Goal: Task Accomplishment & Management: Use online tool/utility

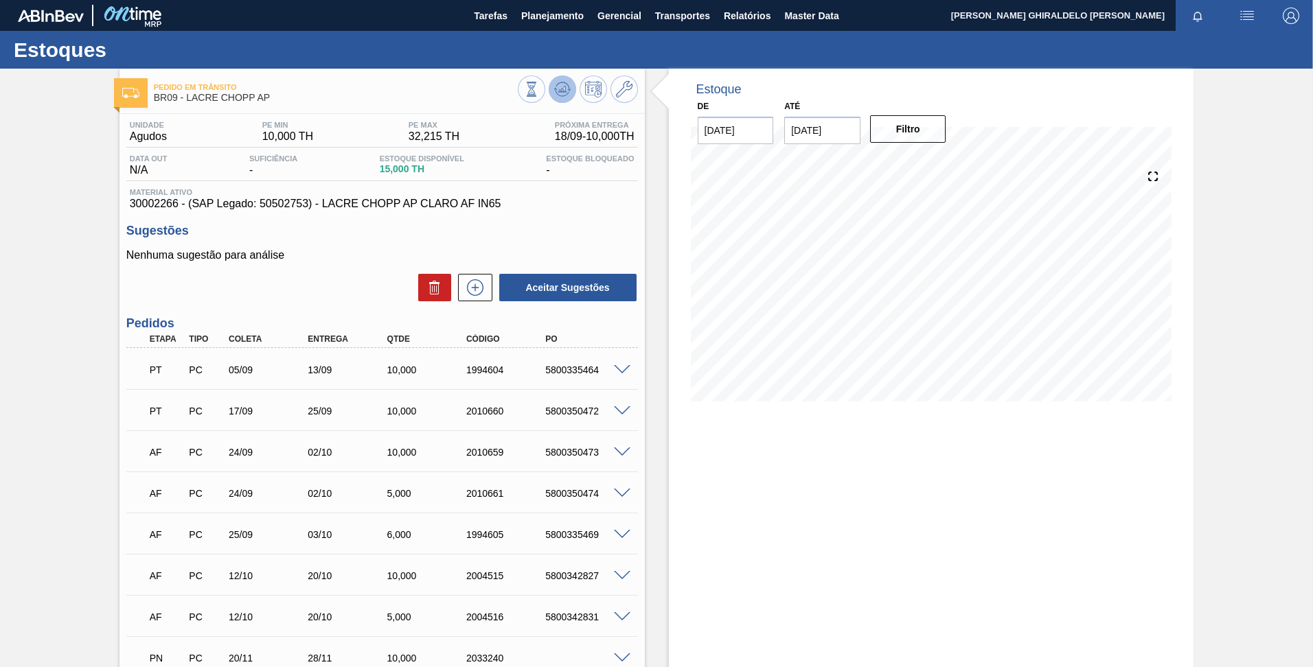
click at [561, 90] on icon at bounding box center [561, 90] width 1 height 3
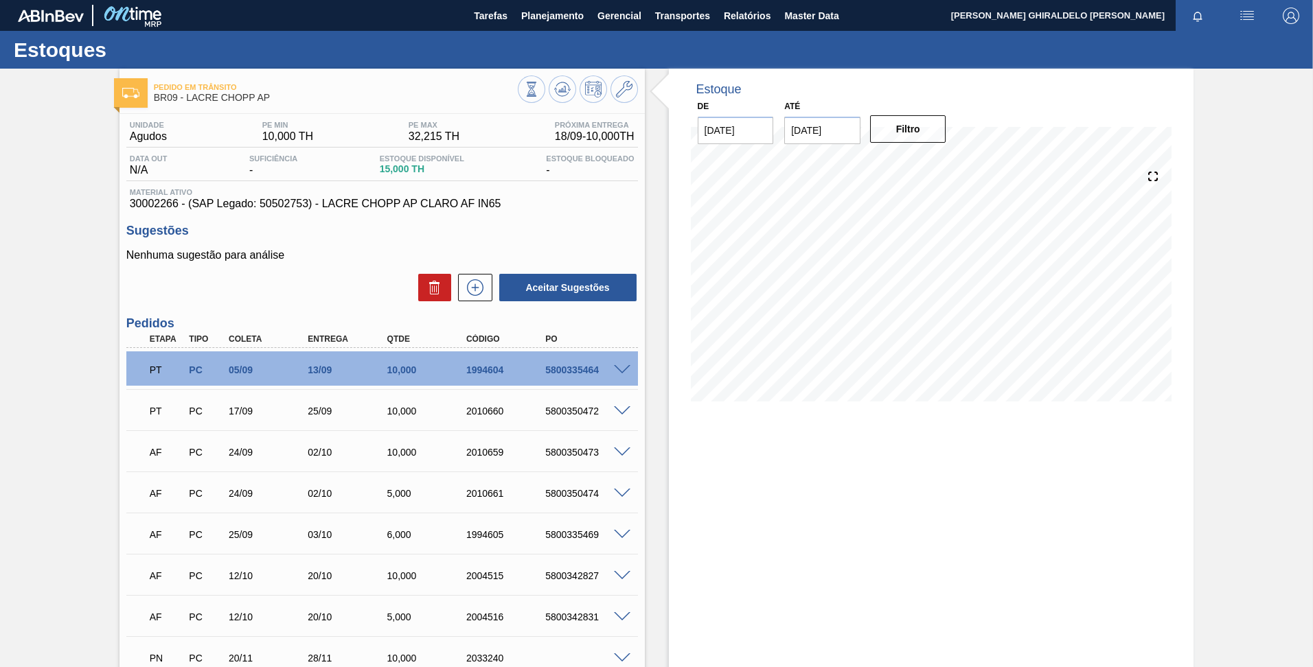
click at [167, 203] on span "30002266 - (SAP Legado: 50502753) - LACRE CHOPP AP CLARO AF IN65" at bounding box center [382, 204] width 505 height 12
copy span "30002266"
click at [553, 19] on span "Planejamento" at bounding box center [552, 16] width 62 height 16
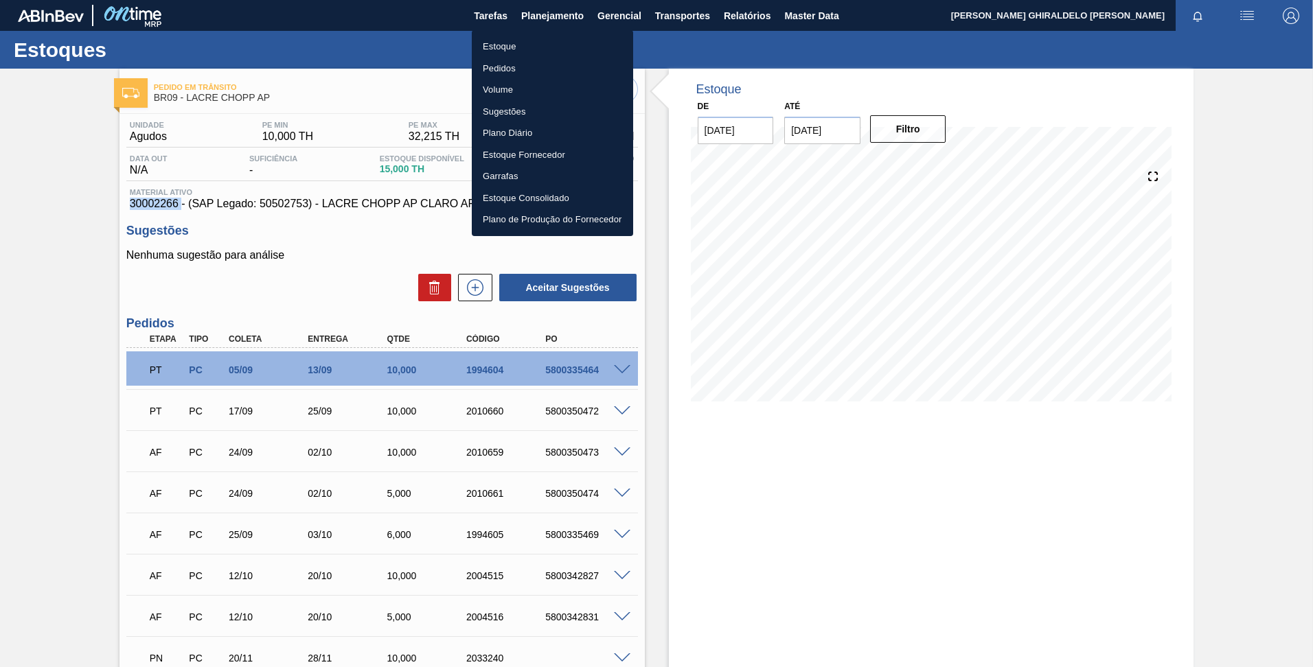
click at [503, 65] on li "Pedidos" at bounding box center [552, 69] width 161 height 22
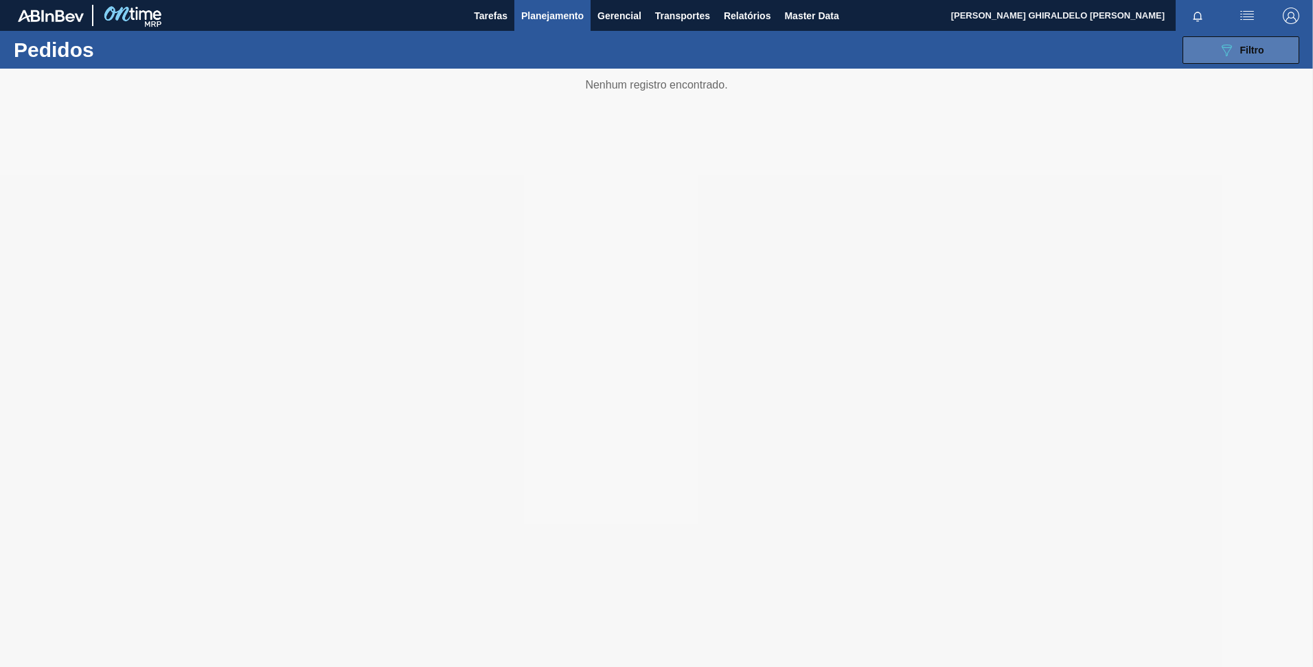
click at [1207, 50] on button "089F7B8B-B2A5-4AFE-B5C0-19BA573D28AC Filtro" at bounding box center [1240, 49] width 117 height 27
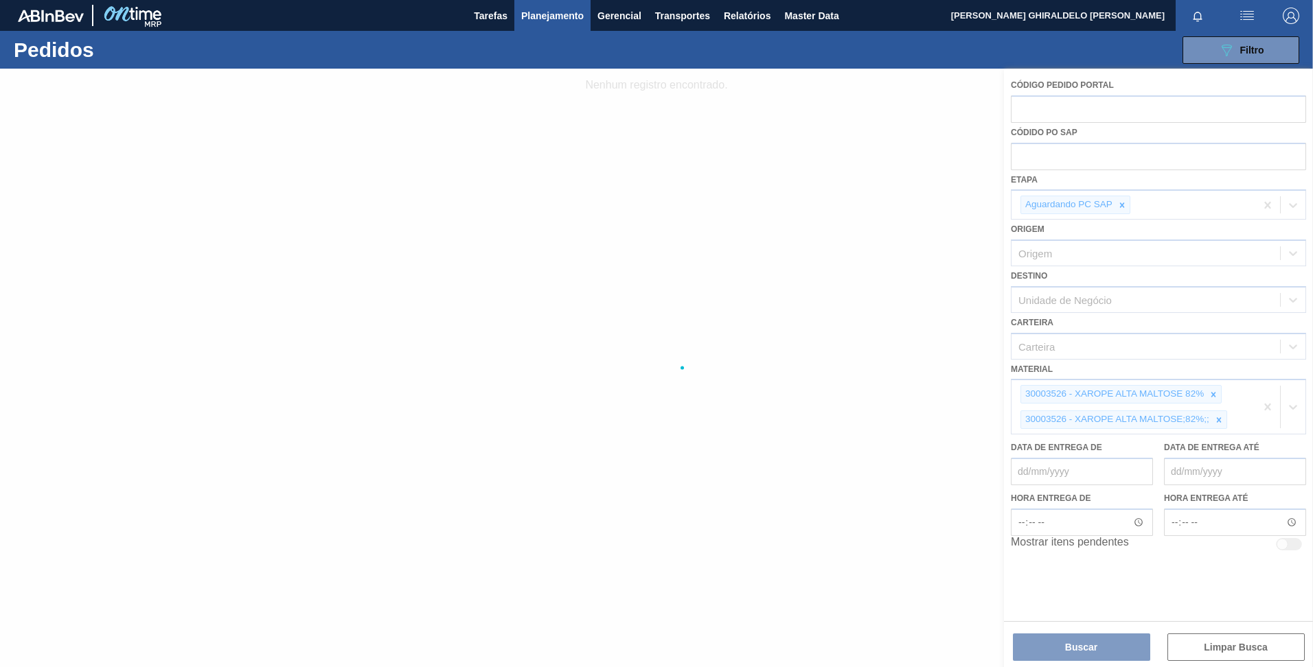
click at [876, 196] on div at bounding box center [656, 368] width 1313 height 599
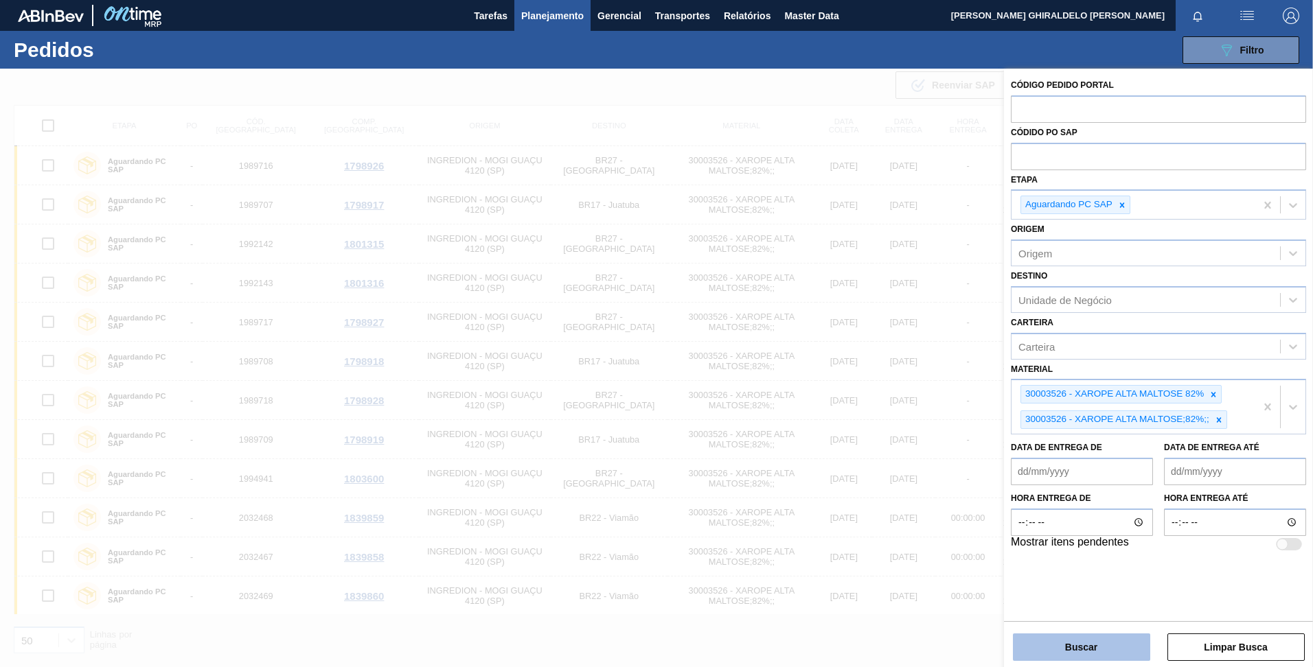
click at [1077, 642] on button "Buscar" at bounding box center [1081, 647] width 137 height 27
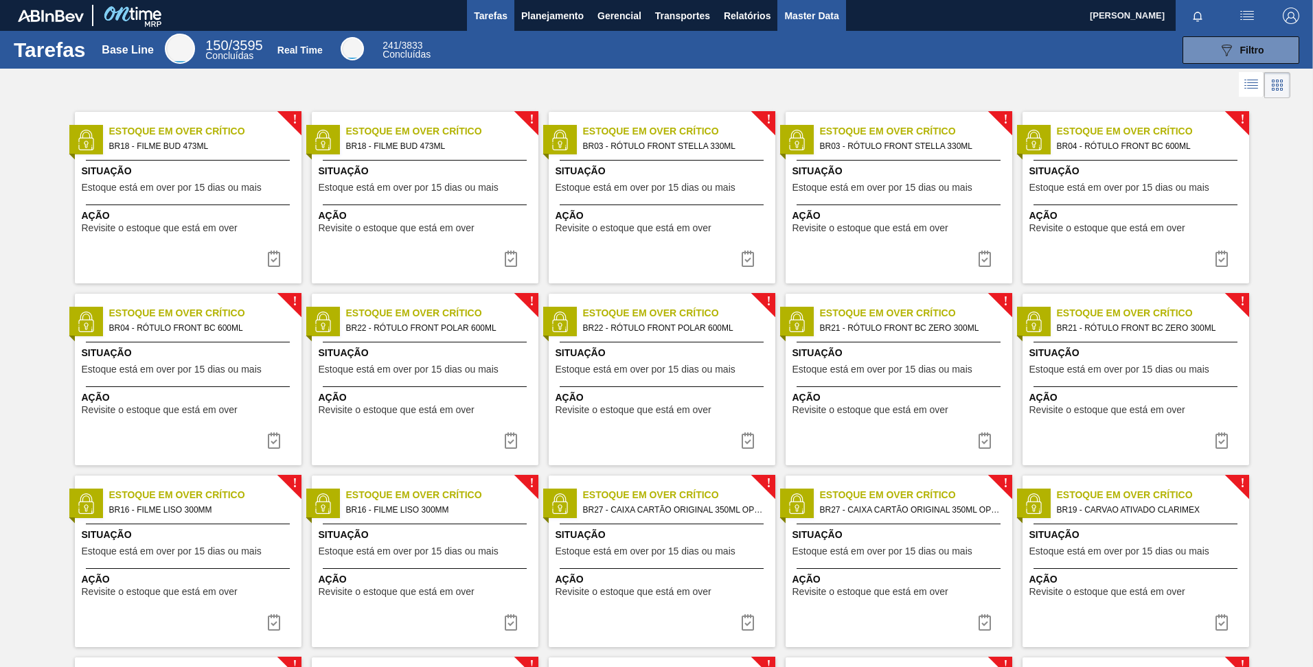
click at [835, 20] on span "Master Data" at bounding box center [811, 16] width 54 height 16
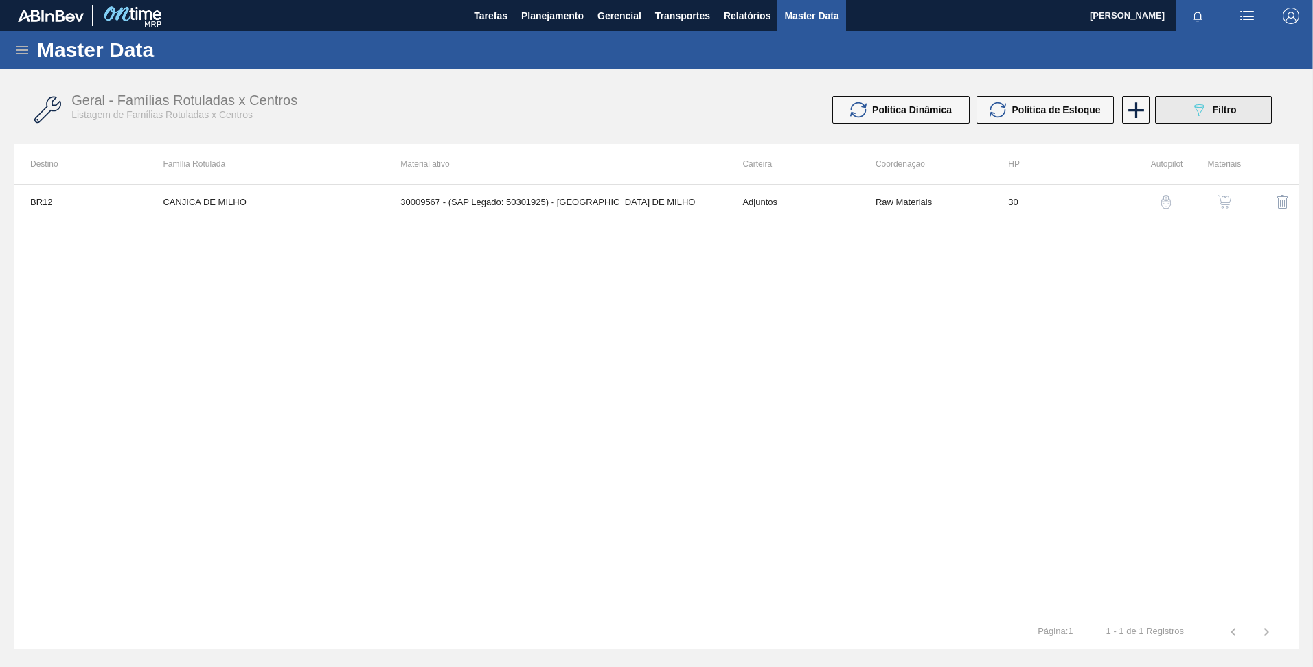
click at [1193, 106] on icon "089F7B8B-B2A5-4AFE-B5C0-19BA573D28AC" at bounding box center [1199, 110] width 16 height 16
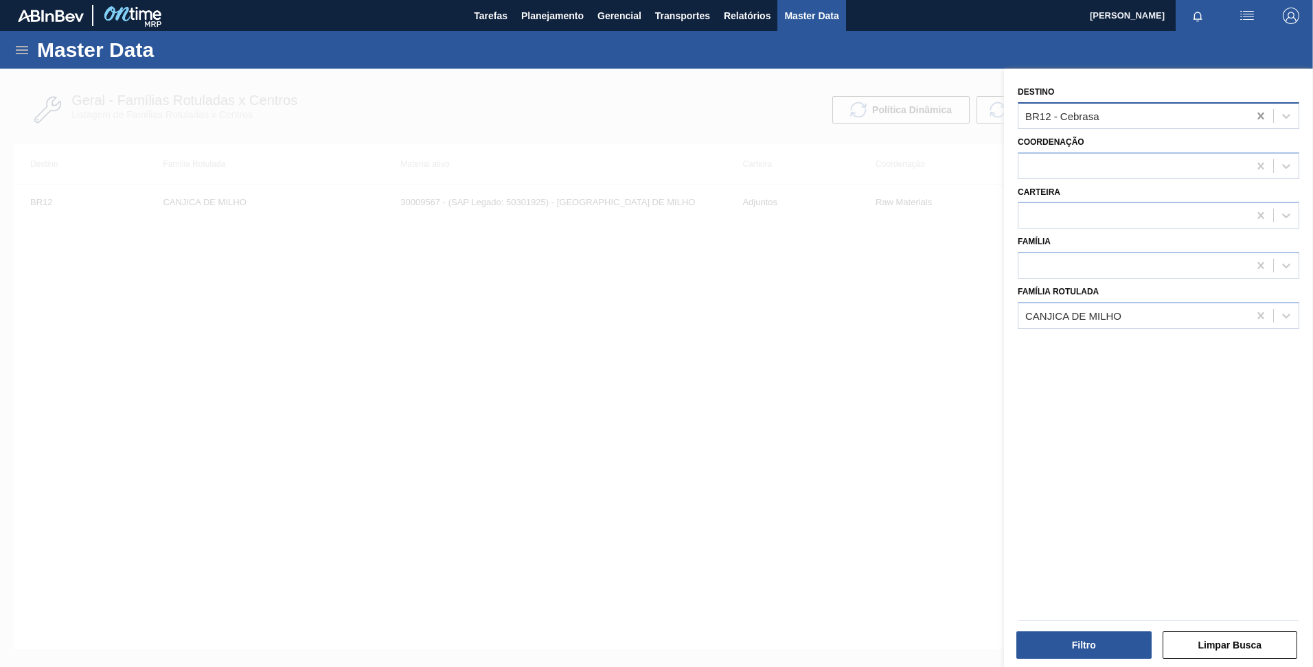
click at [1257, 116] on icon at bounding box center [1261, 116] width 14 height 14
click at [1258, 317] on icon at bounding box center [1260, 315] width 6 height 7
click at [1112, 329] on div "Destino Coordenação Carteira Família Família Rotulada" at bounding box center [1158, 370] width 309 height 602
click at [1134, 317] on div at bounding box center [1133, 316] width 230 height 20
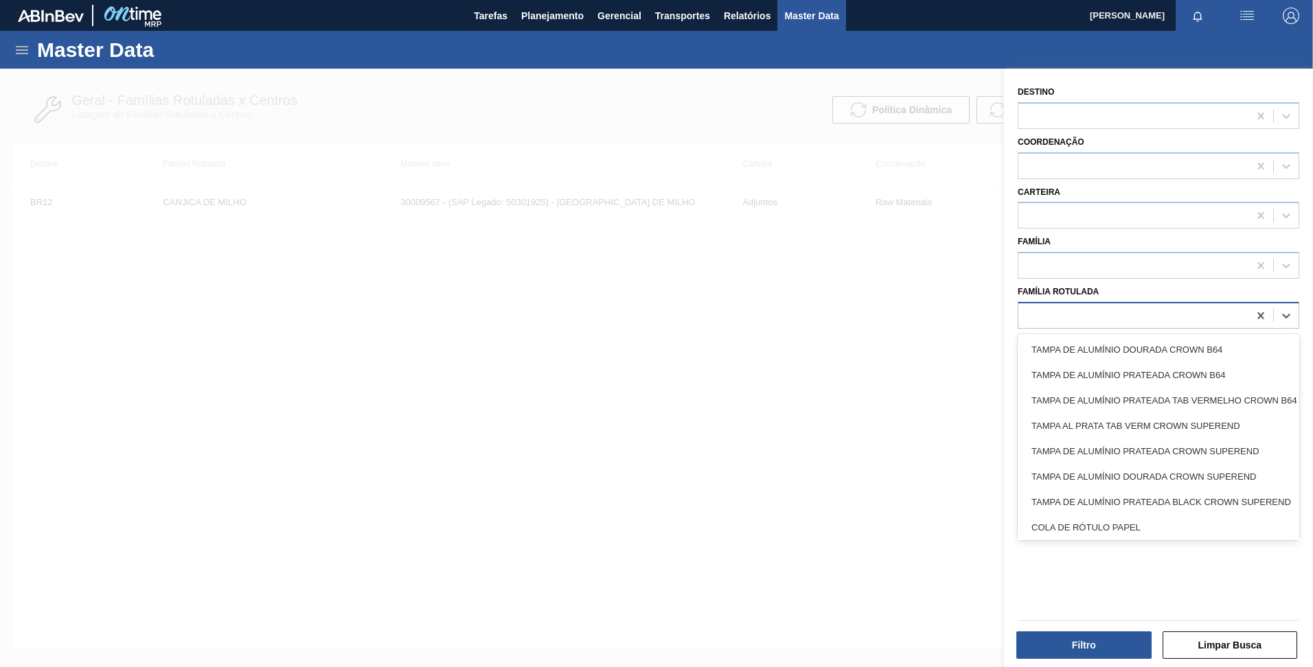
paste Rotulada "CAIXA CARTÃO CORONA 330ML"
type Rotulada "CAIXA CARTÃO CORONA 330ML"
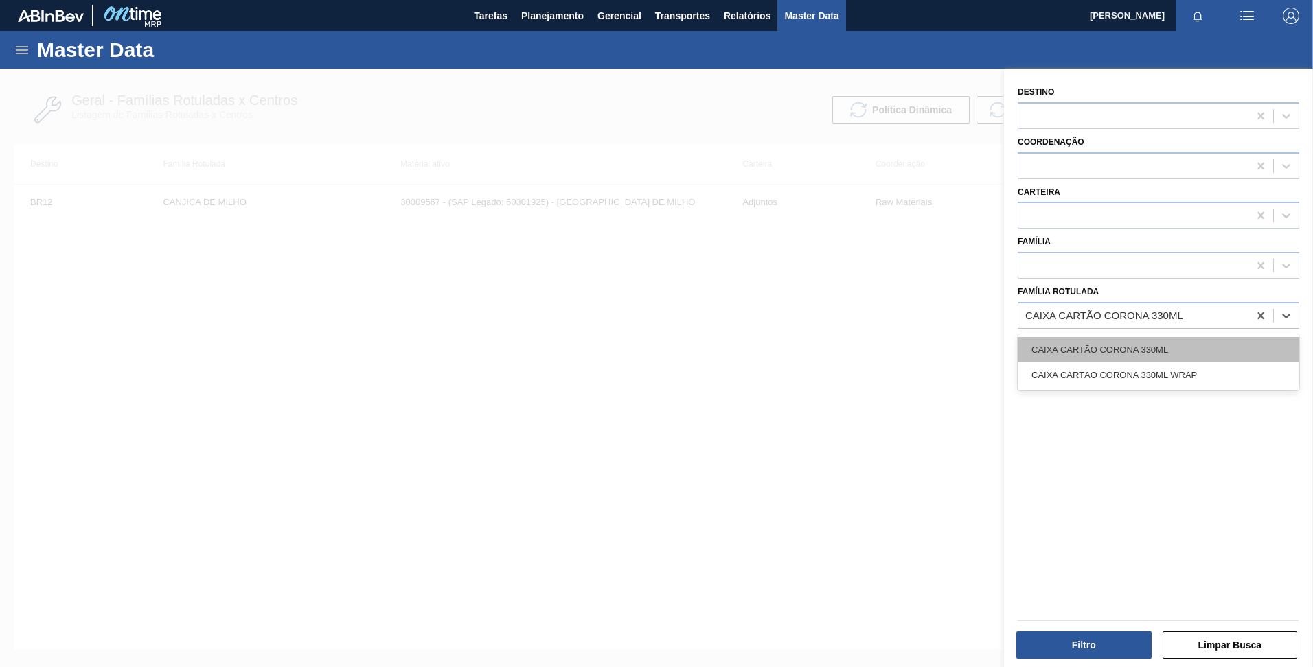
click at [1160, 347] on div "CAIXA CARTÃO CORONA 330ML" at bounding box center [1159, 349] width 282 height 25
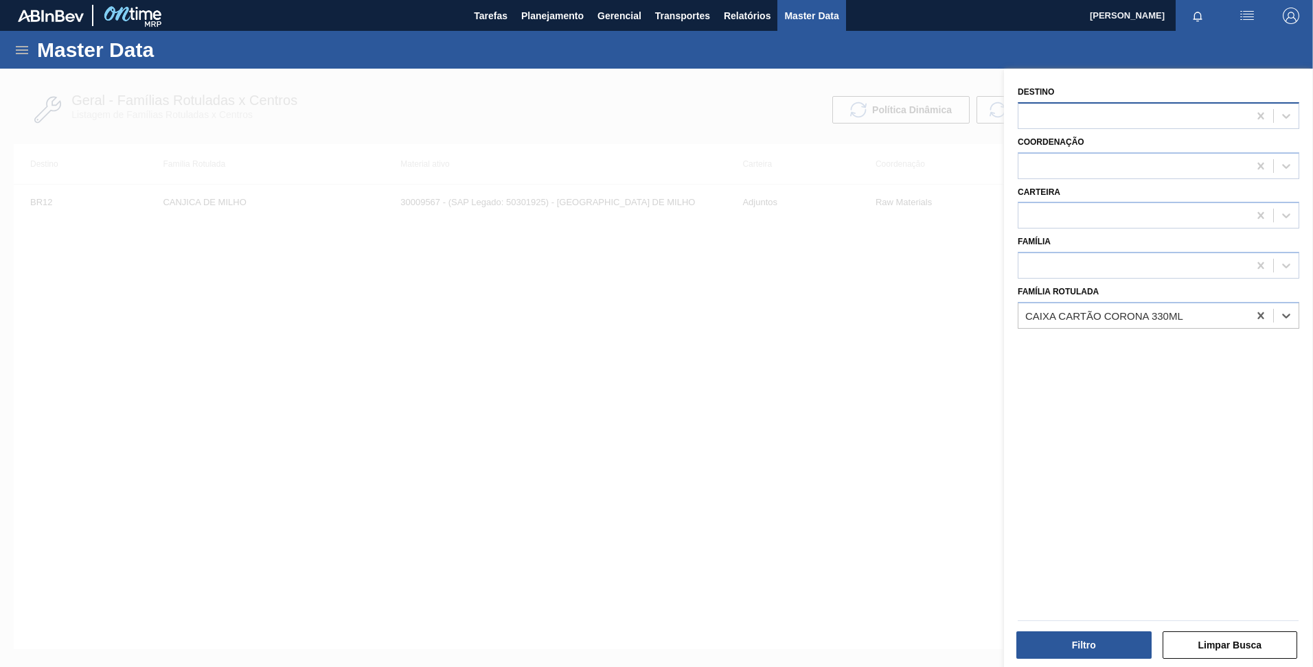
click at [1053, 108] on div at bounding box center [1133, 116] width 230 height 20
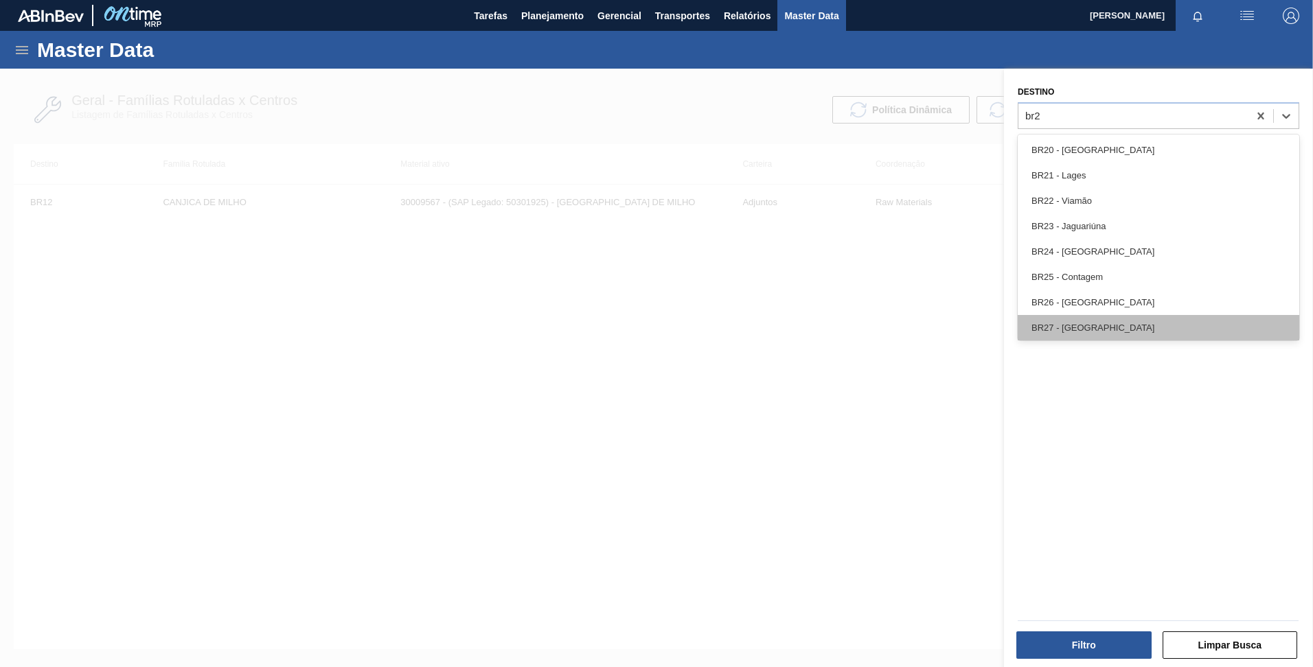
type input "br26"
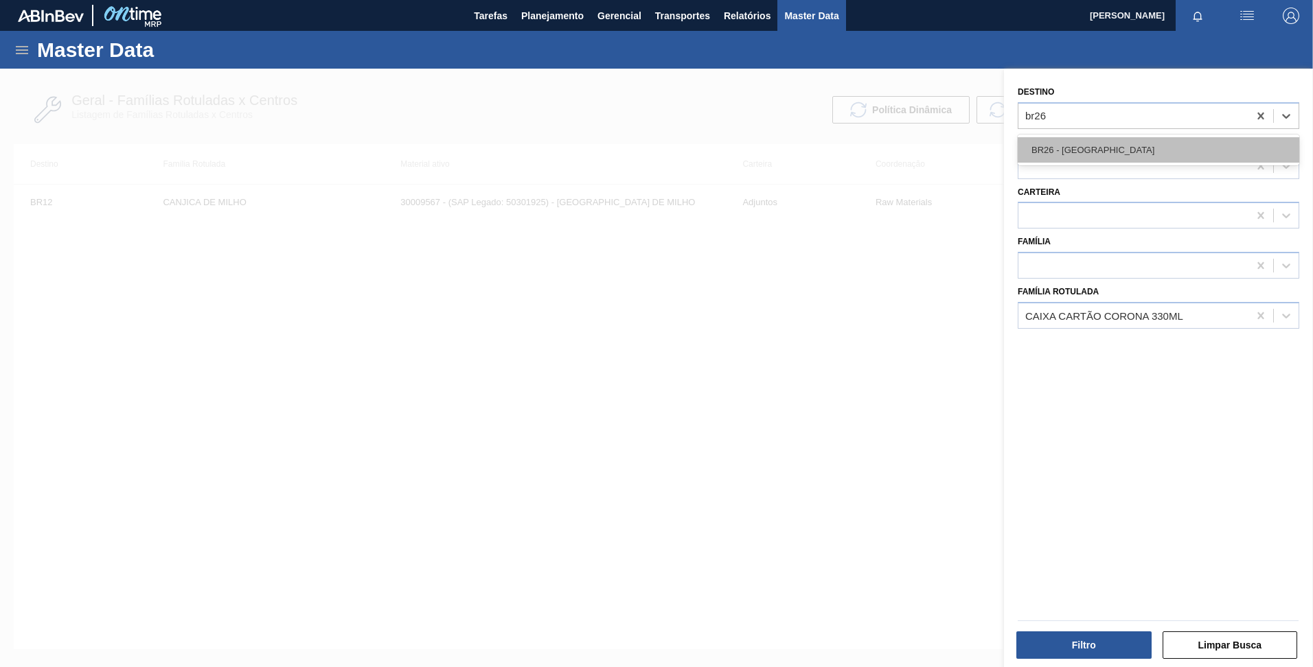
click at [1083, 152] on div "BR26 - Uberlândia" at bounding box center [1159, 149] width 282 height 25
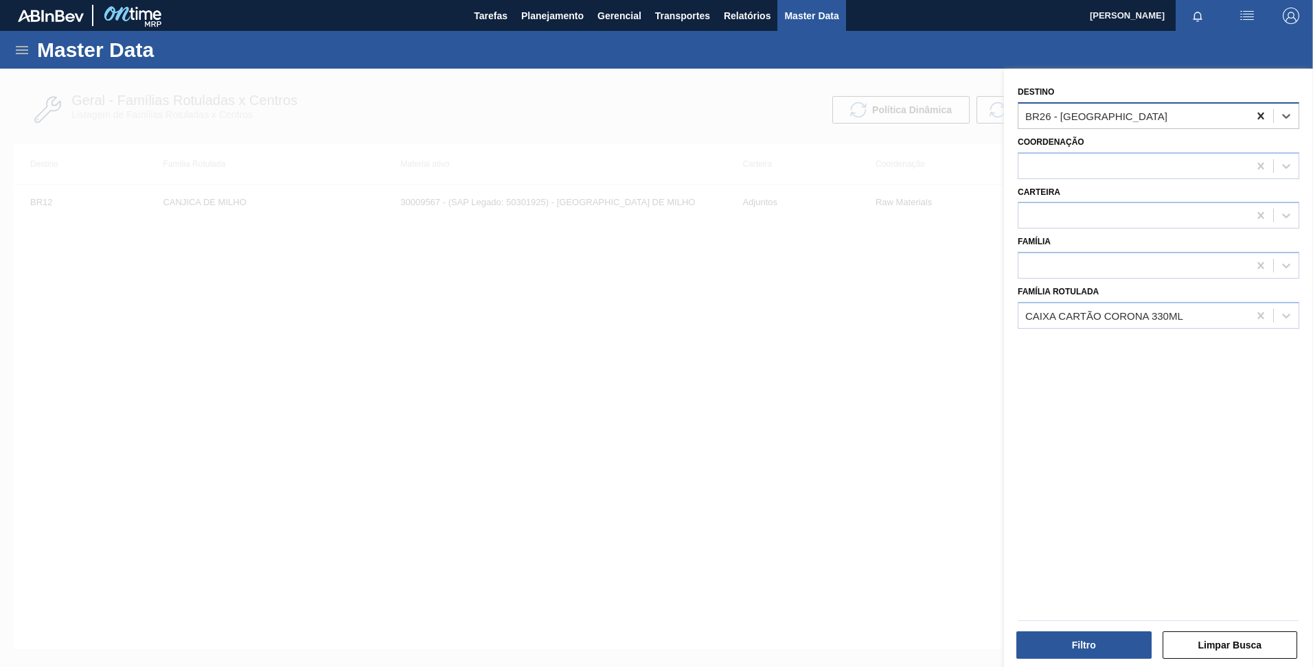
click at [1254, 117] on icon at bounding box center [1261, 116] width 14 height 14
click at [1075, 641] on button "Filtro" at bounding box center [1083, 645] width 135 height 27
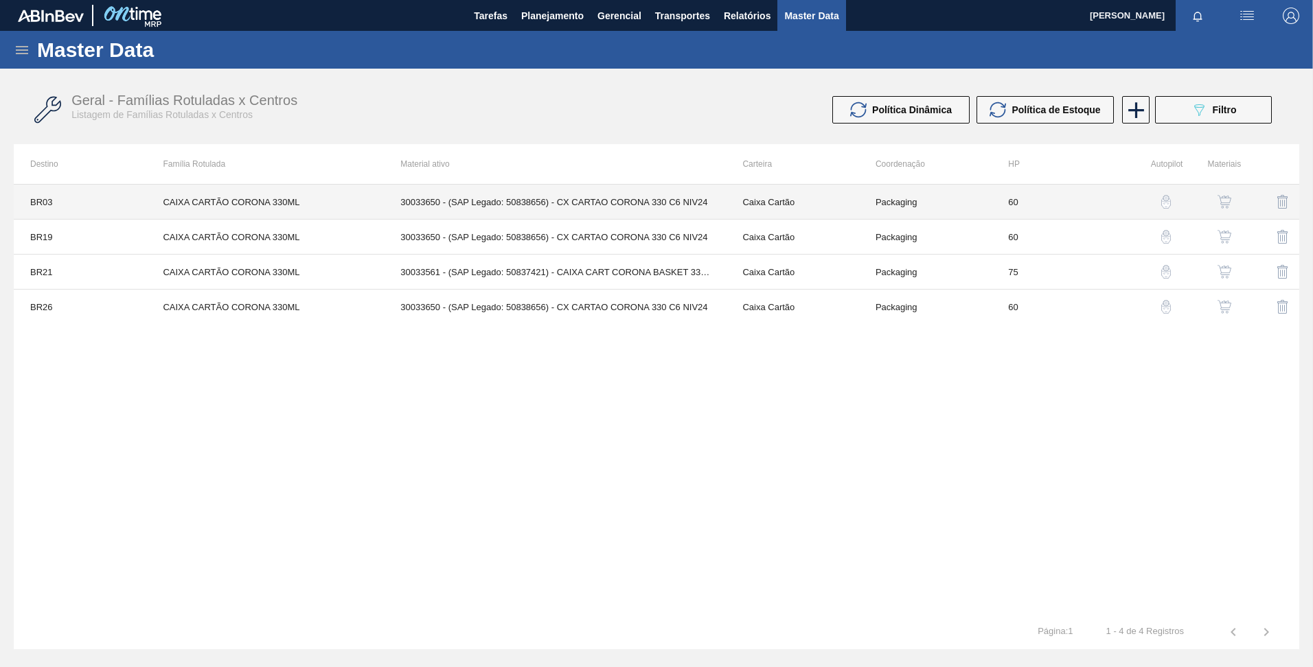
click at [1057, 197] on td "60" at bounding box center [1057, 202] width 133 height 35
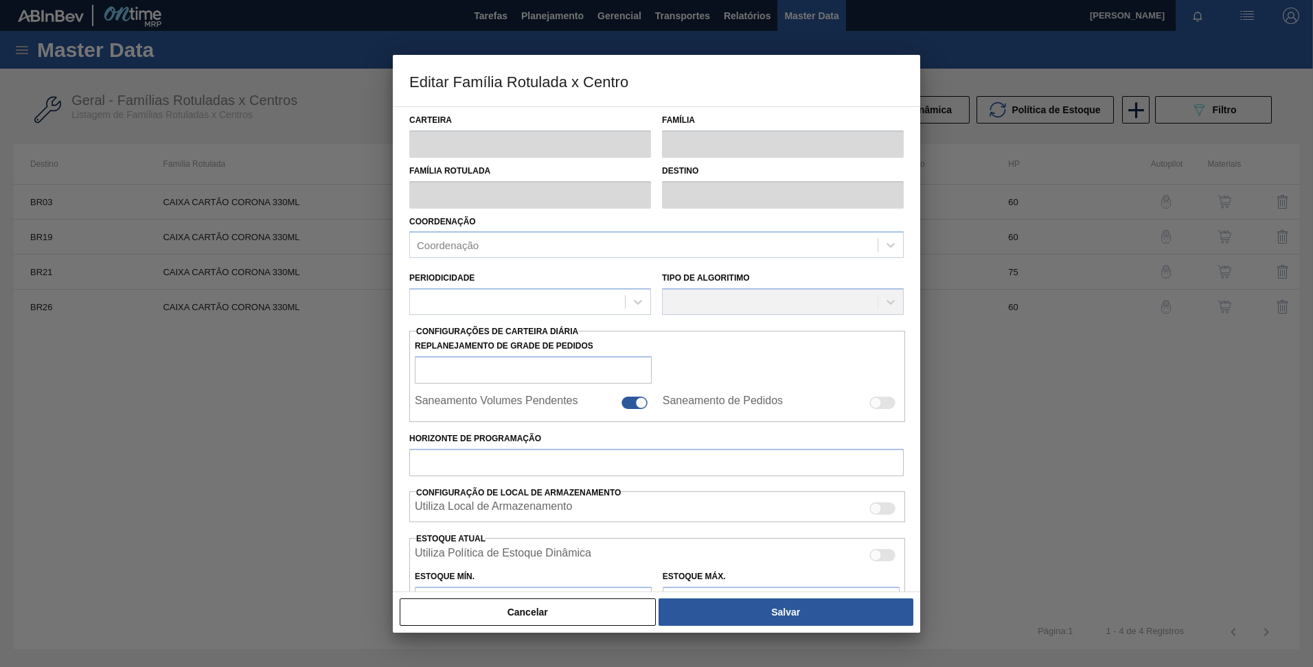
type input "Caixa Cartão"
type input "CAIXA CARTÃO CORONA 330ML"
type input "BR03 - Aquiraz"
type input "60"
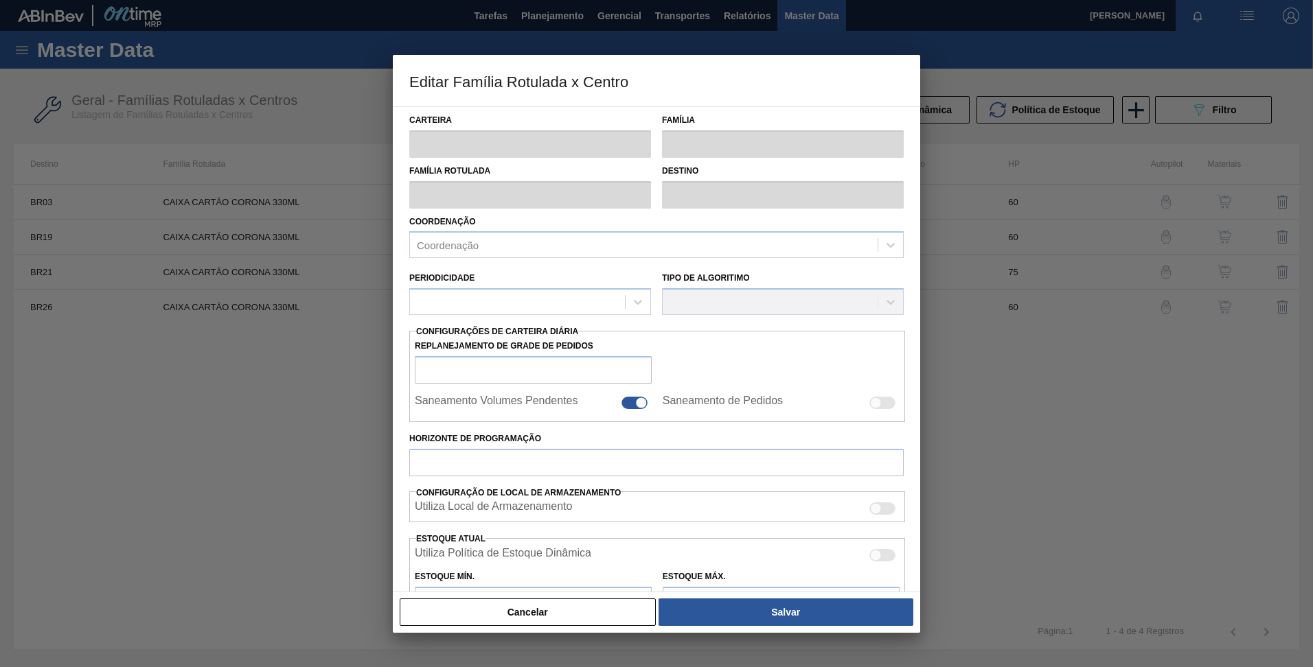
type input "1.274"
type input "3.683"
type input "40"
type input "2.237,600"
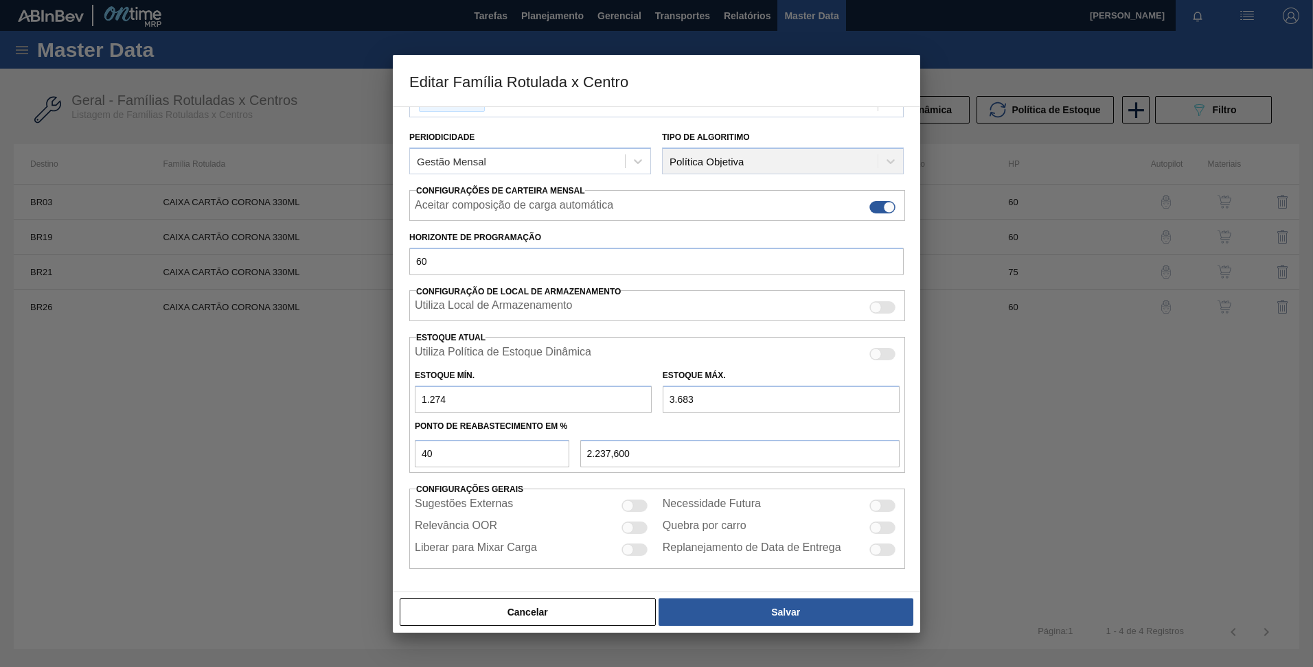
scroll to position [145, 0]
drag, startPoint x: 453, startPoint y: 450, endPoint x: 367, endPoint y: 440, distance: 86.4
click at [367, 440] on div "Editar Família Rotulada x Centro Carteira Caixa Cartão Família Caixa Cartão Fam…" at bounding box center [656, 333] width 1313 height 667
type input "7"
type input "1.442,630"
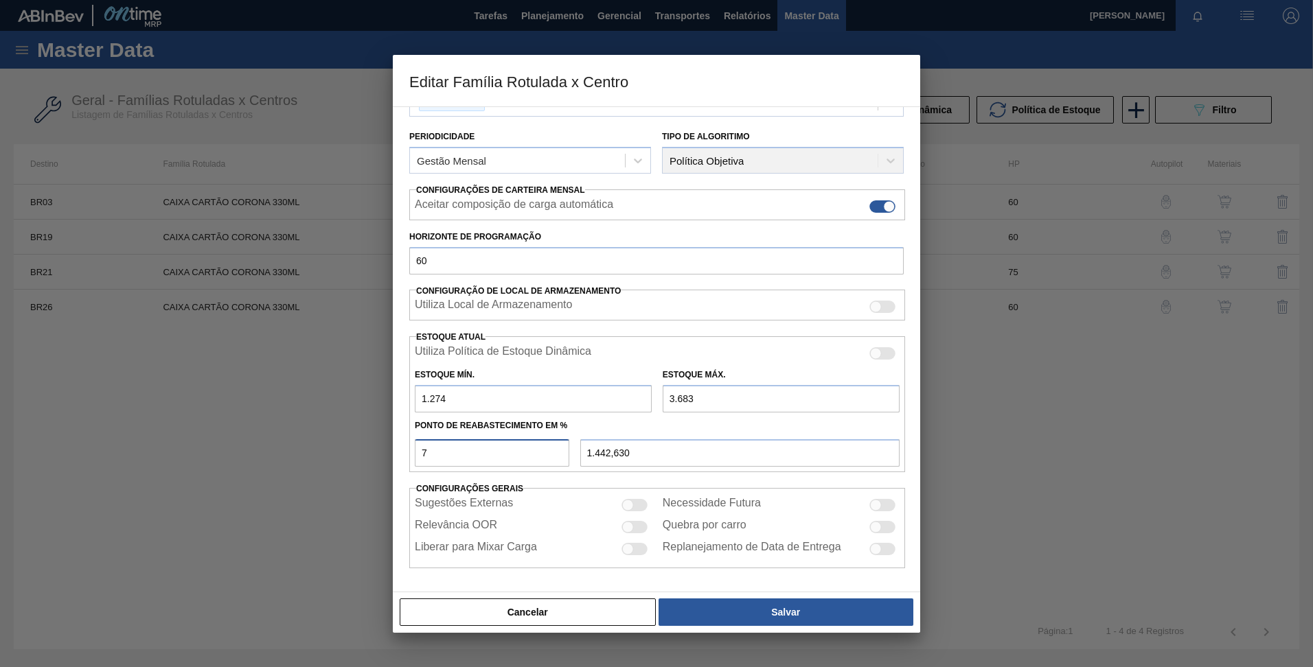
type input "70"
type input "2.960,300"
type input "7"
type input "1.442,630"
type input "75"
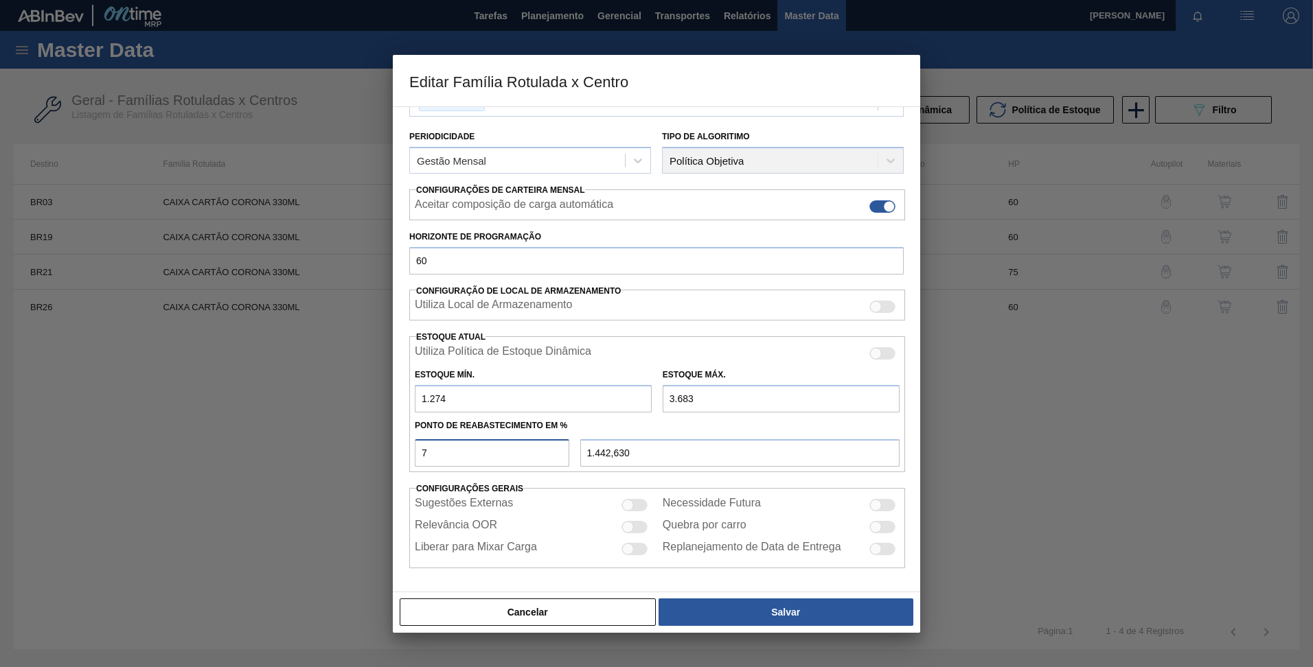
type input "3.080,750"
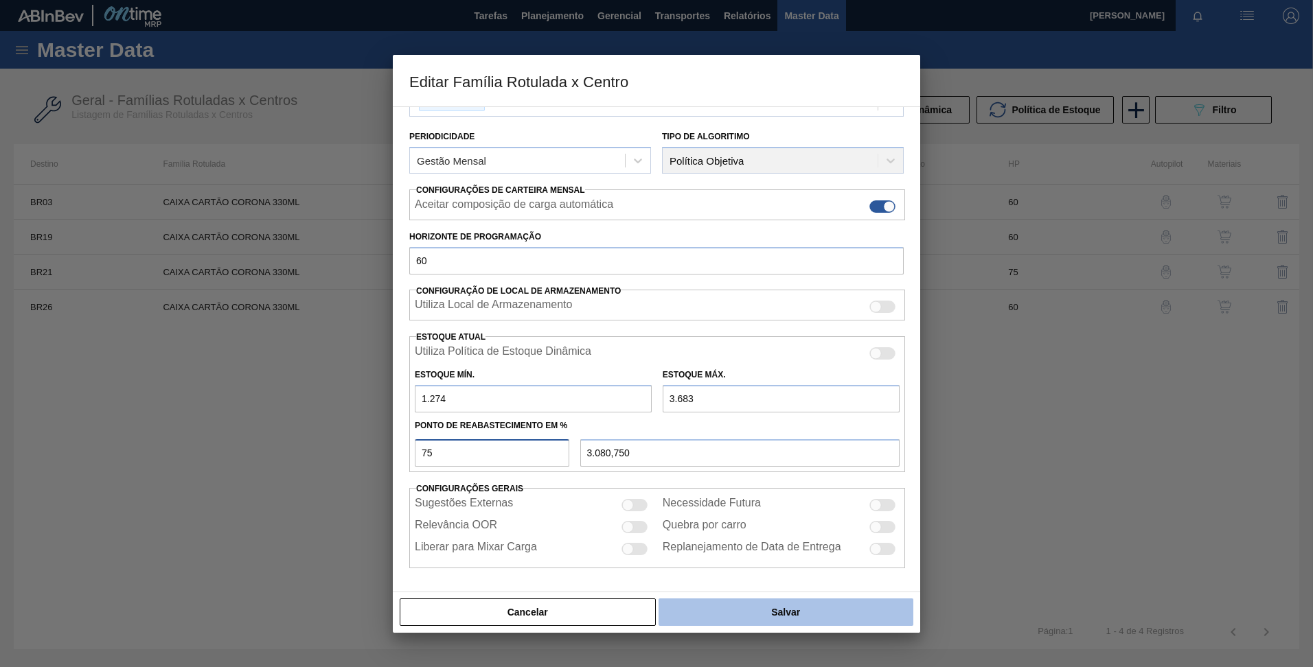
type input "75"
click at [716, 625] on button "Salvar" at bounding box center [785, 612] width 255 height 27
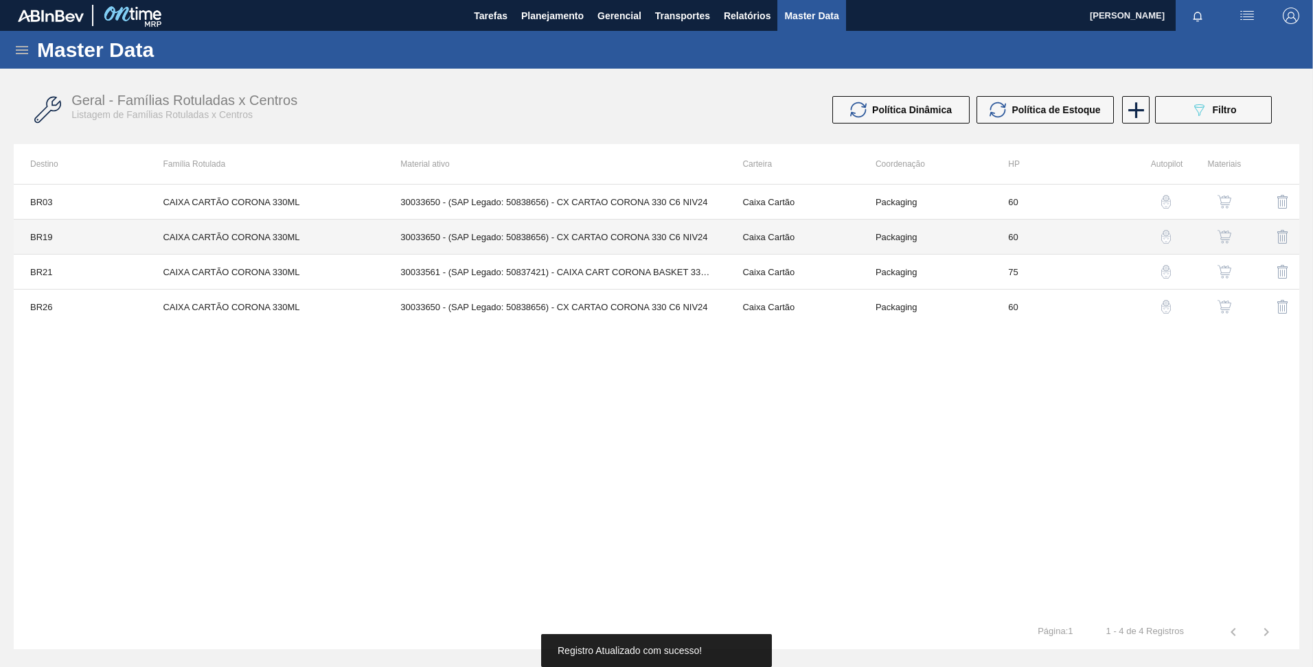
click at [261, 248] on td "CAIXA CARTÃO CORONA 330ML" at bounding box center [265, 237] width 238 height 35
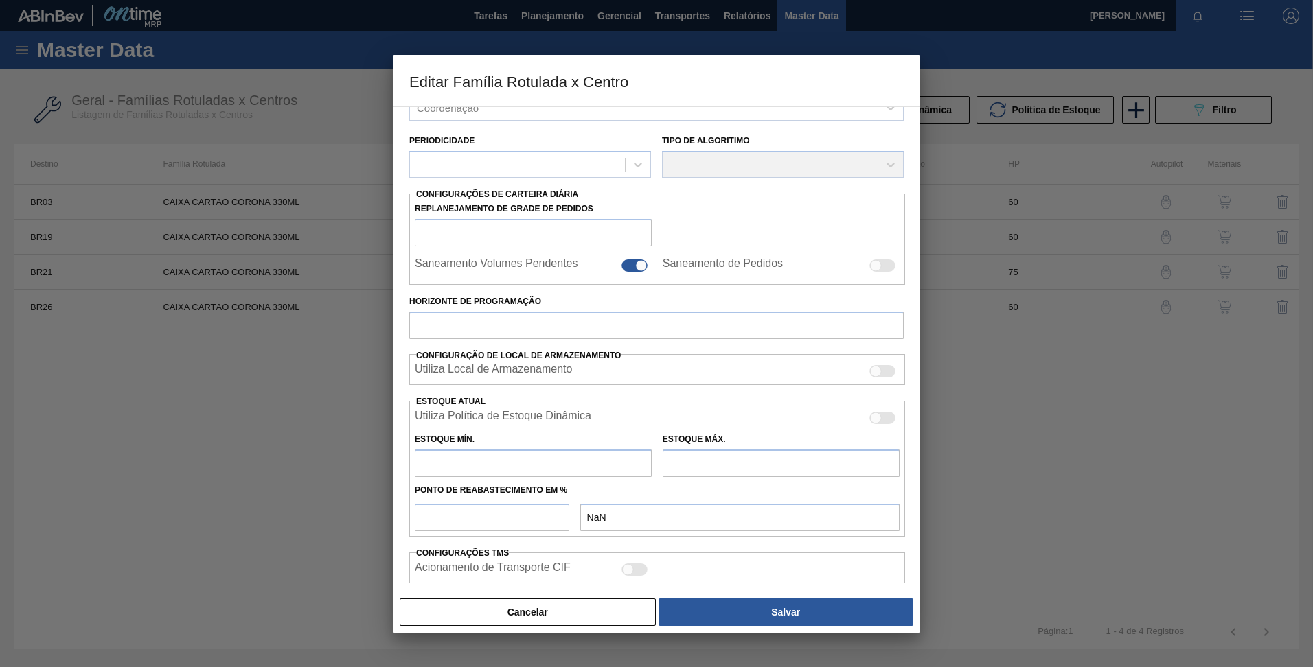
scroll to position [270, 0]
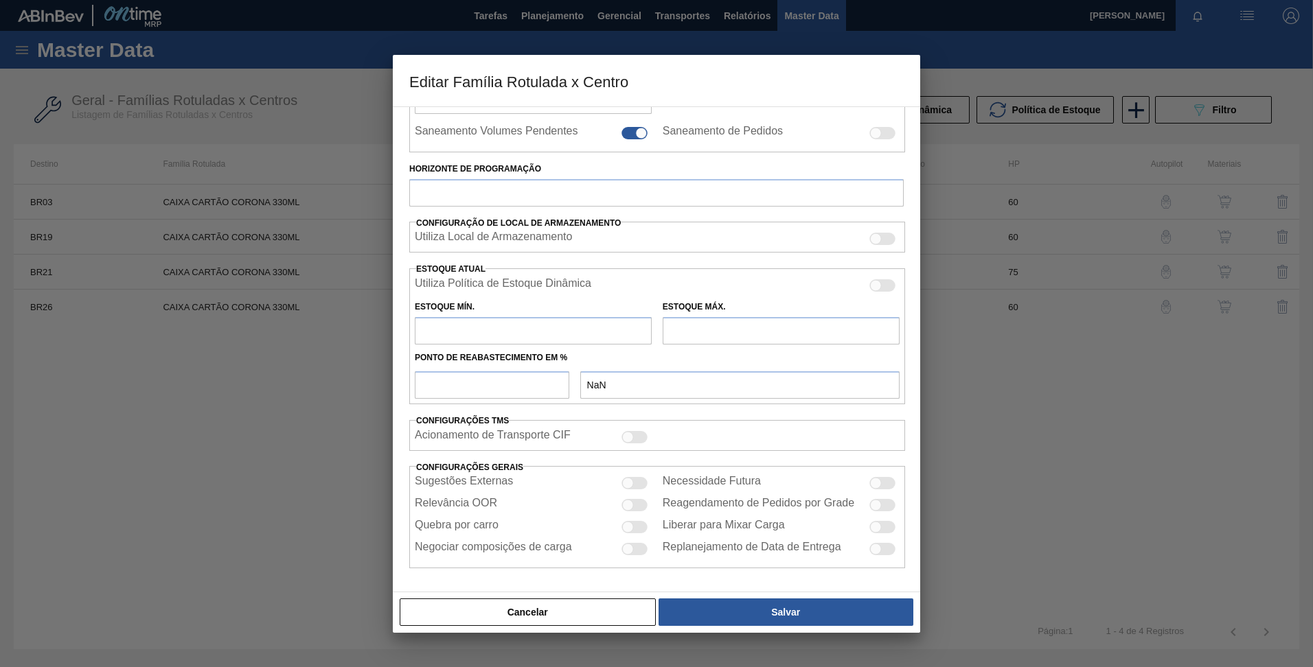
type input "Caixa Cartão"
type input "CAIXA CARTÃO CORONA 330ML"
type input "BR19 - Nova Rio"
type input "60"
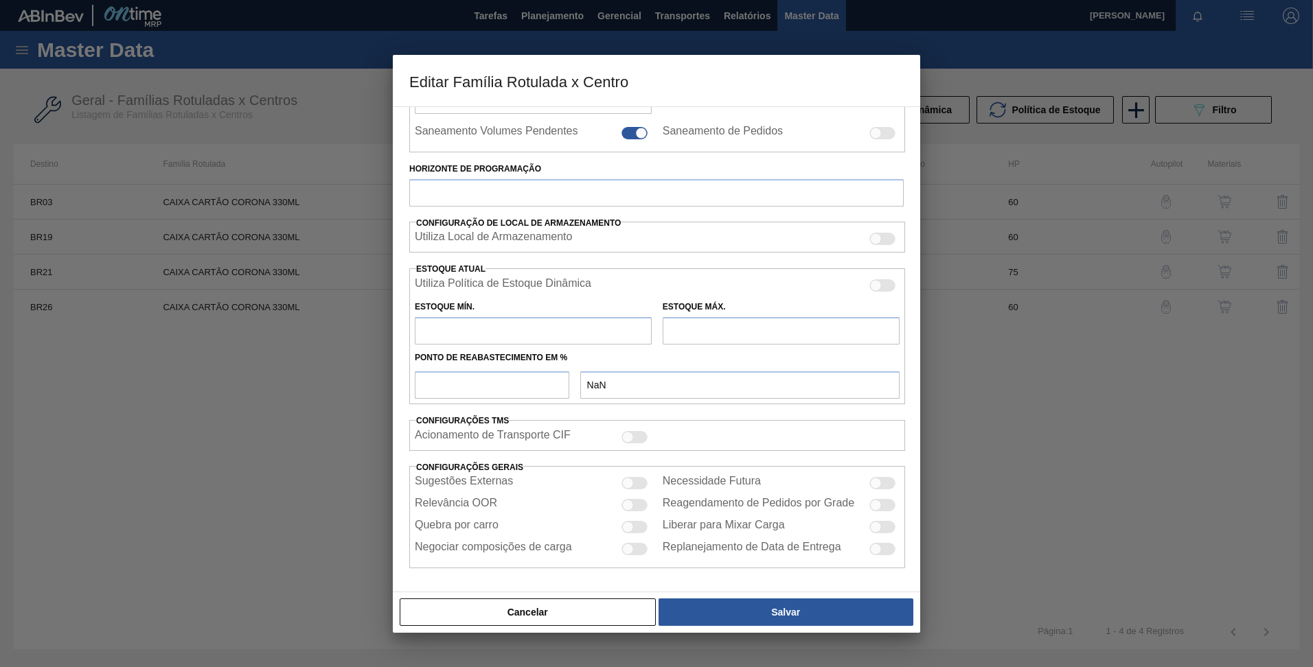
type input "1.568"
type input "4.723"
type input "40"
type input "2.830,000"
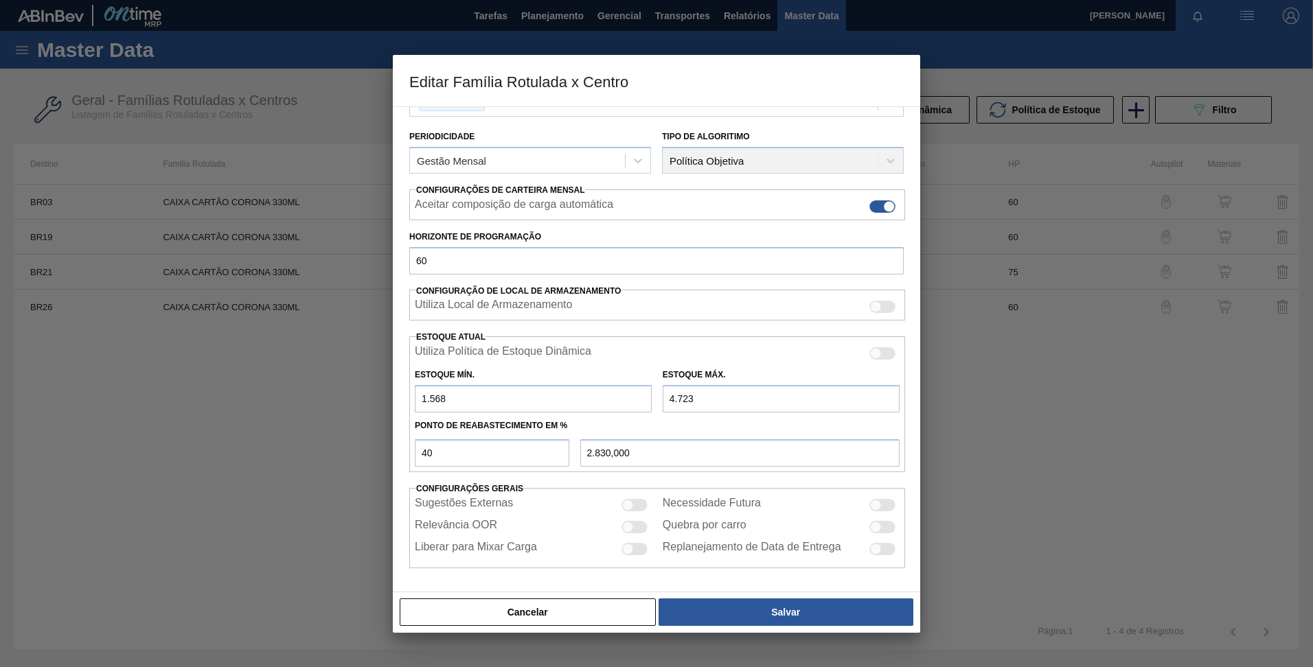
scroll to position [145, 0]
drag, startPoint x: 473, startPoint y: 461, endPoint x: 362, endPoint y: 460, distance: 111.2
click at [363, 459] on div "Editar Família Rotulada x Centro Carteira Caixa Cartão Família Caixa Cartão Fam…" at bounding box center [656, 333] width 1313 height 667
type input "7"
type input "1.788,850"
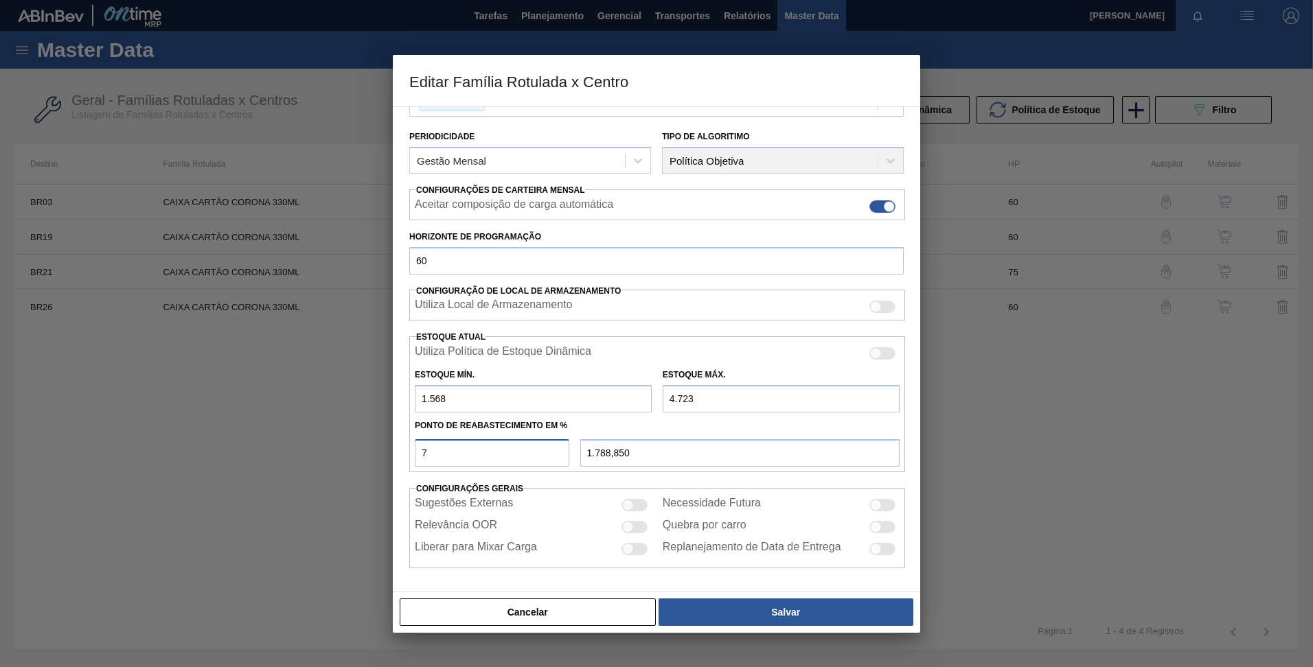
type input "75"
type input "3.934,250"
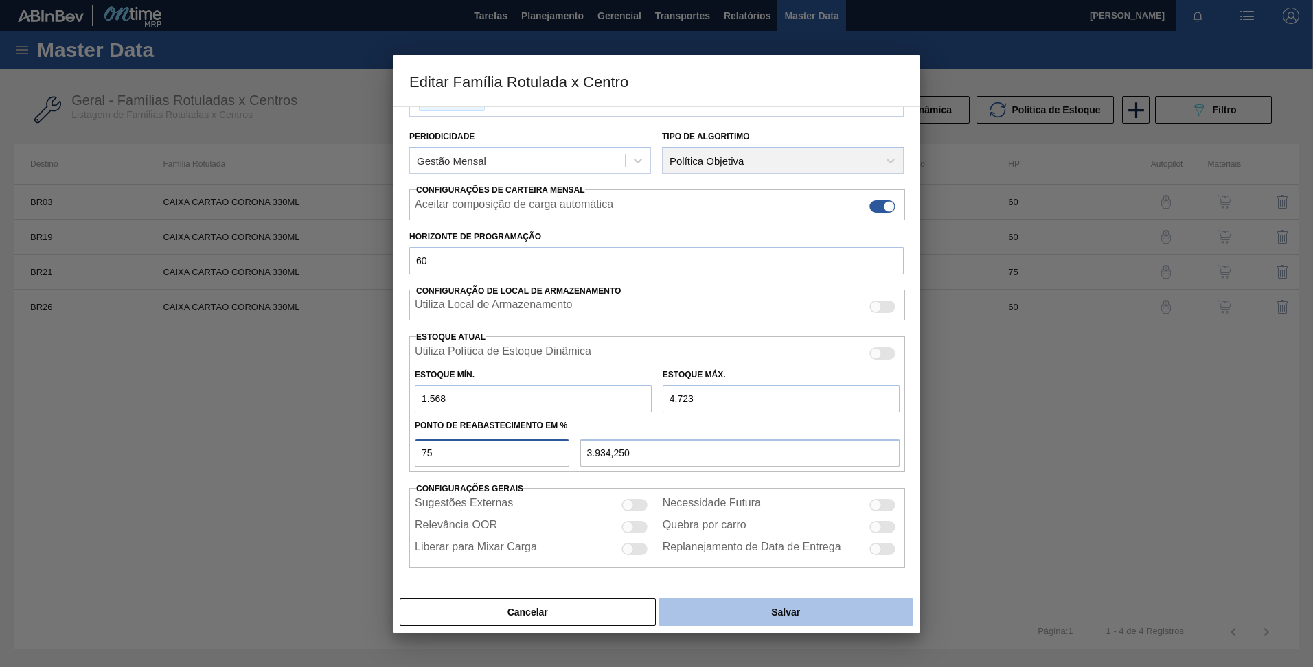
type input "75"
click at [740, 613] on button "Salvar" at bounding box center [785, 612] width 255 height 27
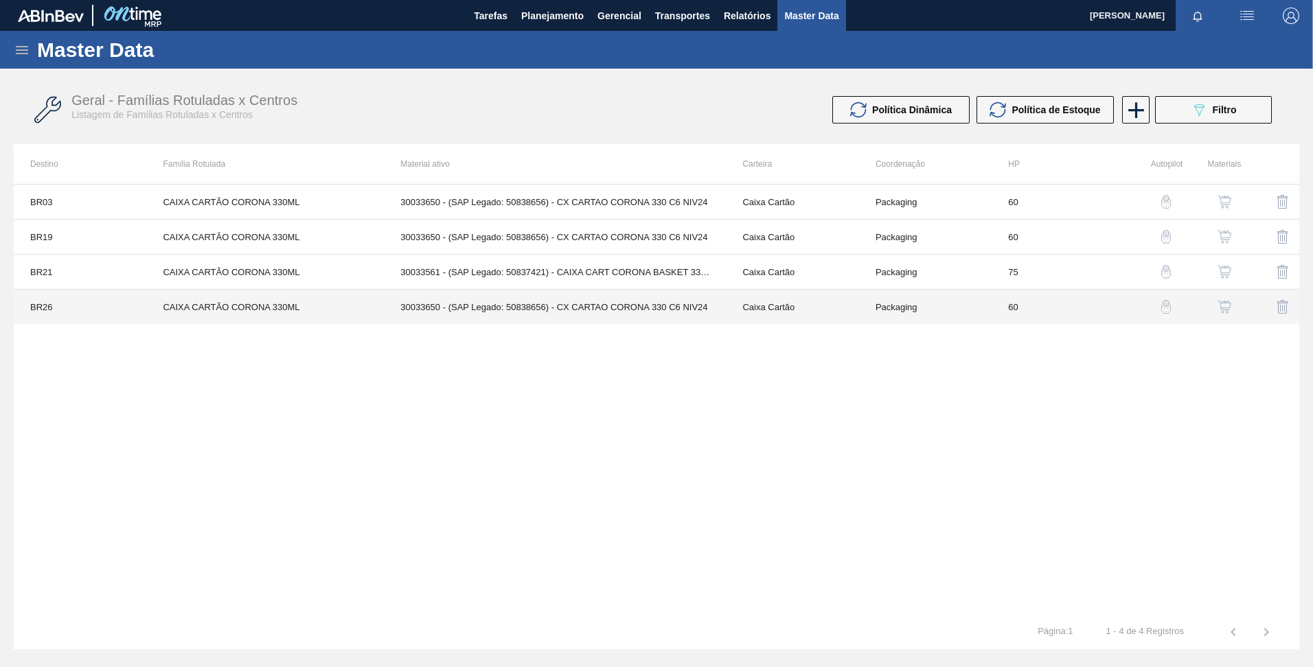
click at [295, 313] on td "CAIXA CARTÃO CORONA 330ML" at bounding box center [265, 307] width 238 height 35
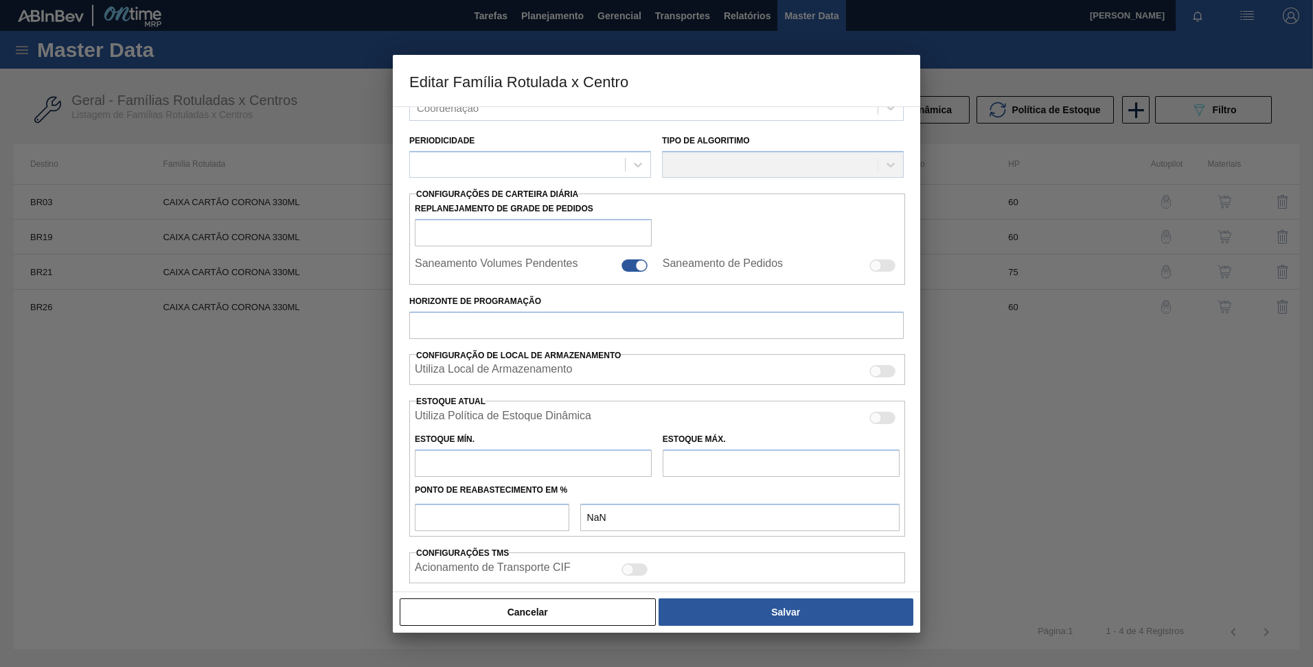
type input "Caixa Cartão"
type input "CAIXA CARTÃO CORONA 330ML"
type input "BR26 - Uberlândia"
type input "60"
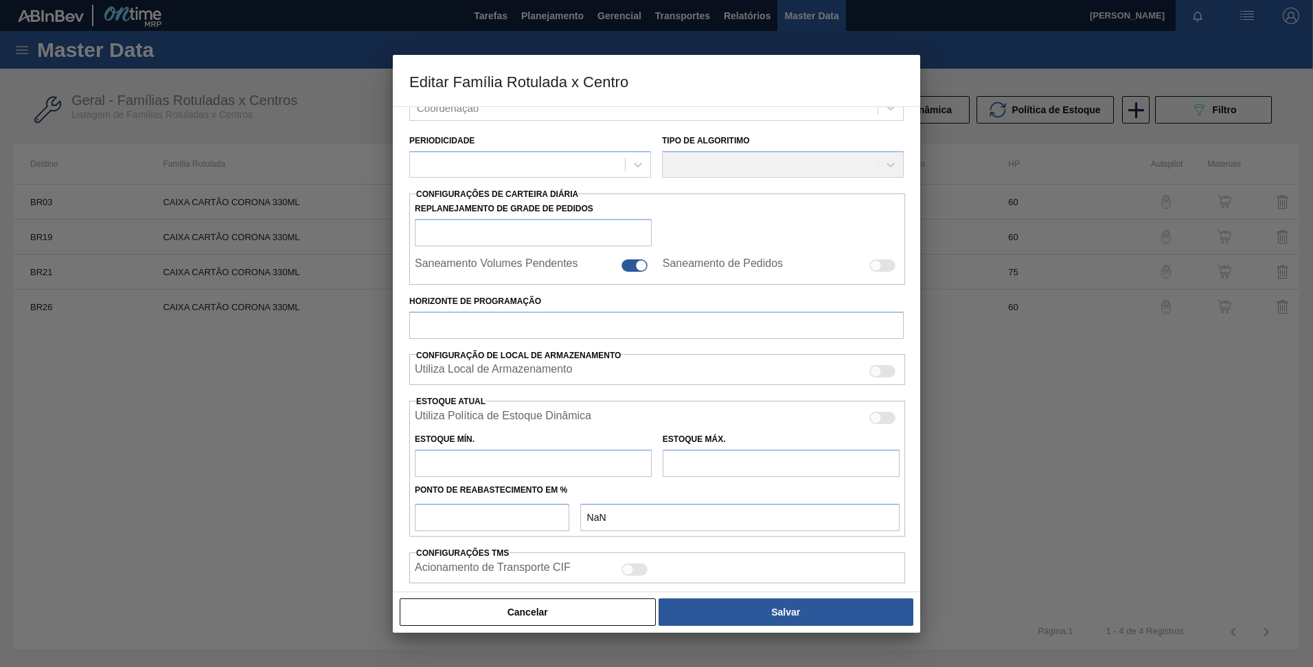
type input "723"
type input "1.322"
type input "40"
type input "962,600"
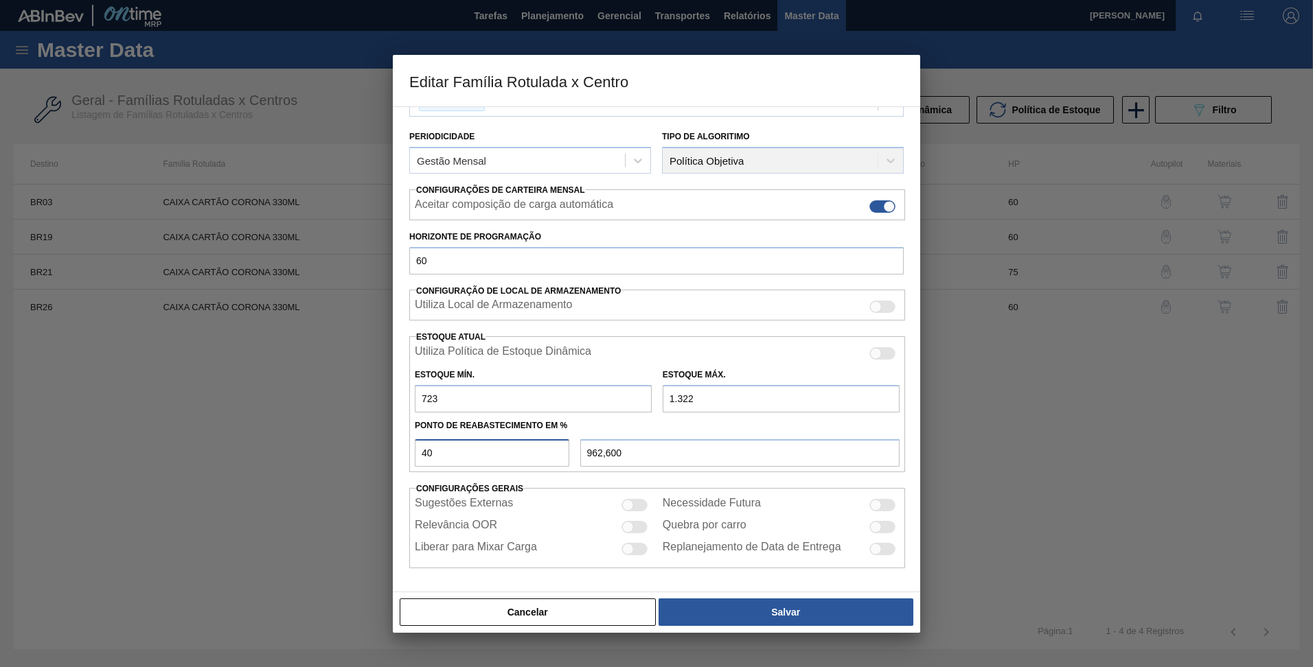
drag, startPoint x: 482, startPoint y: 452, endPoint x: 256, endPoint y: 449, distance: 225.9
click at [256, 449] on div "Editar Família Rotulada x Centro Carteira Caixa Cartão Família Caixa Cartão Fam…" at bounding box center [656, 333] width 1313 height 667
type input "7"
type input "764,930"
type input "75"
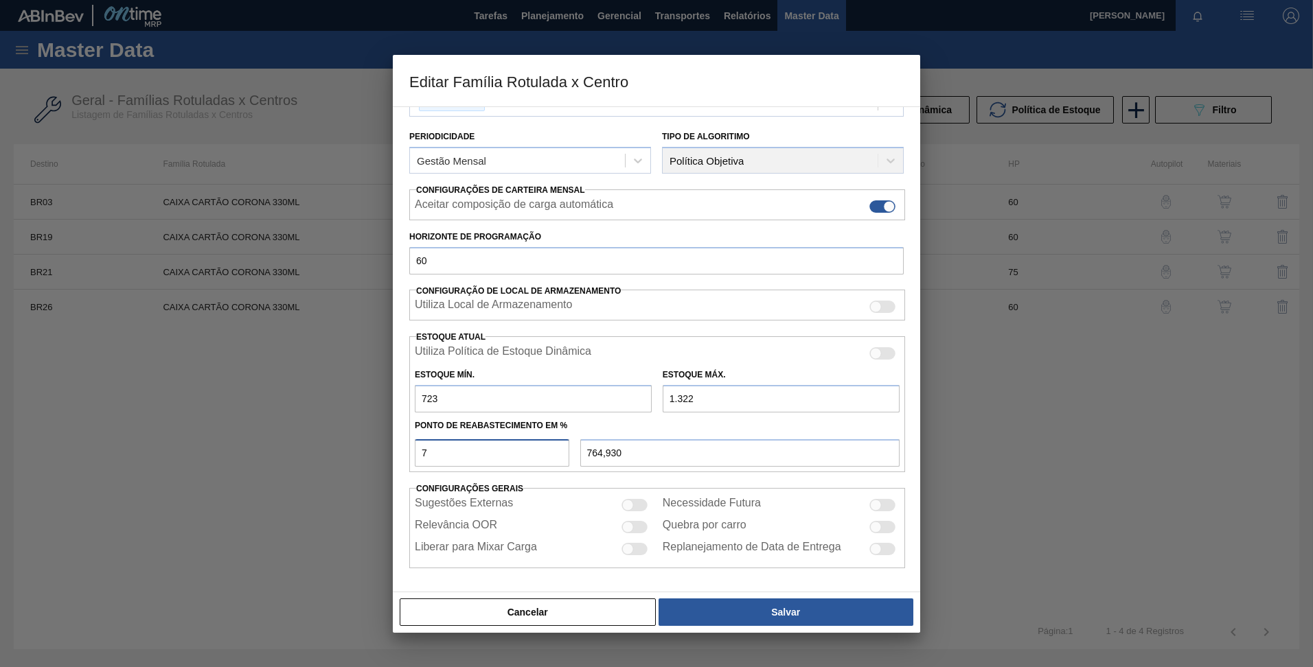
type input "1.172,250"
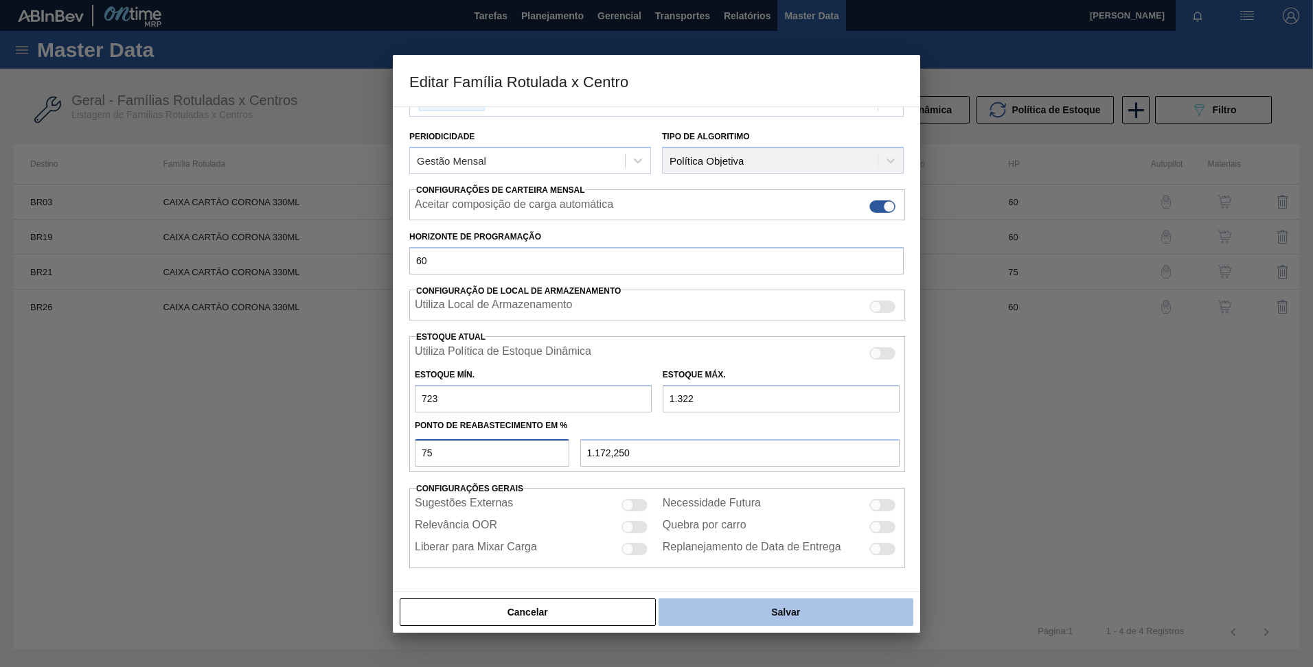
type input "75"
click at [745, 616] on button "Salvar" at bounding box center [785, 612] width 255 height 27
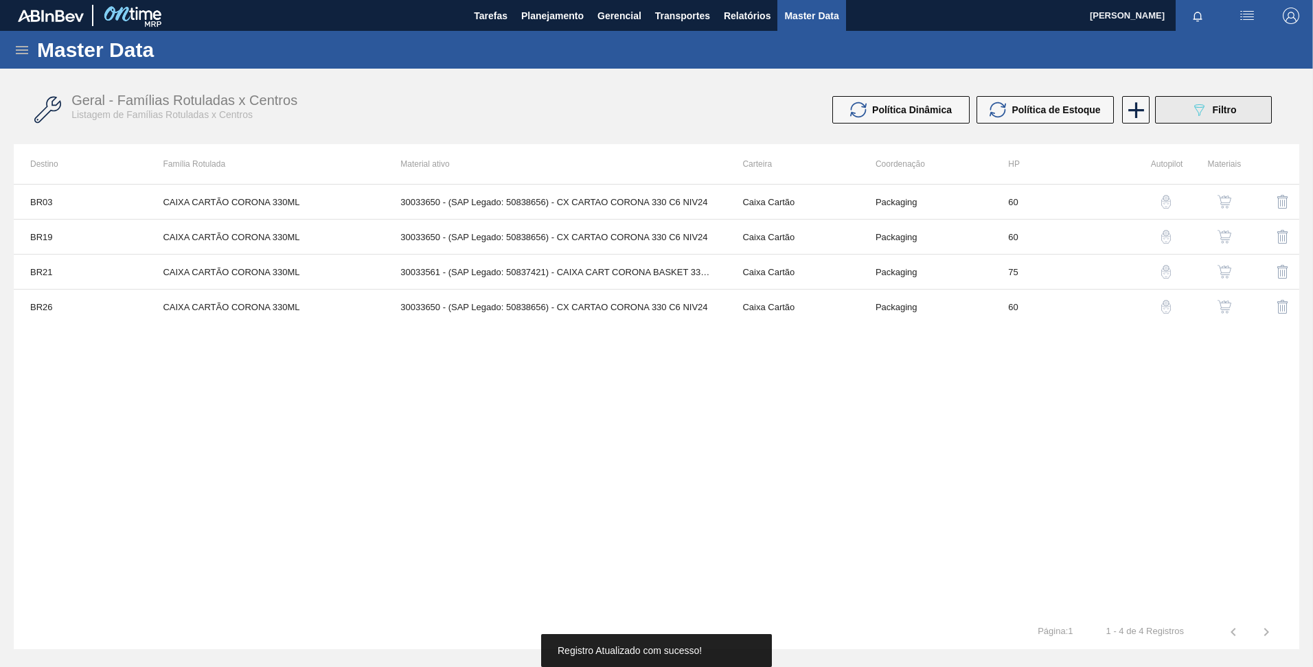
click at [1213, 108] on span "Filtro" at bounding box center [1225, 109] width 24 height 11
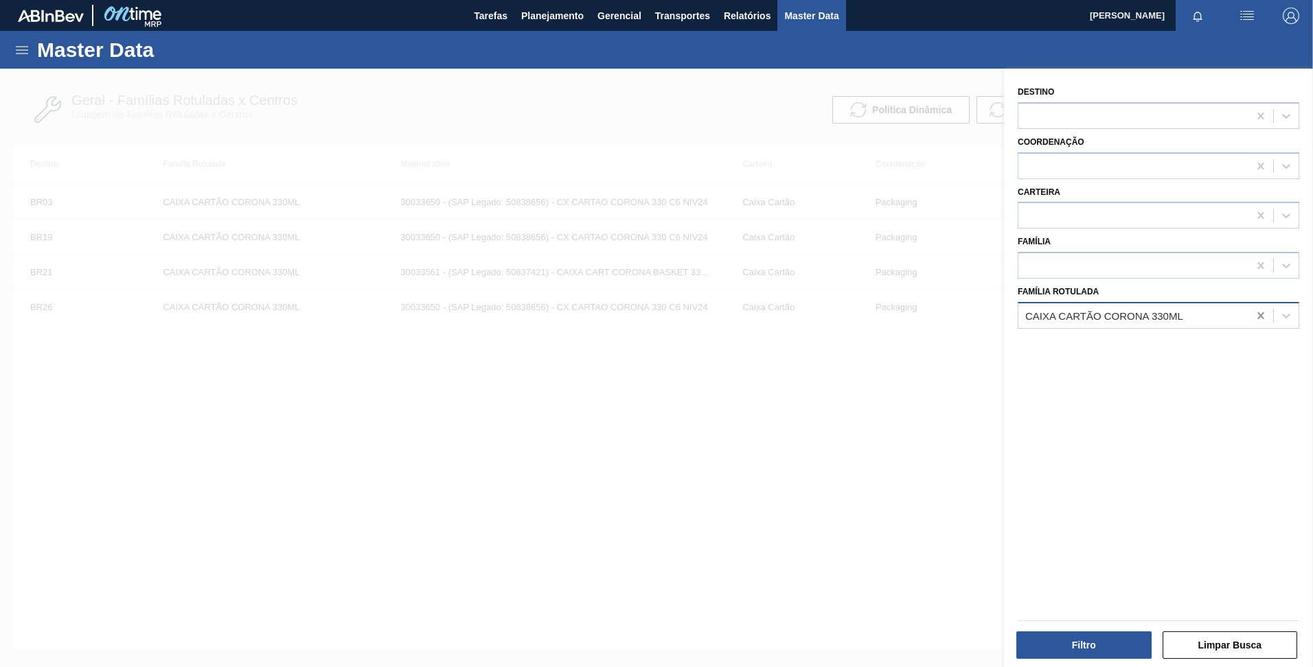
click at [1258, 319] on icon at bounding box center [1261, 316] width 14 height 14
paste Rotulada "CAIXA PAPELÃO CORONA 330ML"
type Rotulada "CAIXA PAPELÃO CORONA 330ML"
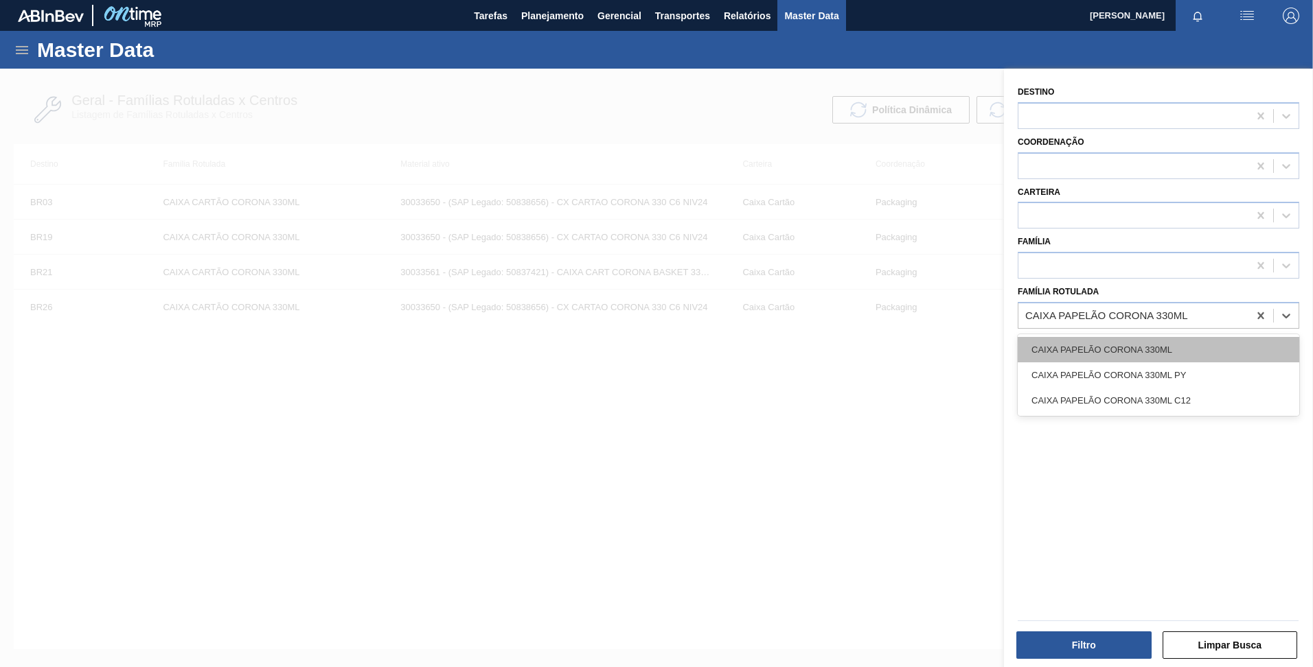
click at [1208, 342] on div "CAIXA PAPELÃO CORONA 330ML" at bounding box center [1159, 349] width 282 height 25
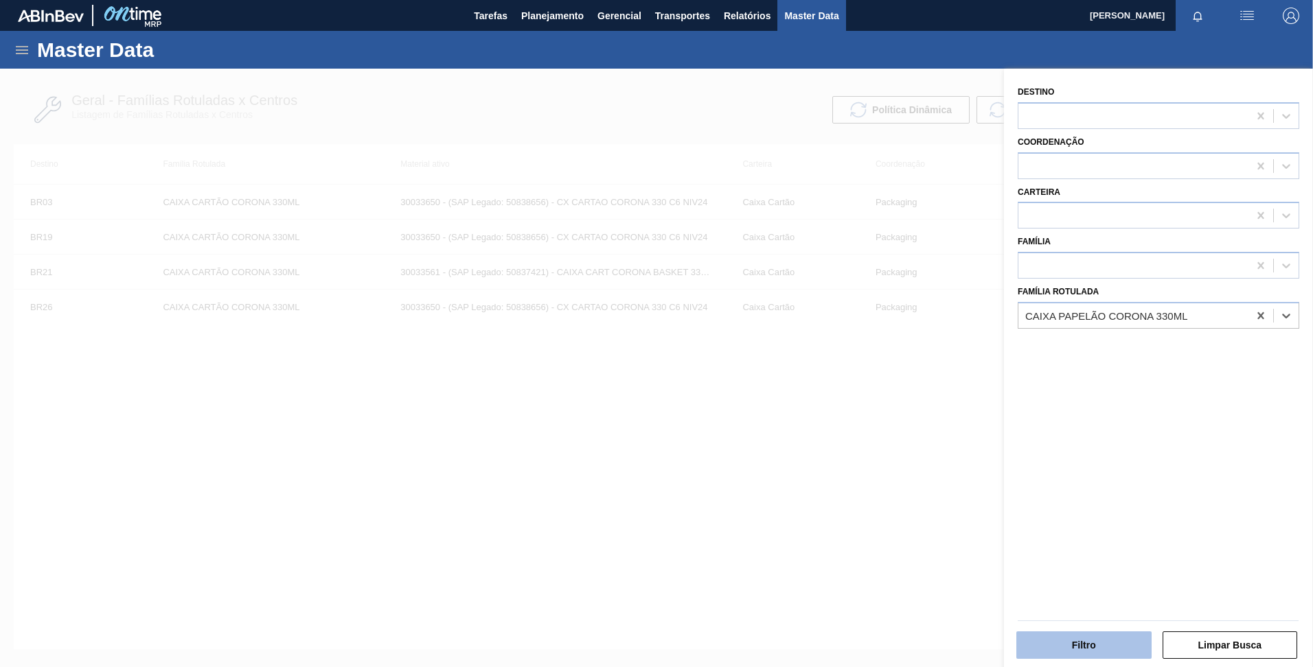
click at [1103, 645] on button "Filtro" at bounding box center [1083, 645] width 135 height 27
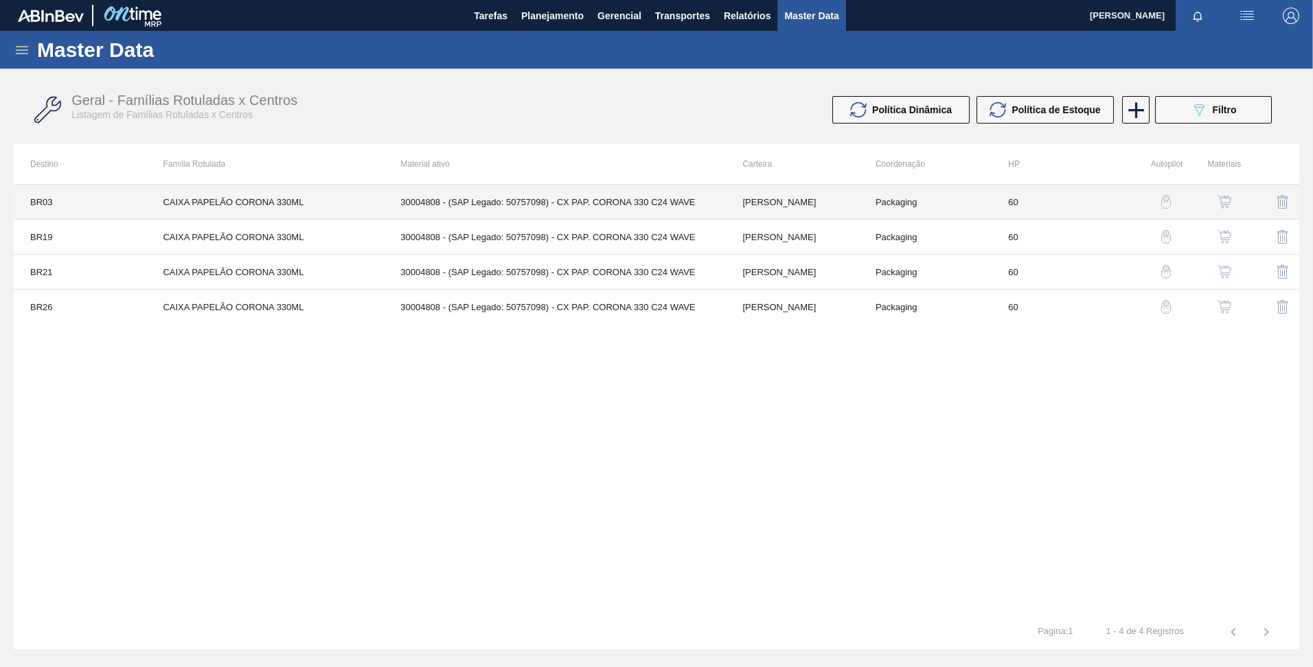
click at [367, 207] on td "CAIXA PAPELÃO CORONA 330ML" at bounding box center [265, 202] width 238 height 35
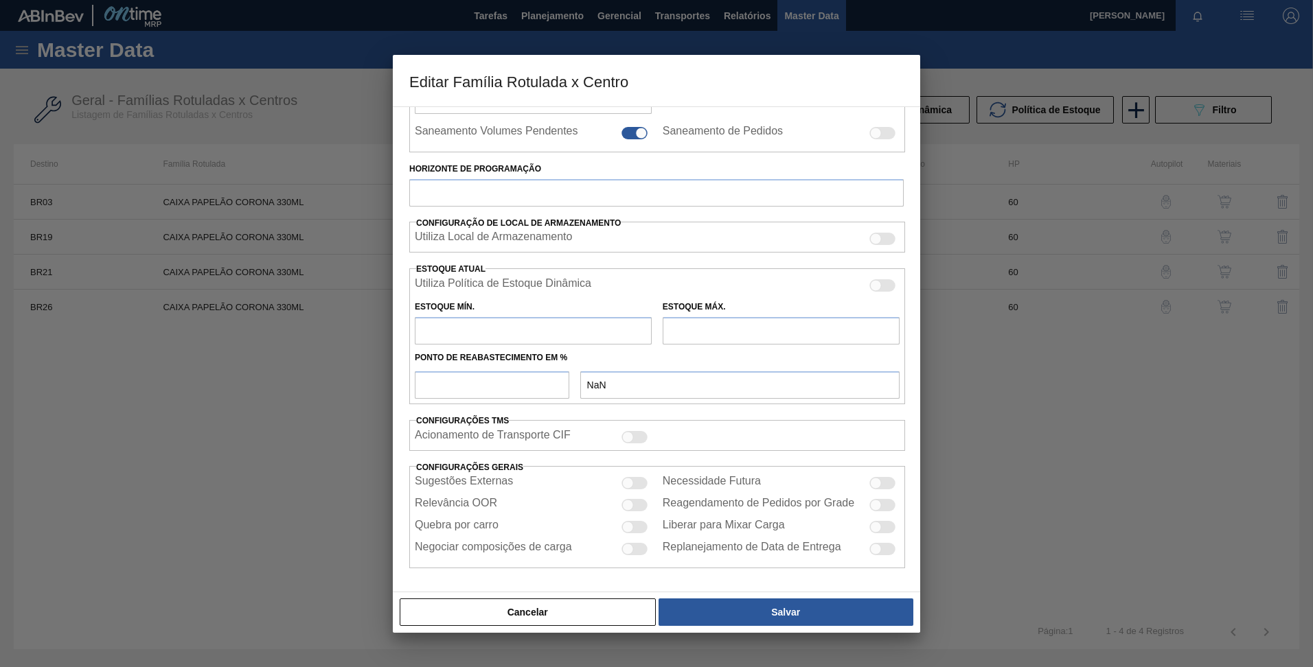
type input "Caixa Papelão"
type input "CAIXA PAPELÃO CORONA 330ML"
type input "BR03 - Aquiraz"
type input "60"
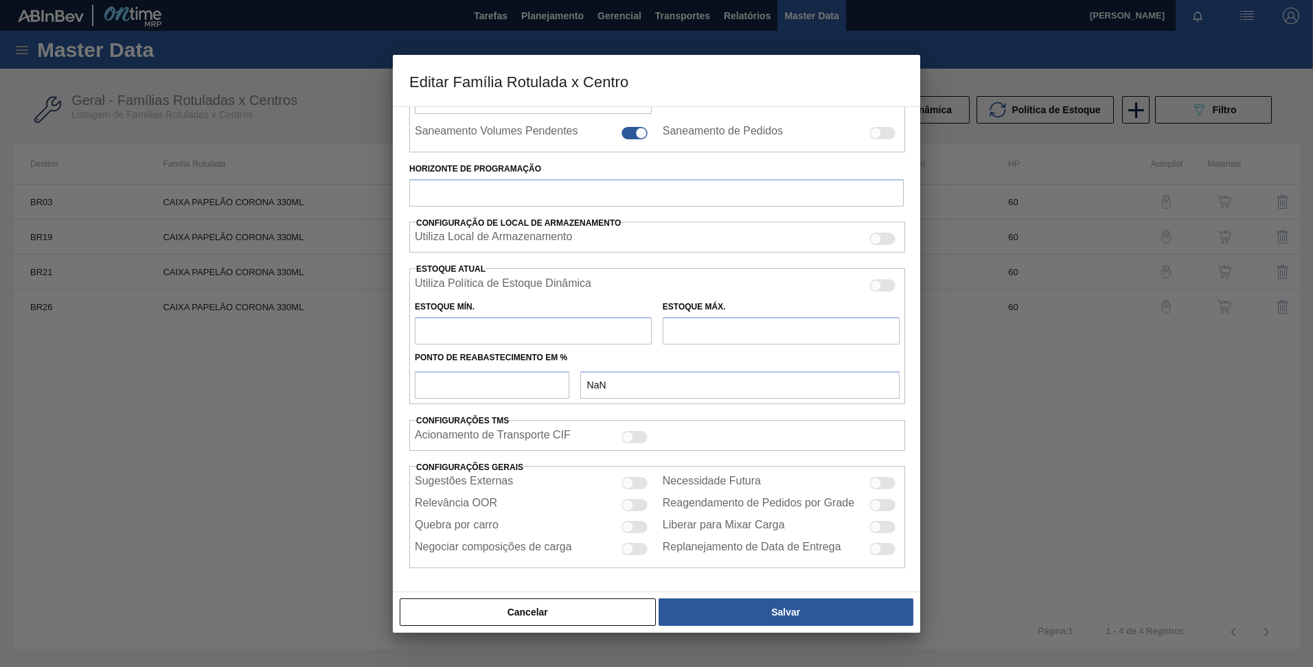
type input "150"
type input "553,2"
type input "40"
type input "311,280"
checkbox input "true"
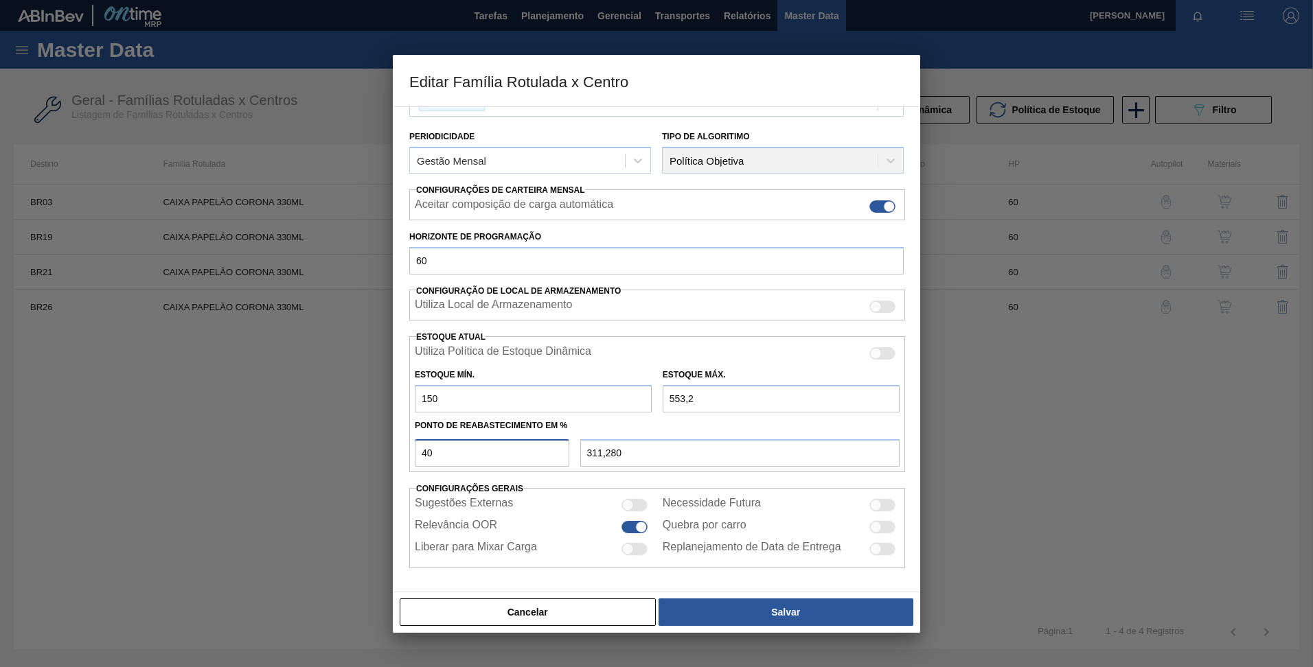
drag, startPoint x: 441, startPoint y: 452, endPoint x: 303, endPoint y: 424, distance: 140.9
click at [305, 424] on div "Editar Família Rotulada x Centro Carteira Caixa Papelão Família Caixa Papelão F…" at bounding box center [656, 333] width 1313 height 667
type input "7"
type input "178,224"
type input "75"
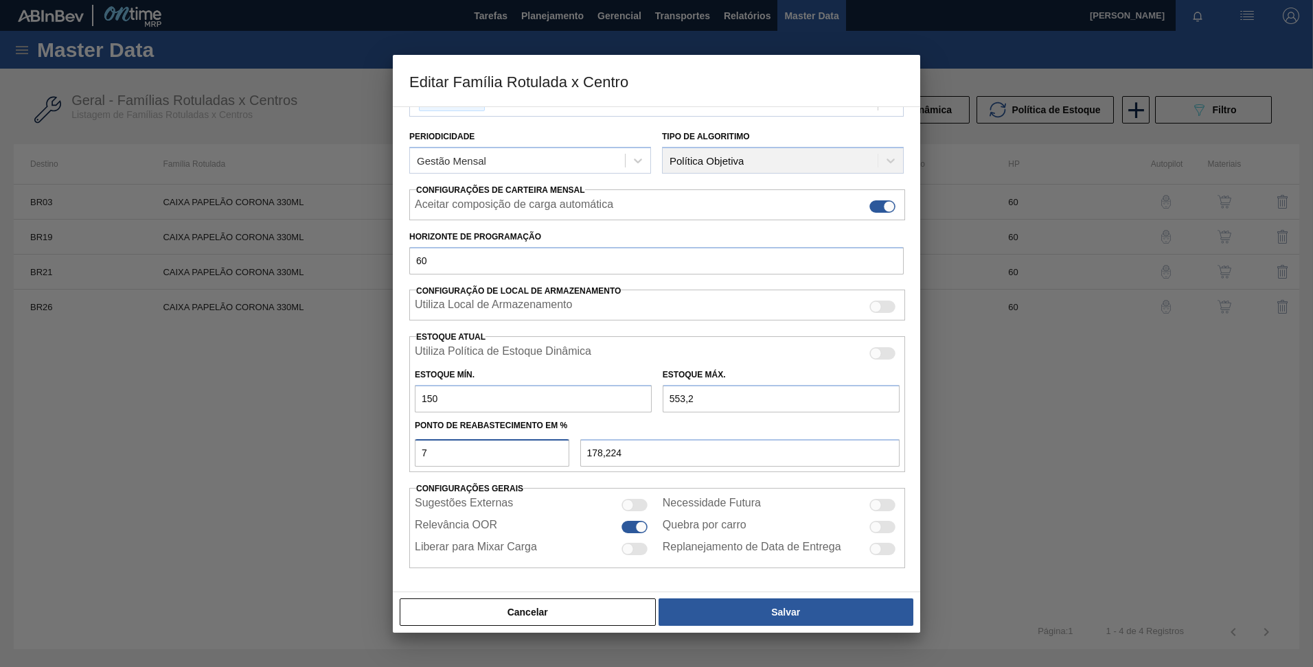
type input "452,400"
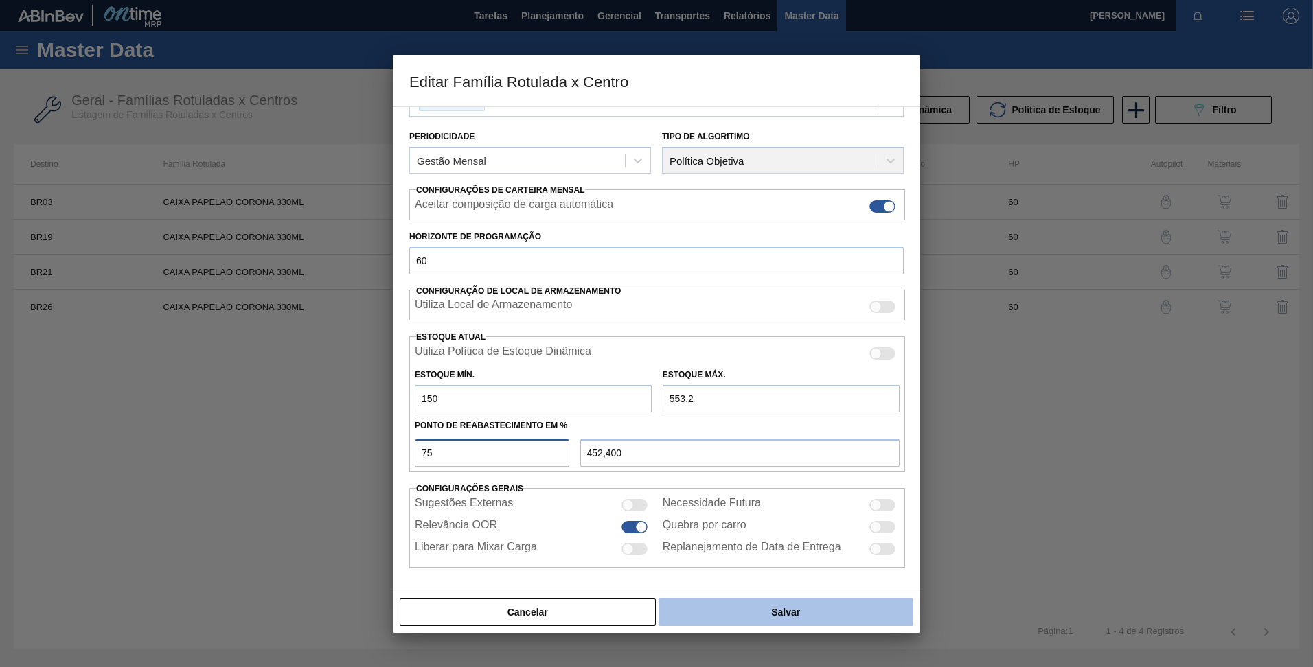
type input "75"
click at [776, 613] on button "Salvar" at bounding box center [785, 612] width 255 height 27
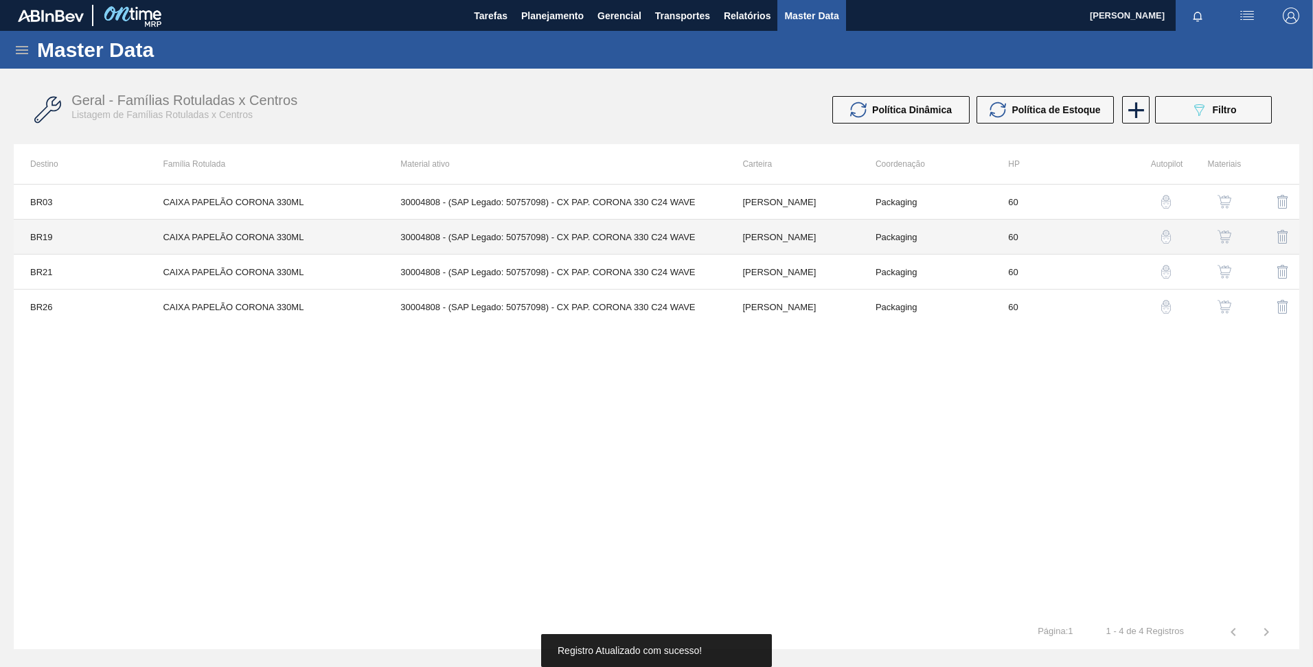
click at [356, 240] on td "CAIXA PAPELÃO CORONA 330ML" at bounding box center [265, 237] width 238 height 35
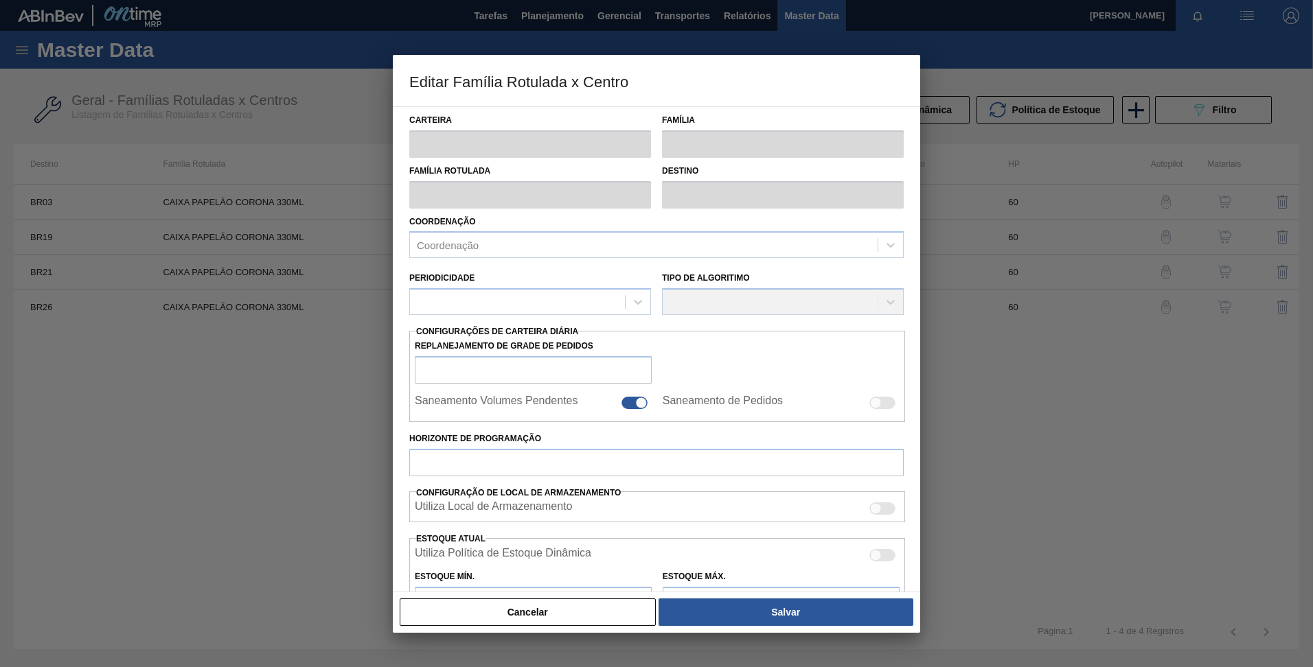
type input "Caixa Papelão"
type input "CAIXA PAPELÃO CORONA 330ML"
type input "BR19 - Nova Rio"
type input "60"
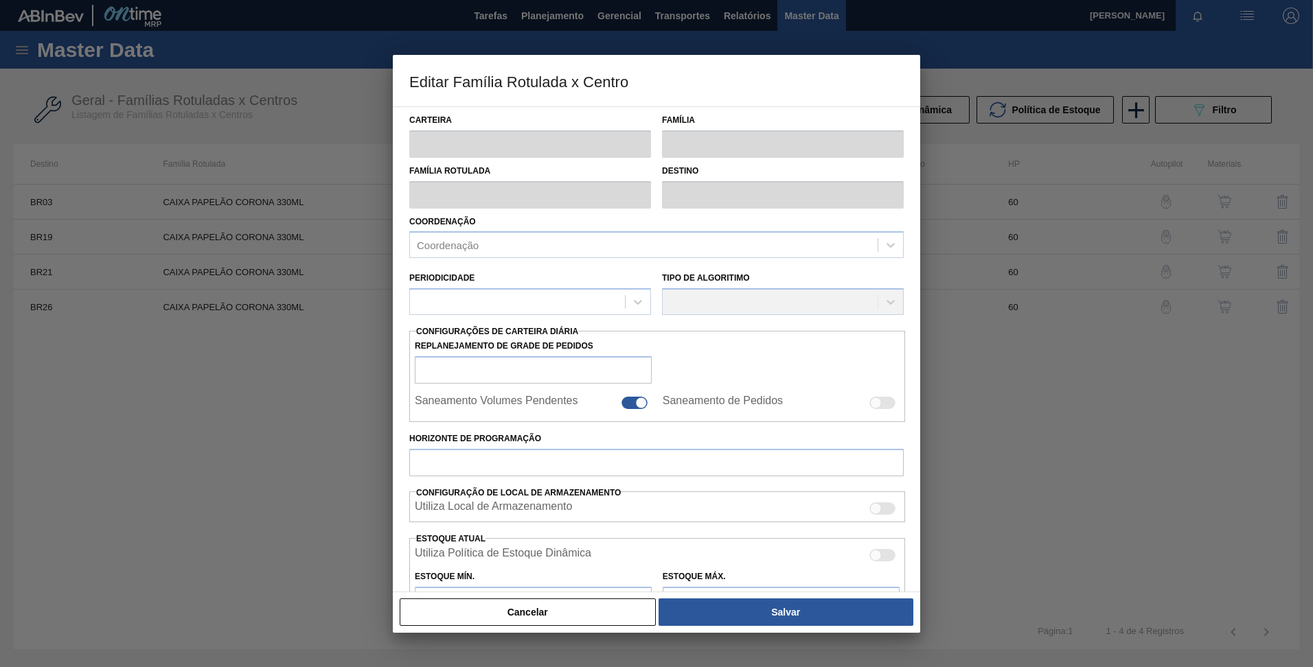
type input "322,32"
type input "1.135,928"
type input "40"
type input "647,763"
checkbox input "true"
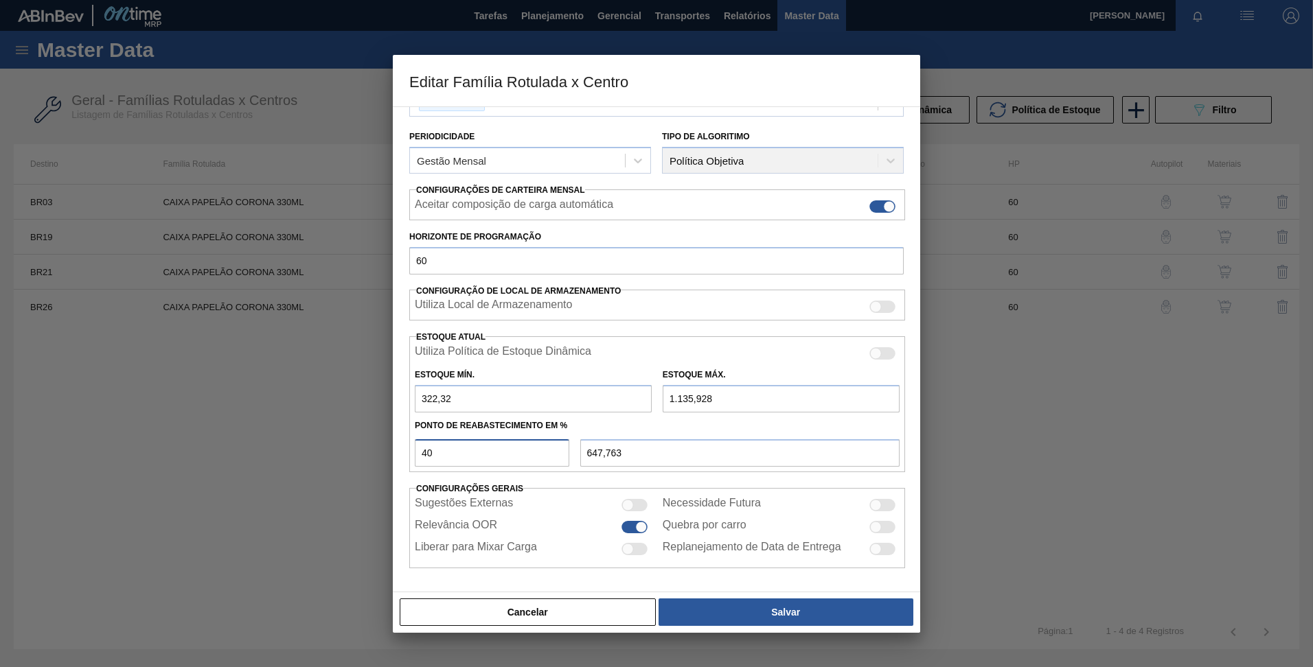
drag, startPoint x: 452, startPoint y: 455, endPoint x: 309, endPoint y: 447, distance: 143.7
click at [317, 451] on div "Editar Família Rotulada x Centro Carteira Caixa Papelão Família Caixa Papelão F…" at bounding box center [656, 333] width 1313 height 667
type input "7"
type input "379,273"
type input "75"
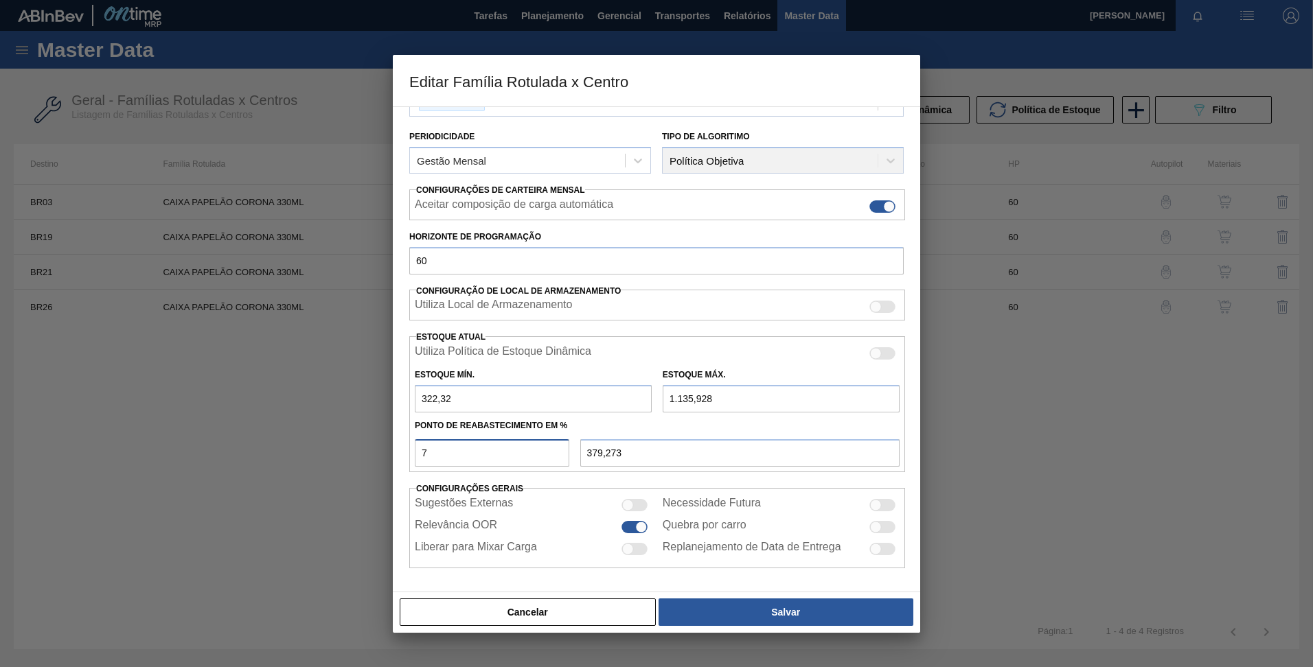
type input "932,526"
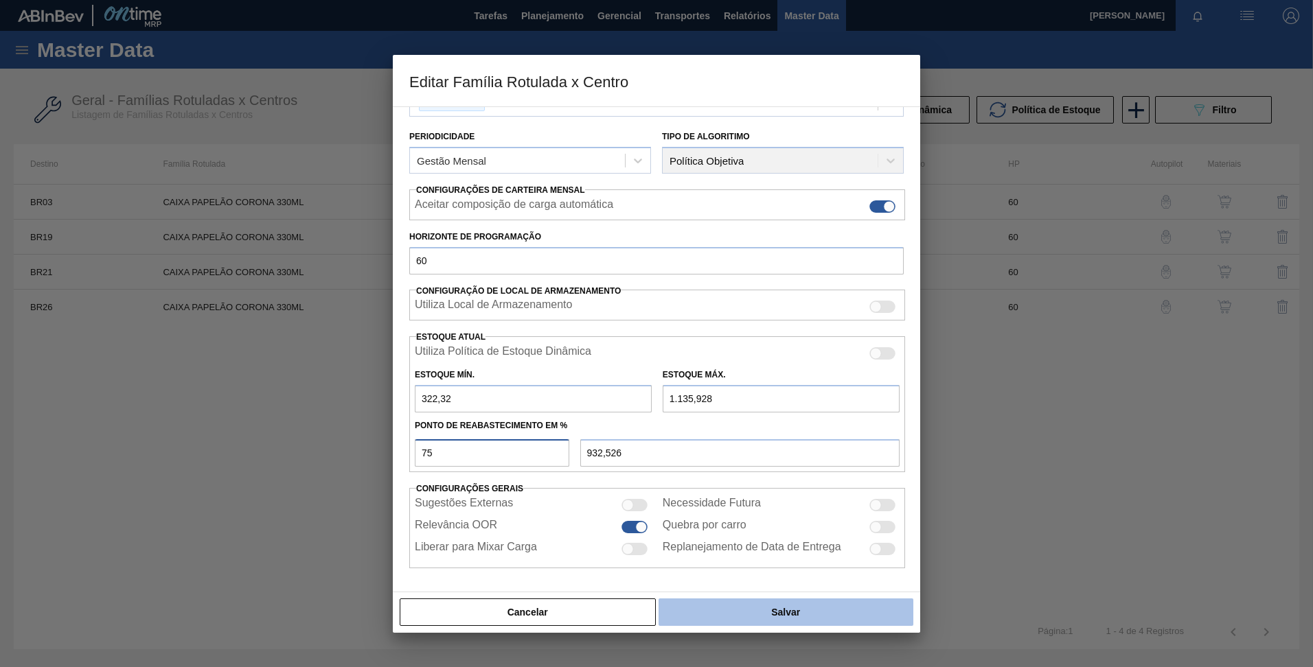
type input "75"
click at [744, 609] on button "Salvar" at bounding box center [785, 612] width 255 height 27
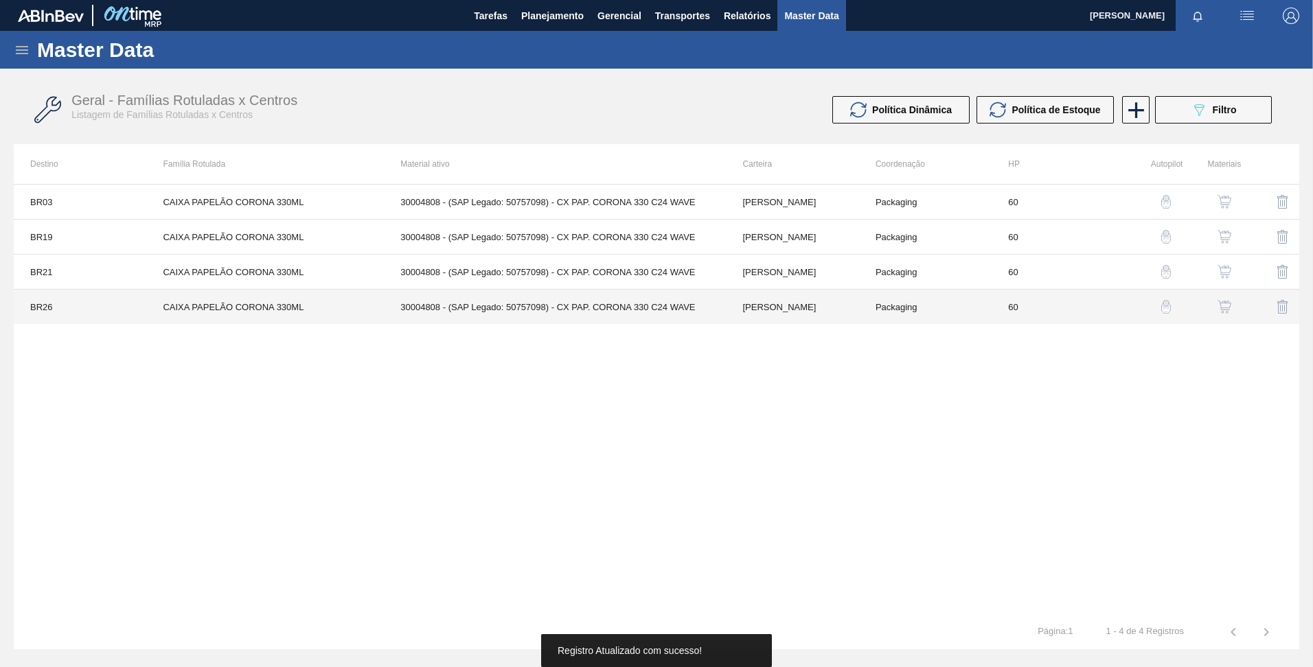
click at [370, 317] on td "CAIXA PAPELÃO CORONA 330ML" at bounding box center [265, 307] width 238 height 35
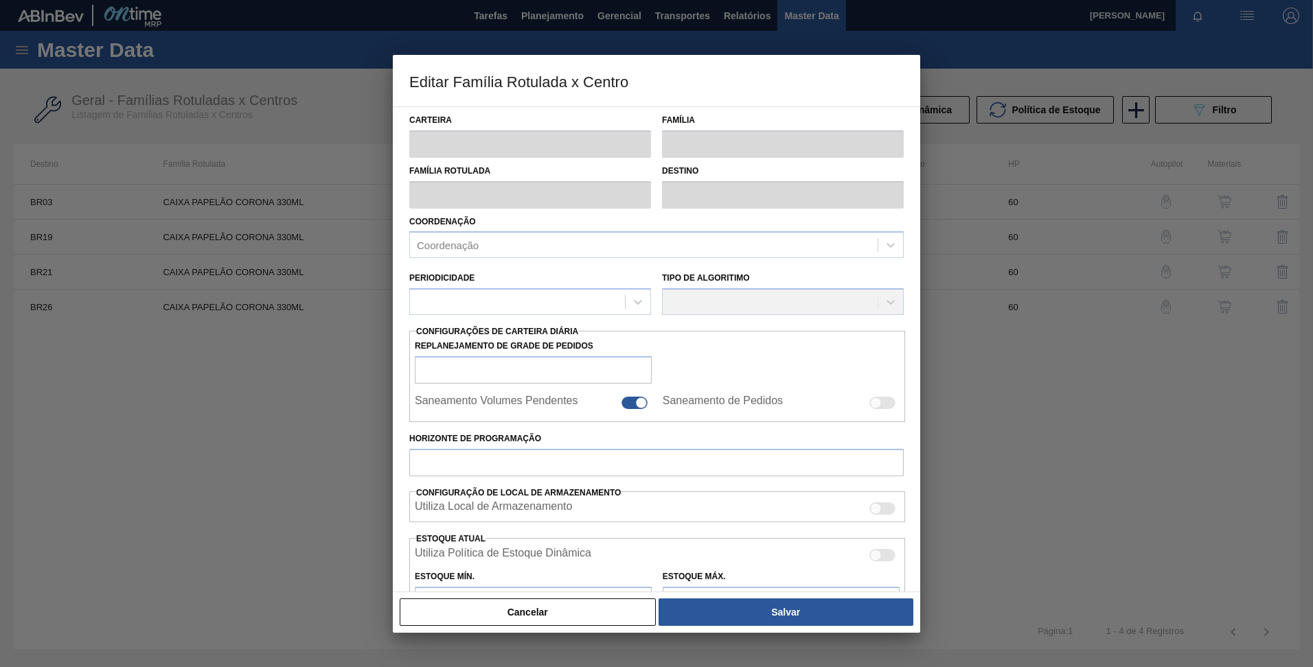
type input "Caixa Papelão"
type input "CAIXA PAPELÃO CORONA 330ML"
type input "BR26 - Uberlândia"
type input "60"
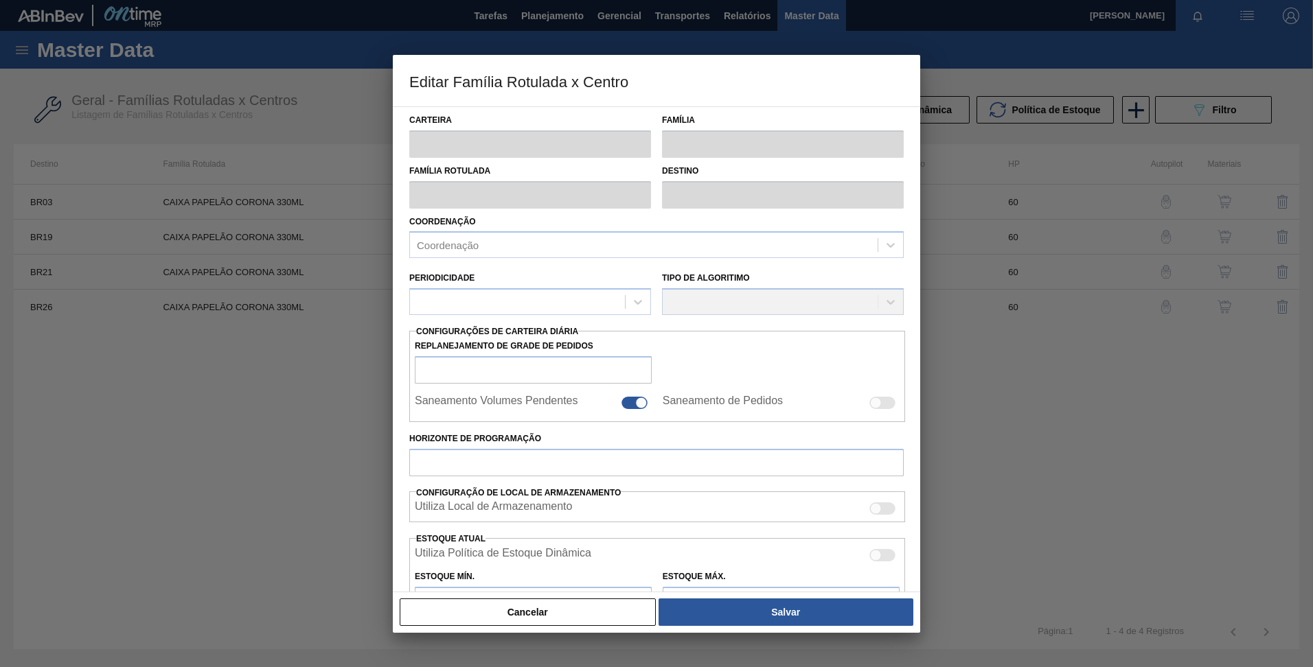
type input "150"
type input "409,899"
type input "40"
type input "253,960"
checkbox input "true"
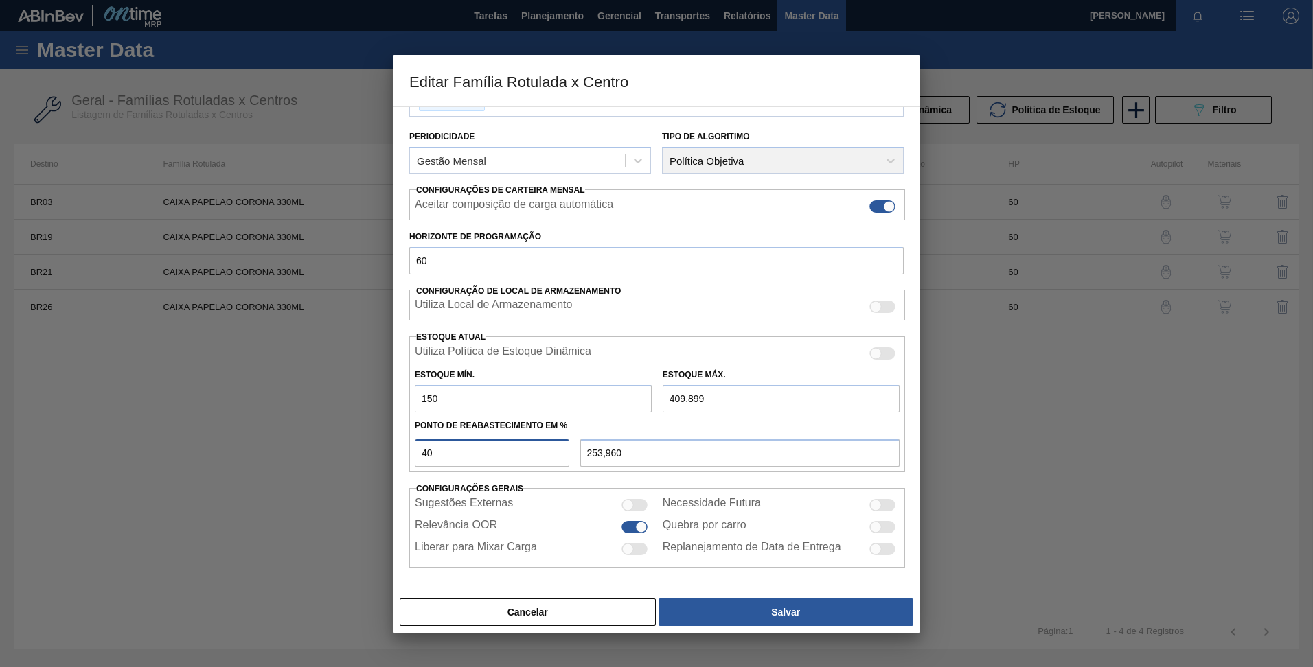
drag, startPoint x: 407, startPoint y: 439, endPoint x: 332, endPoint y: 432, distance: 75.8
click at [332, 432] on div "Editar Família Rotulada x Centro Carteira Caixa Papelão Família Caixa Papelão F…" at bounding box center [656, 333] width 1313 height 667
type input "7"
type input "168,193"
type input "75"
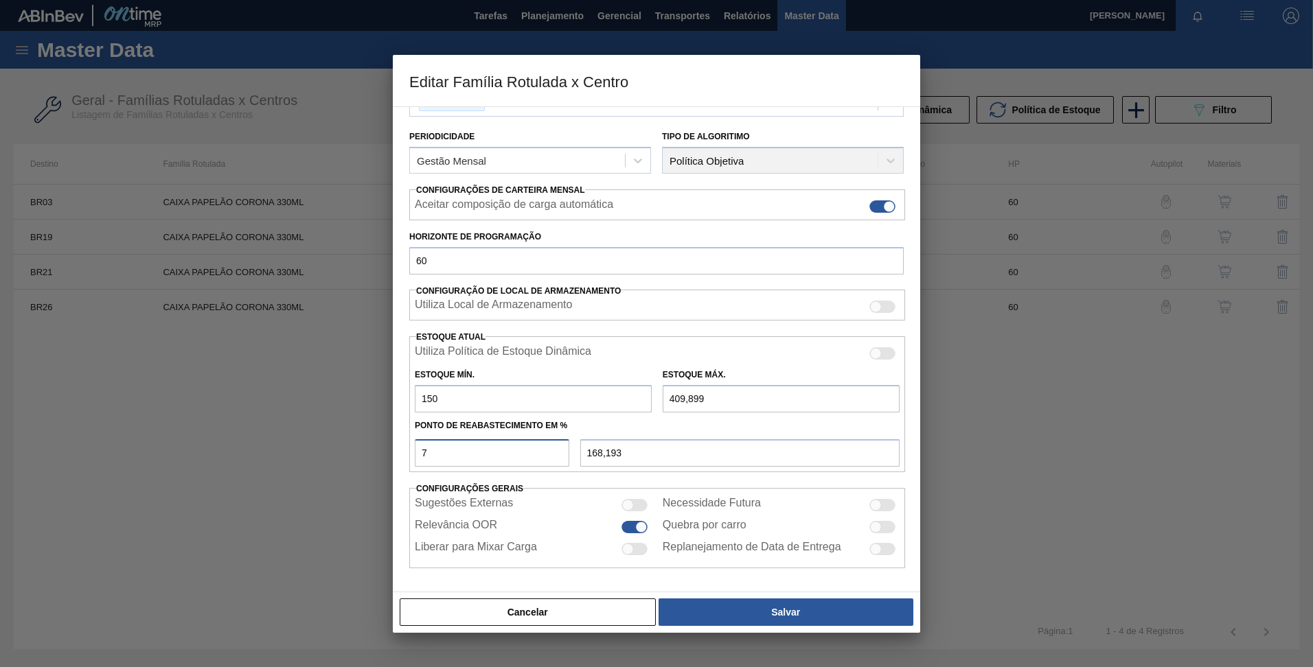
type input "344,924"
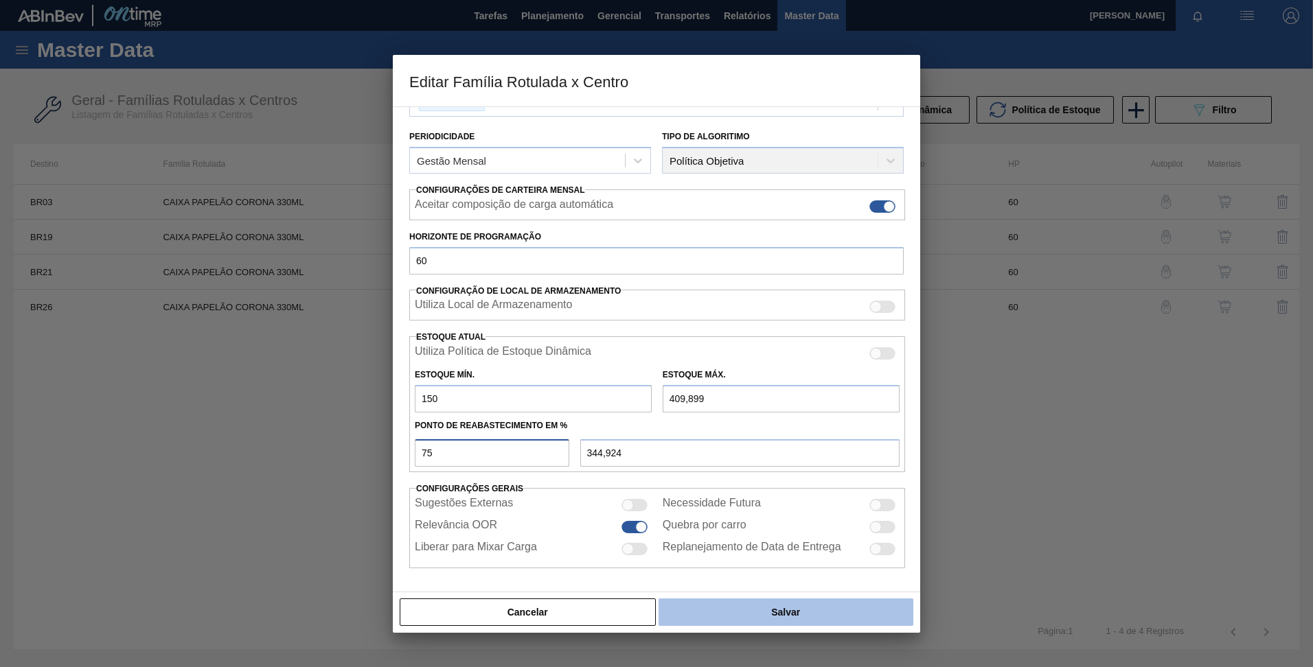
type input "75"
click at [761, 605] on button "Salvar" at bounding box center [785, 612] width 255 height 27
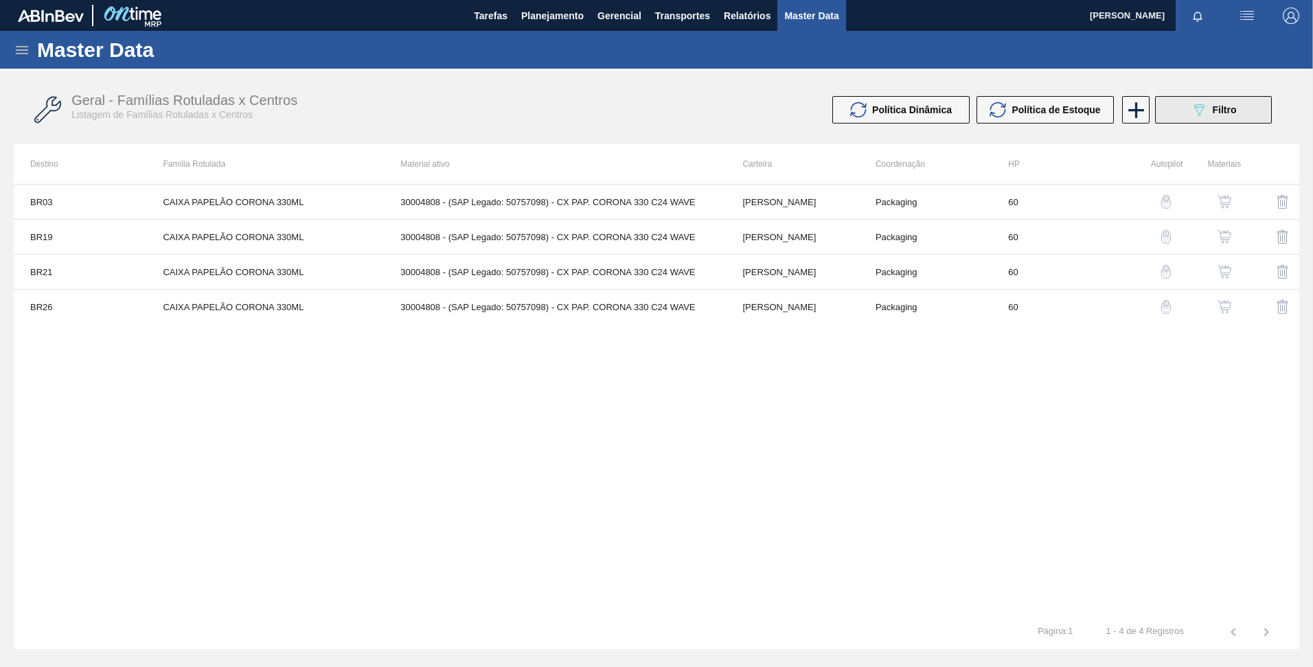
click at [1235, 111] on span "Filtro" at bounding box center [1225, 109] width 24 height 11
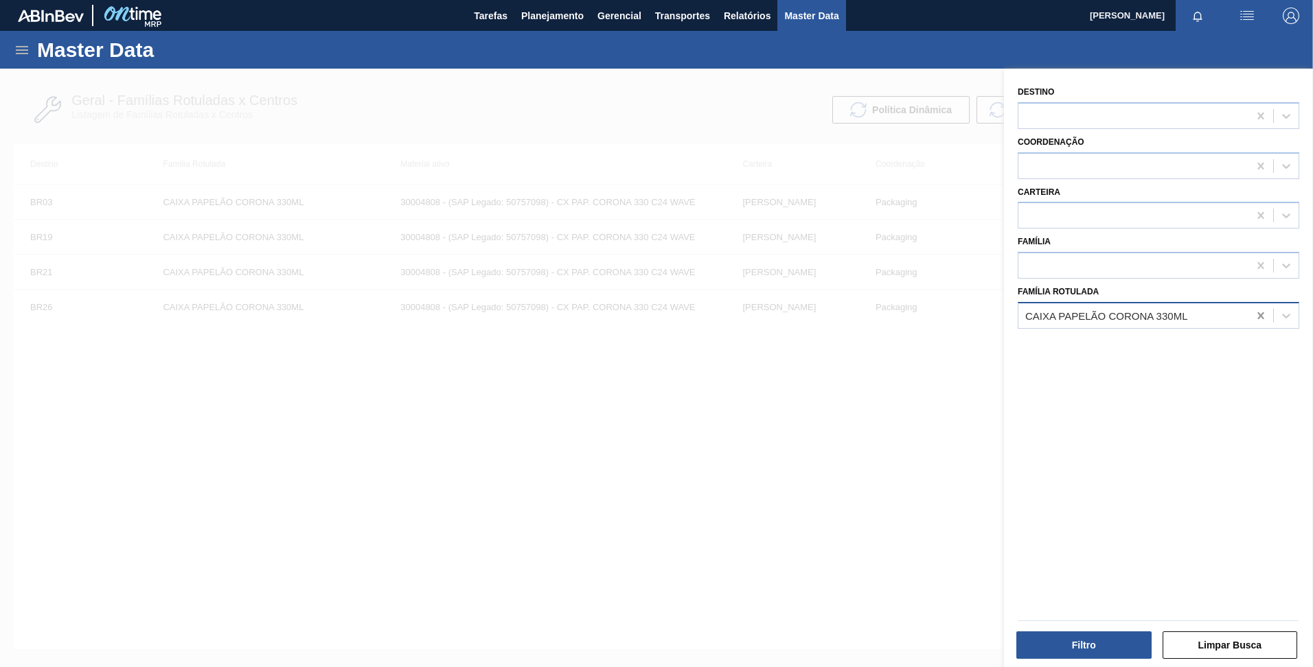
click at [1255, 312] on icon at bounding box center [1261, 316] width 14 height 14
paste Rotulada "CAIXA CARTÃO CORONITA 210ML"
type Rotulada "CAIXA CARTÃO CORONITA 210ML"
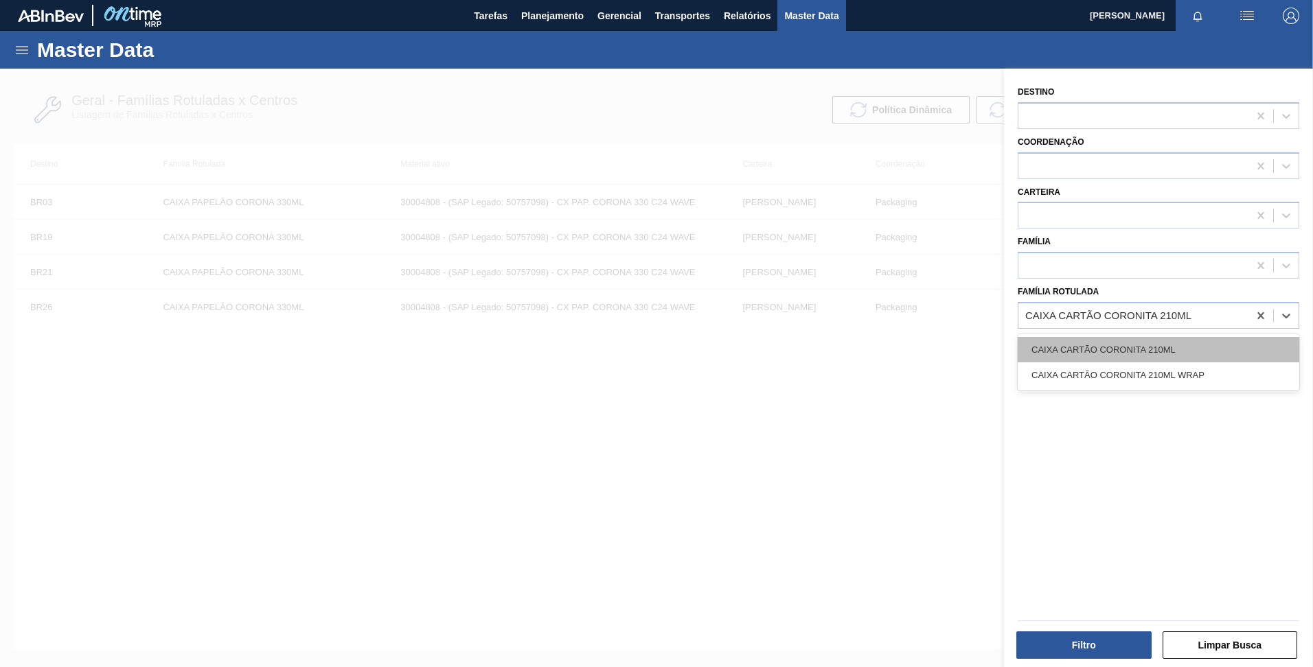
click at [1107, 349] on div "CAIXA CARTÃO CORONITA 210ML" at bounding box center [1159, 349] width 282 height 25
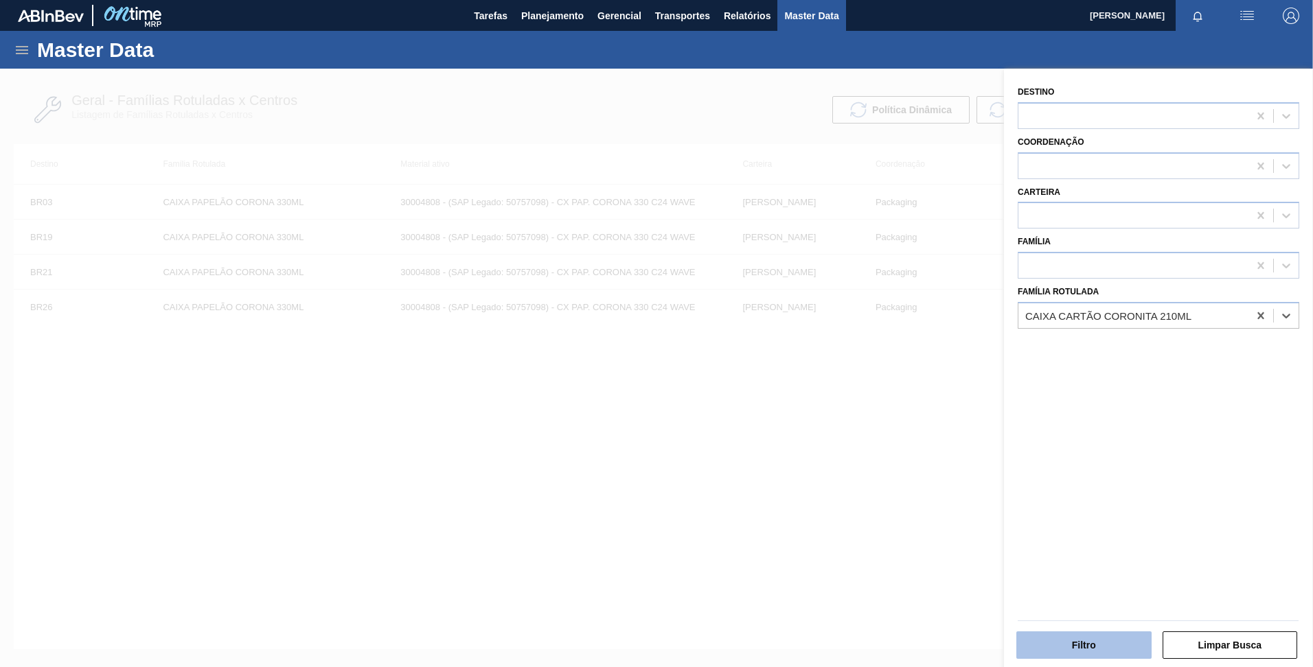
click at [1083, 643] on button "Filtro" at bounding box center [1083, 645] width 135 height 27
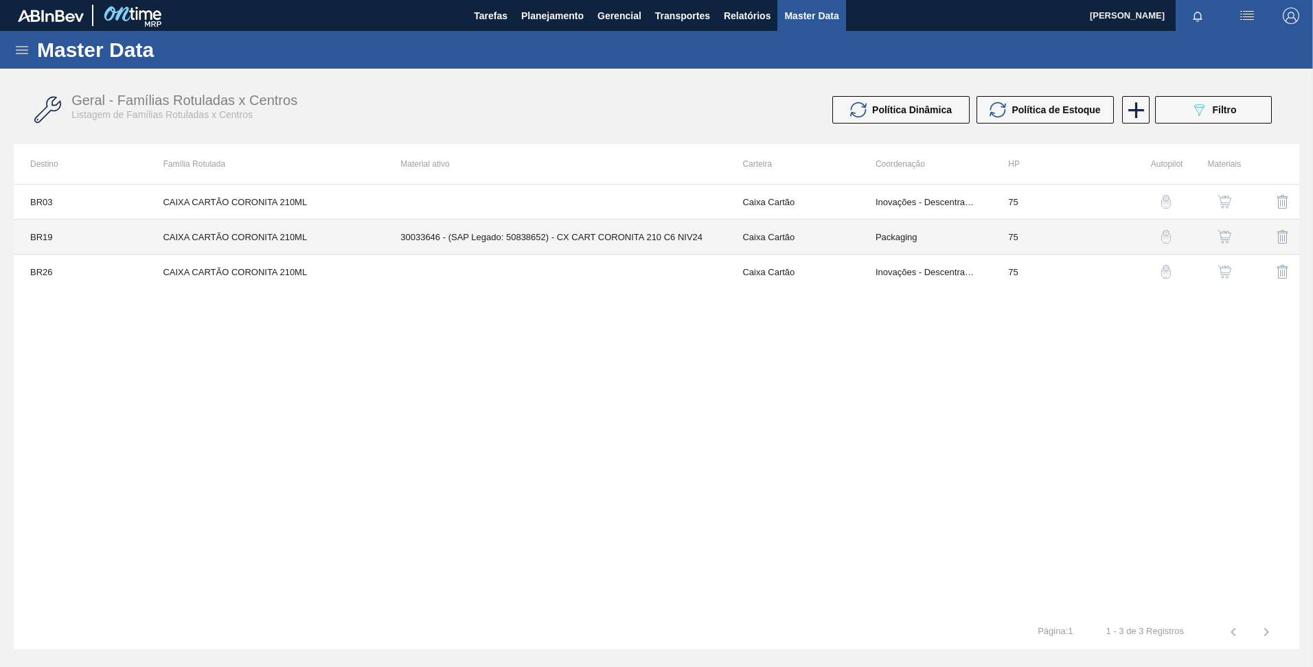
click at [437, 249] on td "30033646 - (SAP Legado: 50838652) - CX CART CORONITA 210 C6 NIV24" at bounding box center [555, 237] width 342 height 35
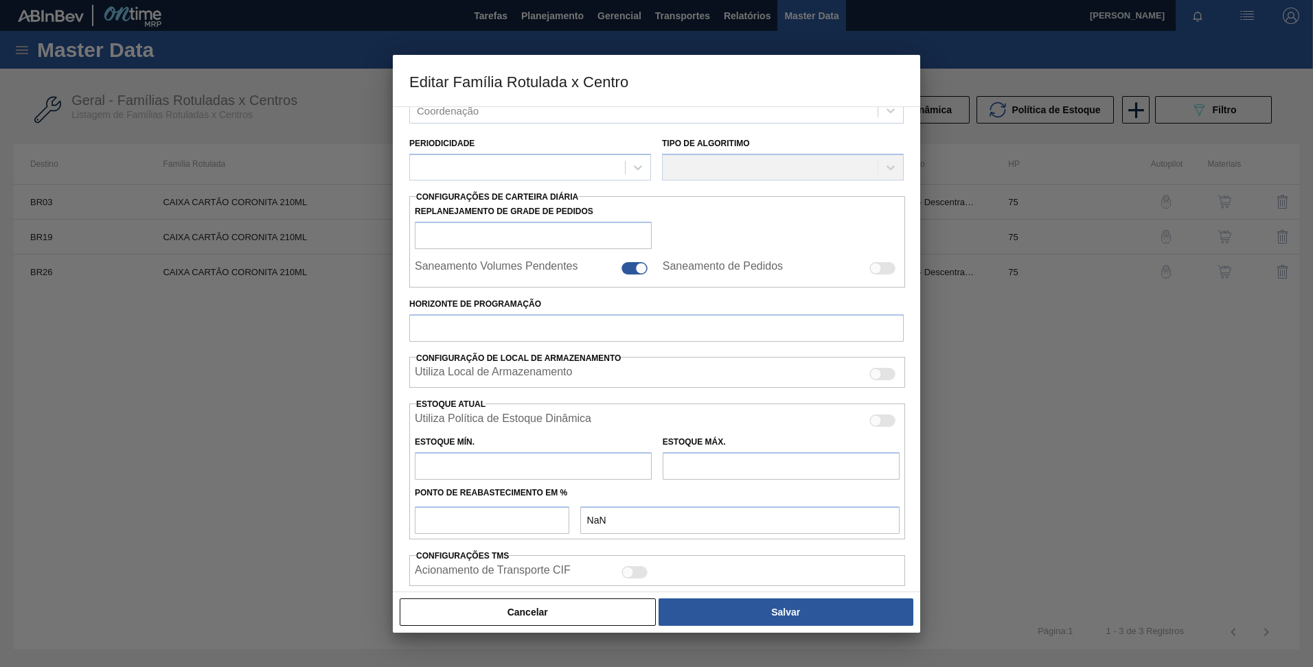
scroll to position [0, 0]
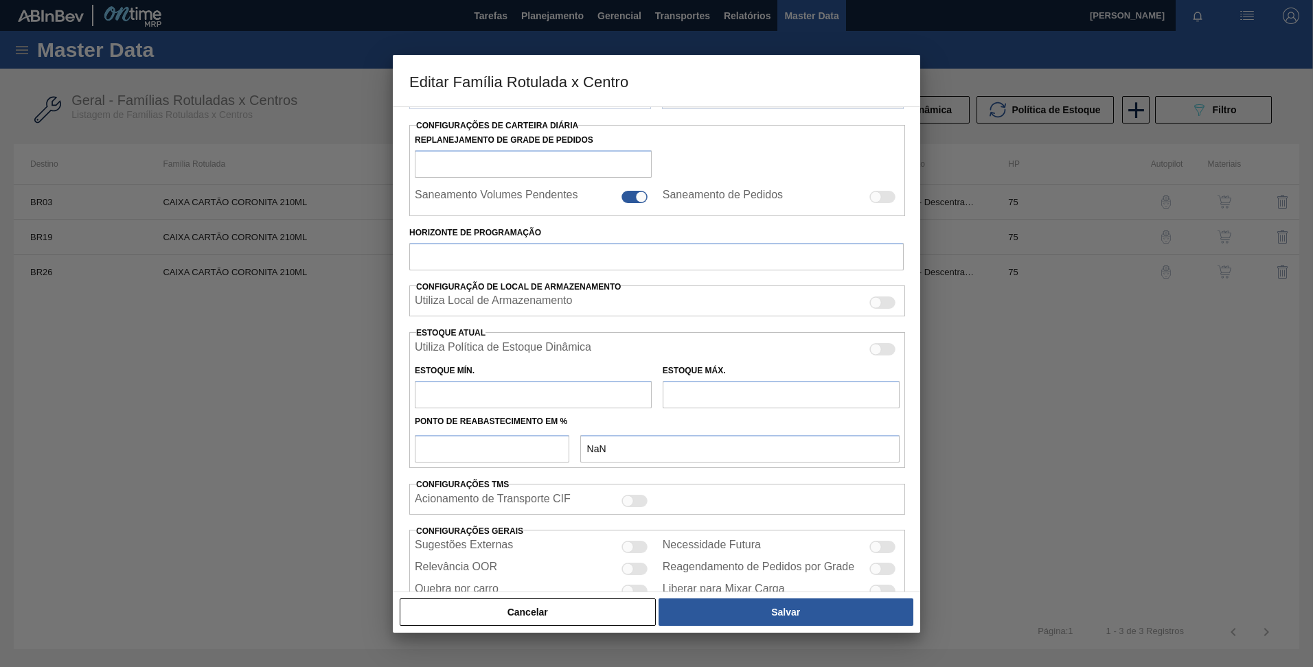
type input "Caixa Cartão"
type input "CAIXA CARTÃO CORONITA 210ML"
type input "BR19 - Nova Rio"
type input "75"
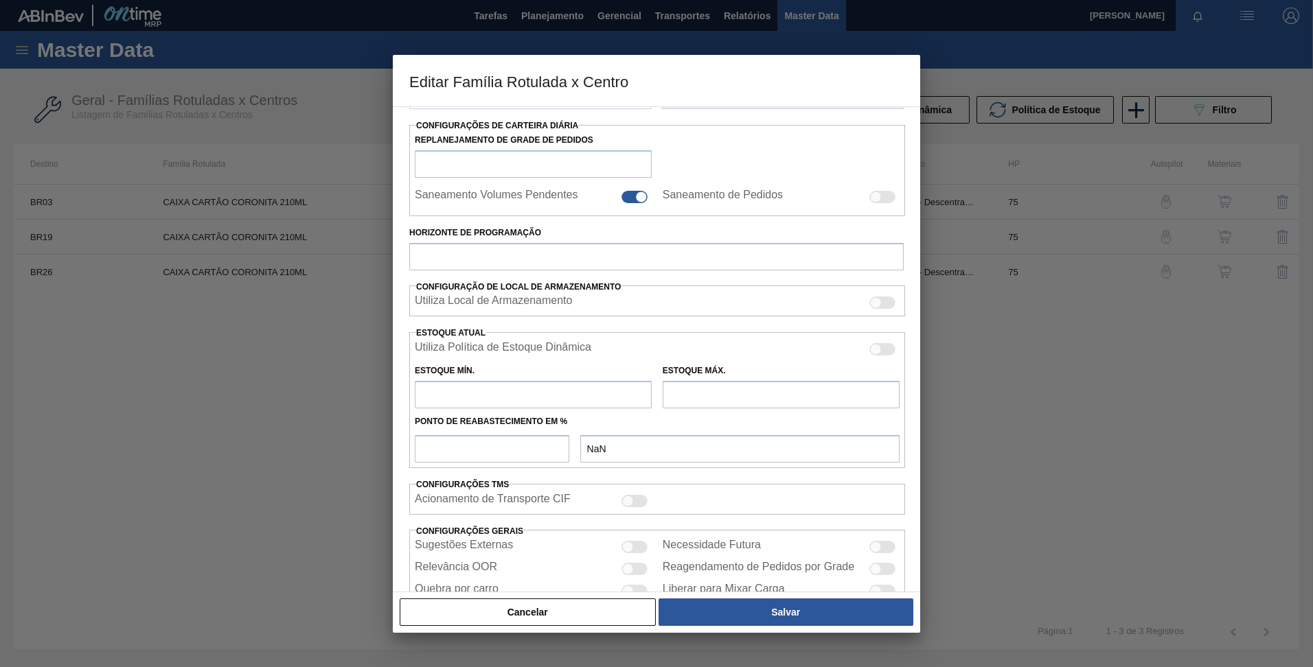
type input "600"
type input "2.300"
type input "60"
type input "1.620,000"
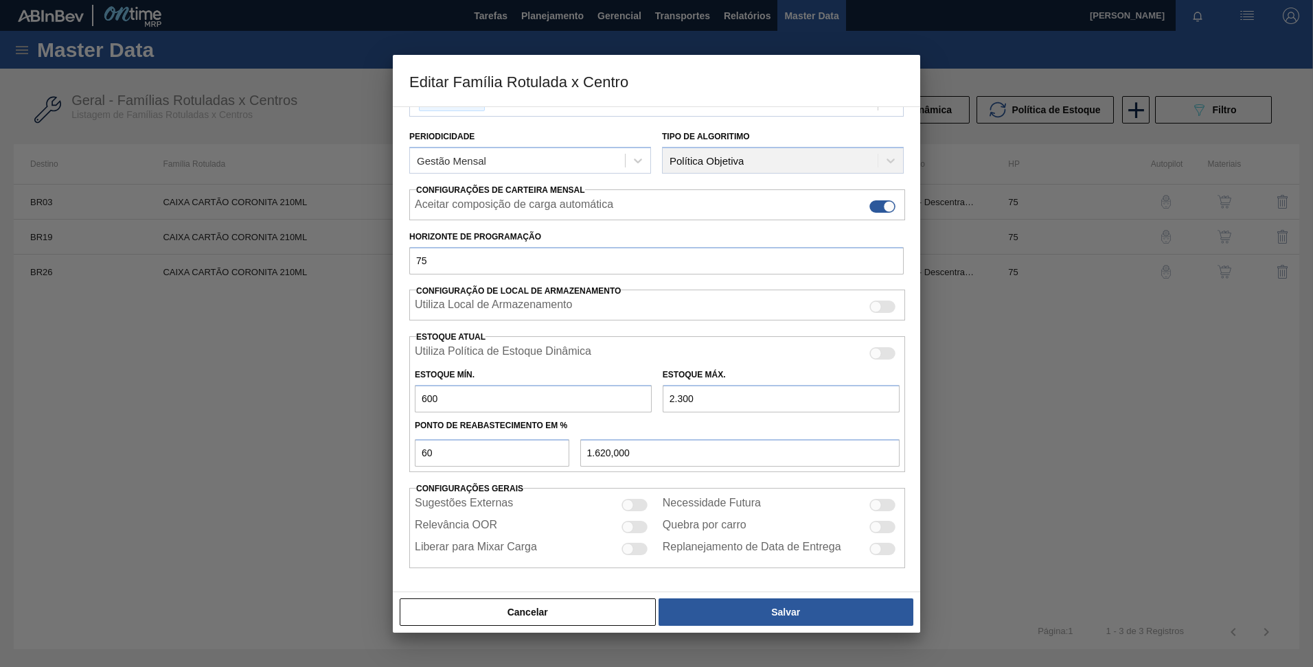
scroll to position [145, 0]
drag, startPoint x: 472, startPoint y: 452, endPoint x: 347, endPoint y: 444, distance: 124.6
click at [366, 440] on div "Editar Família Rotulada x Centro Carteira Caixa Cartão Família Caixa Cartão Fam…" at bounding box center [656, 333] width 1313 height 667
type input "7"
type input "719,000"
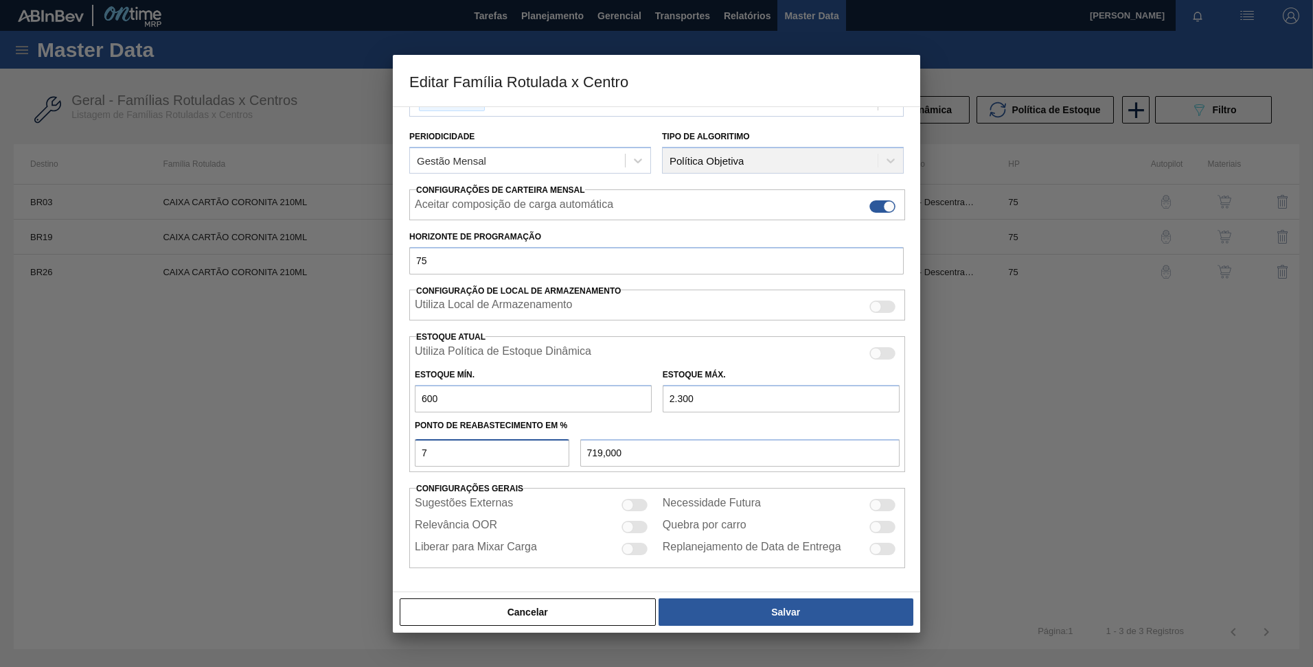
type input "75"
type input "1.875,000"
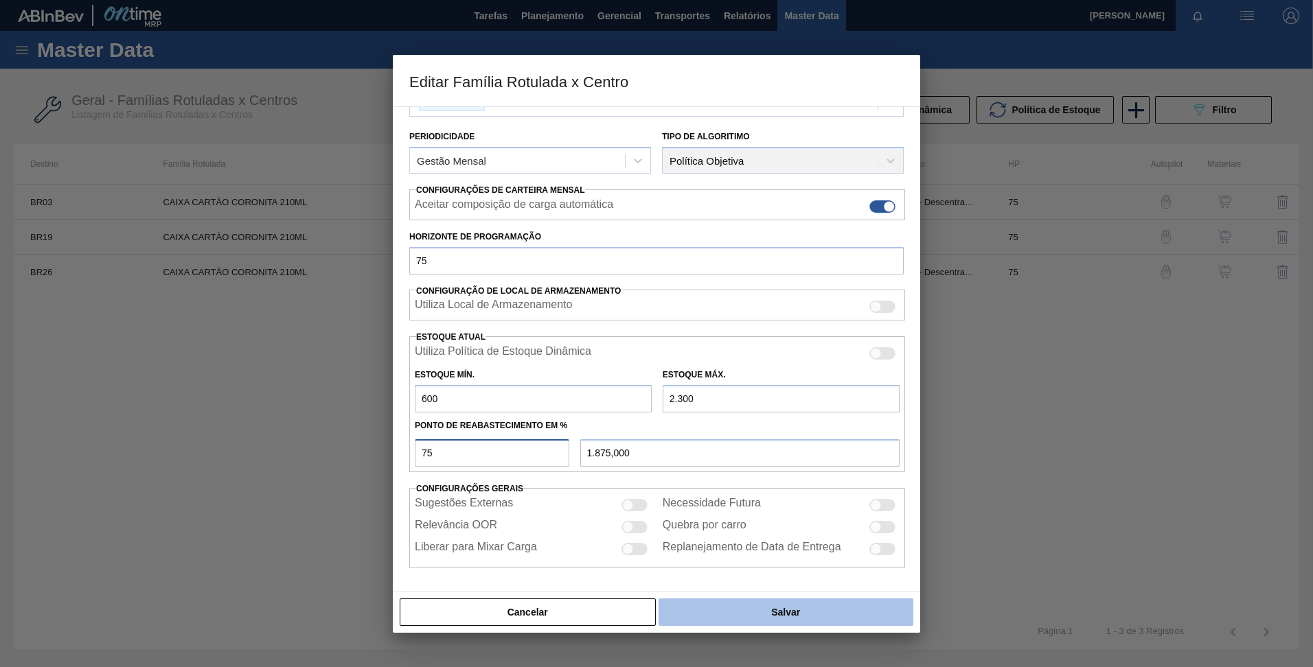
type input "75"
click at [776, 620] on button "Salvar" at bounding box center [785, 612] width 255 height 27
click at [826, 609] on button "Salvar" at bounding box center [785, 612] width 255 height 27
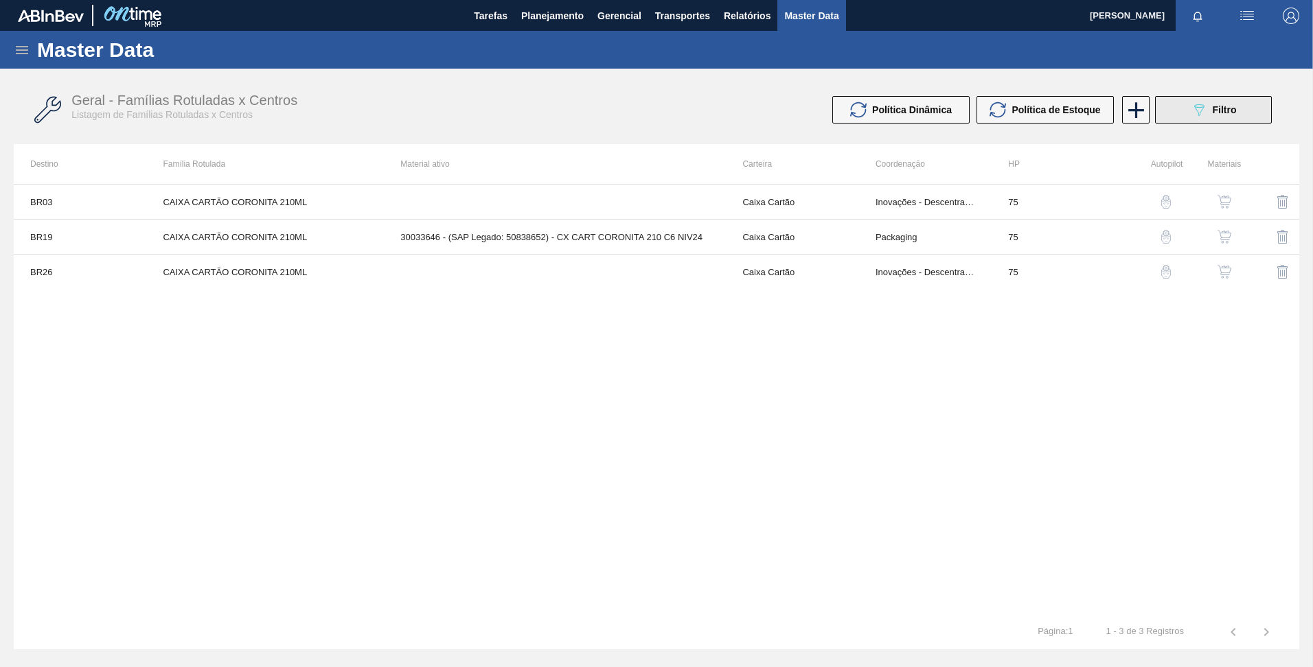
click at [1237, 113] on button "089F7B8B-B2A5-4AFE-B5C0-19BA573D28AC Filtro" at bounding box center [1213, 109] width 117 height 27
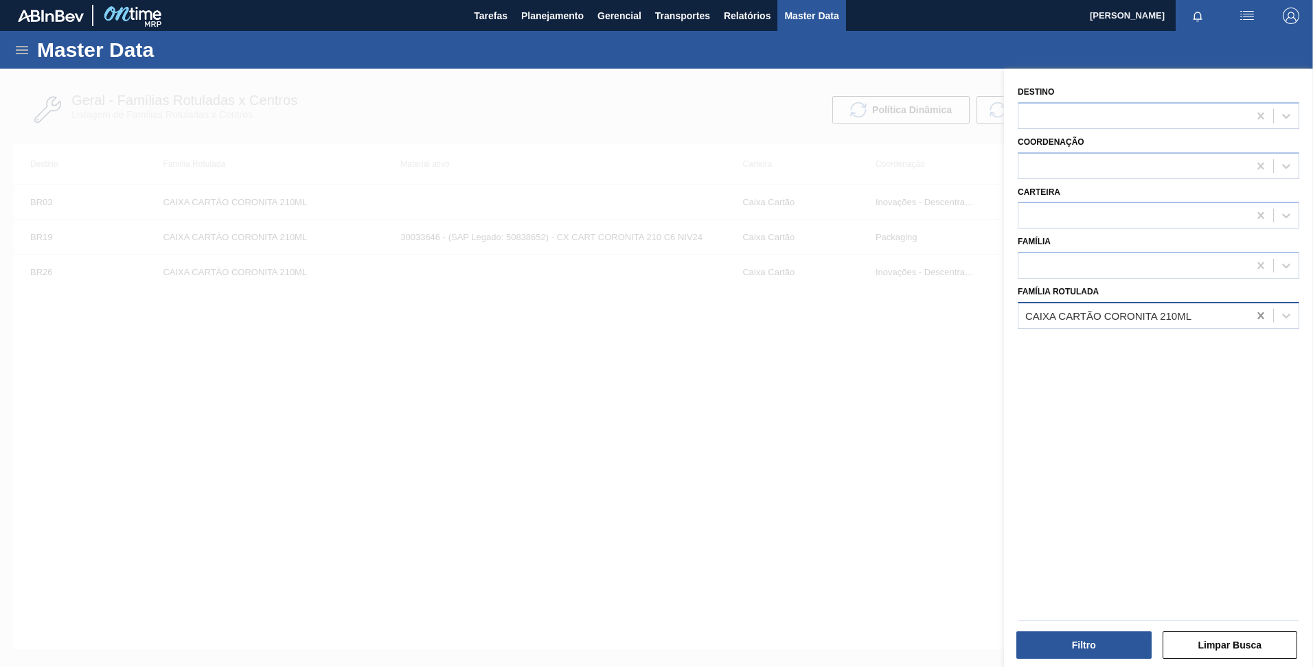
click at [1253, 321] on div at bounding box center [1260, 315] width 25 height 25
paste Rotulada "CAIXA PAPELÃO CORONITA 210ML"
type Rotulada "CAIXA PAPELÃO CORONITA 210ML"
click at [1133, 372] on div "Destino Coordenação Carteira Família Família Rotulada option CAIXA PAPELÃO CORO…" at bounding box center [1158, 370] width 309 height 602
click at [1225, 323] on div at bounding box center [1133, 316] width 230 height 20
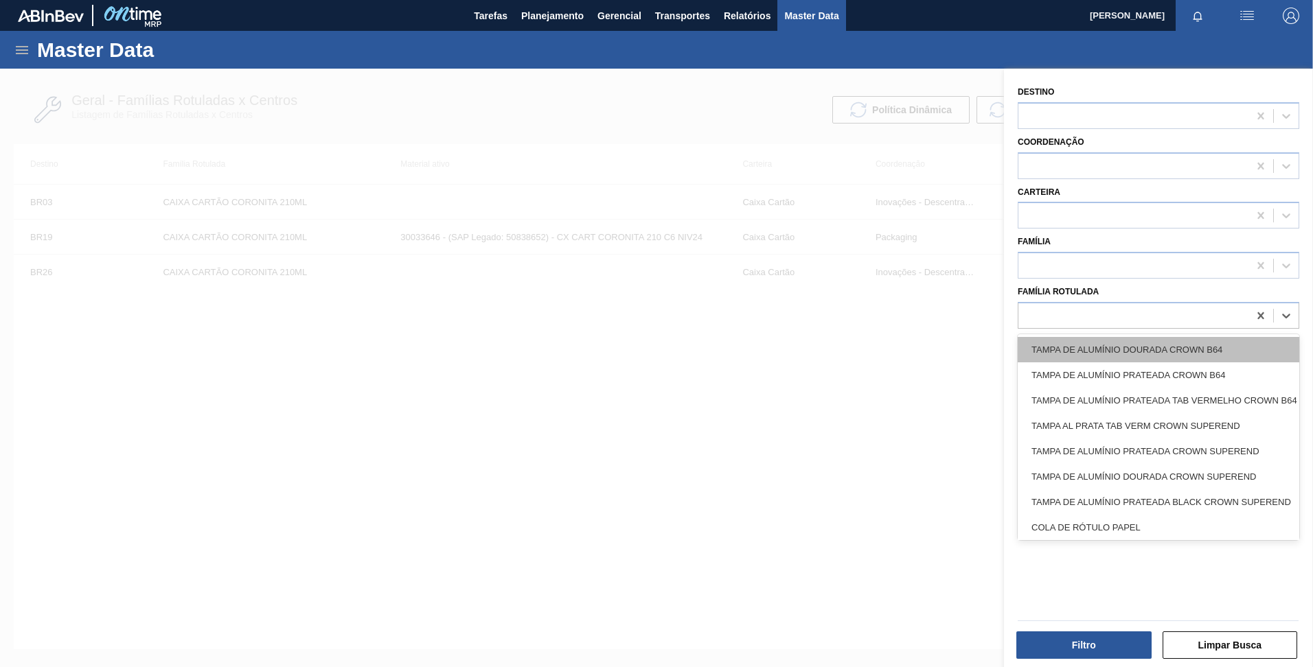
paste Rotulada "CAIXA PAPELÃO CORONITA 210ML"
type Rotulada "CAIXA PAPELÃO CORONITA 210ML"
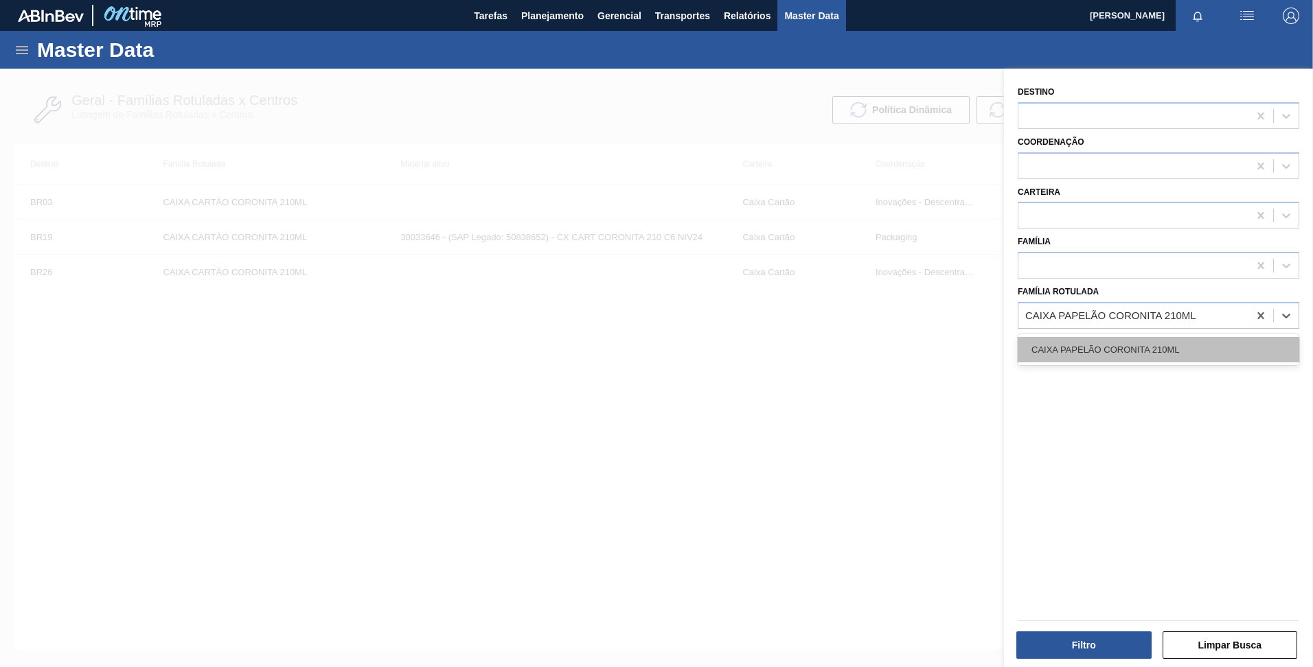
click at [1165, 356] on div "CAIXA PAPELÃO CORONITA 210ML" at bounding box center [1159, 349] width 282 height 25
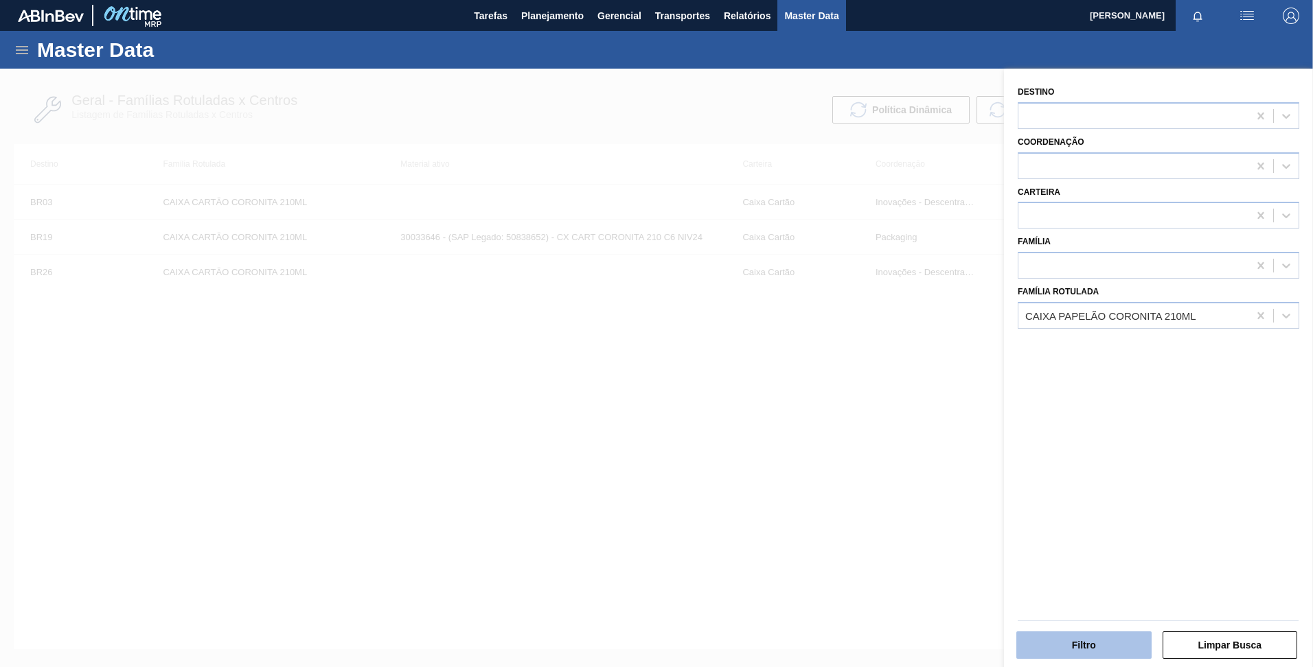
click at [1092, 654] on button "Filtro" at bounding box center [1083, 645] width 135 height 27
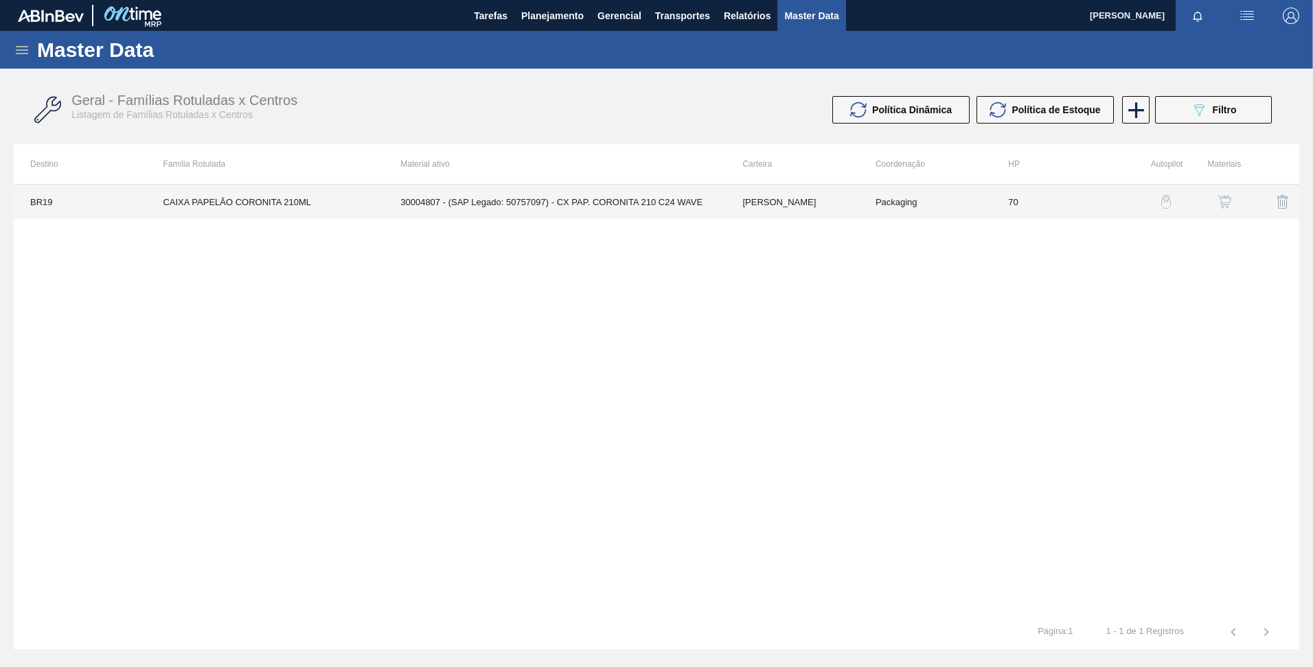
click at [332, 205] on td "CAIXA PAPELÃO CORONITA 210ML" at bounding box center [265, 202] width 238 height 34
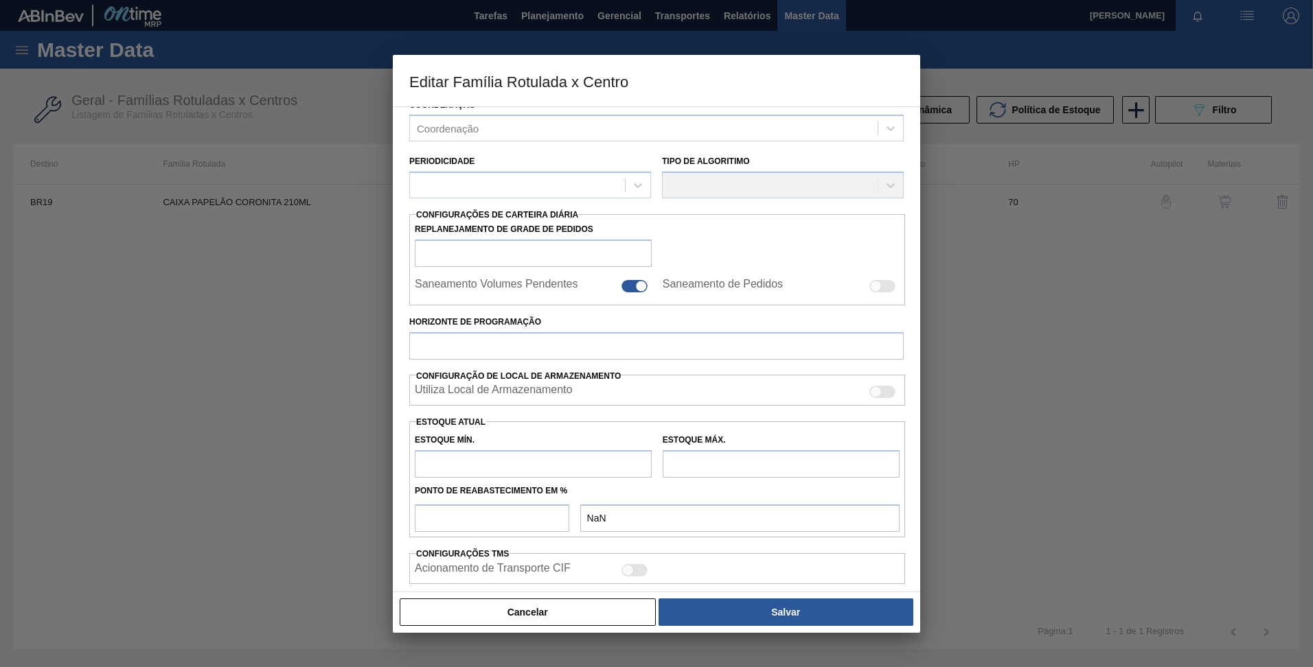
scroll to position [250, 0]
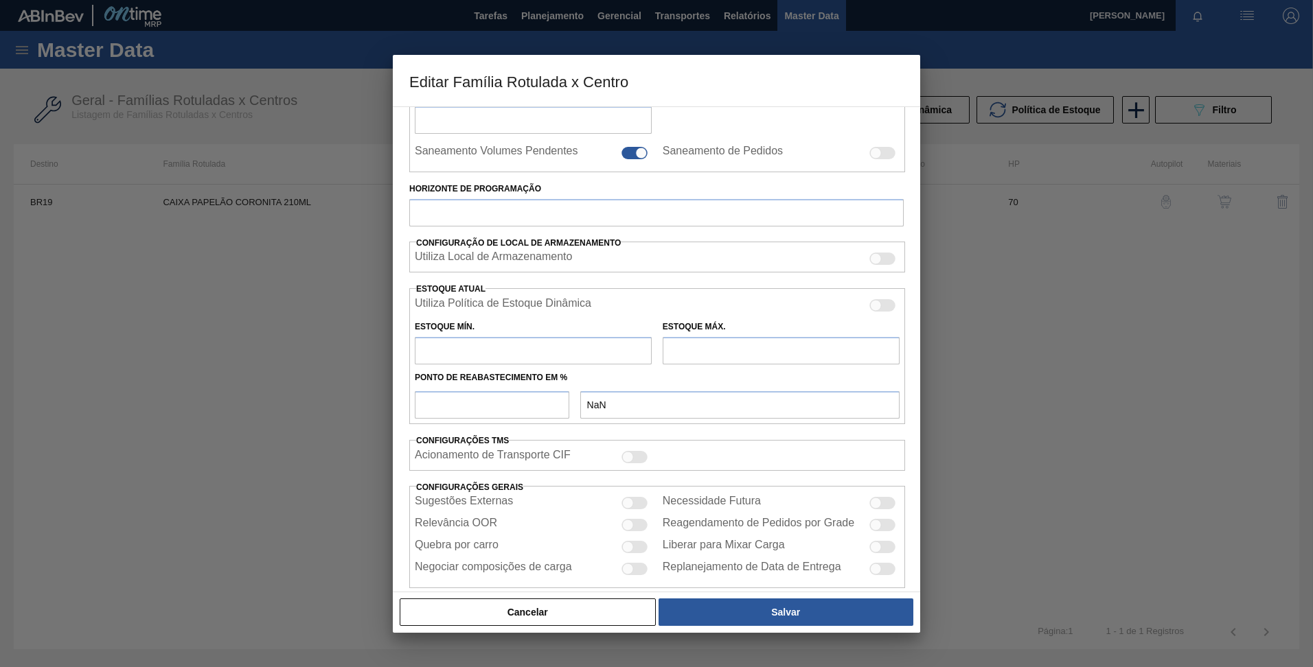
type input "Caixa Papelão"
type input "CAIXA PAPELÃO CORONITA 210ML"
type input "BR19 - Nova Rio"
type input "70"
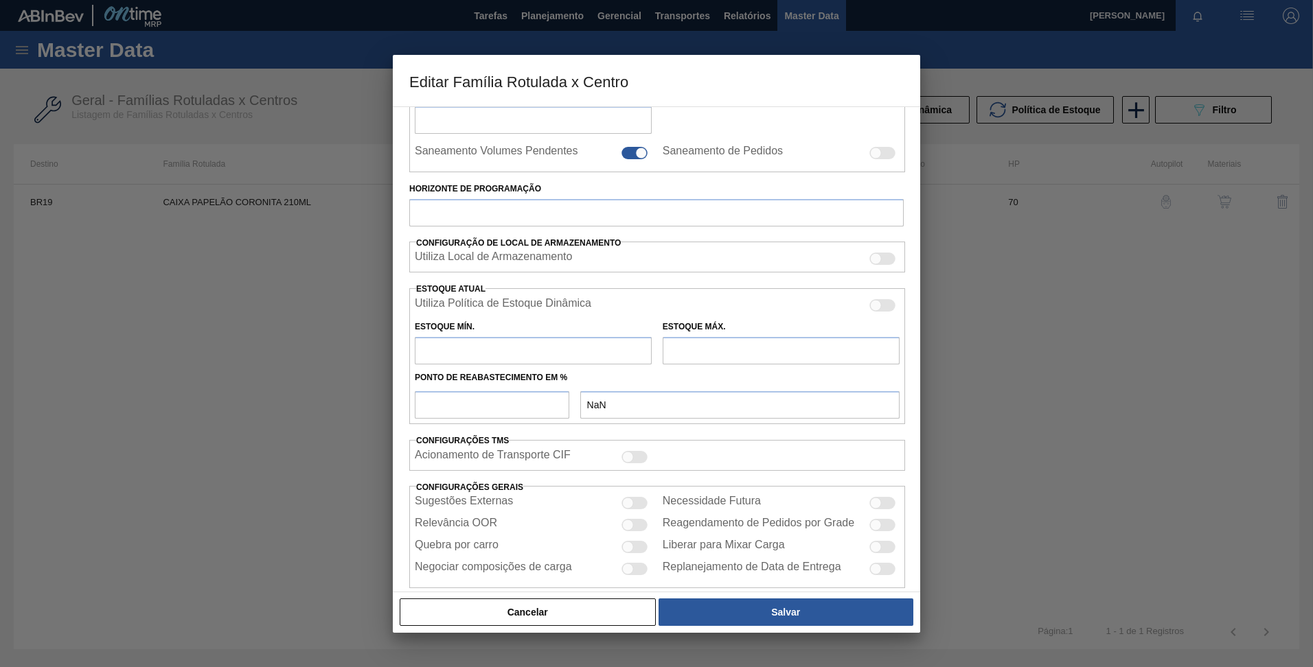
type input "177,442"
type input "555,07"
type input "40"
type input "328,493"
checkbox input "true"
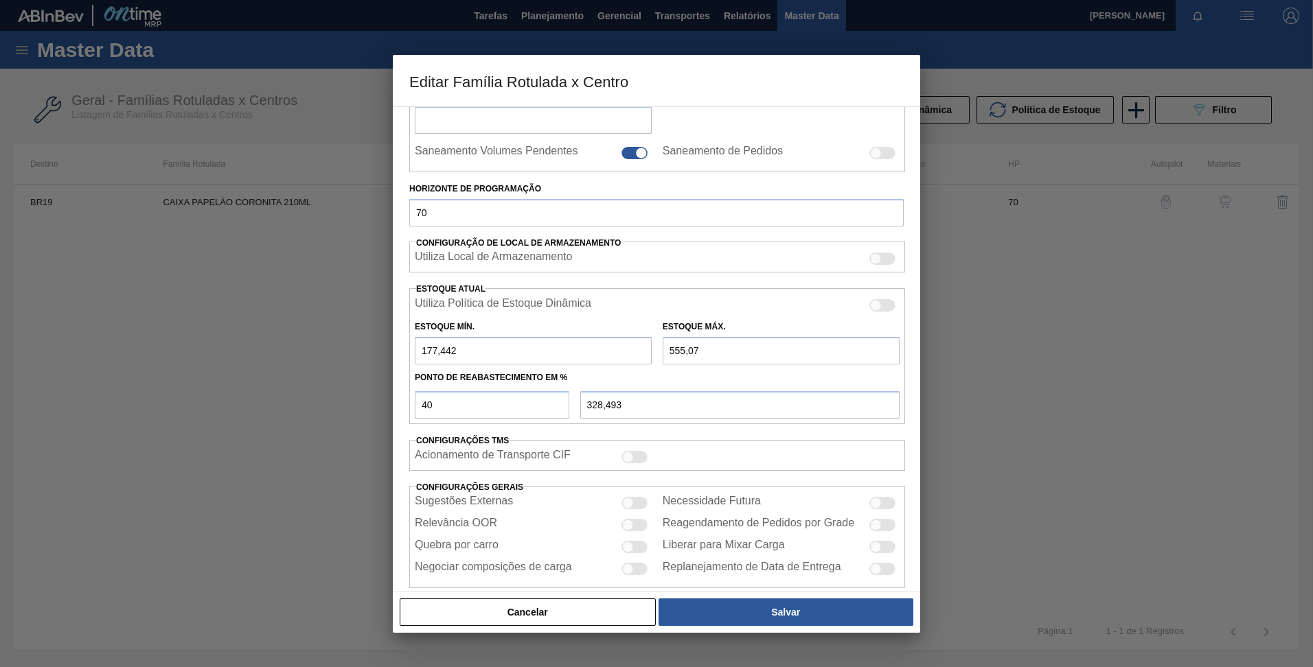
scroll to position [145, 0]
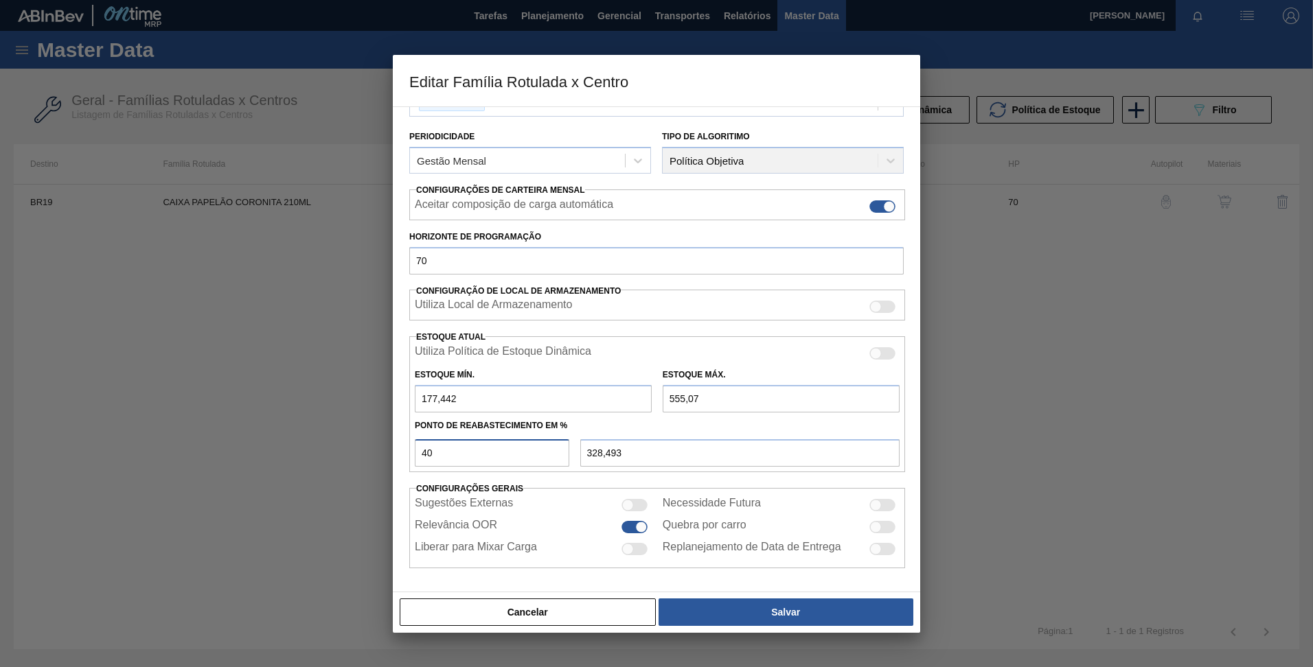
drag, startPoint x: 462, startPoint y: 454, endPoint x: 358, endPoint y: 450, distance: 103.8
click at [360, 450] on div "Editar Família Rotulada x Centro Carteira Caixa Papelão Família Caixa Papelão F…" at bounding box center [656, 333] width 1313 height 667
type input "7"
type input "203,876"
type input "75"
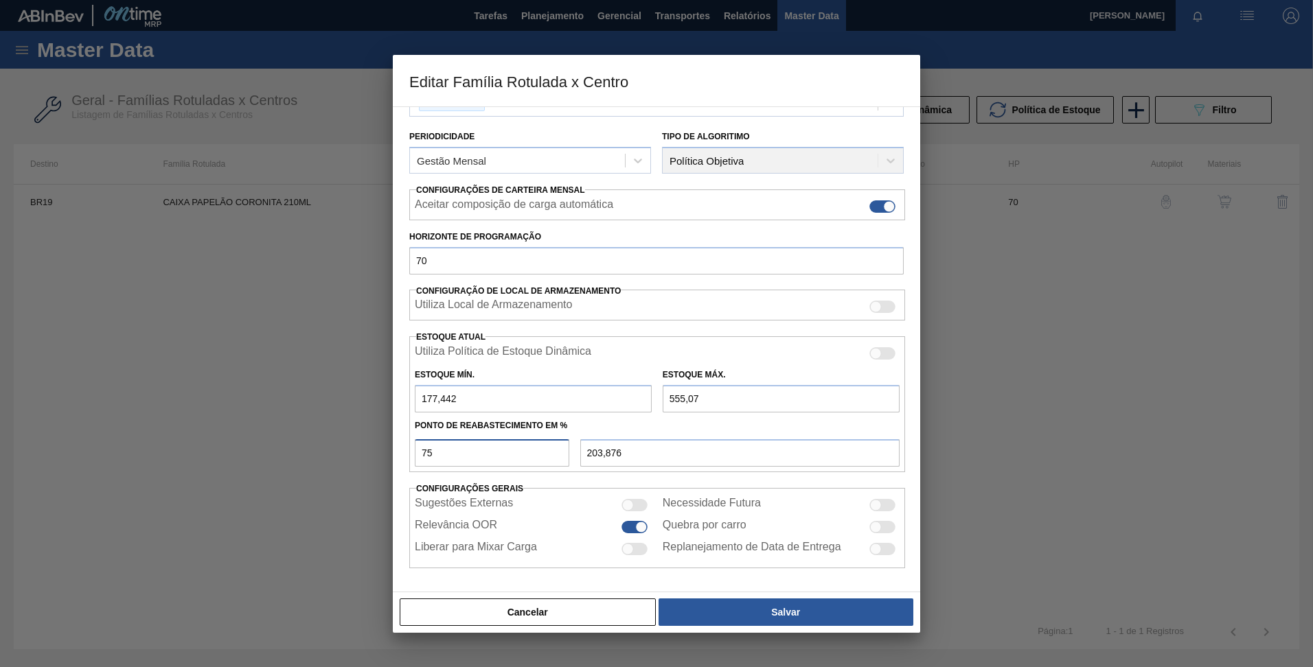
type input "460,663"
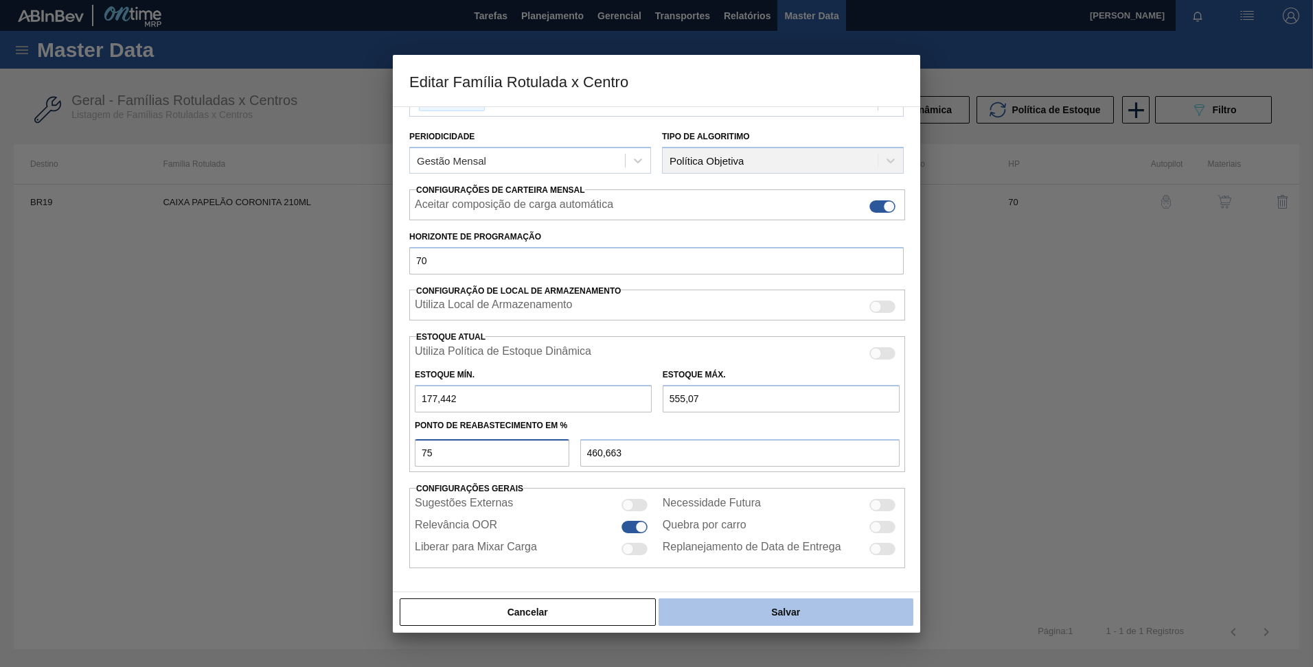
type input "75"
drag, startPoint x: 746, startPoint y: 609, endPoint x: 733, endPoint y: 607, distance: 13.2
click at [745, 609] on button "Salvar" at bounding box center [785, 612] width 255 height 27
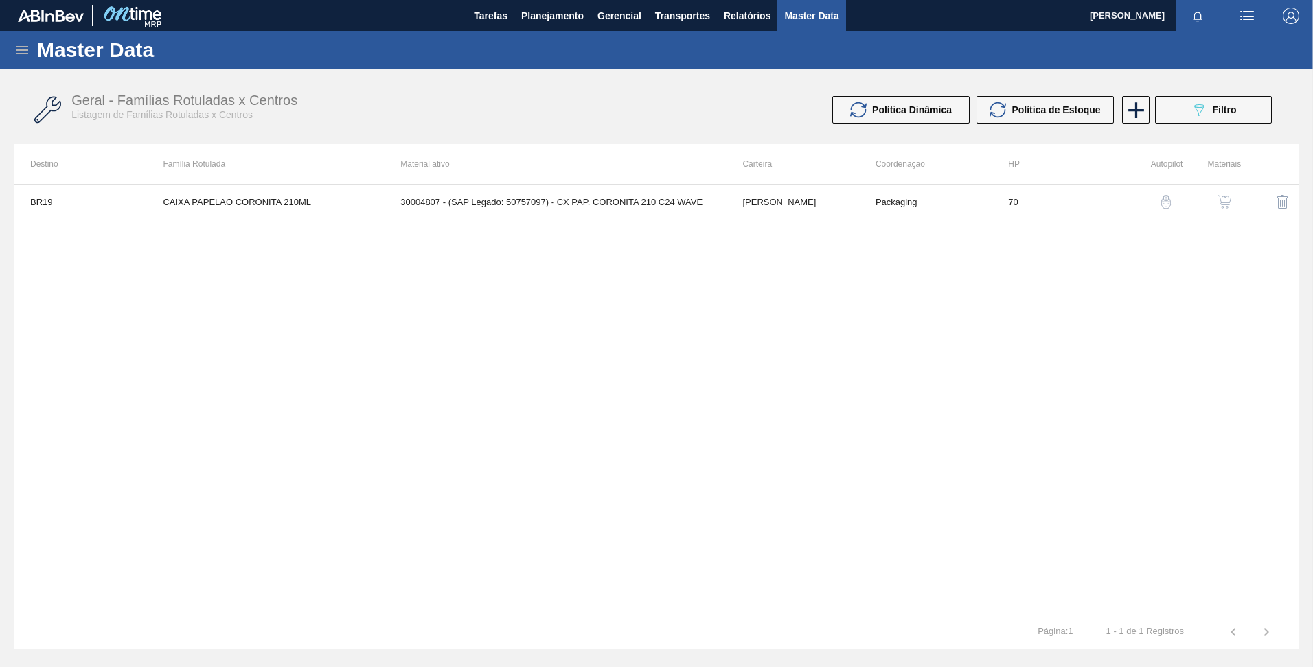
drag, startPoint x: 604, startPoint y: 470, endPoint x: 802, endPoint y: 336, distance: 238.4
click at [604, 470] on div "BR19 CAIXA PAPELÃO CORONITA 210ML 30004807 - (SAP Legado: 50757097) - CX PAP. C…" at bounding box center [656, 399] width 1285 height 431
click at [1230, 111] on span "Filtro" at bounding box center [1225, 109] width 24 height 11
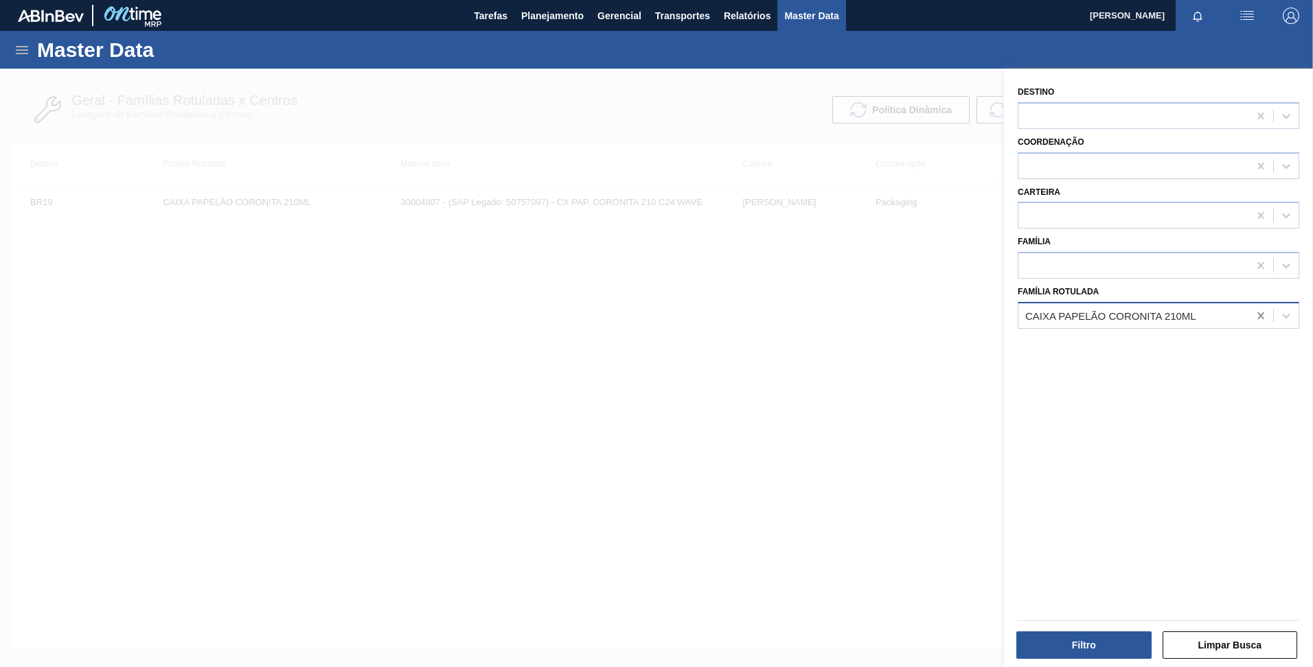
click at [1259, 319] on icon at bounding box center [1261, 316] width 14 height 14
paste Rotulada "CAIXA CARTÃO SPATEN 330ML"
type Rotulada "CAIXA CARTÃO SPATEN 330ML"
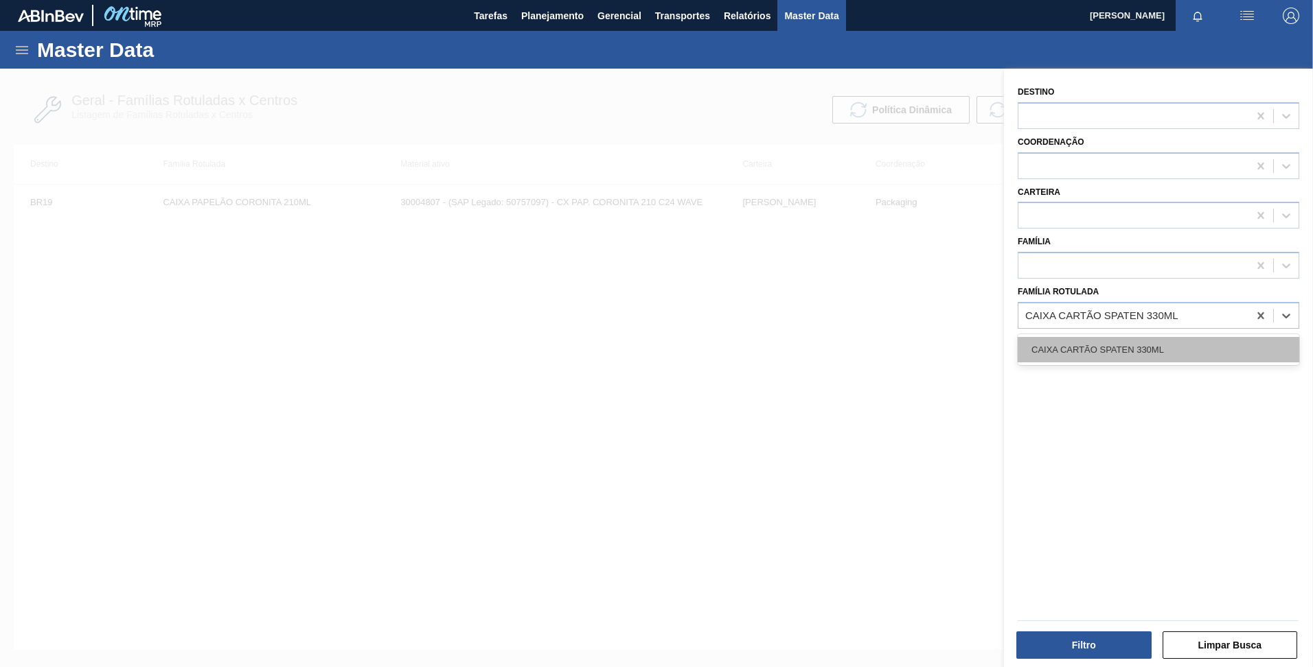
click at [1103, 338] on div "CAIXA CARTÃO SPATEN 330ML" at bounding box center [1159, 349] width 282 height 25
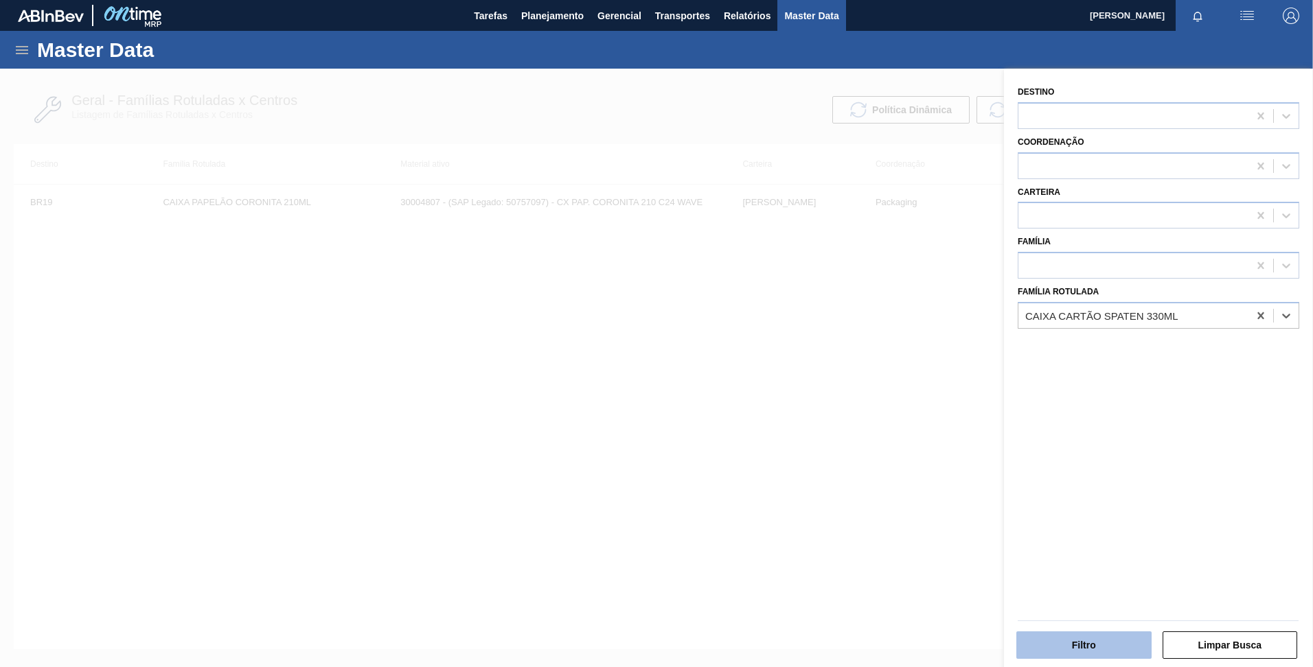
click at [1094, 640] on button "Filtro" at bounding box center [1083, 645] width 135 height 27
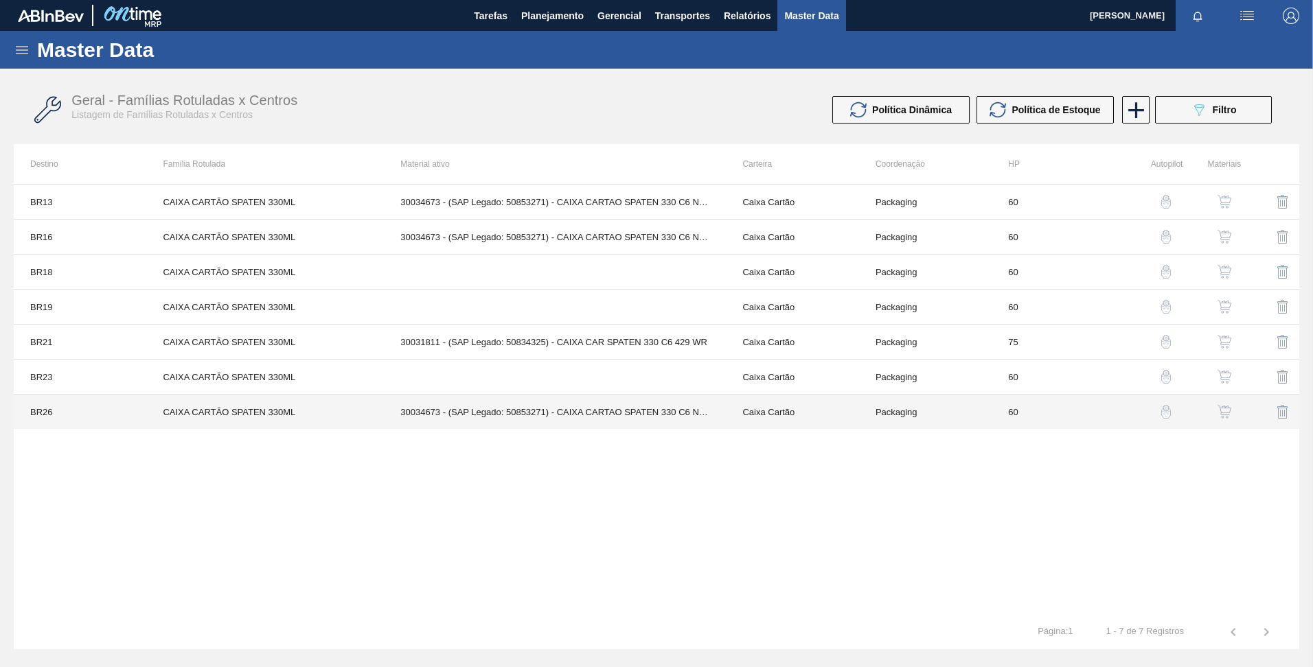
click at [206, 405] on td "CAIXA CARTÃO SPATEN 330ML" at bounding box center [265, 412] width 238 height 35
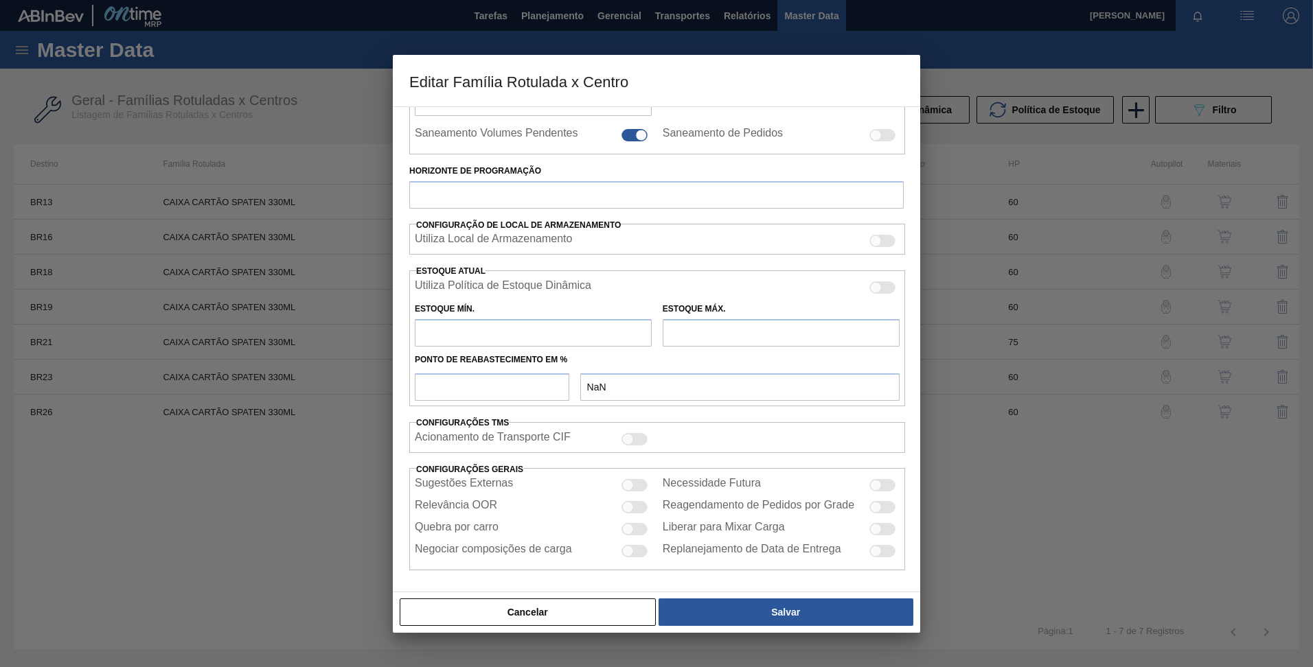
scroll to position [270, 0]
type input "Caixa Cartão"
type input "CAIXA CARTÃO SPATEN 330ML"
type input "BR26 - Uberlândia"
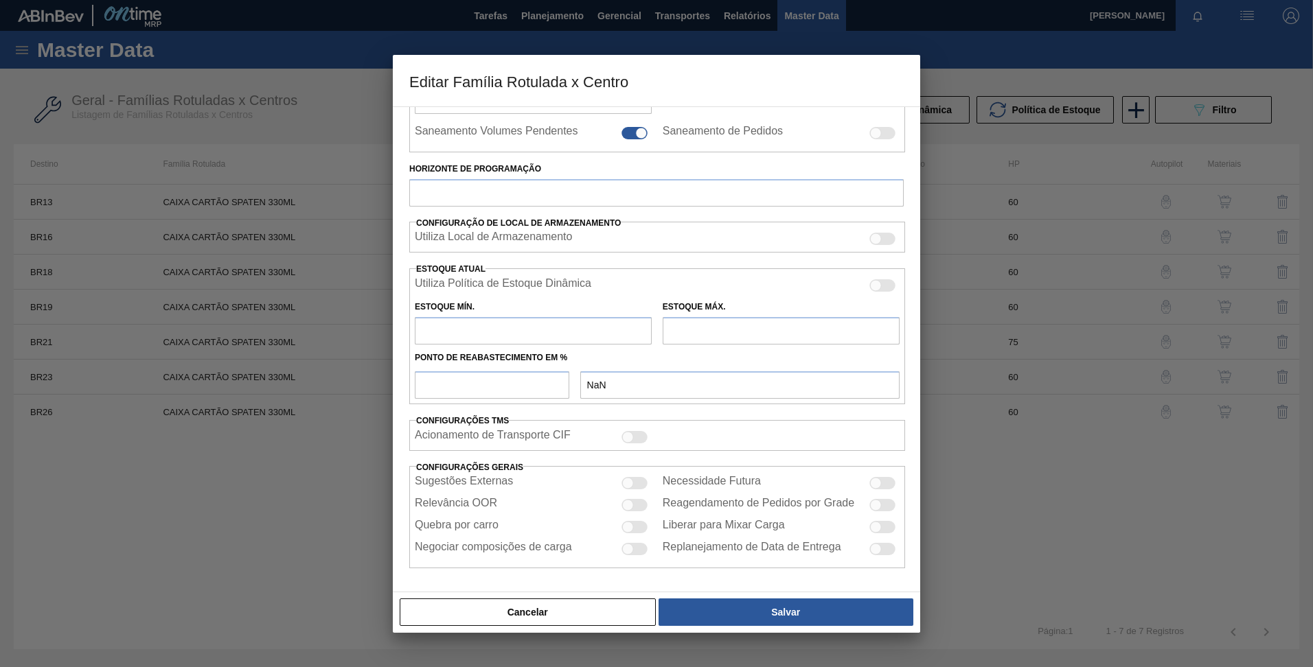
type input "60"
type input "200"
type input "900"
type input "40"
type input "480,000"
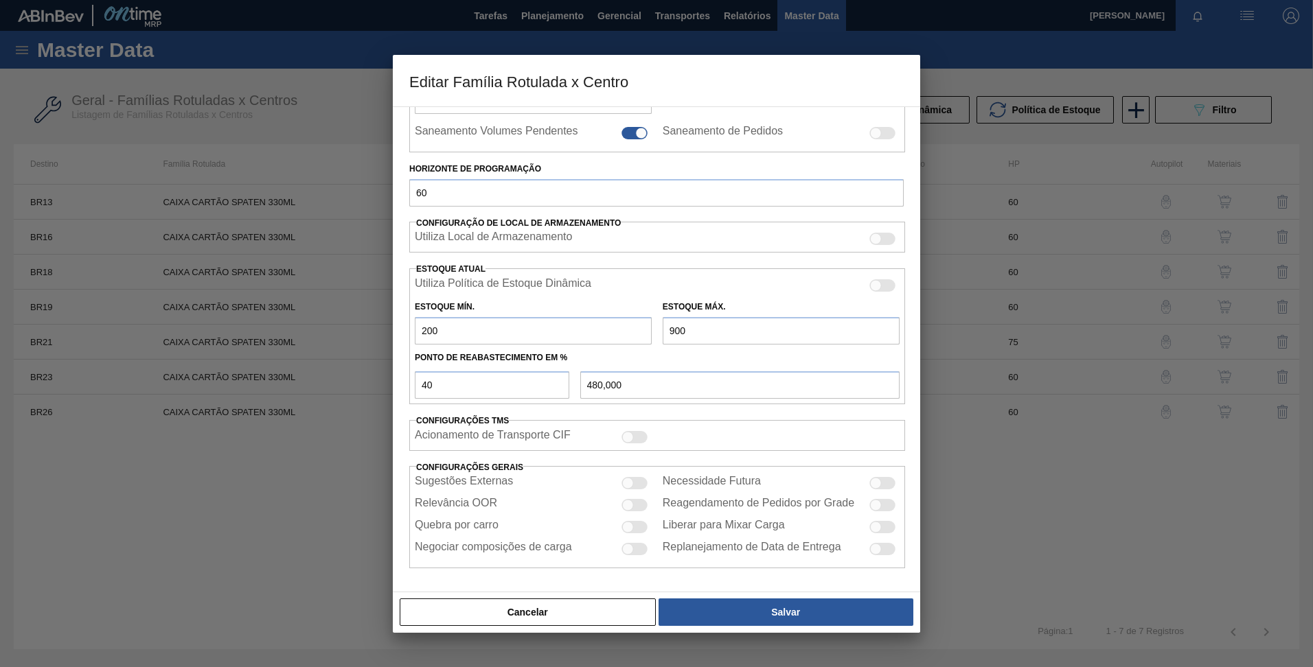
scroll to position [145, 0]
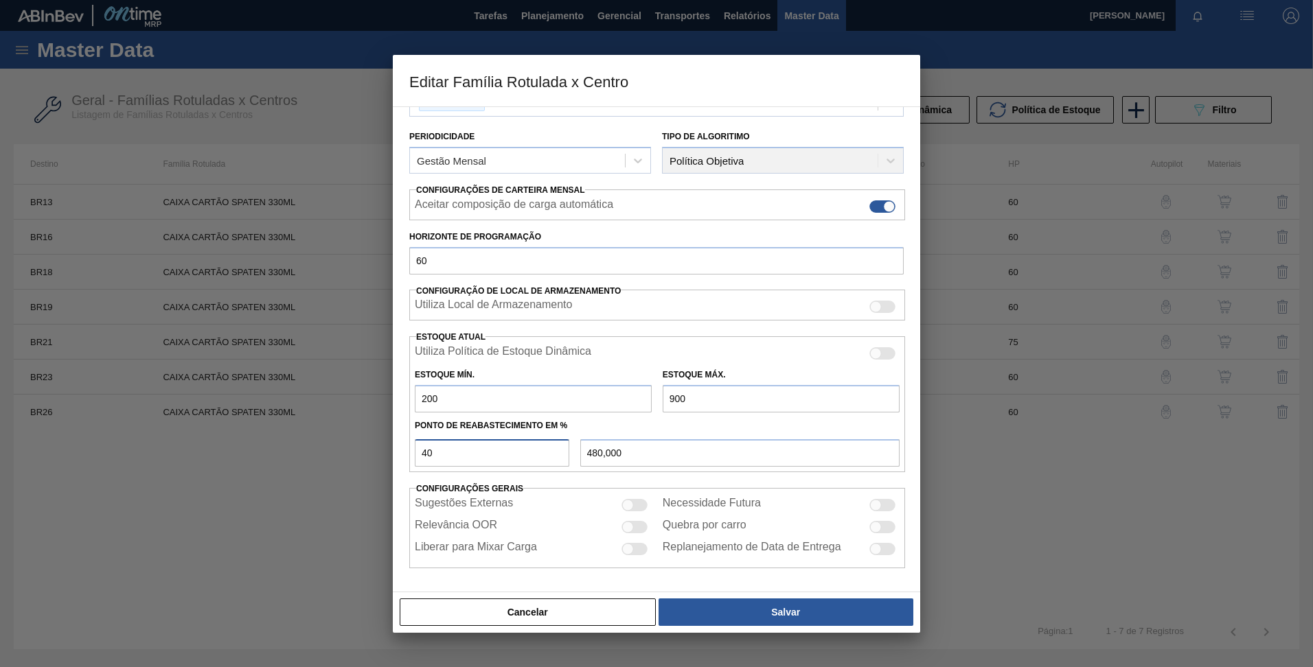
drag, startPoint x: 368, startPoint y: 444, endPoint x: 295, endPoint y: 436, distance: 73.9
click at [295, 436] on div "Editar Família Rotulada x Centro Carteira Caixa Cartão Família Caixa Cartão Fam…" at bounding box center [656, 333] width 1313 height 667
type input "7"
type input "249,000"
type input "75"
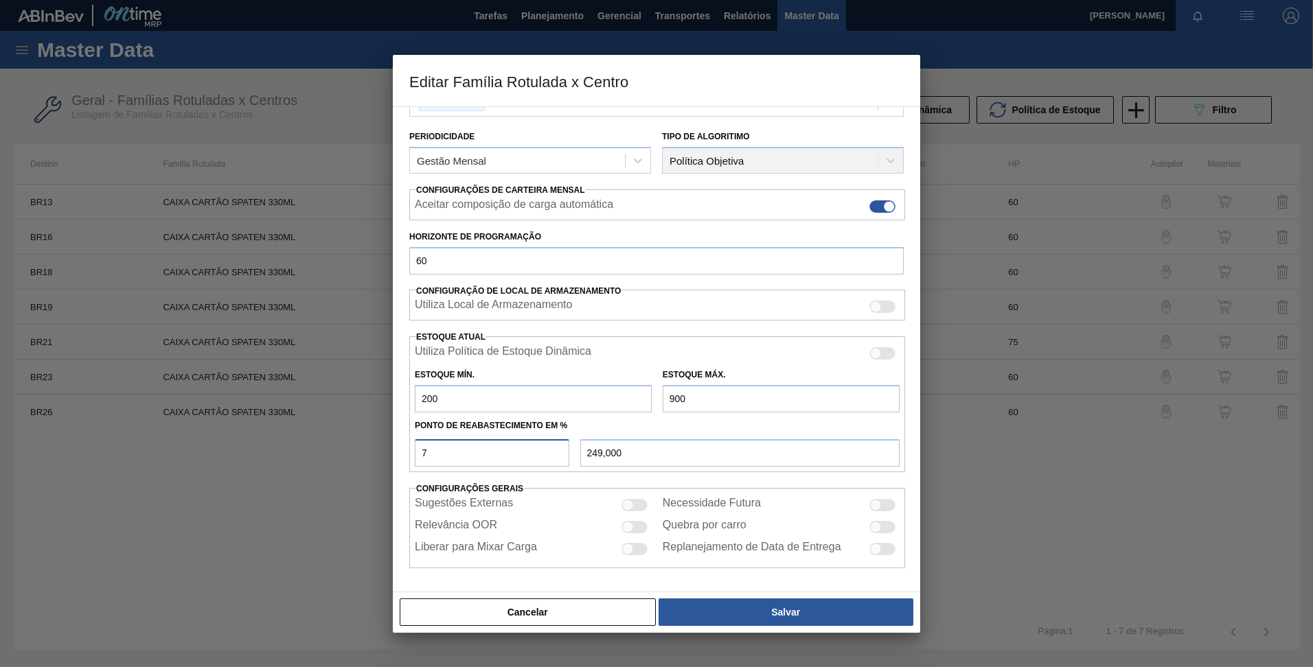
type input "725,000"
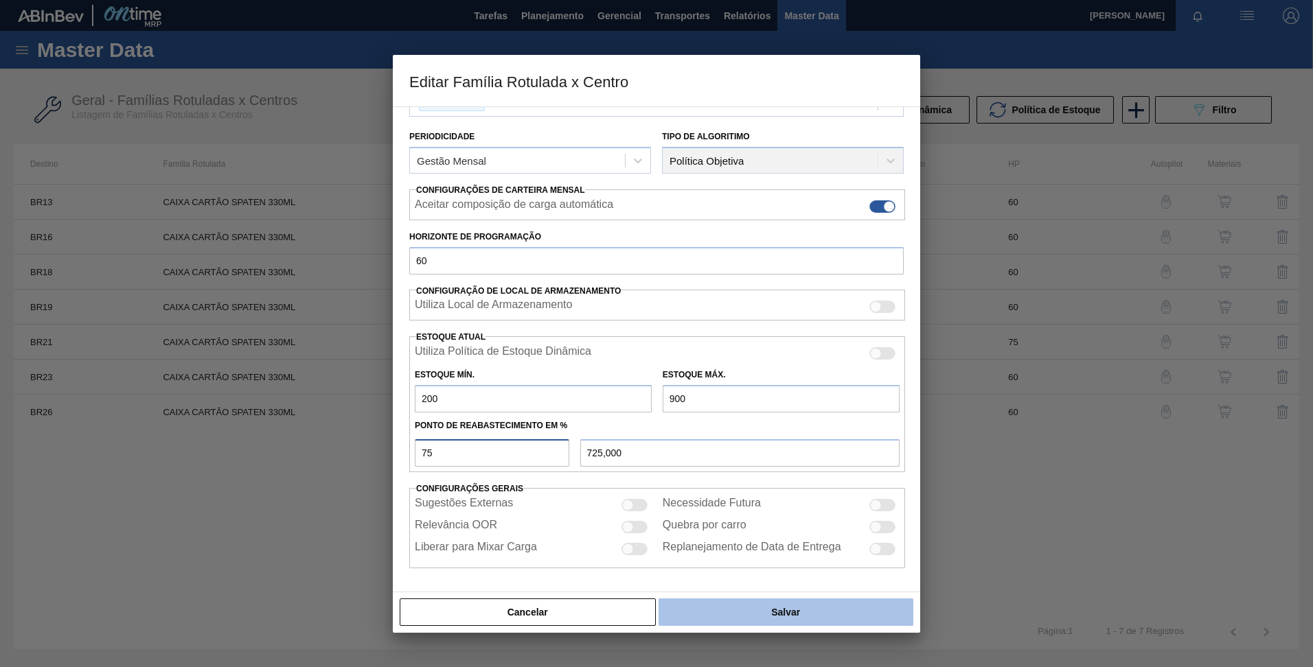
type input "75"
click at [757, 608] on button "Salvar" at bounding box center [785, 612] width 255 height 27
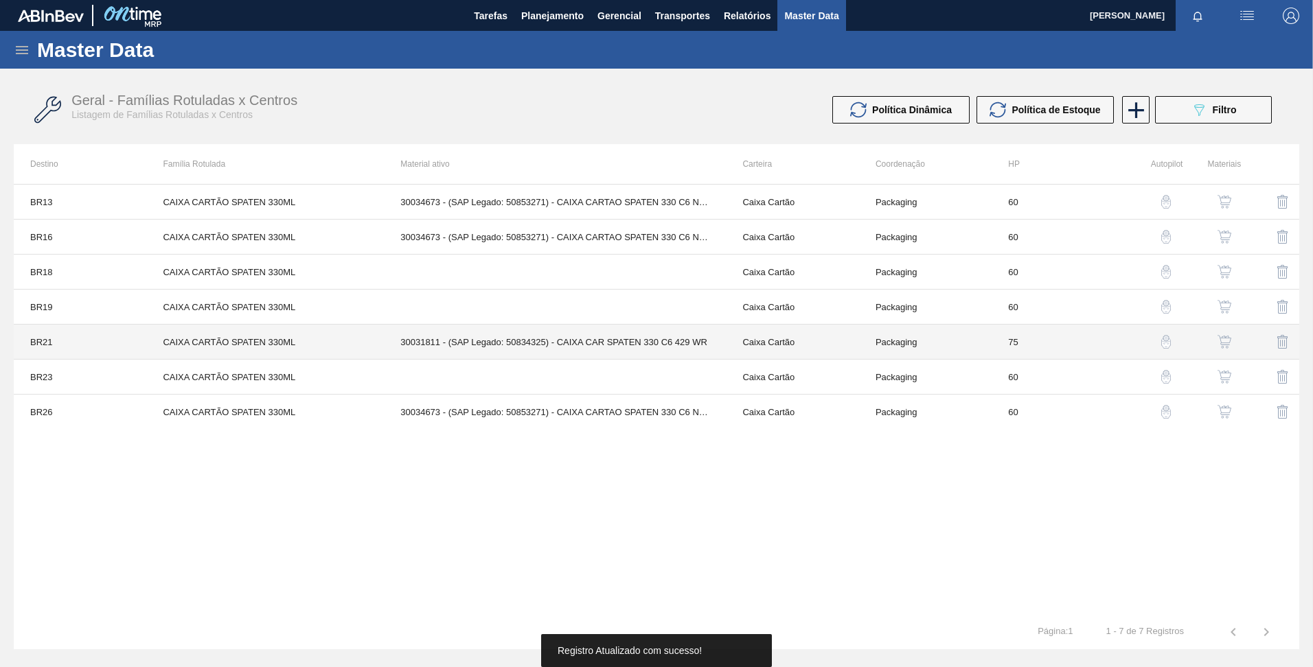
click at [254, 347] on td "CAIXA CARTÃO SPATEN 330ML" at bounding box center [265, 342] width 238 height 35
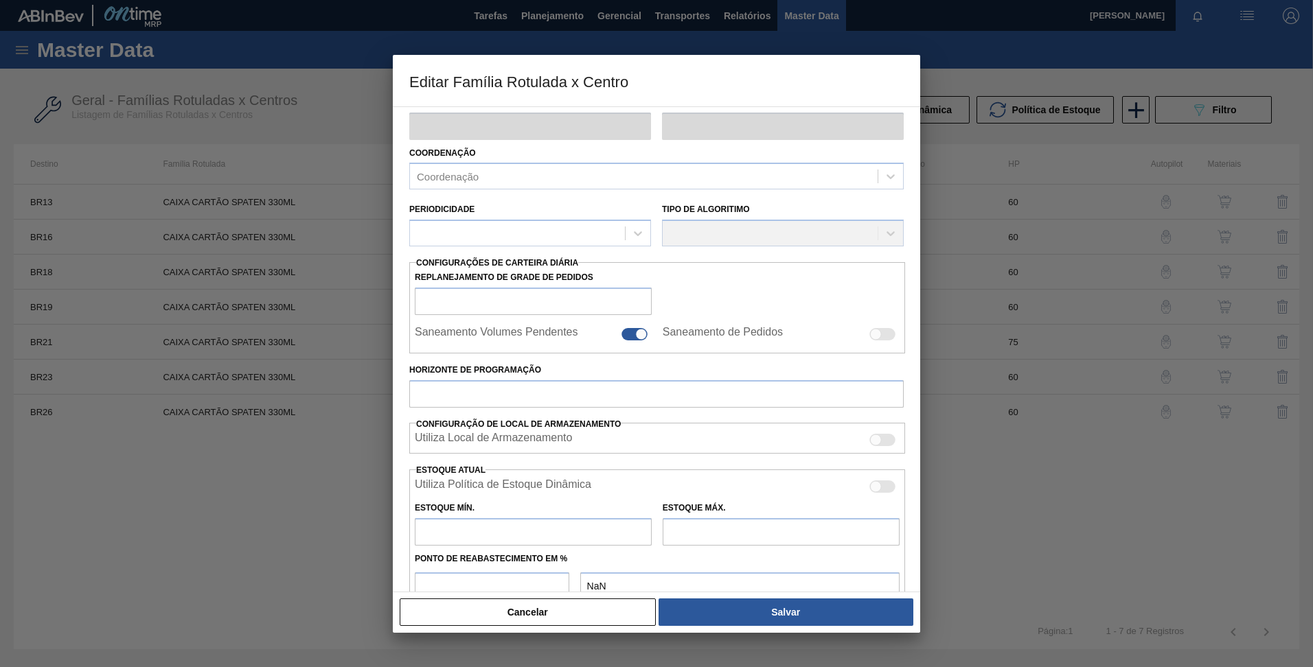
scroll to position [270, 0]
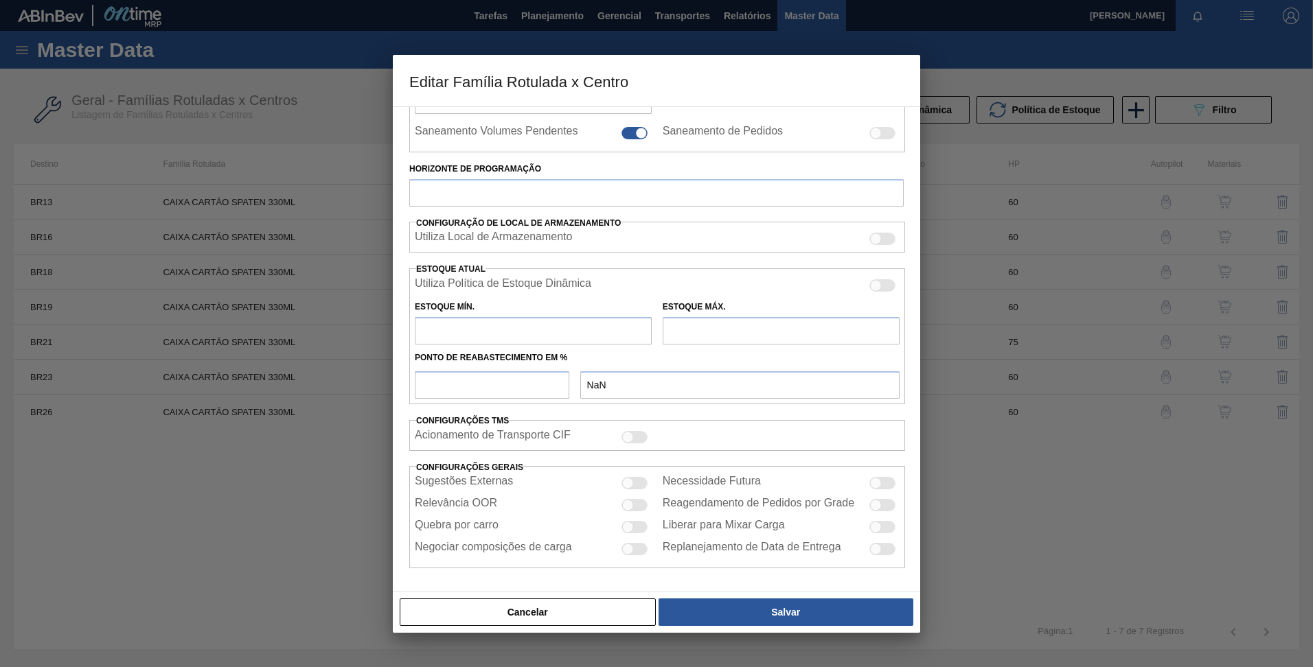
type input "Caixa Cartão"
type input "CAIXA CARTÃO SPATEN 330ML"
type input "BR21 - Lages"
type input "75"
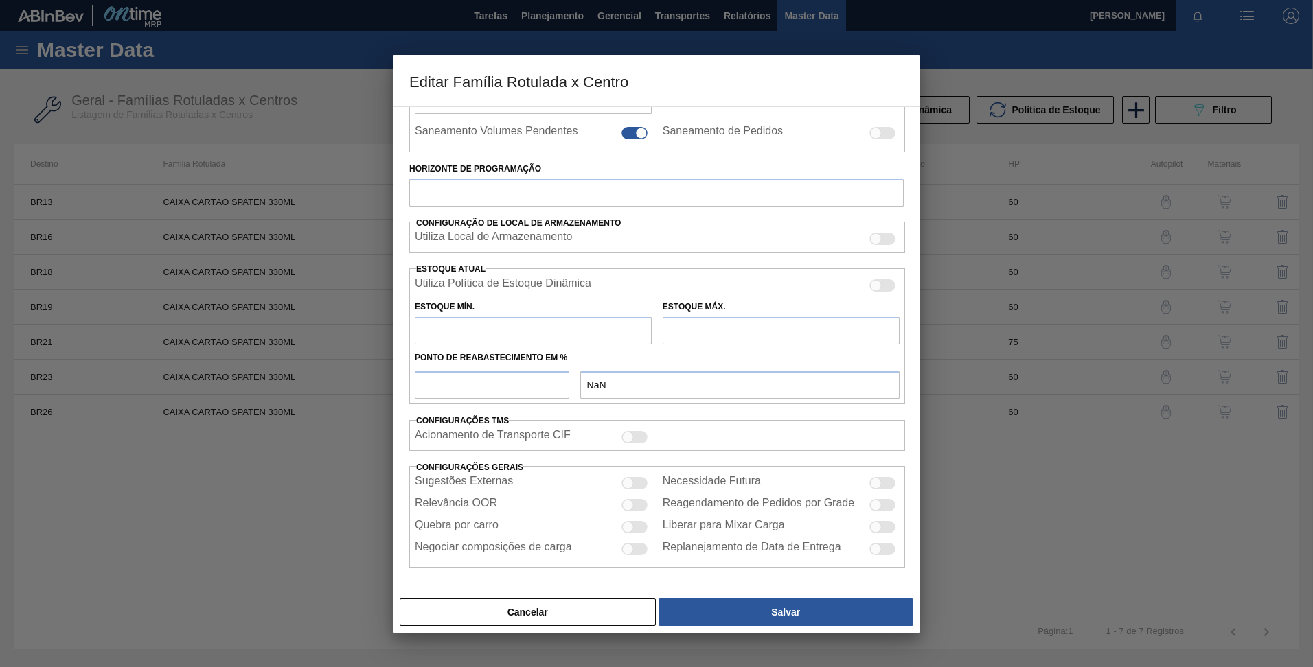
type input "120"
type input "696"
type input "40"
type input "350,400"
checkbox input "true"
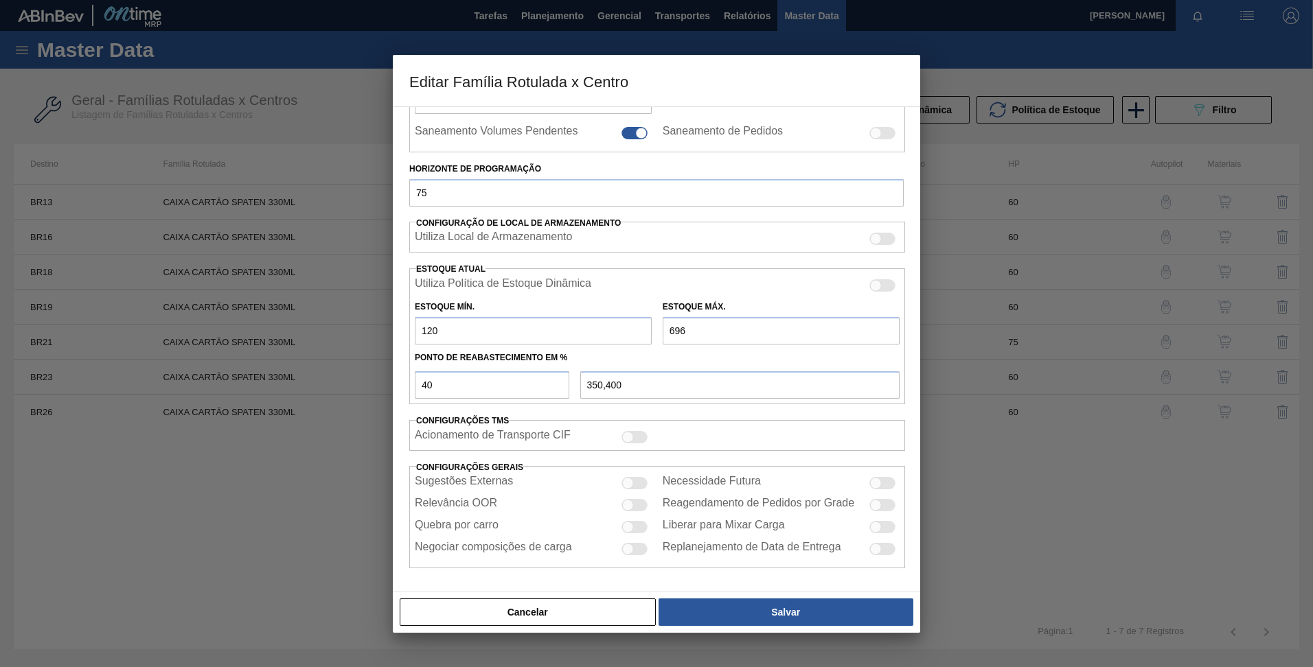
scroll to position [145, 0]
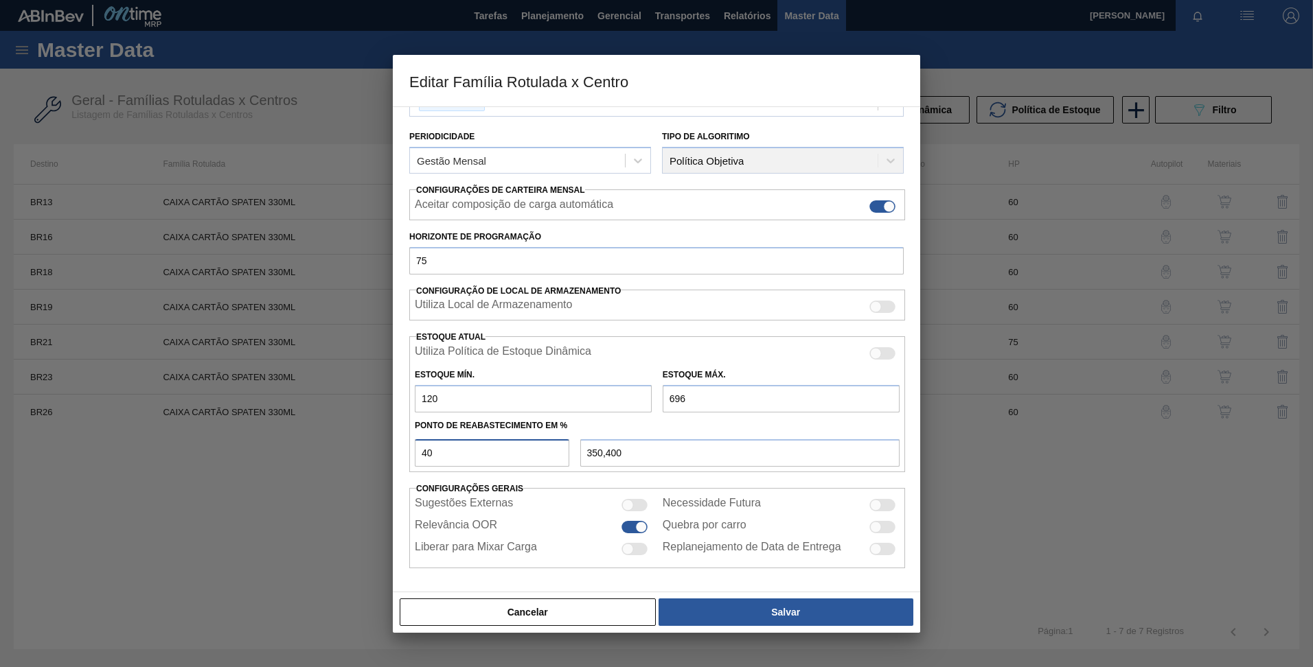
drag, startPoint x: 450, startPoint y: 446, endPoint x: 312, endPoint y: 448, distance: 137.3
click at [316, 448] on div "Editar Família Rotulada x Centro Carteira Caixa Cartão Família Caixa Cartão Fam…" at bounding box center [656, 333] width 1313 height 667
type input "7"
type input "160,320"
type input "75"
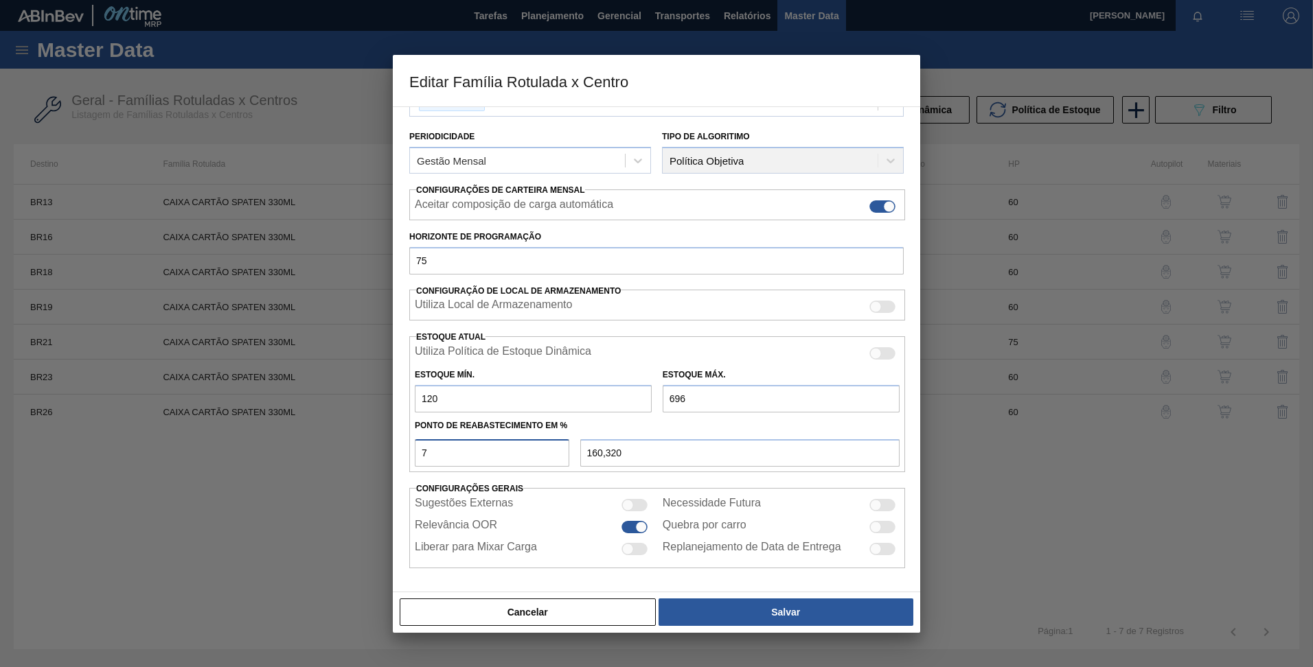
type input "552,000"
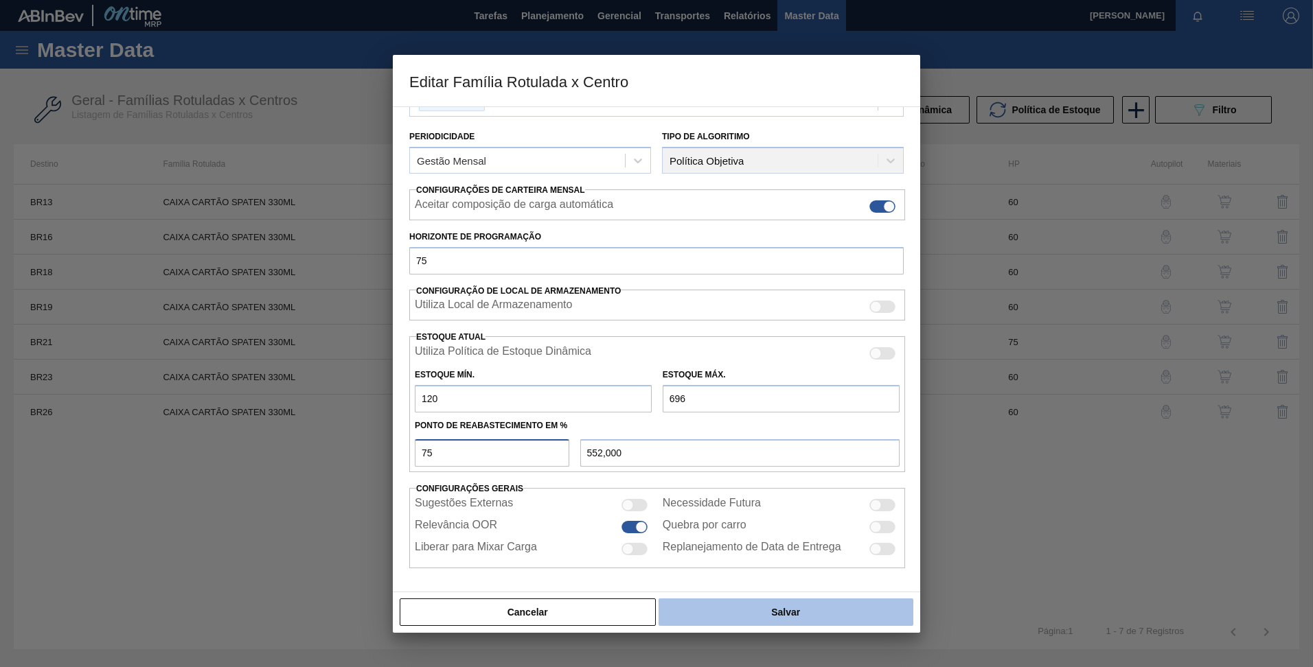
type input "75"
click at [721, 611] on button "Salvar" at bounding box center [785, 612] width 255 height 27
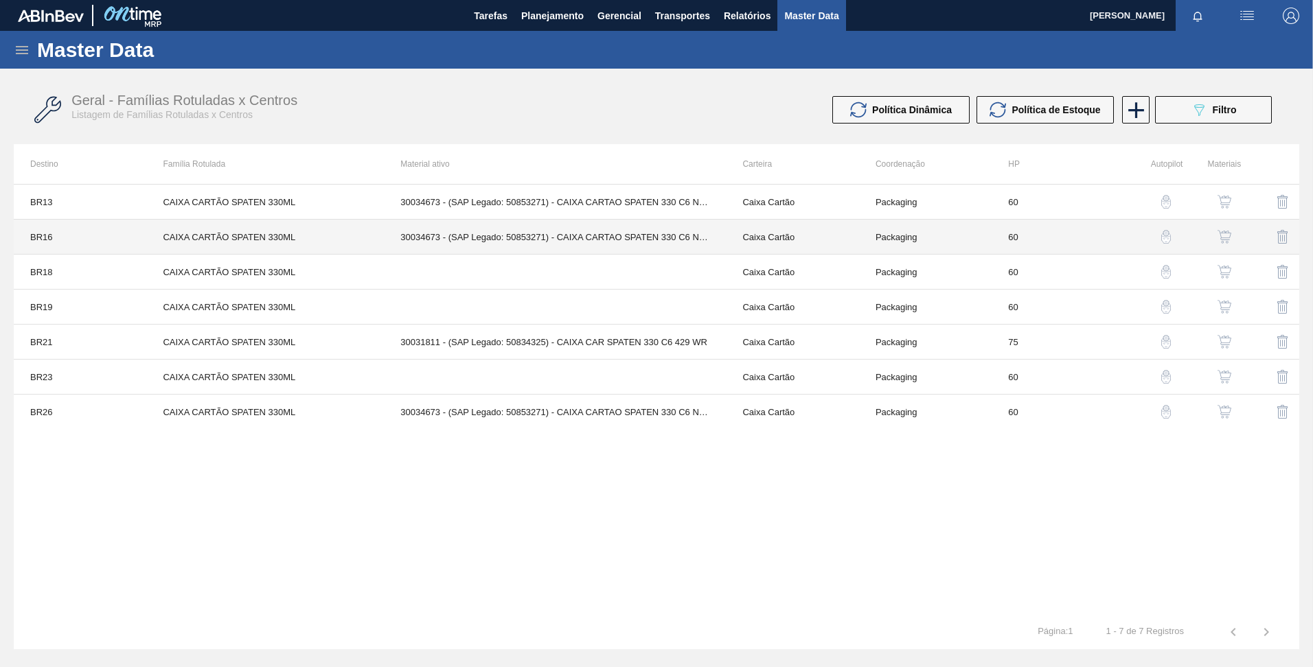
click at [208, 235] on td "CAIXA CARTÃO SPATEN 330ML" at bounding box center [265, 237] width 238 height 35
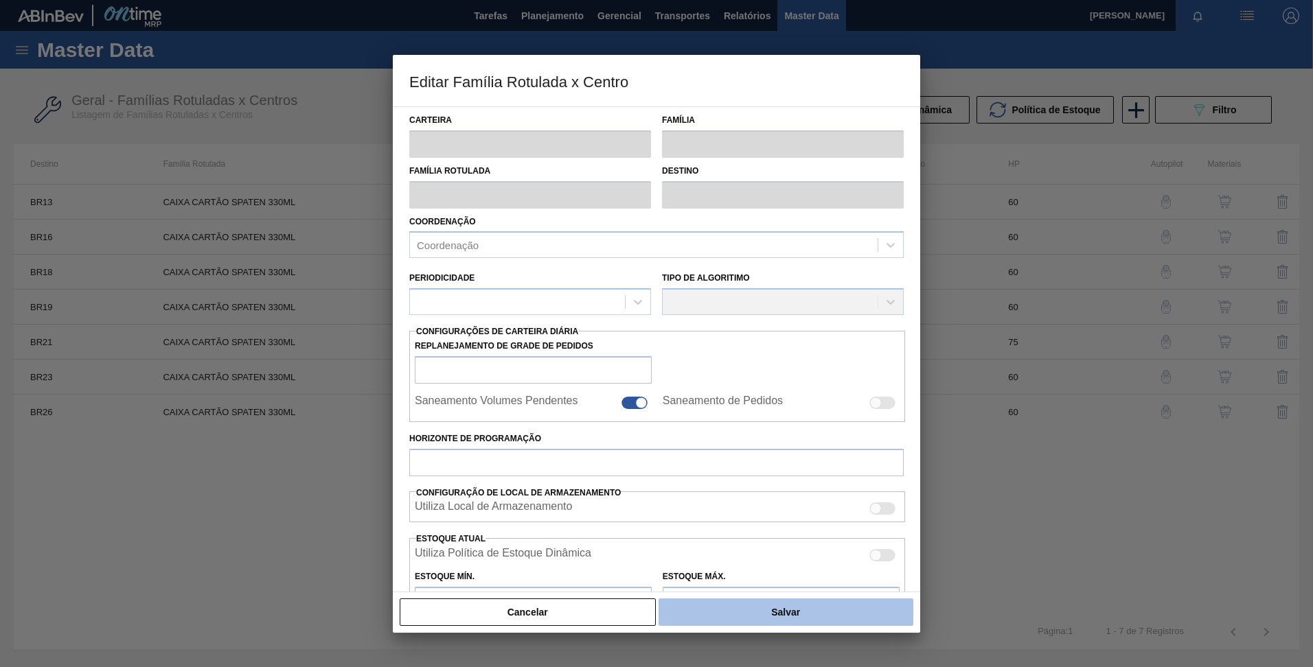
type input "Caixa Cartão"
type input "CAIXA CARTÃO SPATEN 330ML"
type input "BR16 - Jacareí"
type input "60"
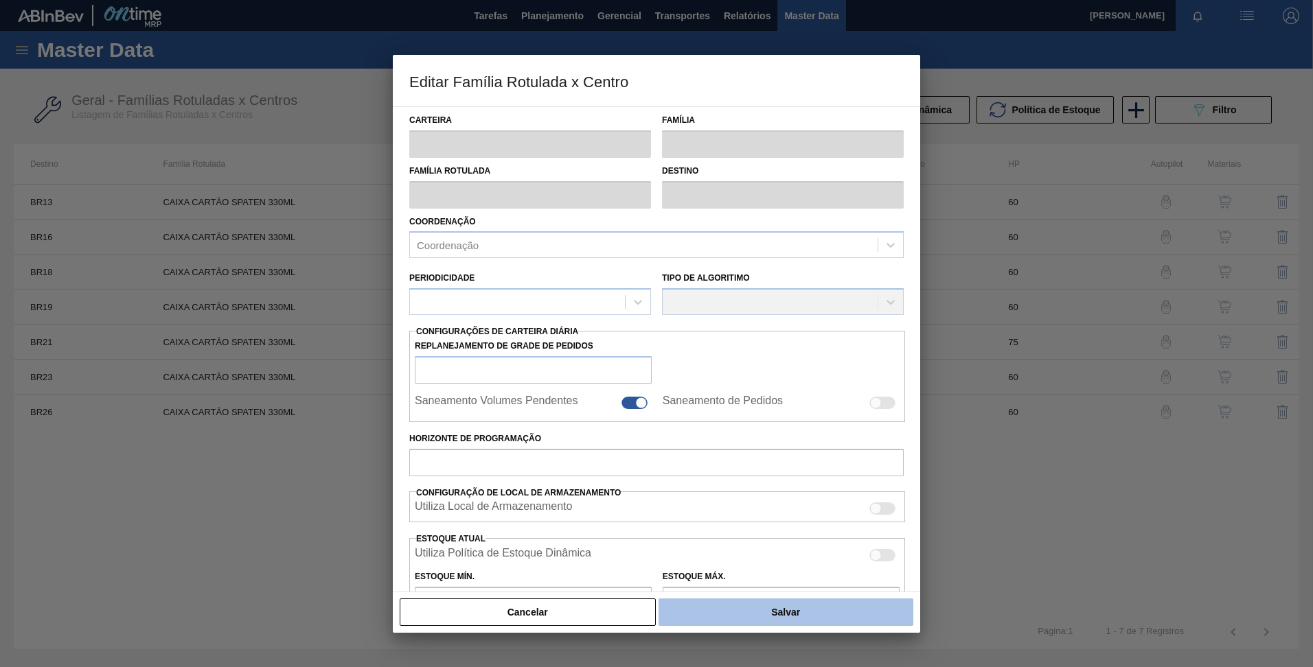
type input "200"
type input "900"
type input "40"
type input "480,000"
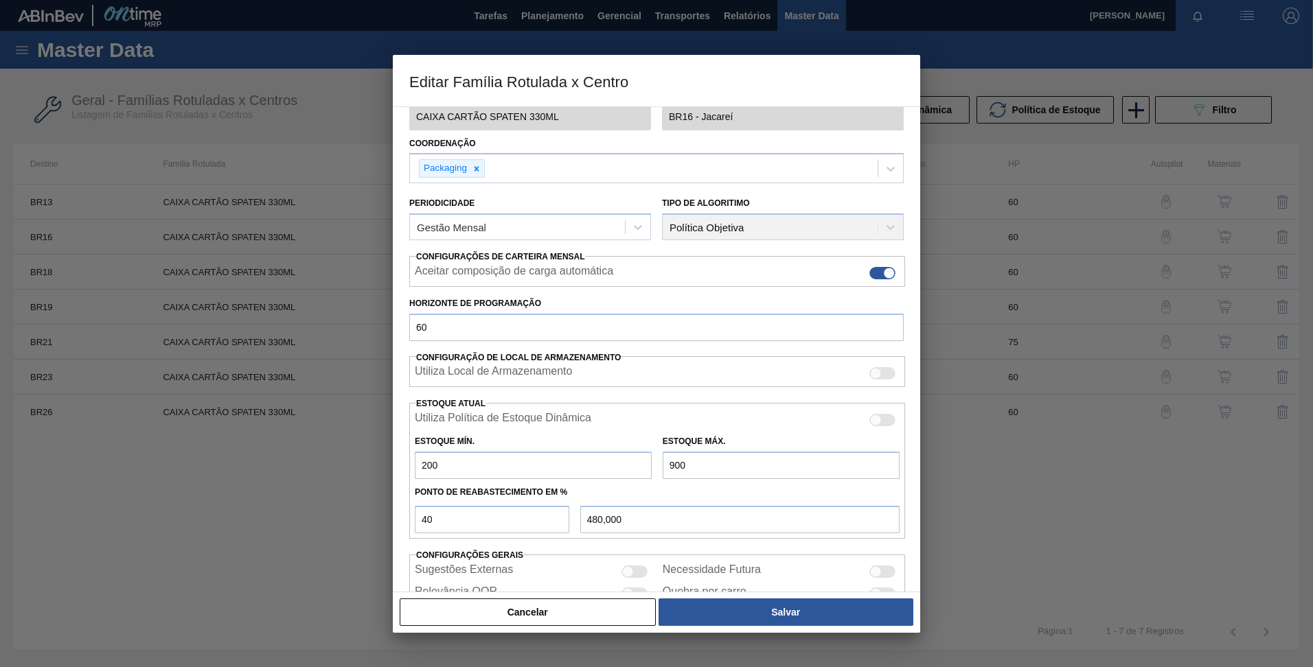
scroll to position [137, 0]
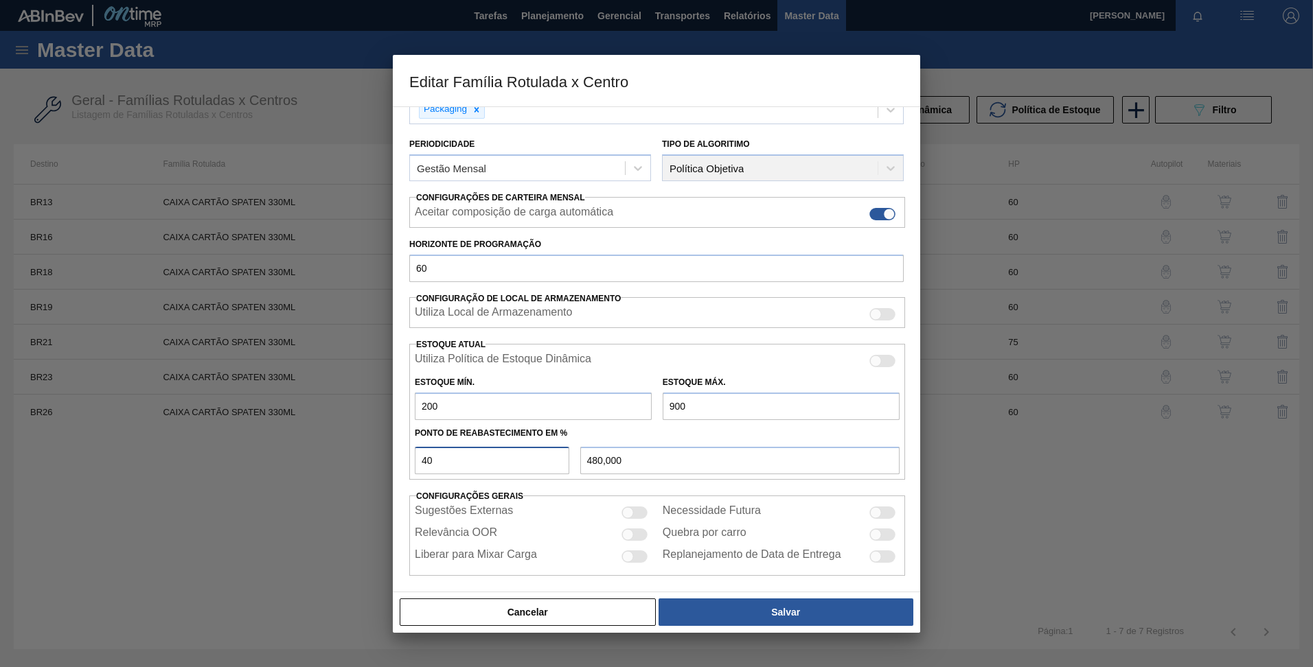
drag, startPoint x: 432, startPoint y: 464, endPoint x: 292, endPoint y: 435, distance: 143.0
click at [293, 436] on div "Editar Família Rotulada x Centro Carteira Caixa Cartão Família Caixa Cartão Fam…" at bounding box center [656, 333] width 1313 height 667
type input "7"
type input "249,000"
type input "75"
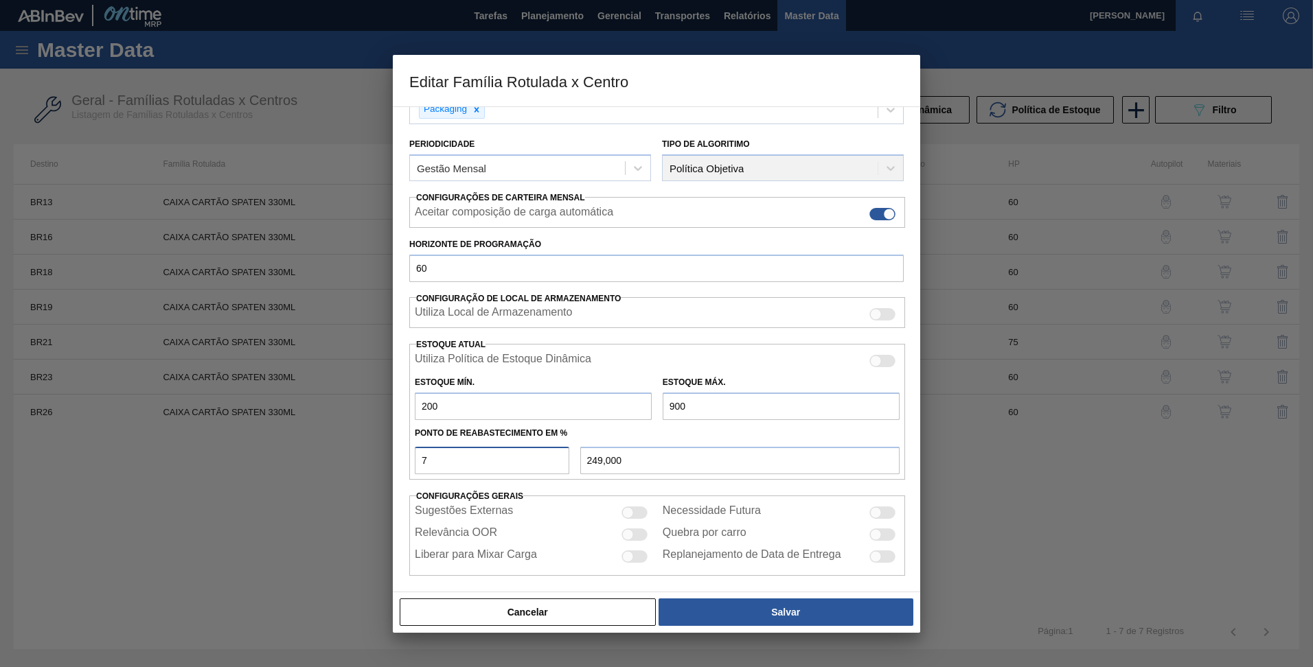
type input "725,000"
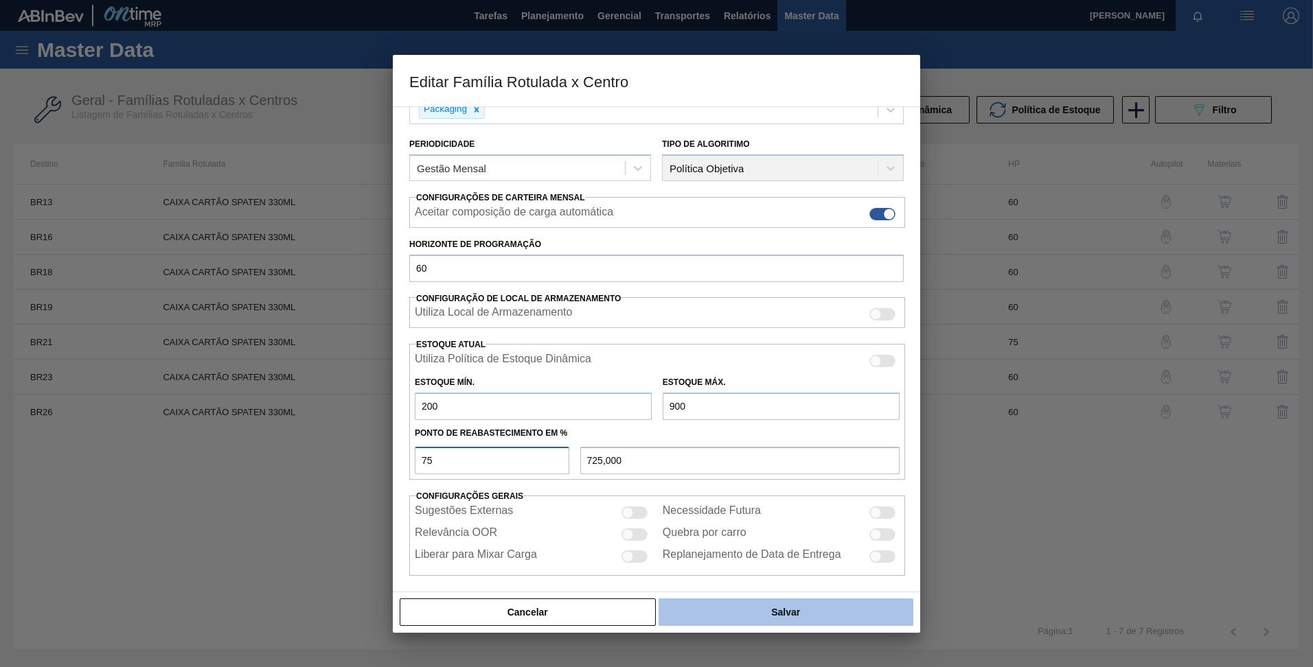
type input "75"
click at [761, 608] on button "Salvar" at bounding box center [785, 612] width 255 height 27
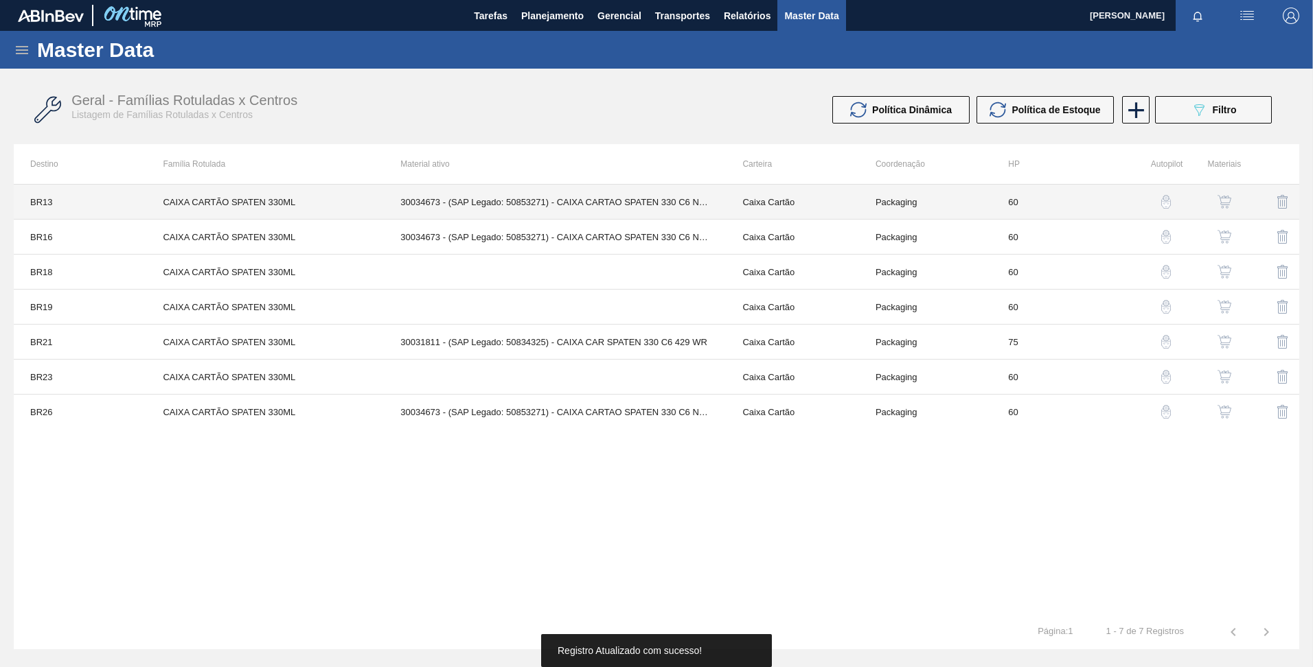
click at [364, 196] on td "CAIXA CARTÃO SPATEN 330ML" at bounding box center [265, 202] width 238 height 35
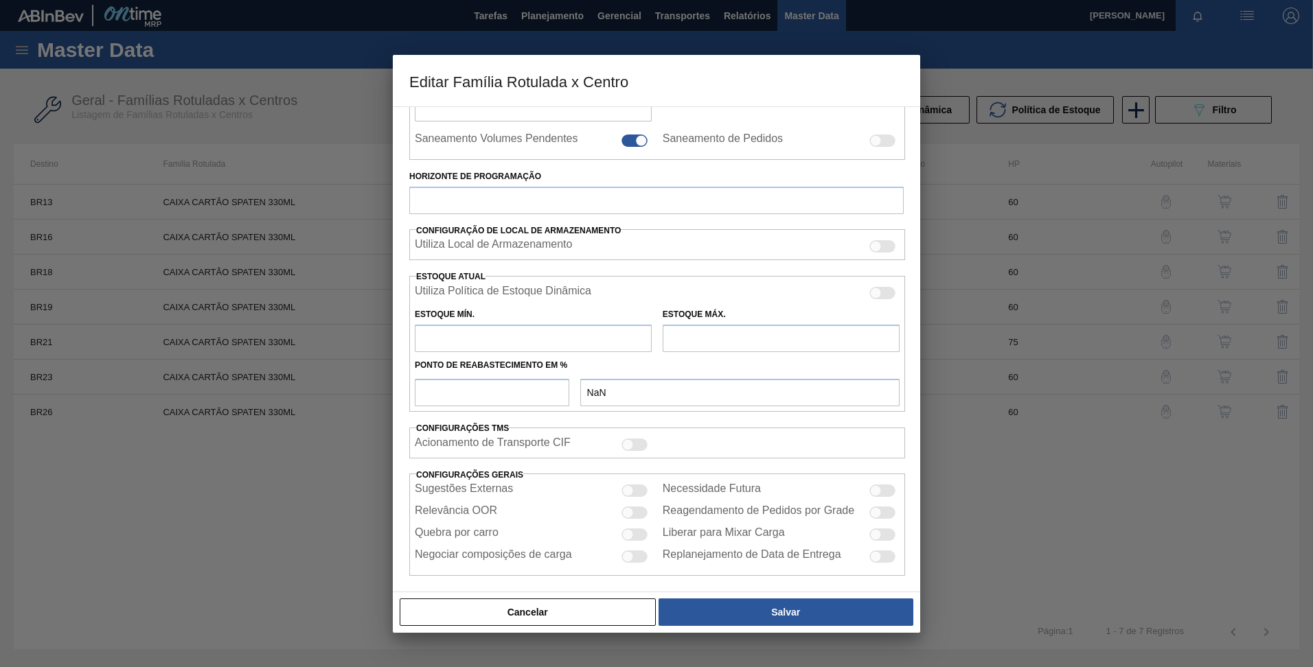
scroll to position [270, 0]
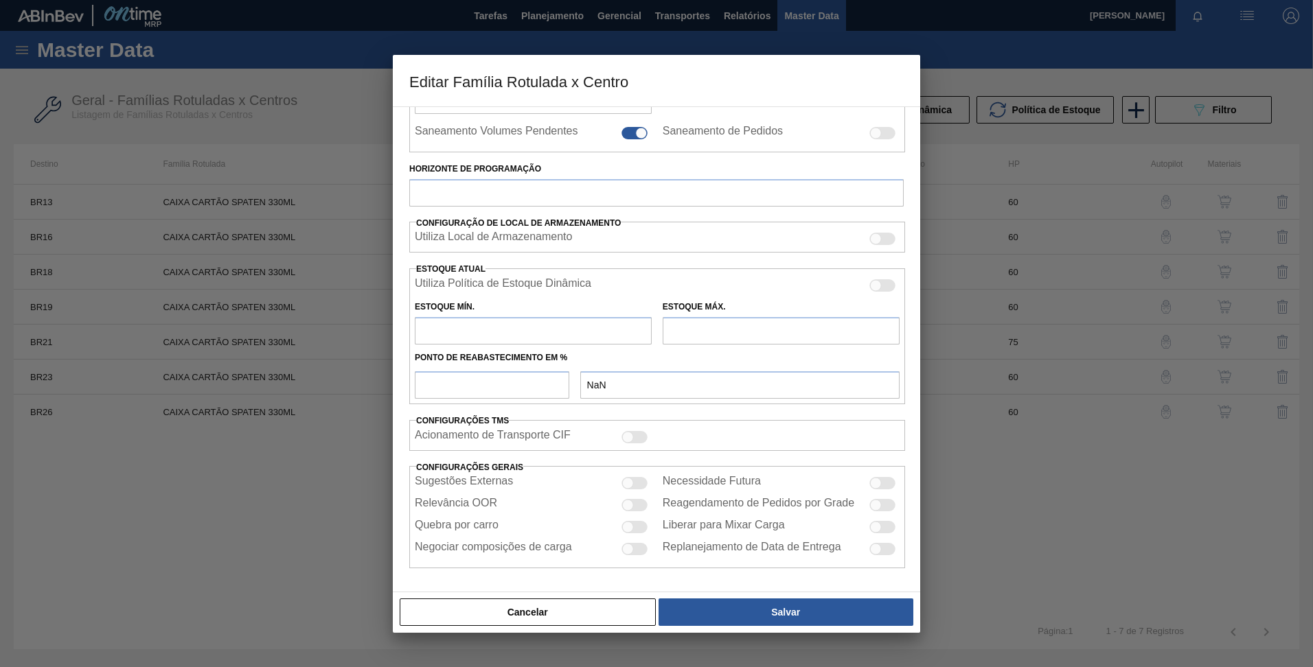
type input "Caixa Cartão"
type input "CAIXA CARTÃO SPATEN 330ML"
type input "BR13 - Piraí"
type input "60"
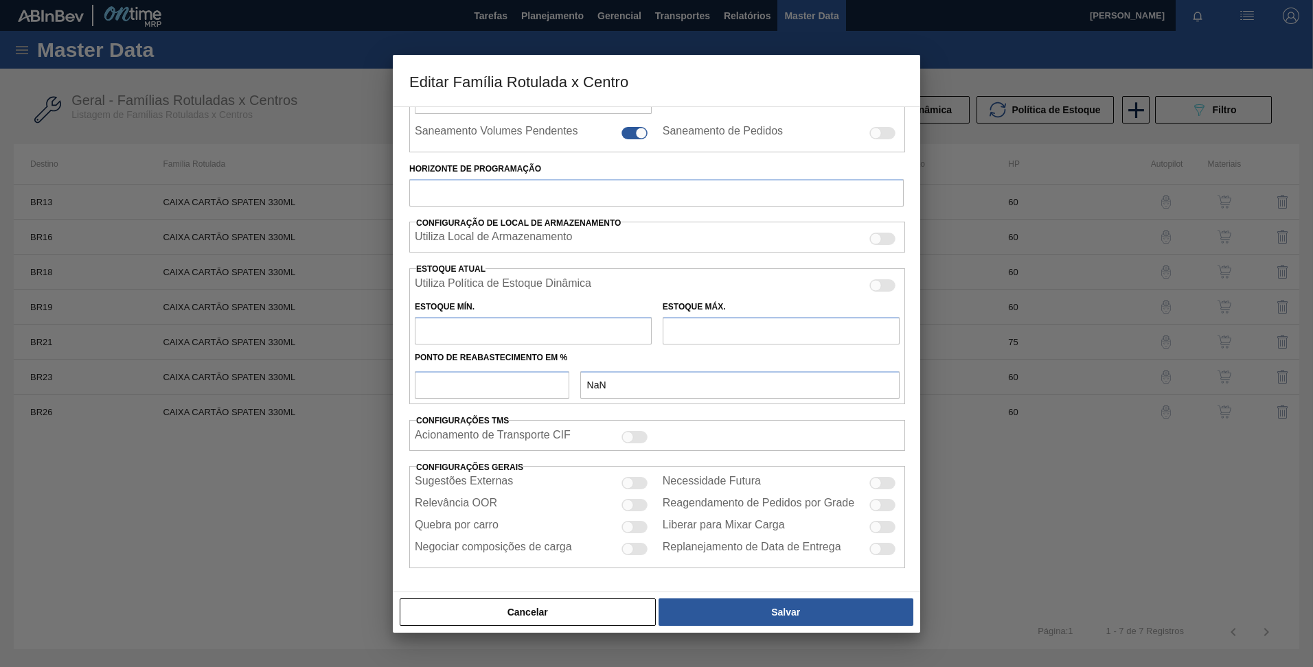
type input "200"
type input "900"
type input "40"
type input "480,000"
checkbox input "true"
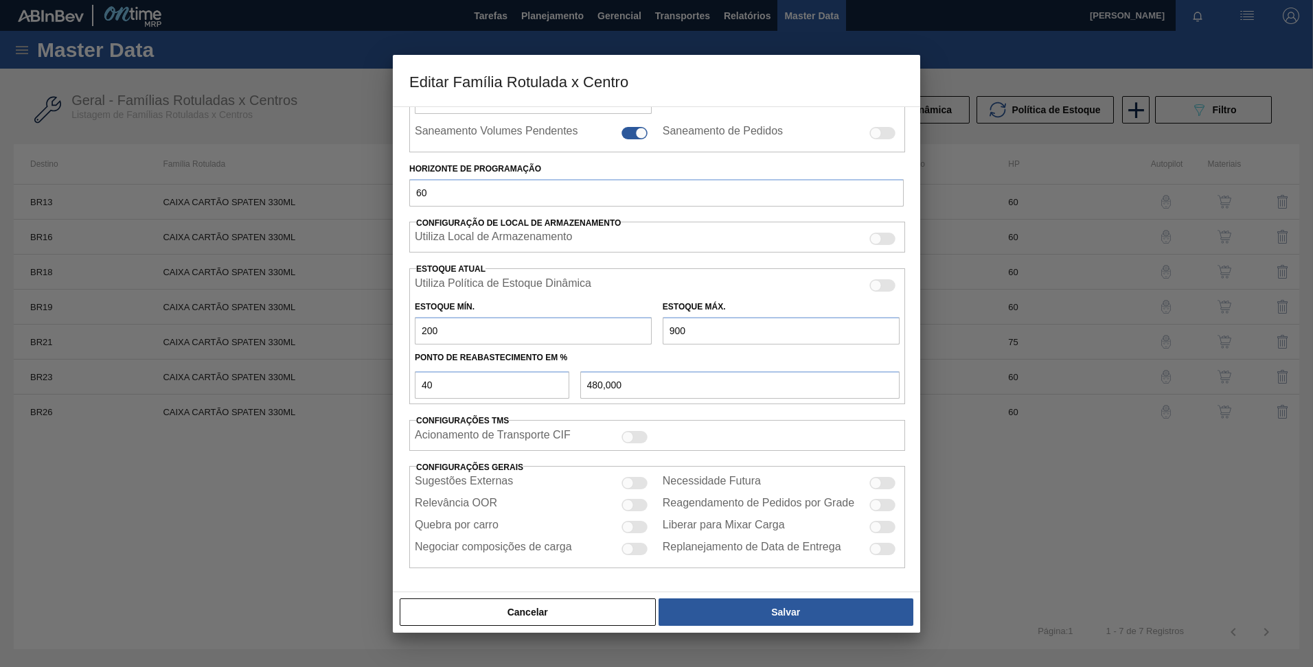
scroll to position [145, 0]
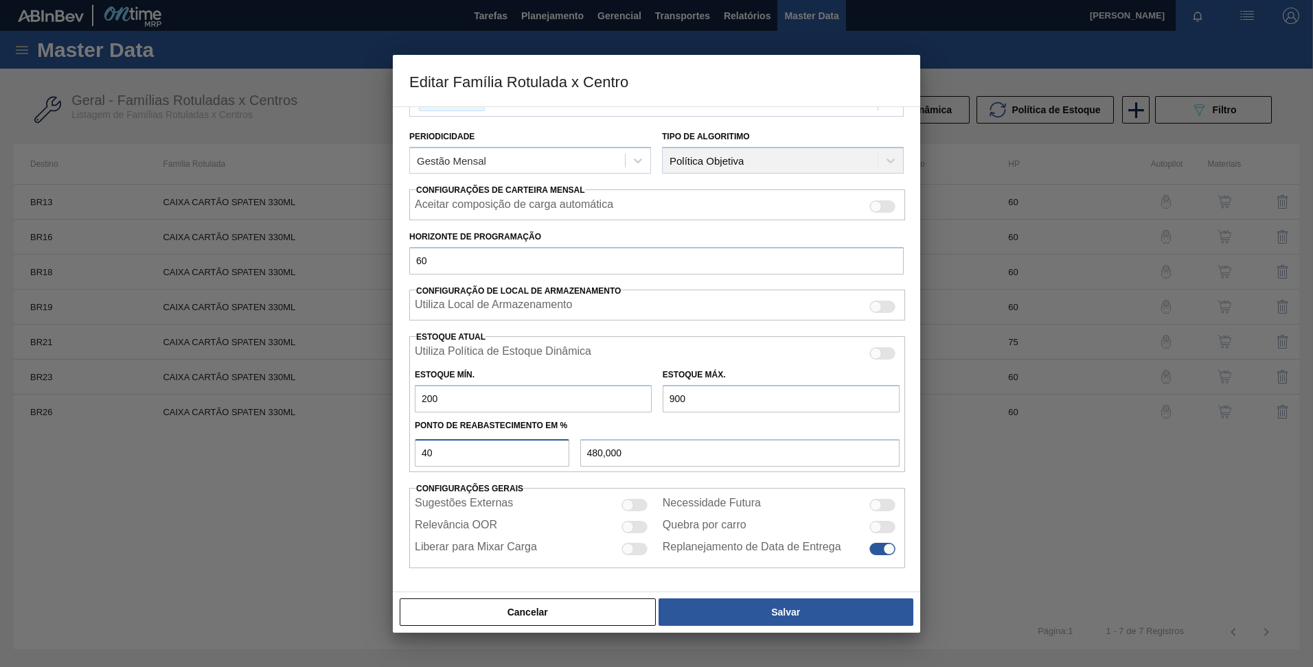
drag, startPoint x: 479, startPoint y: 461, endPoint x: 299, endPoint y: 445, distance: 181.3
click at [301, 445] on div "Editar Família Rotulada x Centro Carteira Caixa Cartão Família Caixa Cartão Fam…" at bounding box center [656, 333] width 1313 height 667
type input "7"
type input "249,000"
type input "75"
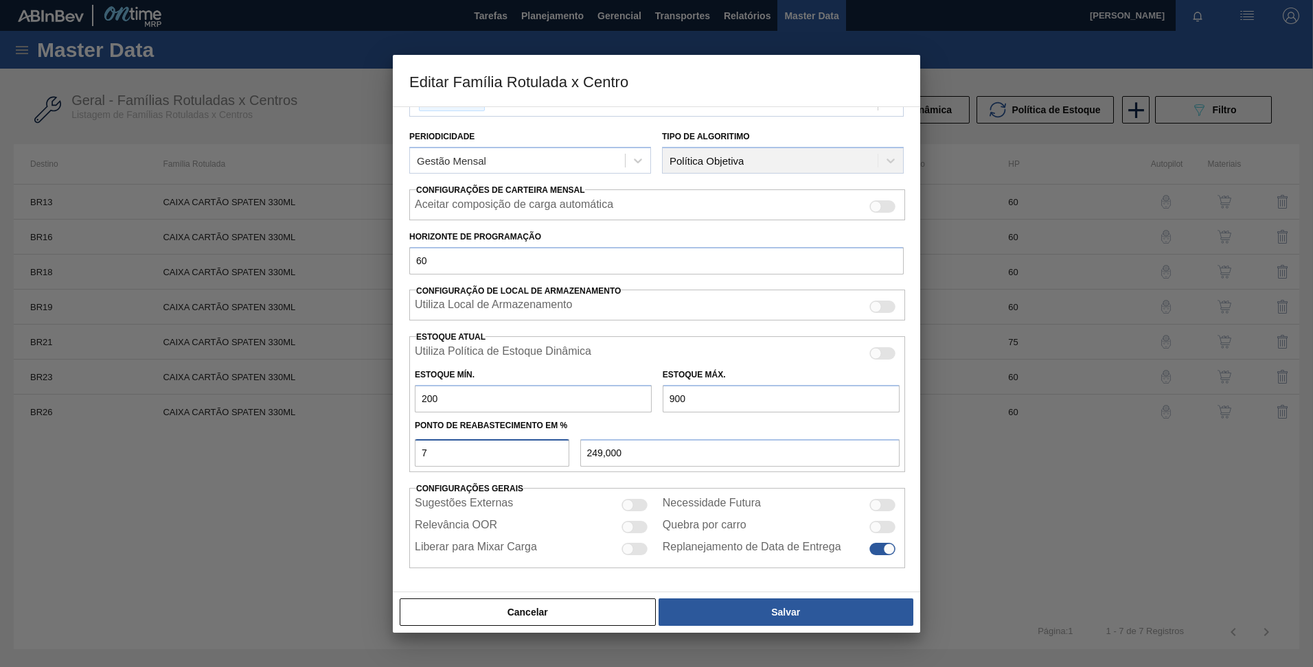
type input "725,000"
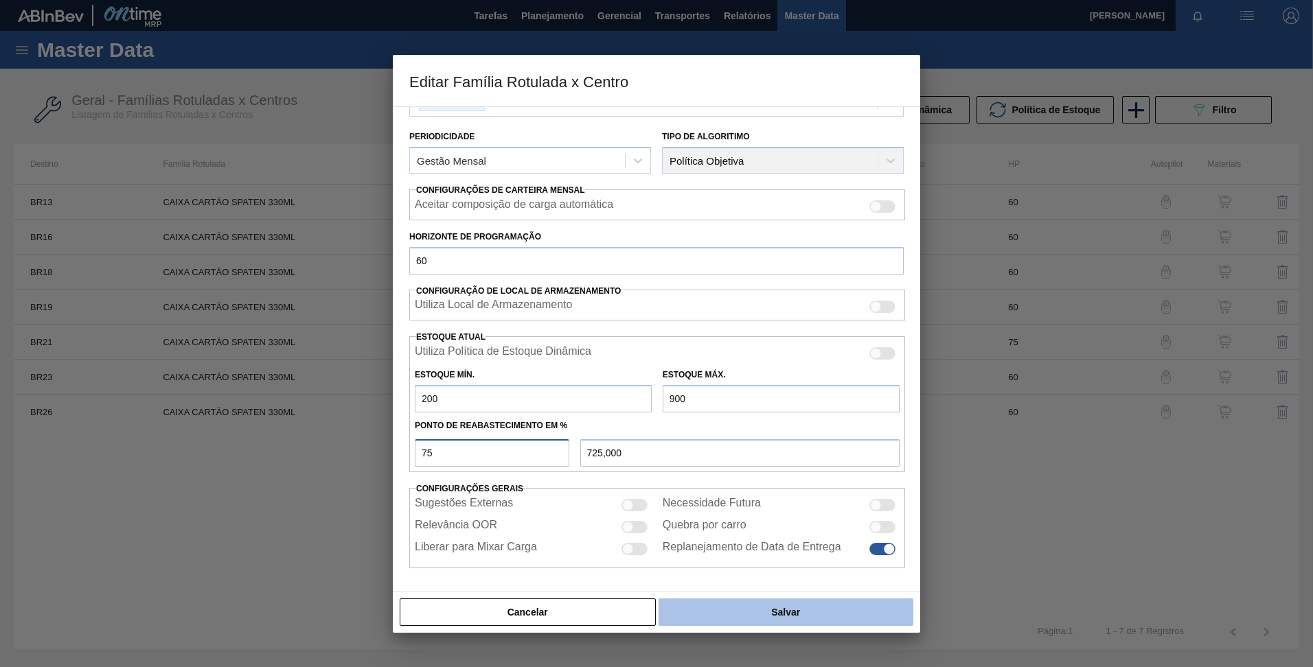
type input "75"
click at [756, 623] on button "Salvar" at bounding box center [785, 612] width 255 height 27
click at [779, 610] on button "Salvar" at bounding box center [785, 612] width 255 height 27
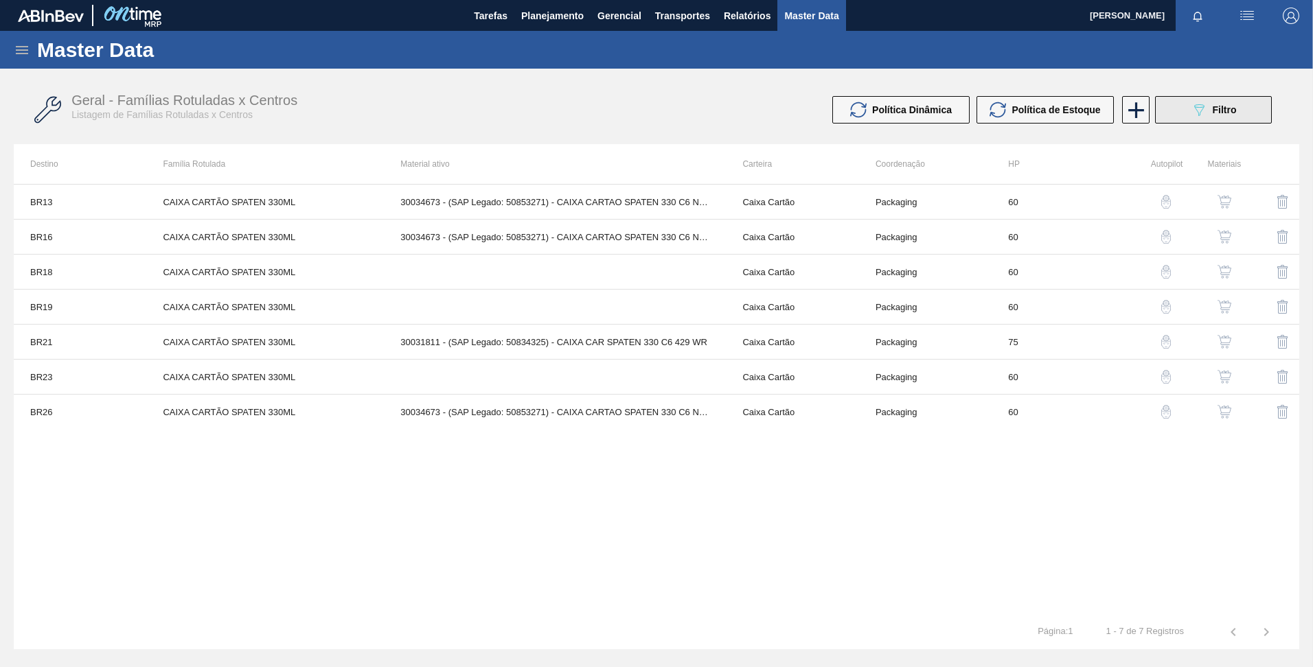
click at [1184, 108] on button "089F7B8B-B2A5-4AFE-B5C0-19BA573D28AC Filtro" at bounding box center [1213, 109] width 117 height 27
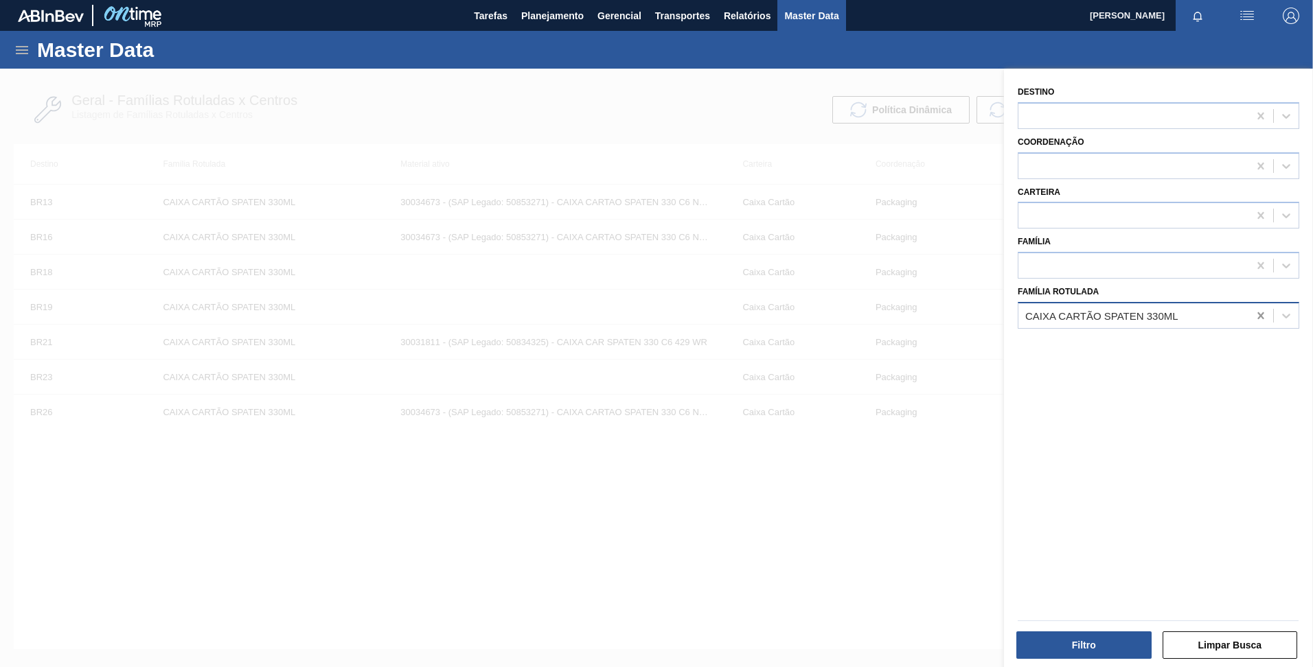
click at [1259, 317] on icon at bounding box center [1260, 315] width 6 height 7
paste Rotulada "CAIXA CARTÃO CORONA 330ML"
type Rotulada "CAIXA CARTÃO CORONA 330ML"
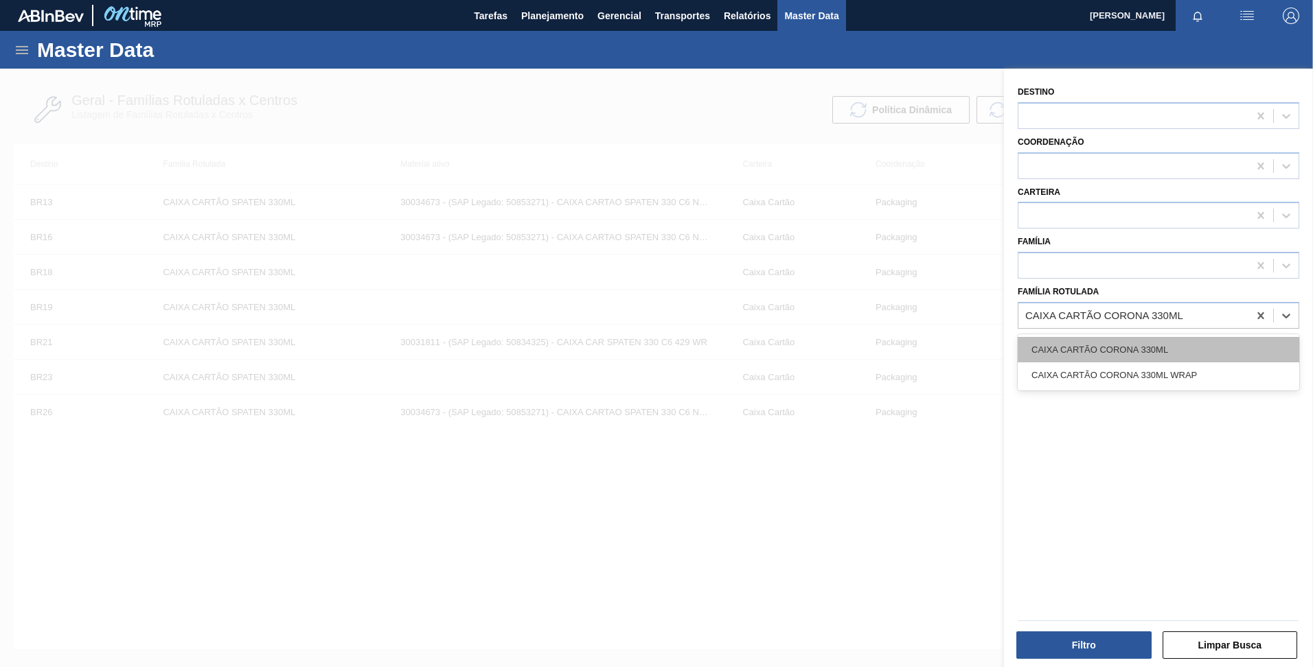
click at [1178, 344] on div "CAIXA CARTÃO CORONA 330ML" at bounding box center [1159, 349] width 282 height 25
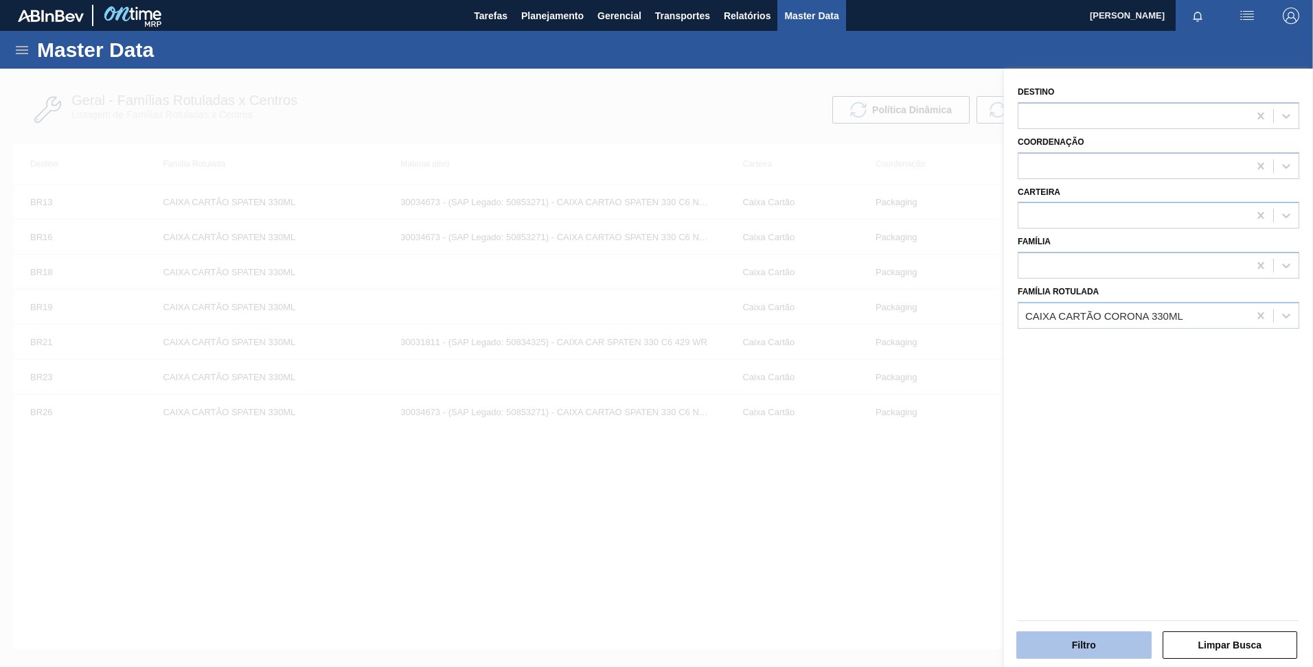
click at [1122, 650] on button "Filtro" at bounding box center [1083, 645] width 135 height 27
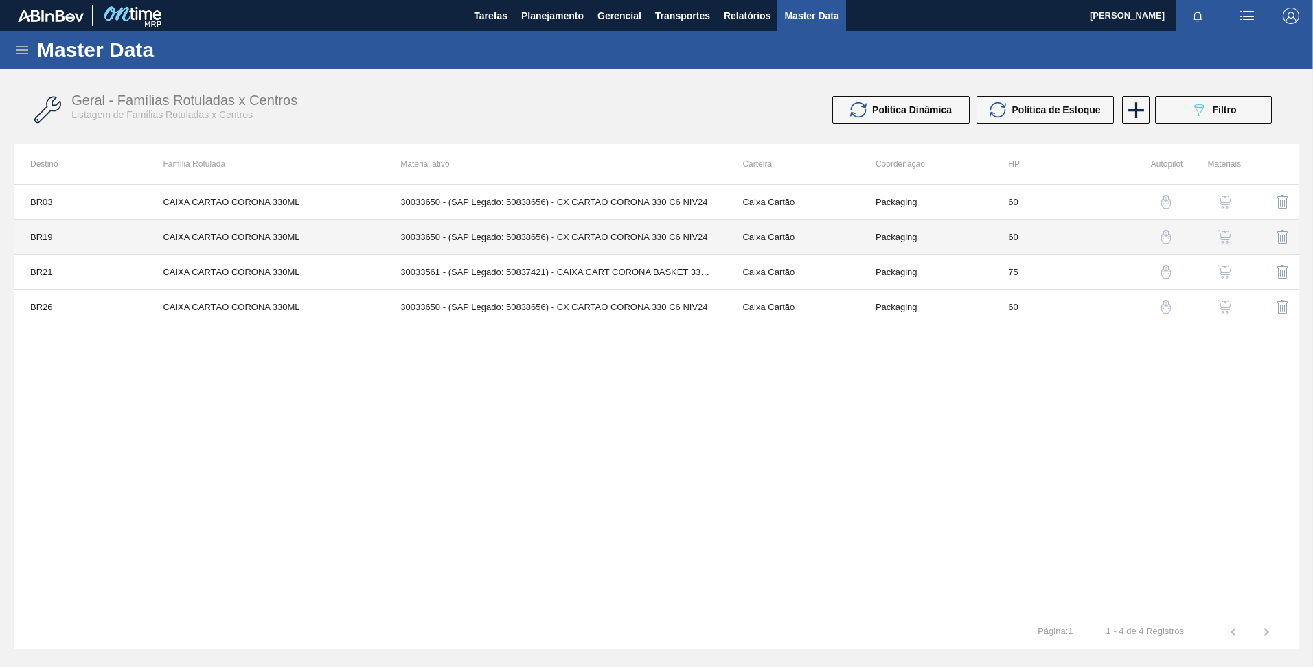
click at [258, 231] on td "CAIXA CARTÃO CORONA 330ML" at bounding box center [265, 237] width 238 height 35
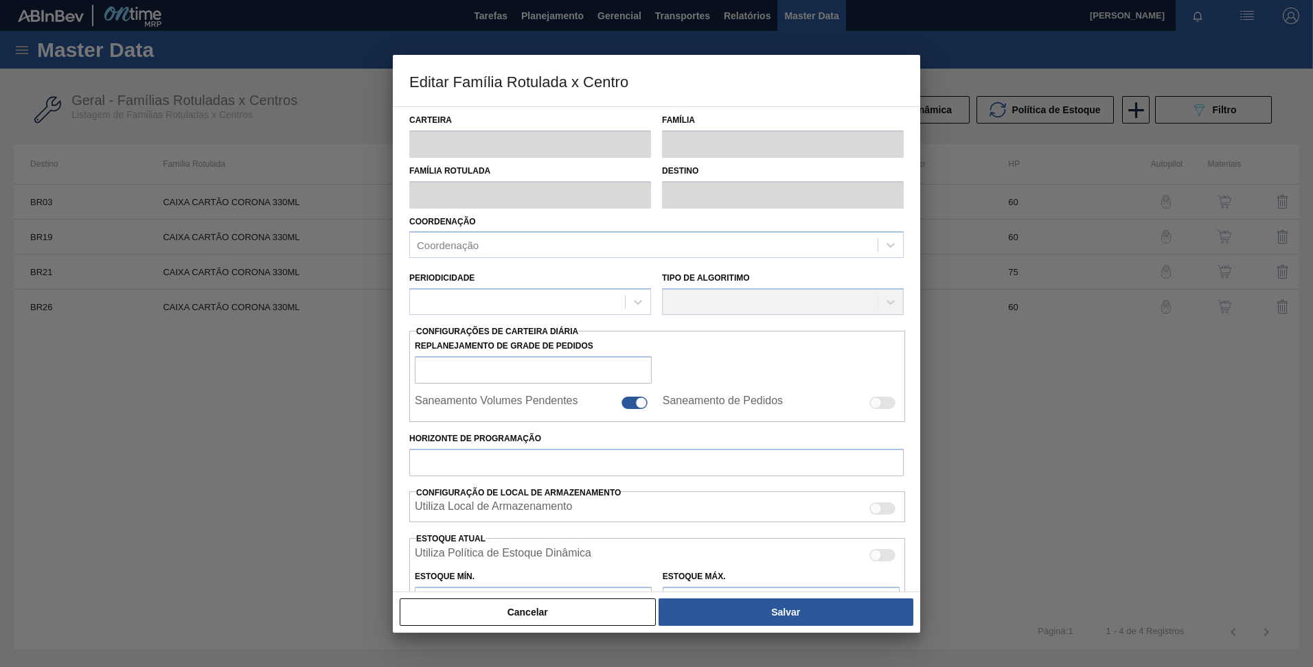
type input "Caixa Cartão"
type input "CAIXA CARTÃO CORONA 330ML"
type input "BR19 - Nova Rio"
type input "60"
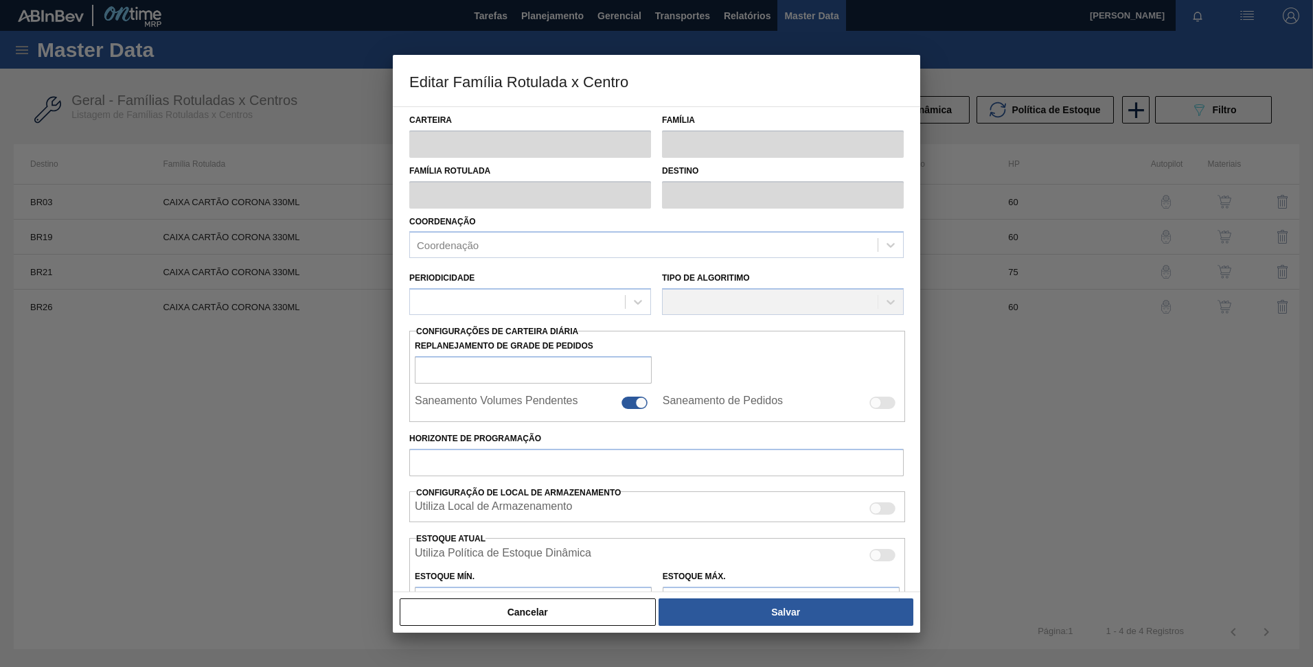
type input "1.568"
type input "4.723"
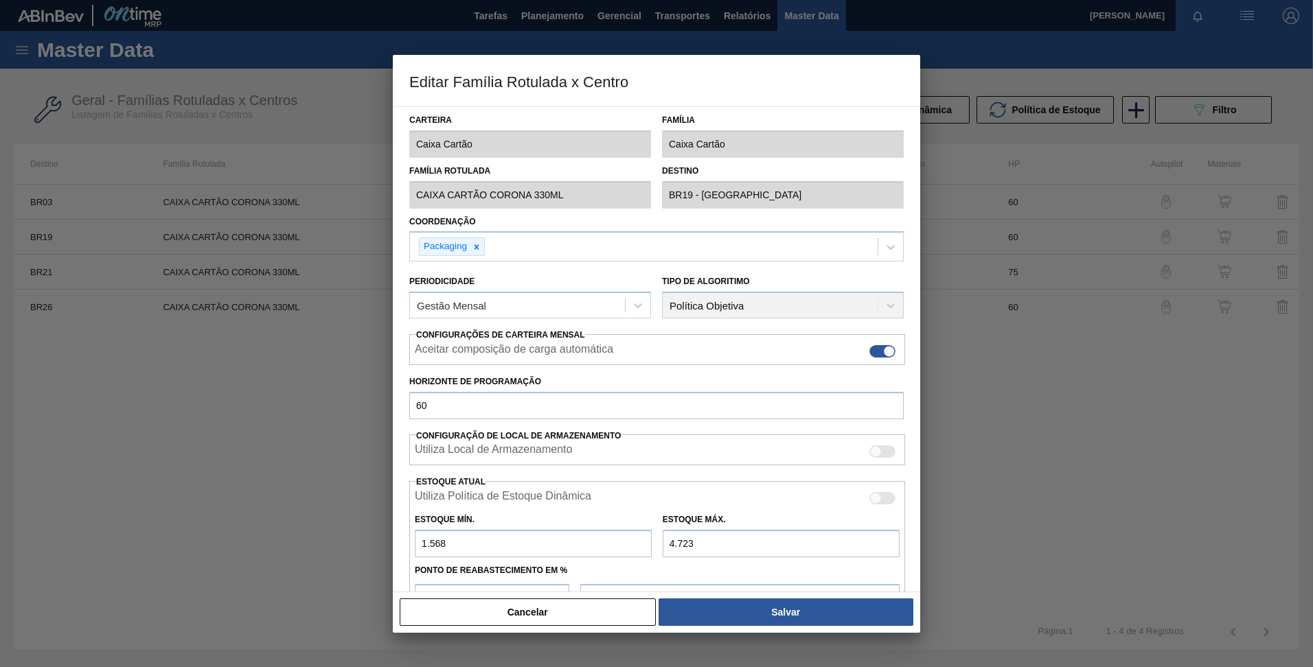
scroll to position [69, 0]
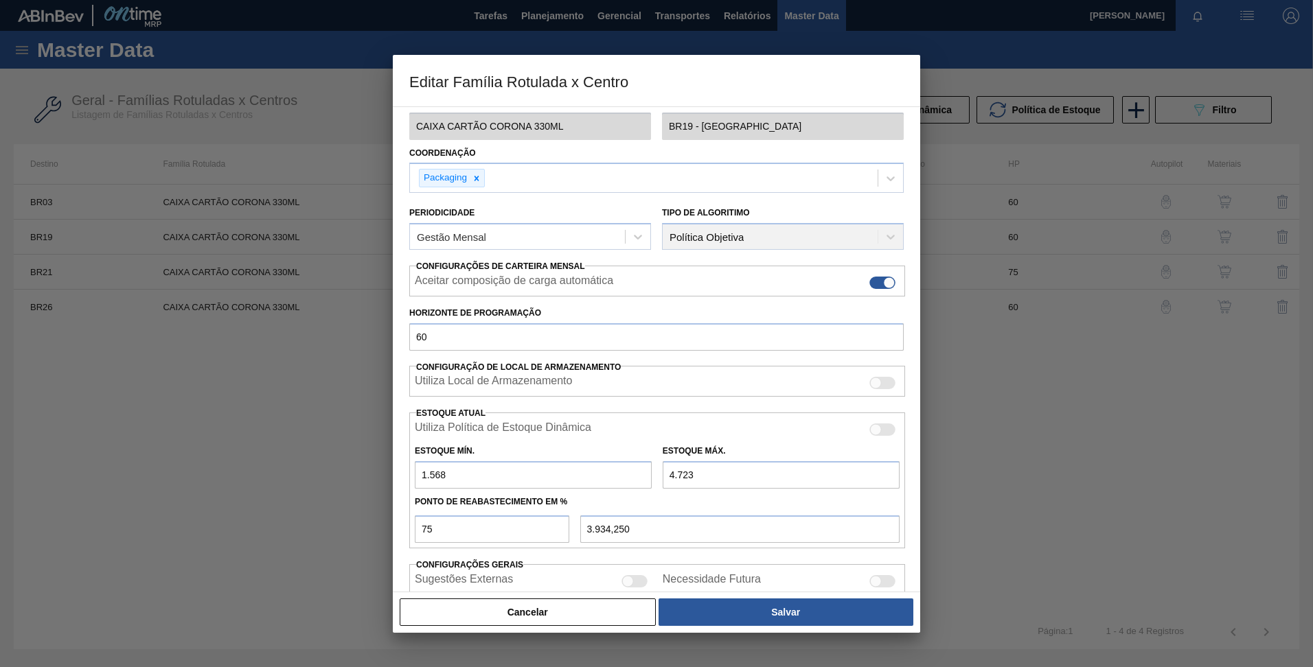
click at [673, 473] on input "4.723" at bounding box center [781, 474] width 237 height 27
click at [671, 477] on input "7.235" at bounding box center [781, 474] width 237 height 27
click at [426, 476] on input "1.568" at bounding box center [533, 474] width 237 height 27
click at [420, 478] on input "568" at bounding box center [533, 474] width 237 height 27
drag, startPoint x: 675, startPoint y: 477, endPoint x: 674, endPoint y: 484, distance: 7.0
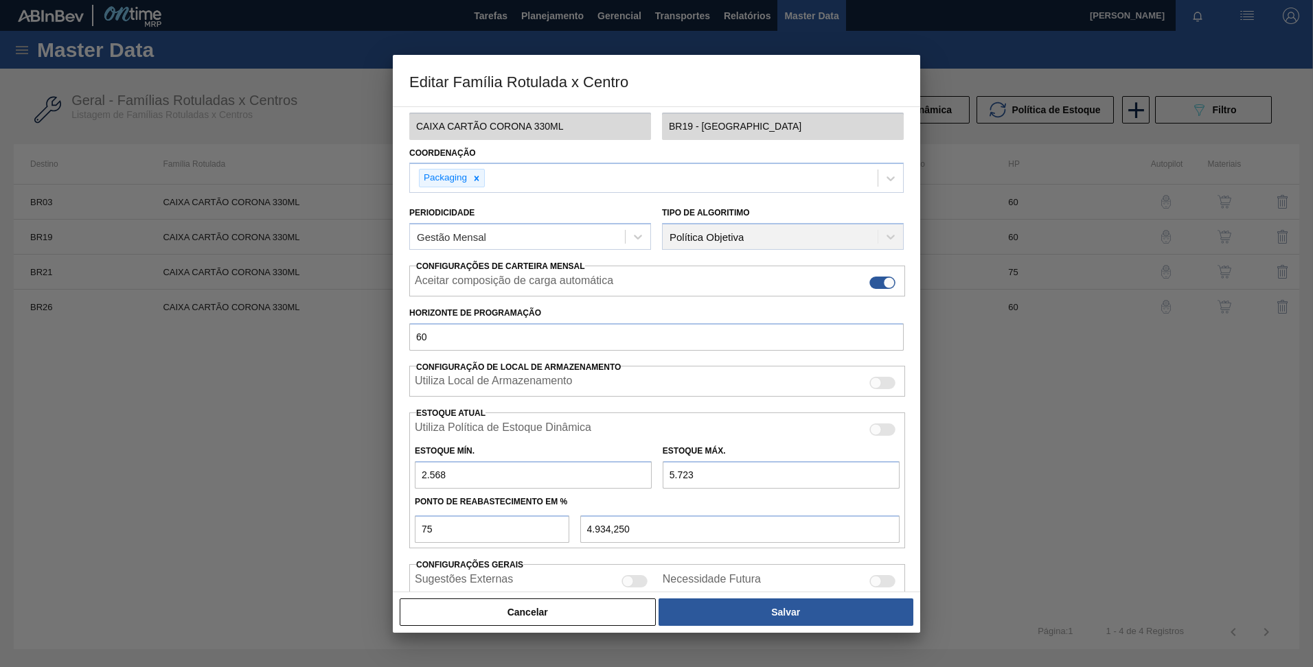
click at [675, 478] on input "5.723" at bounding box center [781, 474] width 237 height 27
click at [670, 474] on input "723" at bounding box center [781, 474] width 237 height 27
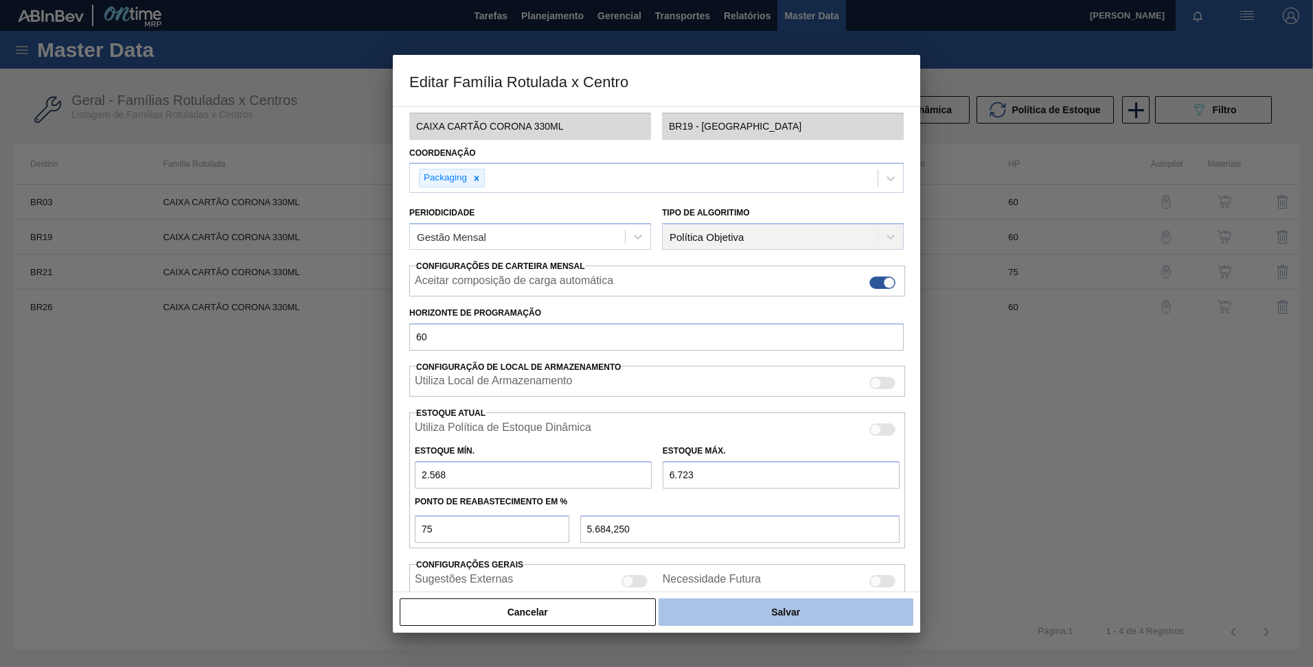
click at [729, 619] on button "Salvar" at bounding box center [785, 612] width 255 height 27
click at [748, 622] on button "Salvar" at bounding box center [785, 612] width 255 height 27
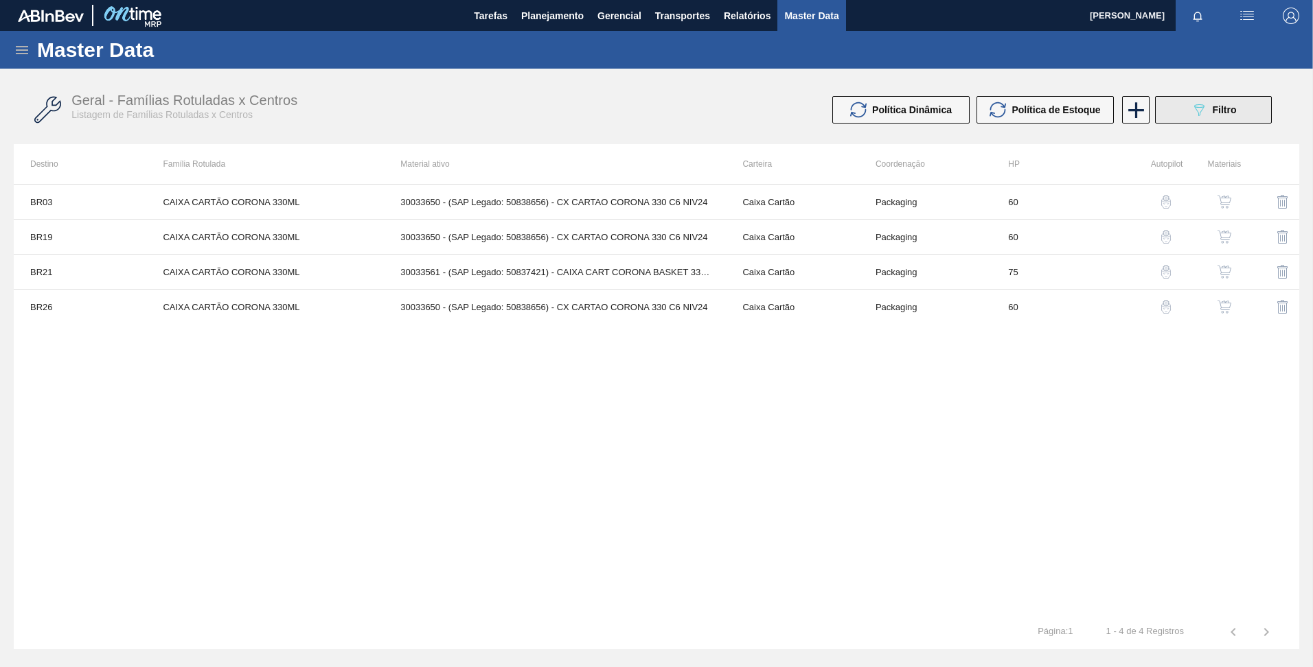
click at [1217, 108] on span "Filtro" at bounding box center [1225, 109] width 24 height 11
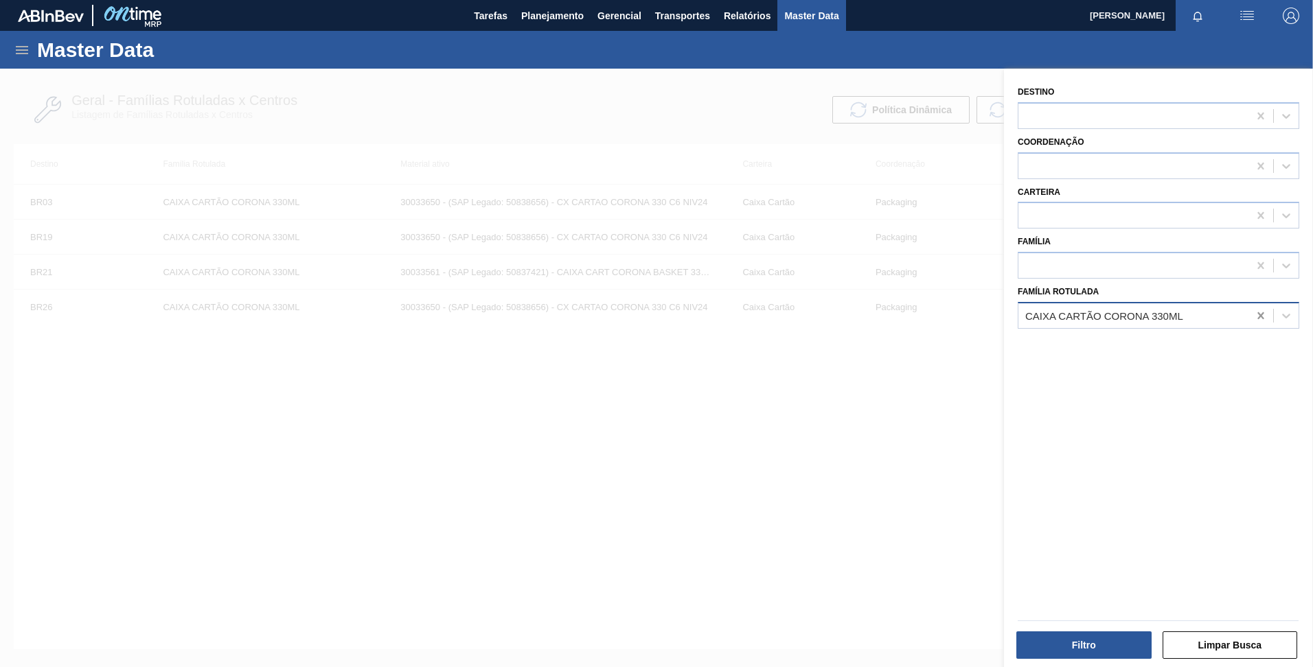
click at [1252, 323] on div at bounding box center [1260, 315] width 25 height 25
paste Rotulada "CAIXA CARTÃO STELLA 330ML"
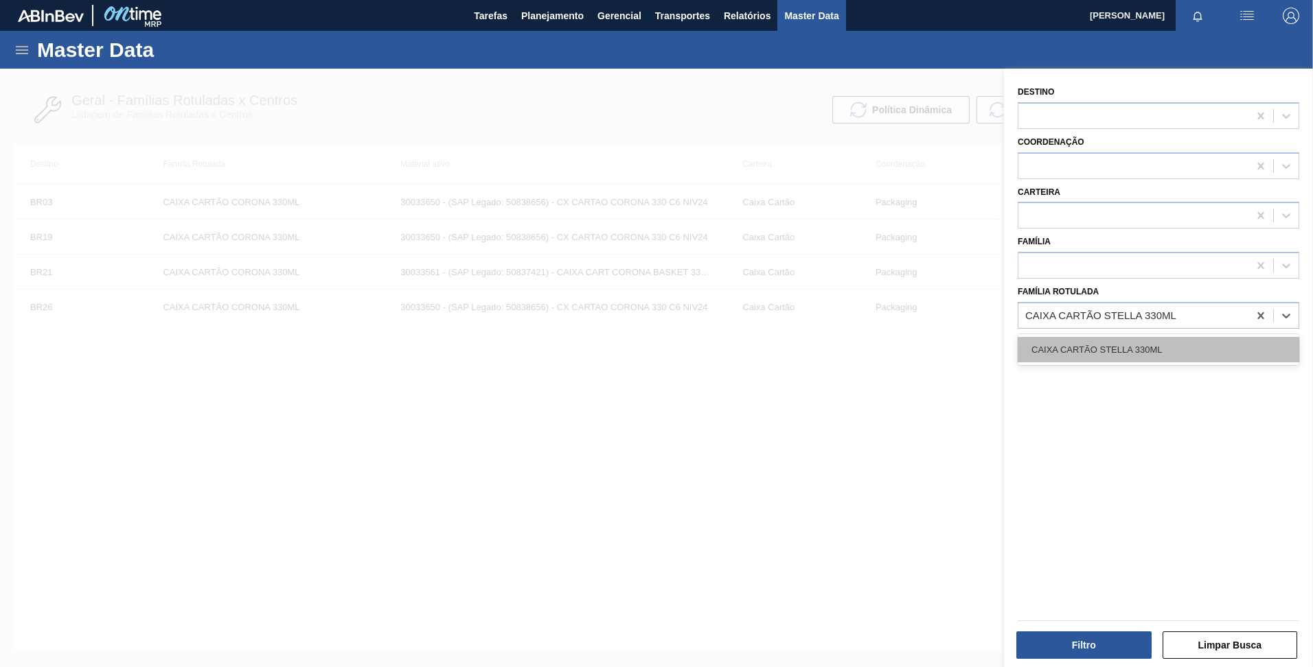
click at [1186, 351] on div "CAIXA CARTÃO STELLA 330ML" at bounding box center [1159, 349] width 282 height 25
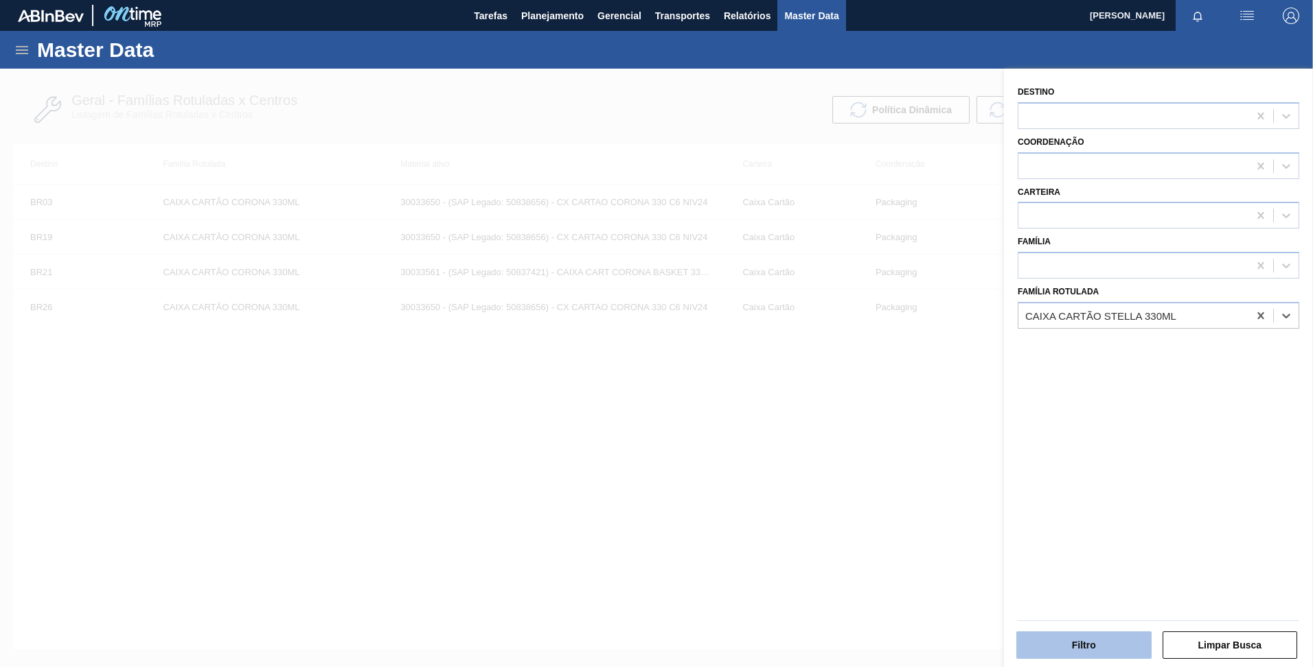
click at [1096, 640] on button "Filtro" at bounding box center [1083, 645] width 135 height 27
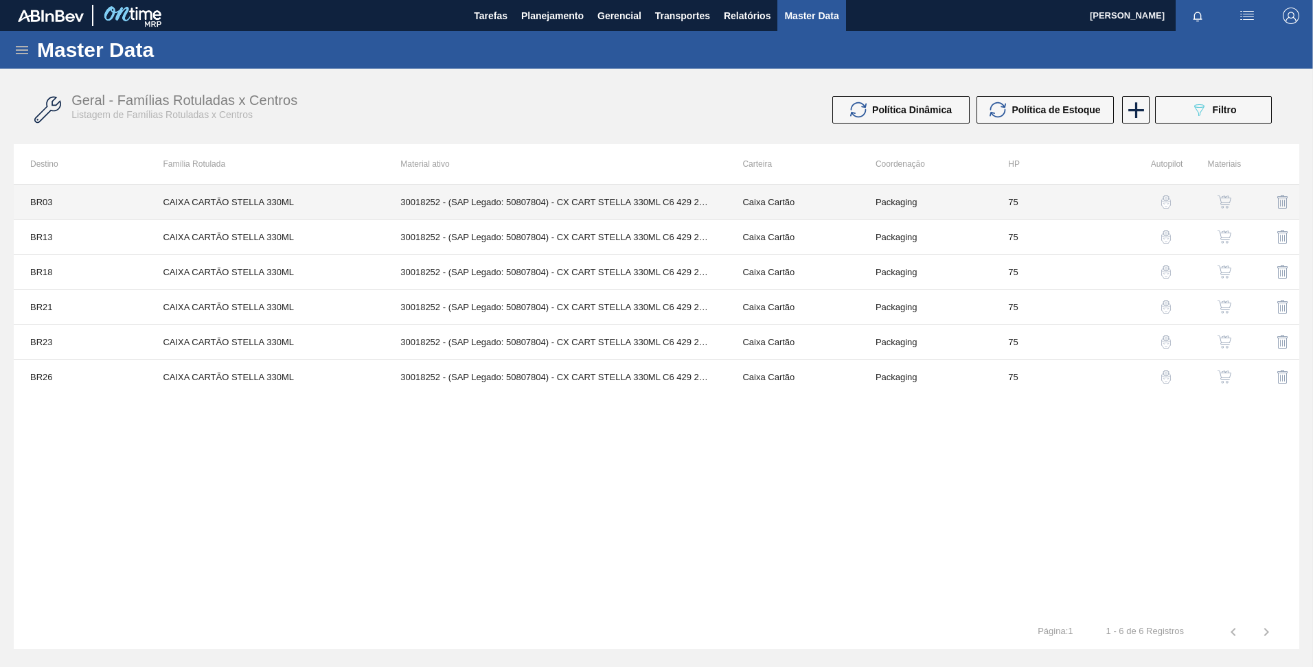
click at [260, 199] on td "CAIXA CARTÃO STELLA 330ML" at bounding box center [265, 202] width 238 height 35
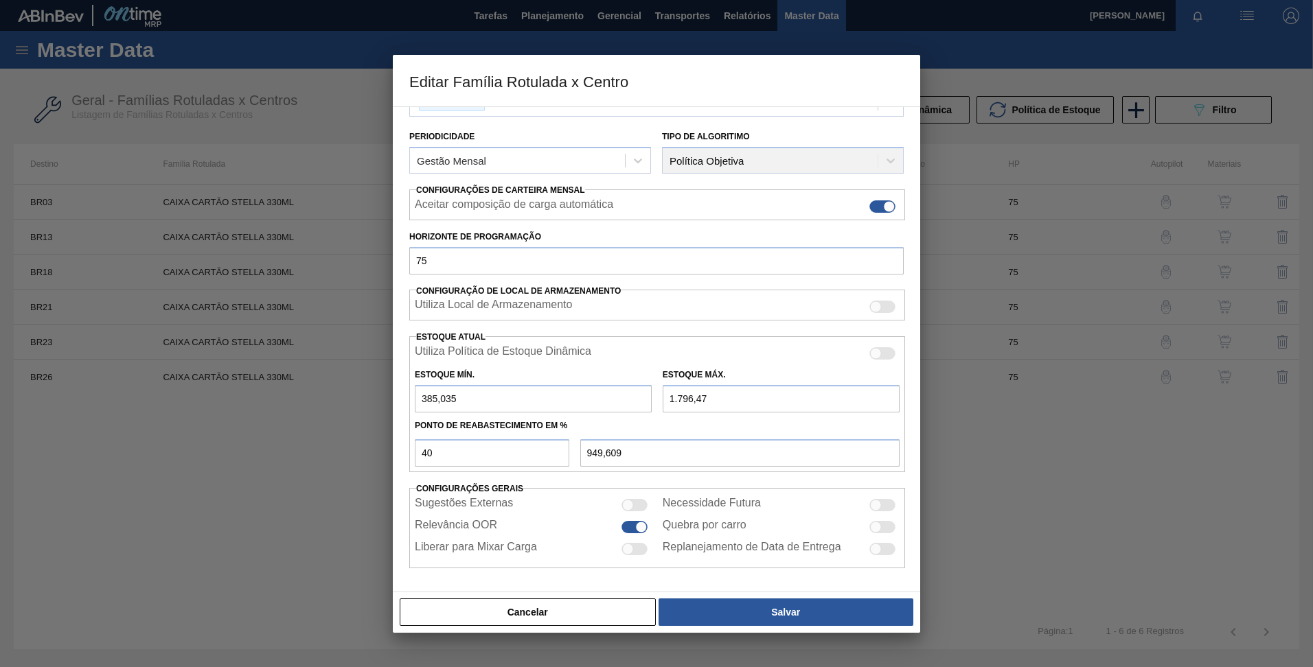
scroll to position [145, 0]
click at [507, 389] on input "385,035" at bounding box center [533, 398] width 237 height 27
drag, startPoint x: 479, startPoint y: 456, endPoint x: 342, endPoint y: 447, distance: 137.6
click at [342, 447] on div "Editar Família Rotulada x Centro Carteira Caixa Cartão Família Caixa Cartão Fam…" at bounding box center [656, 333] width 1313 height 667
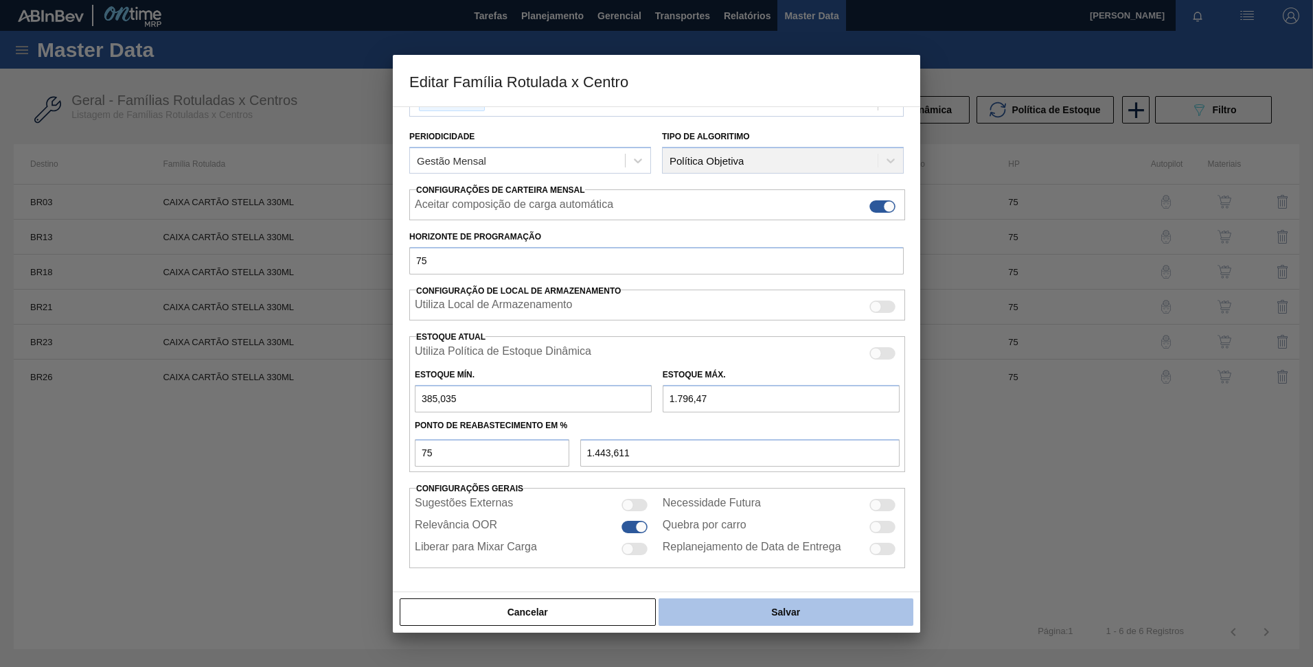
click at [814, 613] on button "Salvar" at bounding box center [785, 612] width 255 height 27
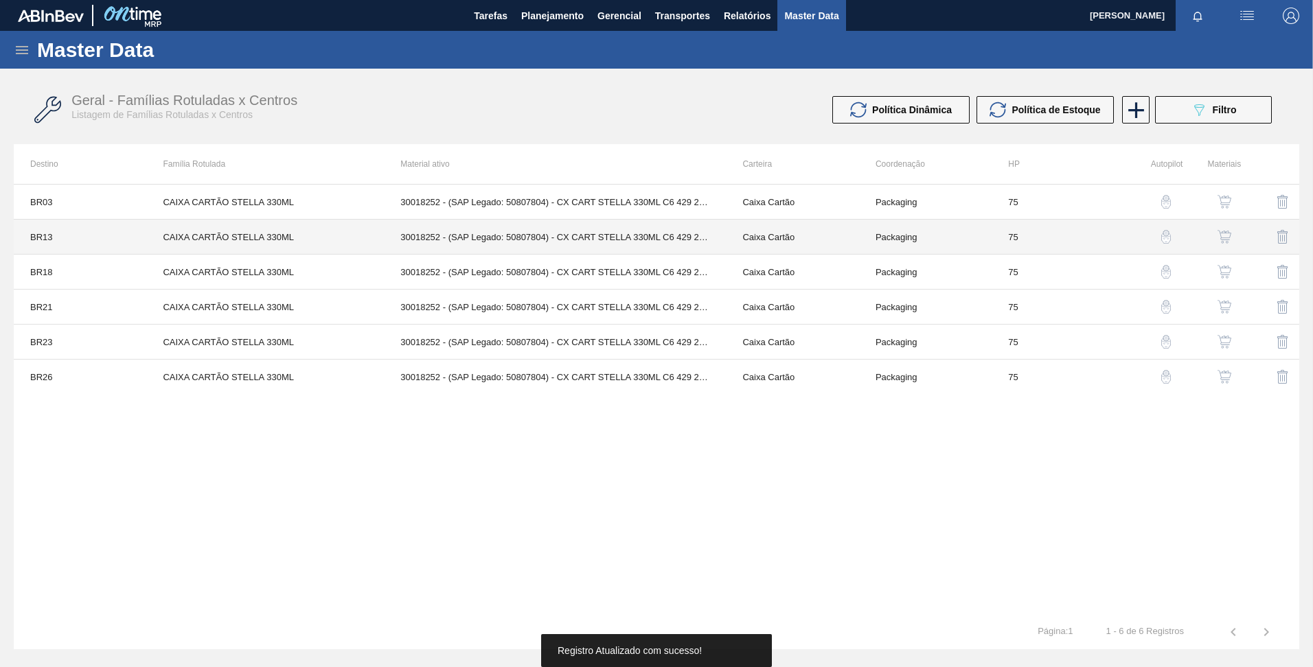
click at [132, 238] on td "BR13" at bounding box center [80, 237] width 133 height 35
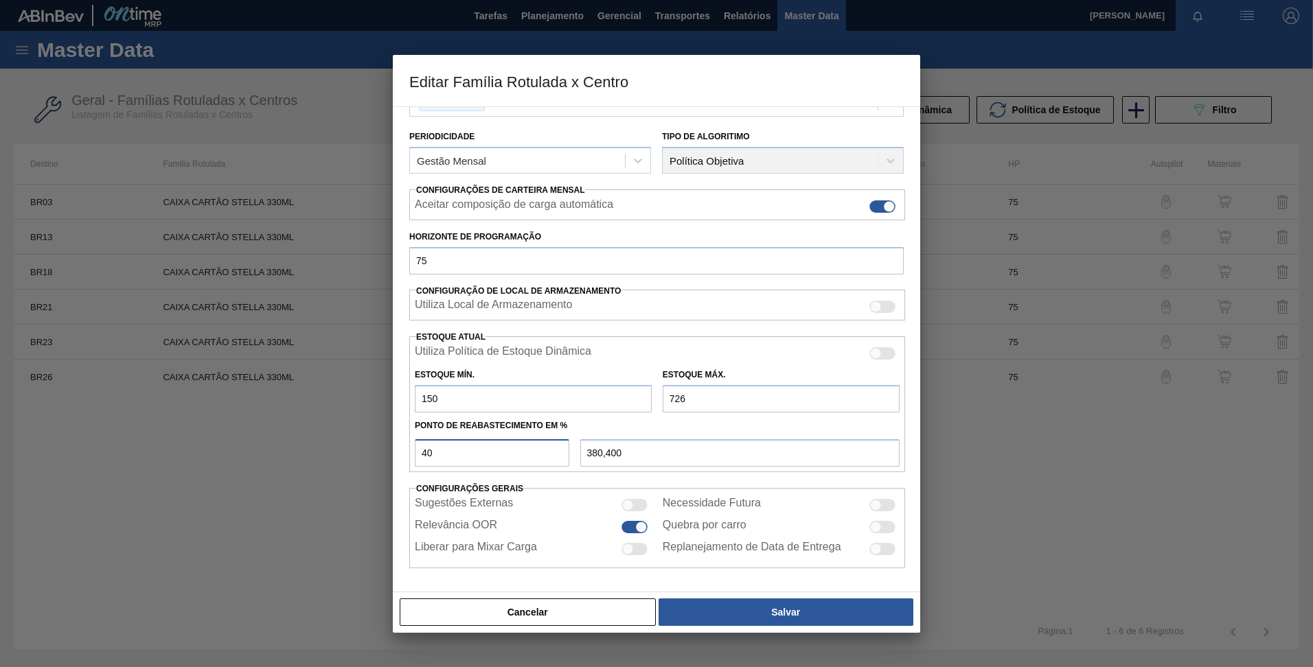
drag, startPoint x: 479, startPoint y: 460, endPoint x: 354, endPoint y: 442, distance: 125.6
click at [356, 442] on div "Editar Família Rotulada x Centro Carteira Caixa Cartão Família Caixa Cartão Fam…" at bounding box center [656, 333] width 1313 height 667
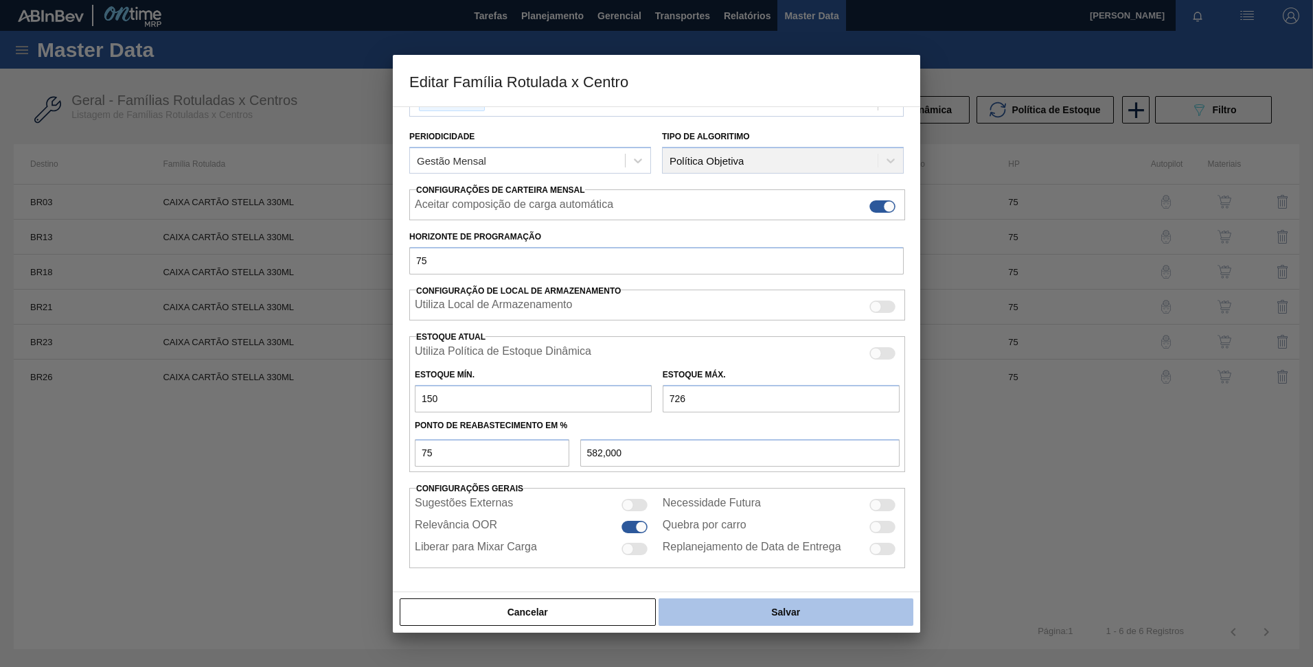
click at [746, 604] on button "Salvar" at bounding box center [785, 612] width 255 height 27
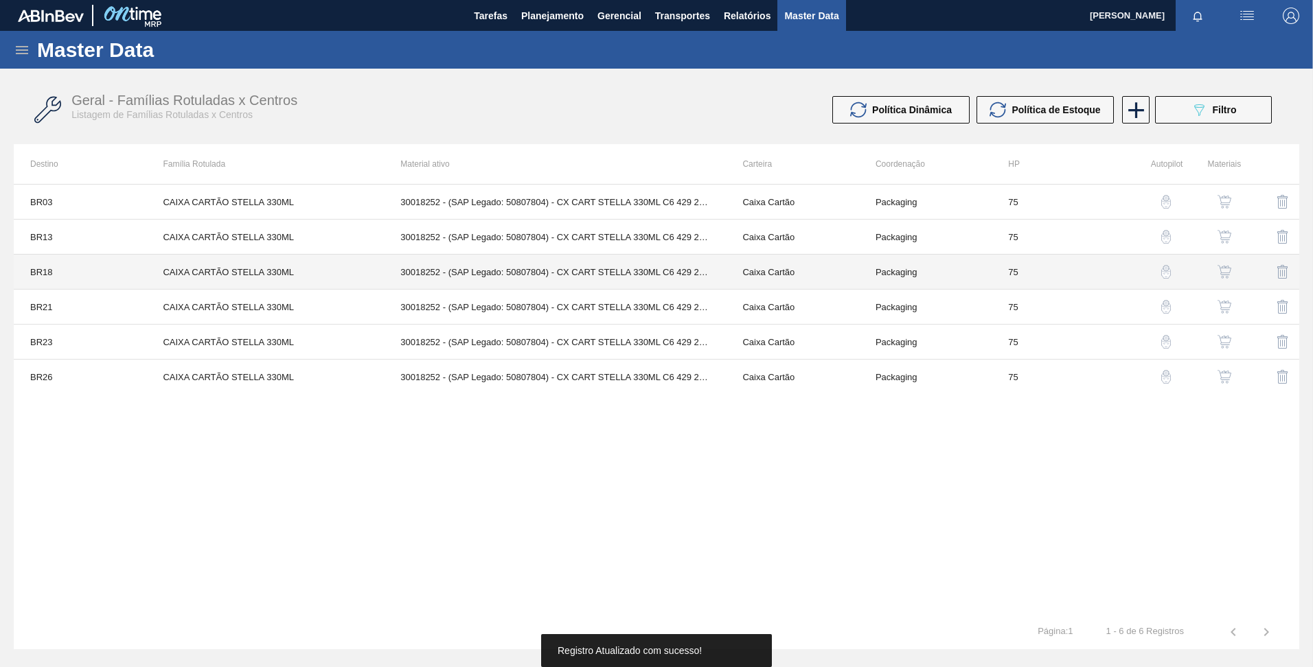
click at [220, 271] on td "CAIXA CARTÃO STELLA 330ML" at bounding box center [265, 272] width 238 height 35
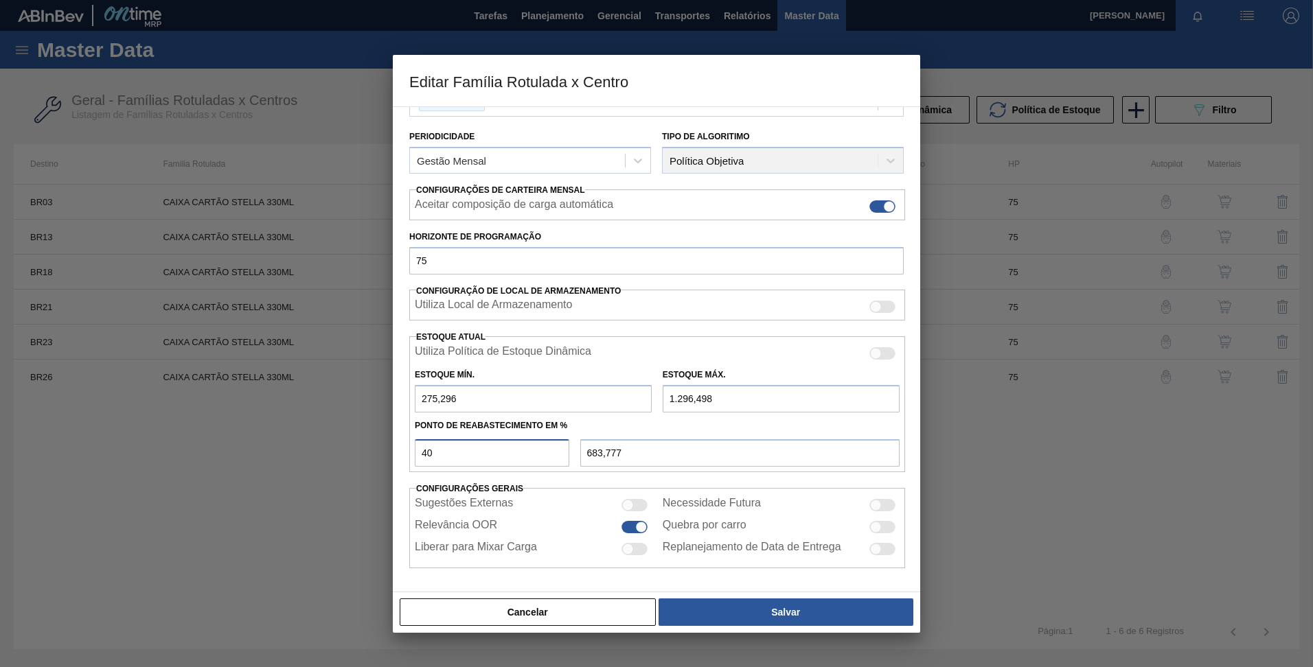
drag, startPoint x: 457, startPoint y: 450, endPoint x: 312, endPoint y: 417, distance: 148.4
click at [312, 417] on div "Editar Família Rotulada x Centro Carteira Caixa Cartão Família Caixa Cartão Fam…" at bounding box center [656, 333] width 1313 height 667
click at [757, 628] on div "Cancelar Salvar" at bounding box center [656, 612] width 527 height 41
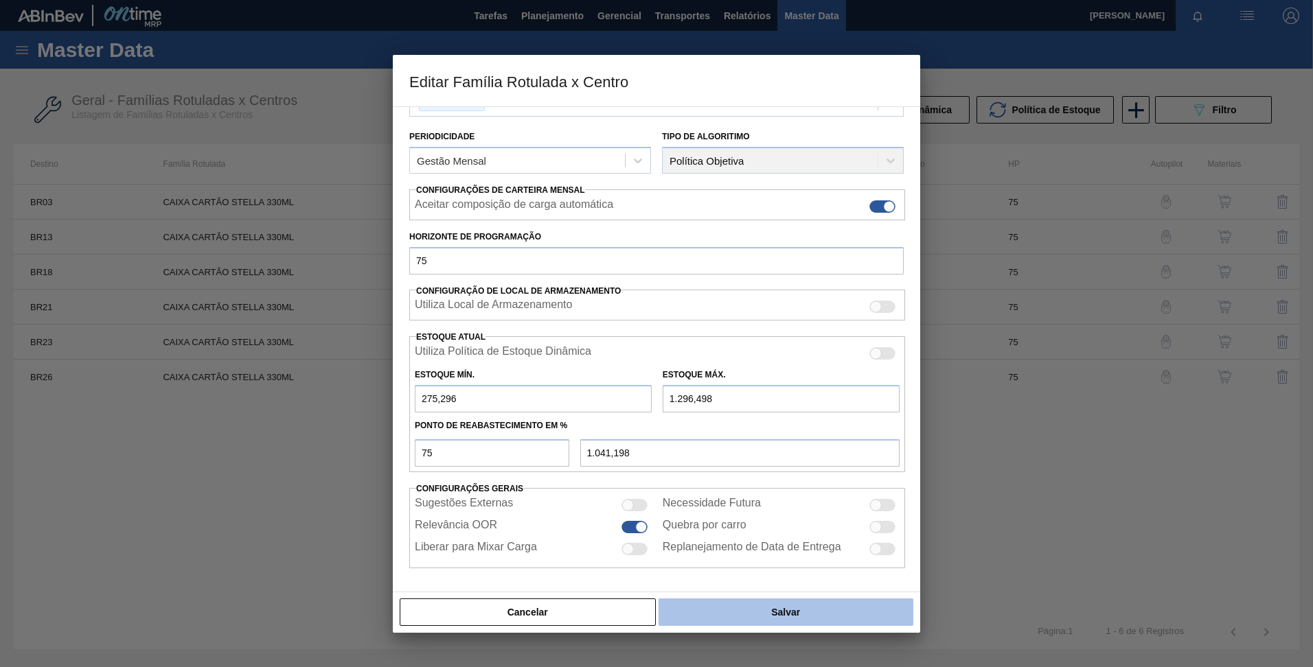
click at [752, 613] on button "Salvar" at bounding box center [785, 612] width 255 height 27
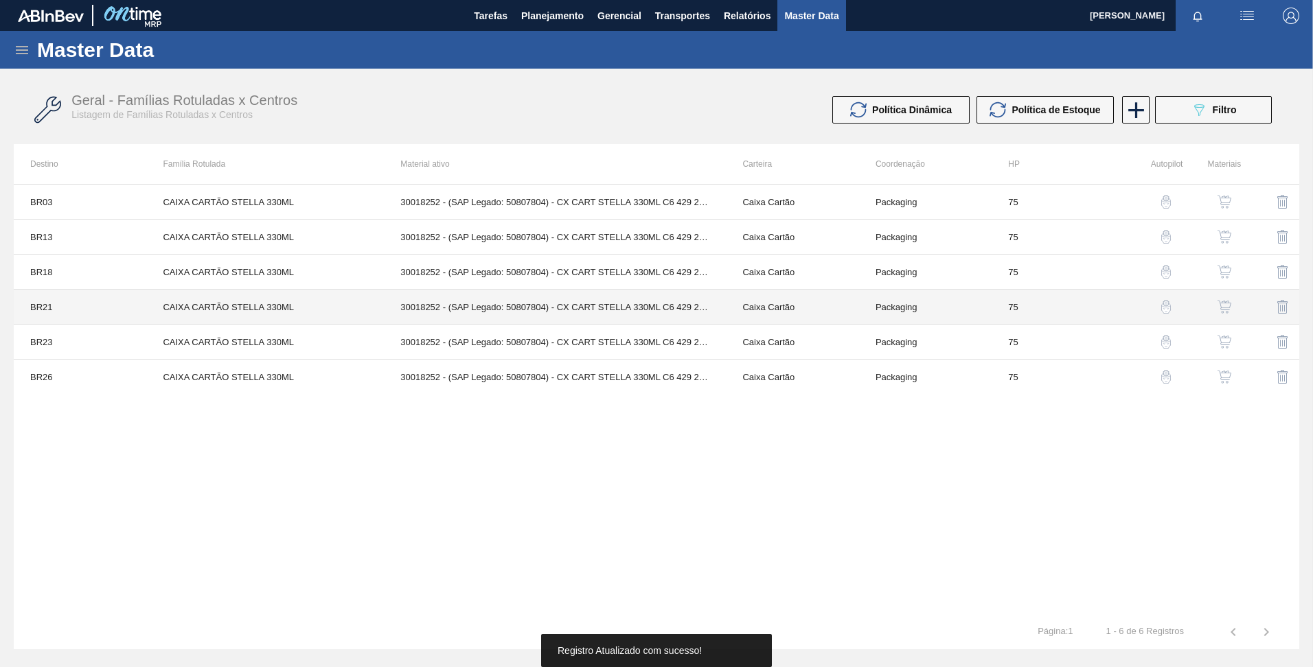
click at [256, 301] on td "CAIXA CARTÃO STELLA 330ML" at bounding box center [265, 307] width 238 height 35
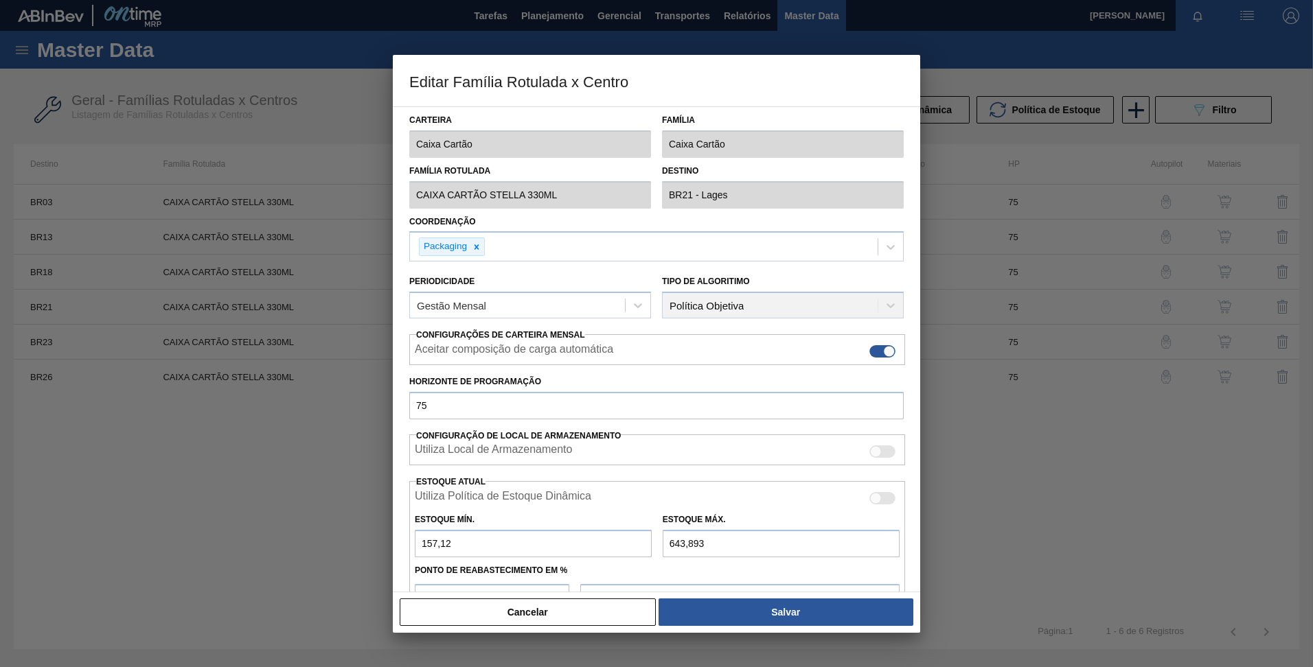
scroll to position [137, 0]
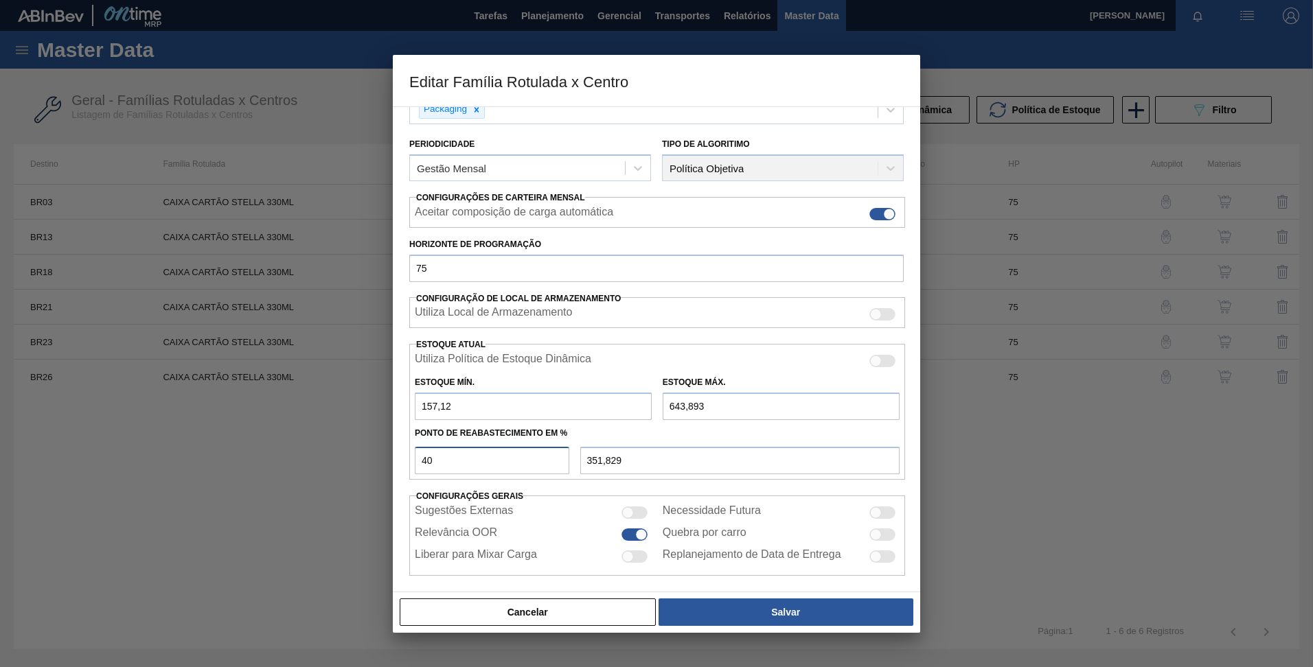
drag, startPoint x: 457, startPoint y: 457, endPoint x: 290, endPoint y: 433, distance: 169.2
click at [291, 433] on div "Editar Família Rotulada x Centro Carteira Caixa Cartão Família Caixa Cartão Fam…" at bounding box center [656, 333] width 1313 height 667
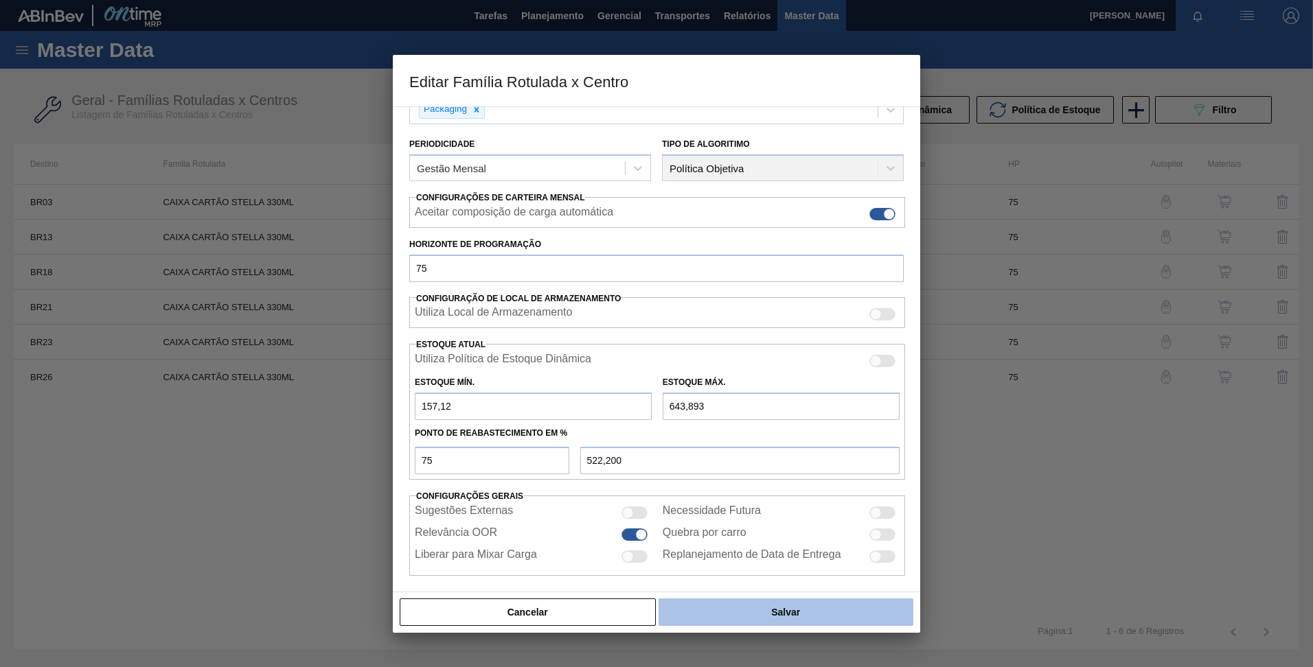
click at [724, 615] on button "Salvar" at bounding box center [785, 612] width 255 height 27
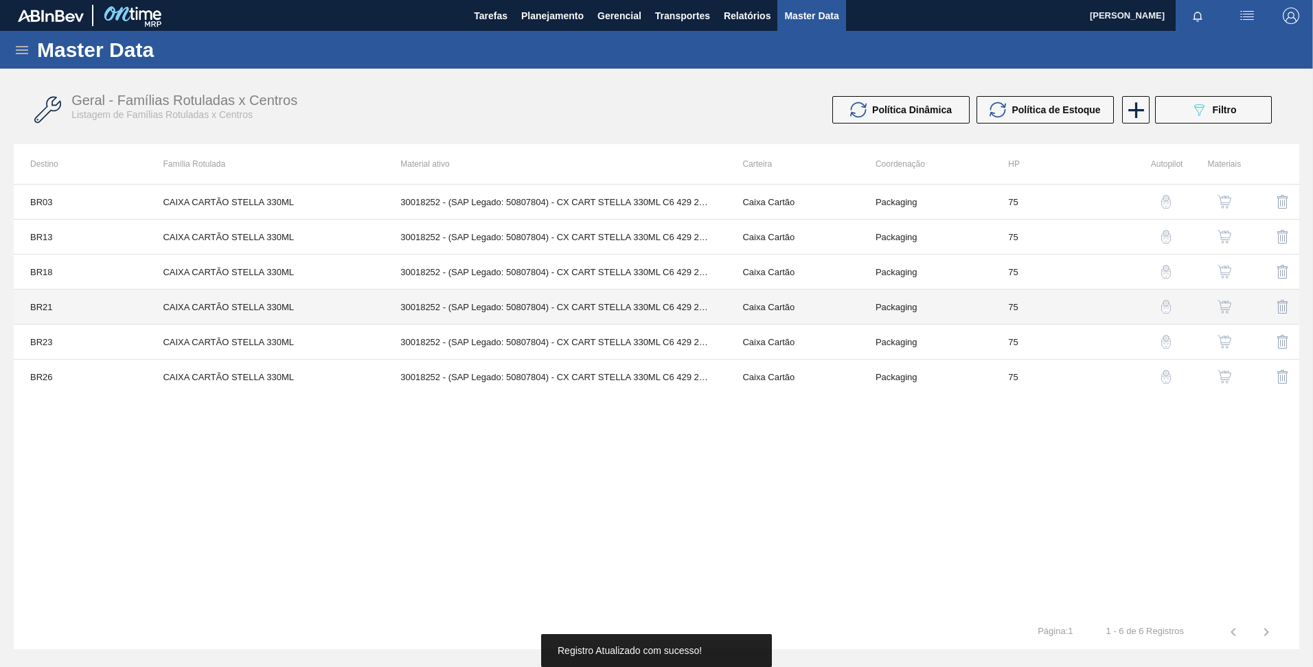
click at [169, 310] on td "CAIXA CARTÃO STELLA 330ML" at bounding box center [265, 307] width 238 height 35
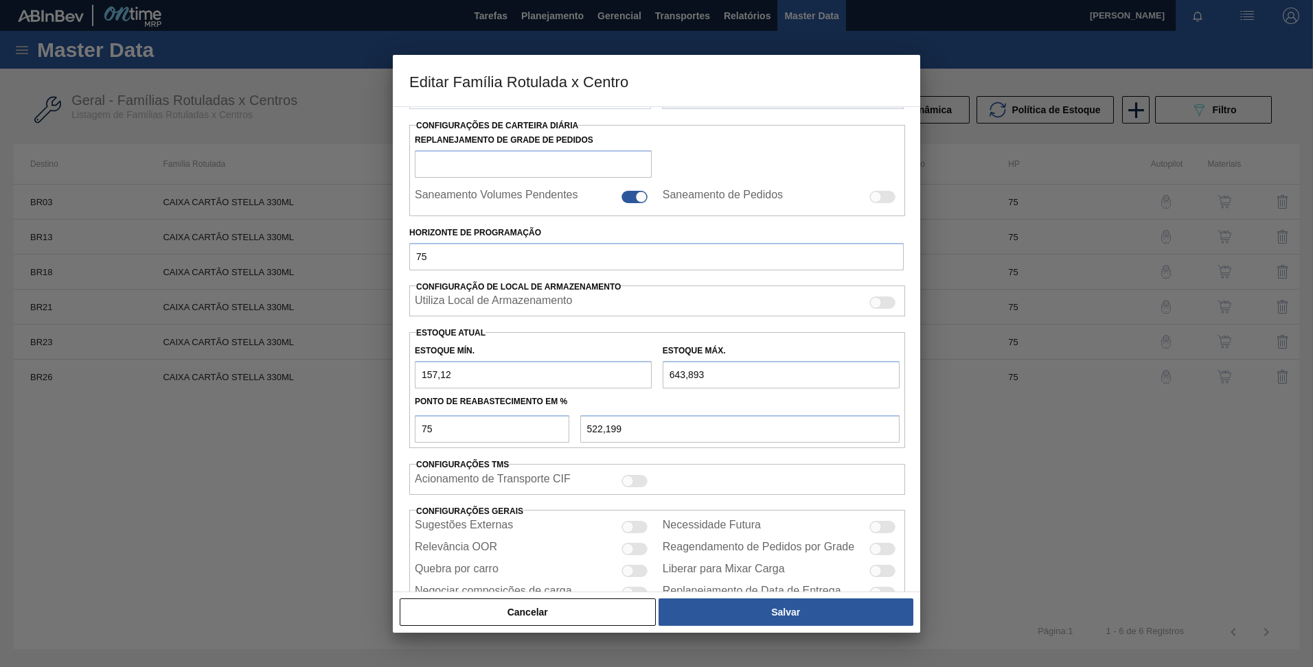
scroll to position [145, 0]
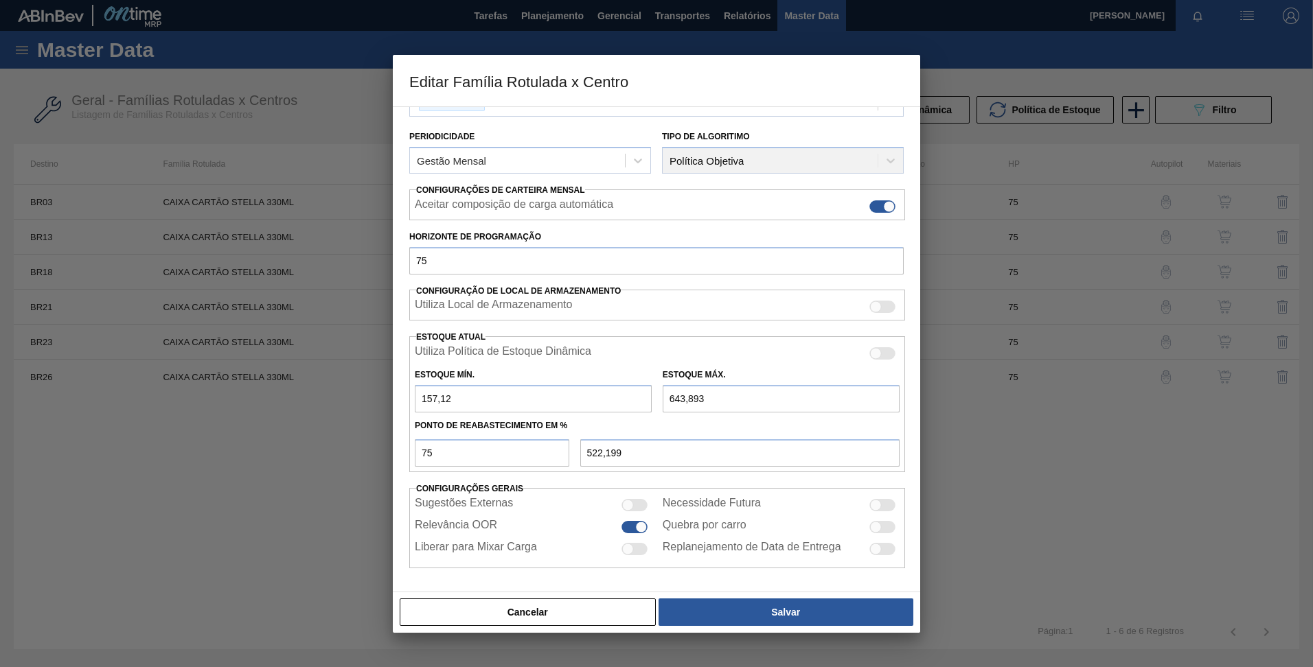
click at [602, 631] on div "Cancelar Salvar" at bounding box center [656, 612] width 527 height 41
click at [594, 620] on button "Cancelar" at bounding box center [528, 612] width 256 height 27
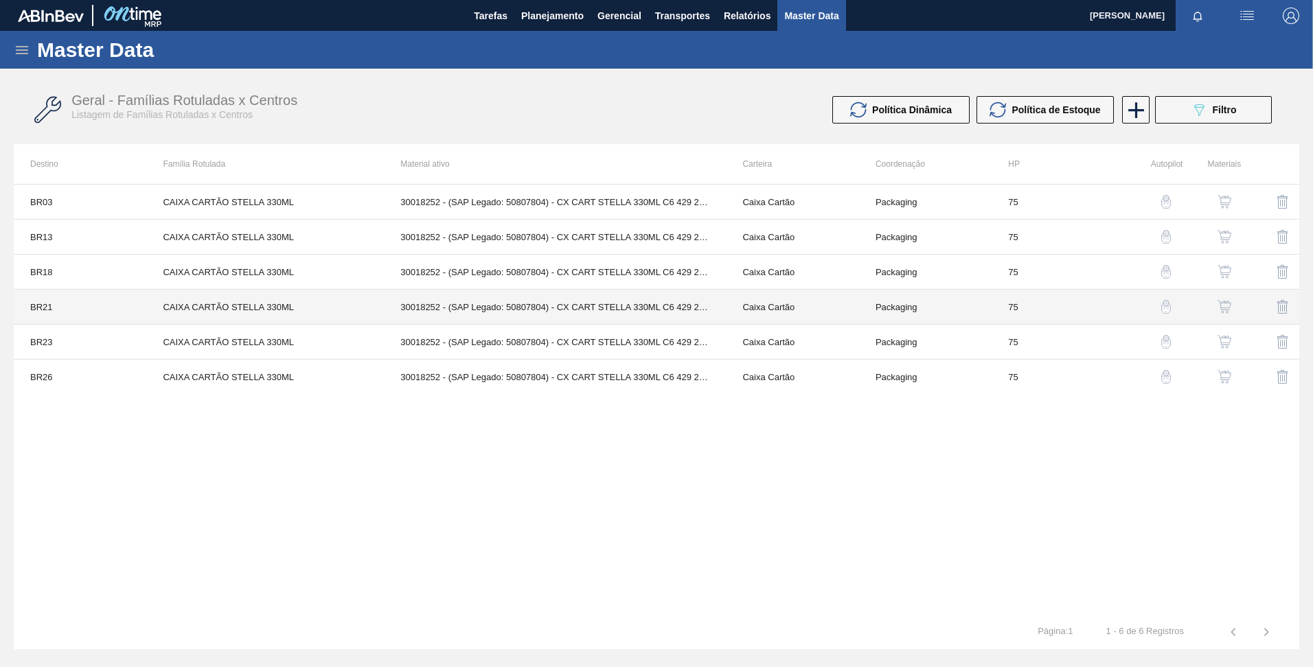
click at [194, 314] on td "CAIXA CARTÃO STELLA 330ML" at bounding box center [265, 307] width 238 height 35
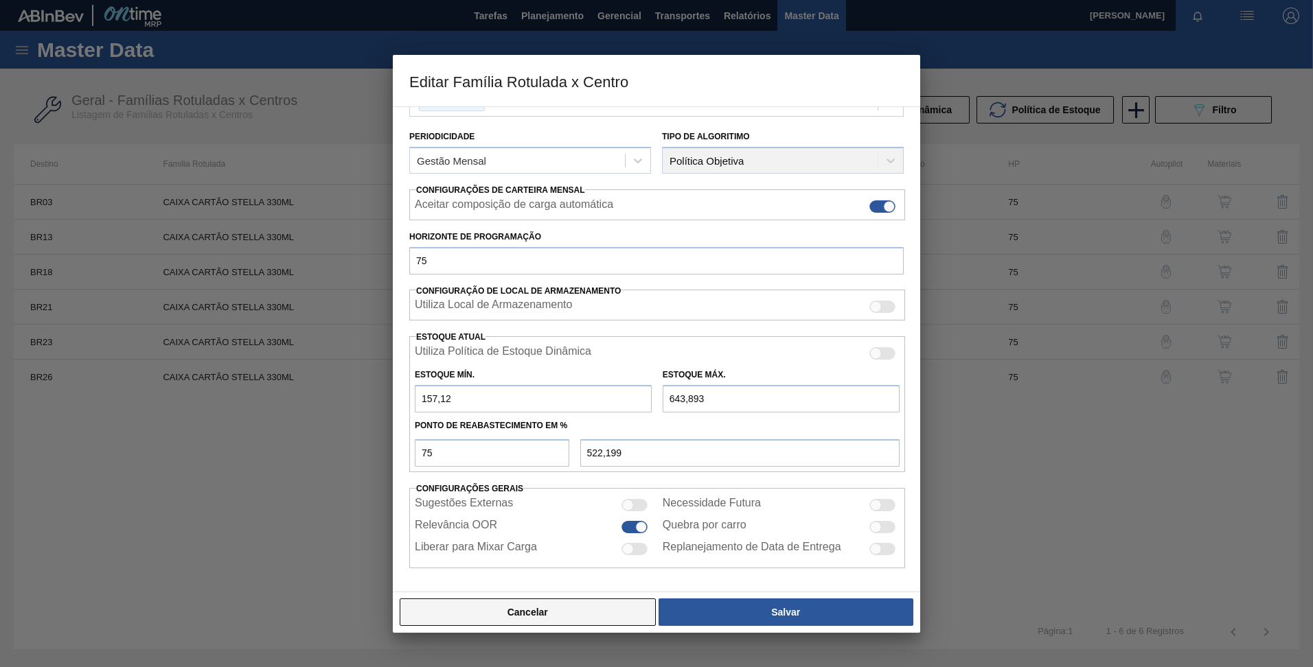
click at [512, 608] on button "Cancelar" at bounding box center [528, 612] width 256 height 27
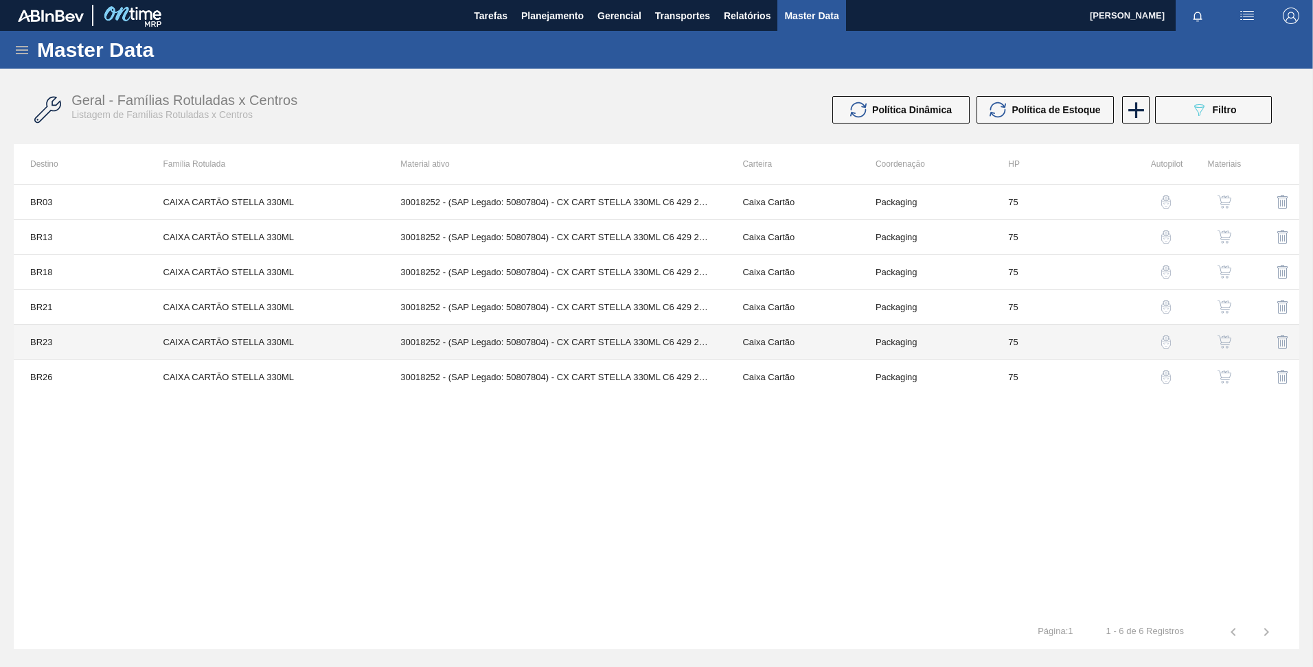
click at [200, 337] on td "CAIXA CARTÃO STELLA 330ML" at bounding box center [265, 342] width 238 height 35
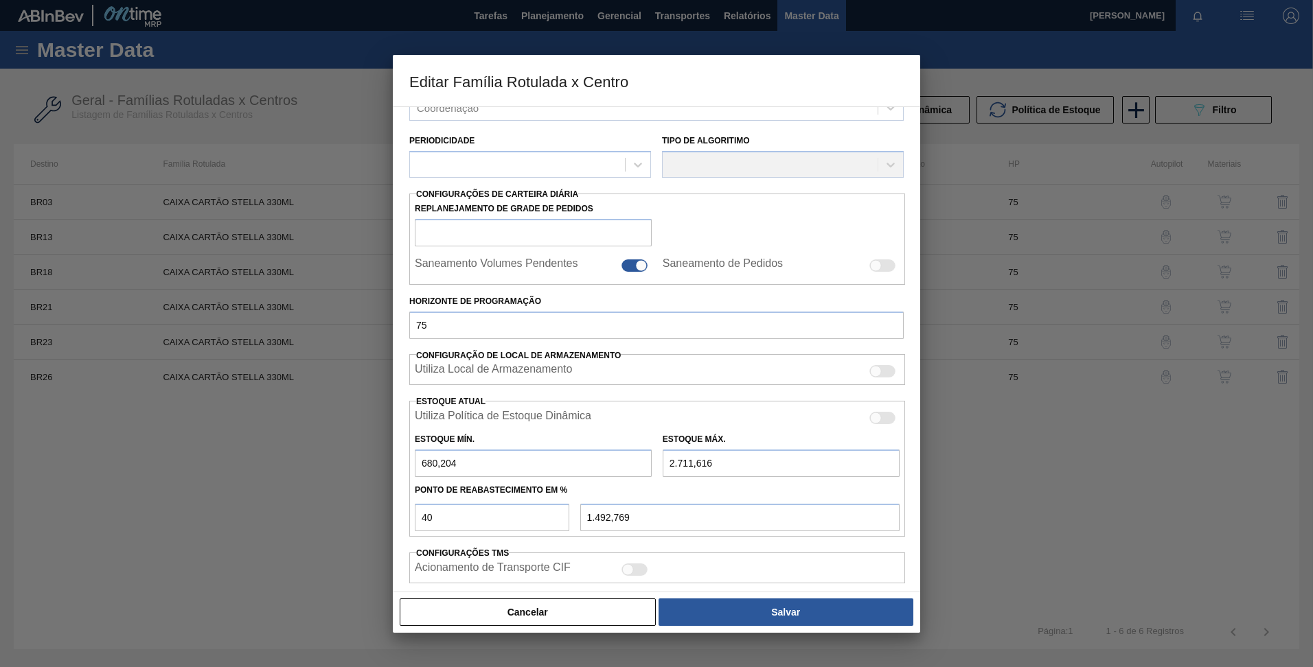
scroll to position [139, 0]
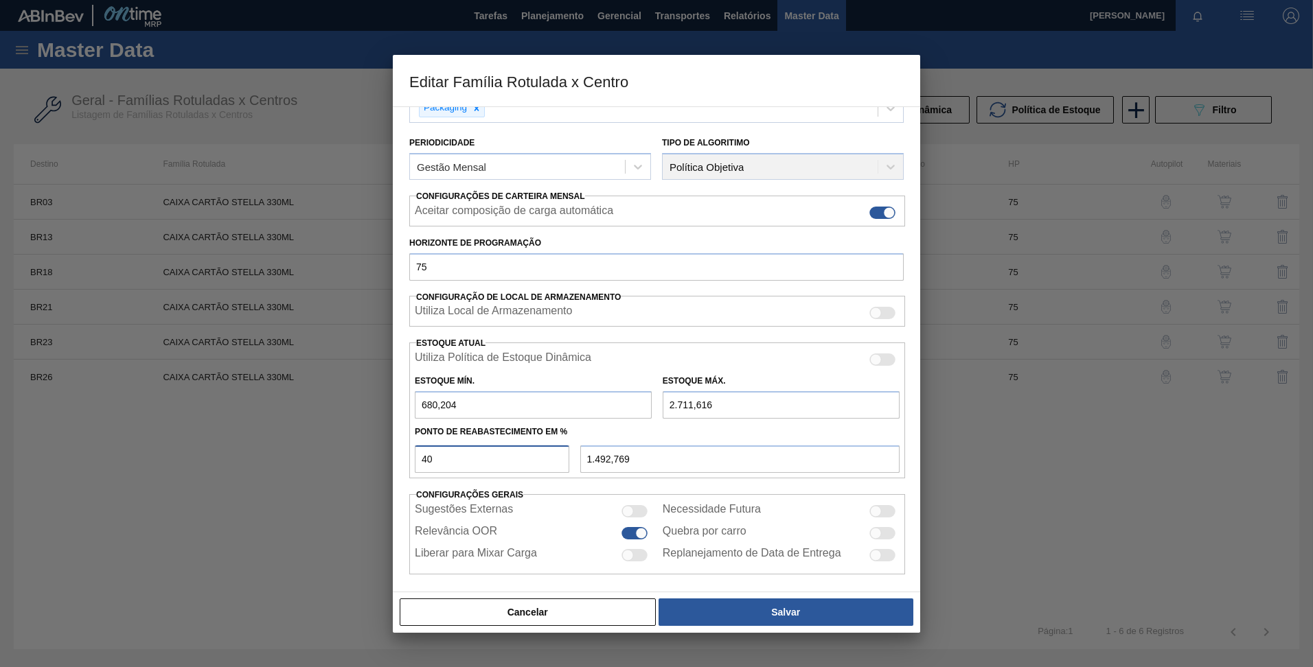
drag, startPoint x: 435, startPoint y: 459, endPoint x: 363, endPoint y: 457, distance: 72.1
click at [364, 457] on div "Editar Família Rotulada x Centro Carteira Caixa Cartão Família Caixa Cartão Fam…" at bounding box center [656, 333] width 1313 height 667
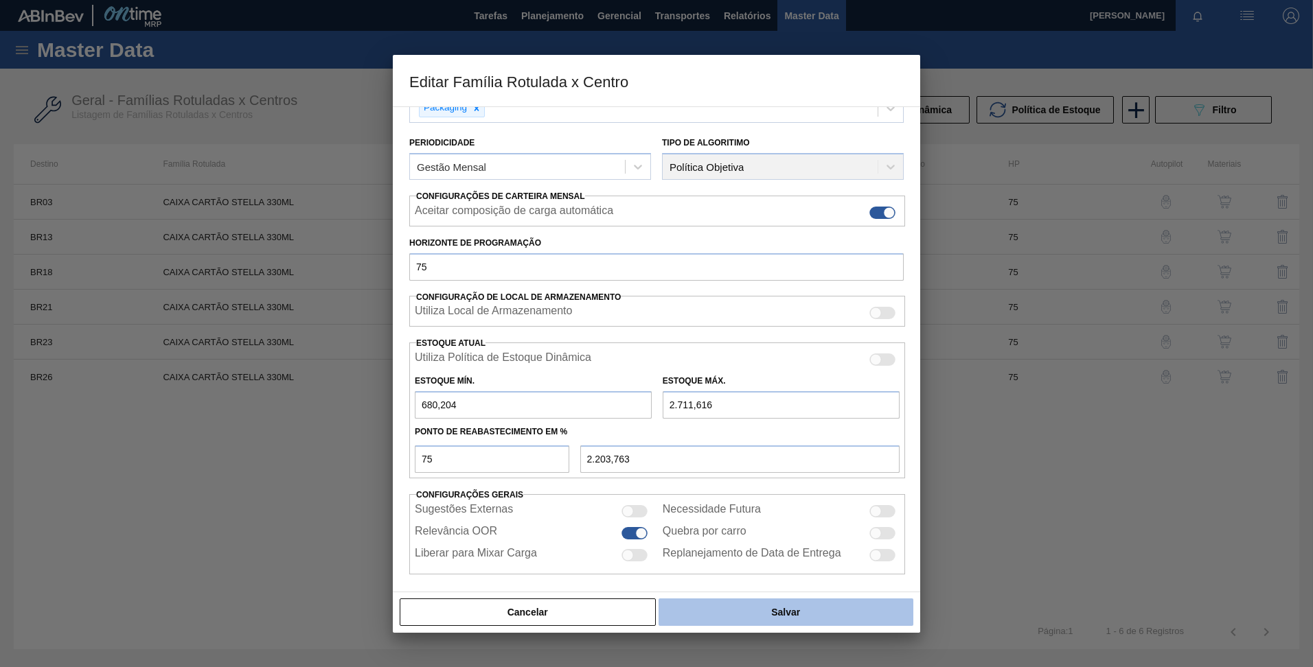
click at [715, 604] on button "Salvar" at bounding box center [785, 612] width 255 height 27
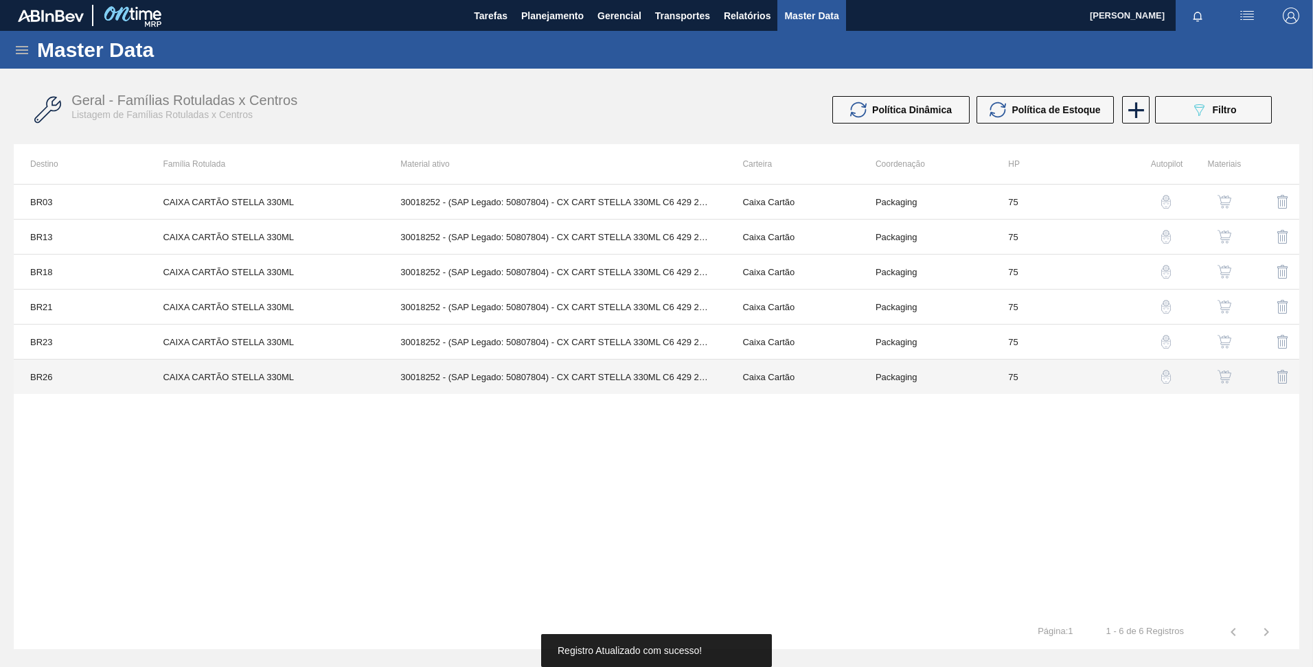
click at [233, 374] on td "CAIXA CARTÃO STELLA 330ML" at bounding box center [265, 377] width 238 height 35
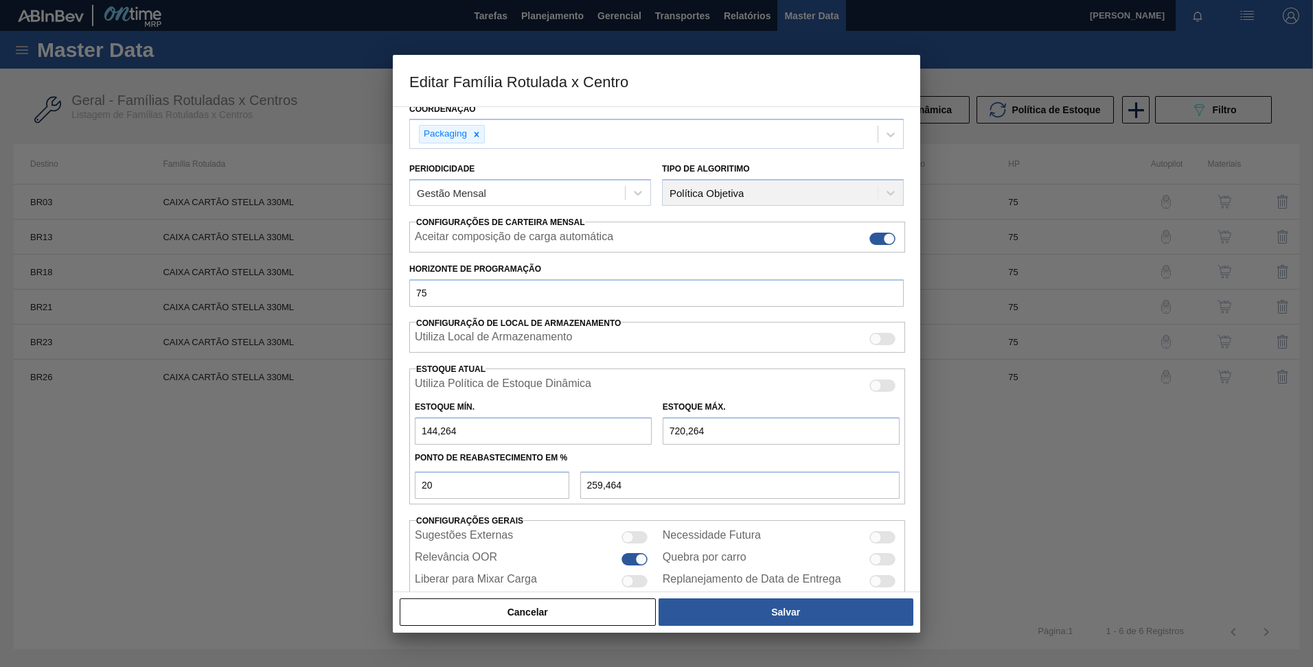
scroll to position [137, 0]
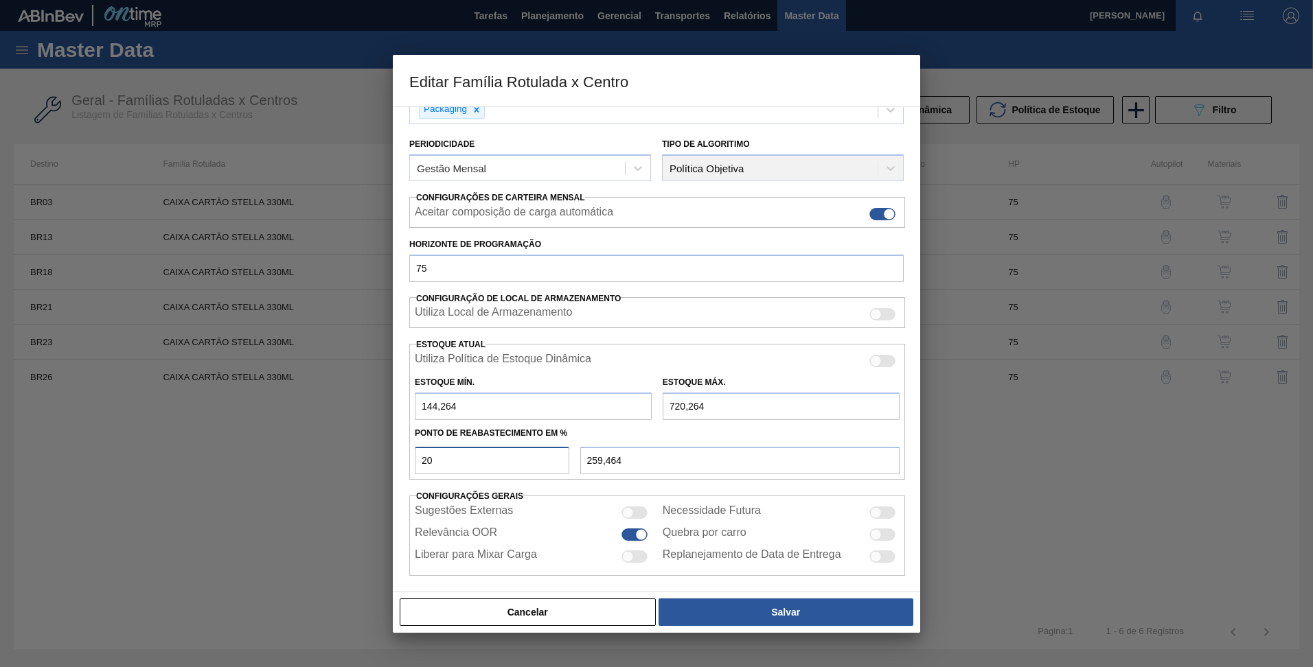
drag, startPoint x: 477, startPoint y: 463, endPoint x: 325, endPoint y: 455, distance: 152.6
click at [325, 455] on div "Editar Família Rotulada x Centro Carteira Caixa Cartão Família Caixa Cartão Fam…" at bounding box center [656, 333] width 1313 height 667
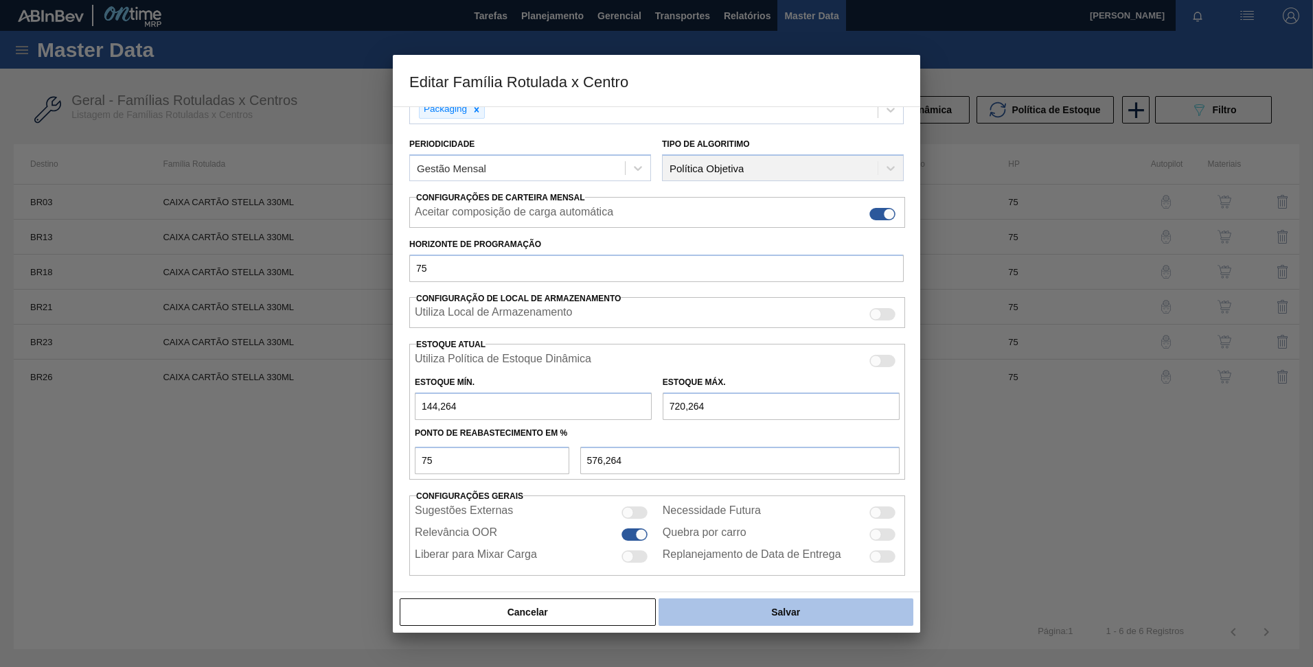
click at [718, 619] on button "Salvar" at bounding box center [785, 612] width 255 height 27
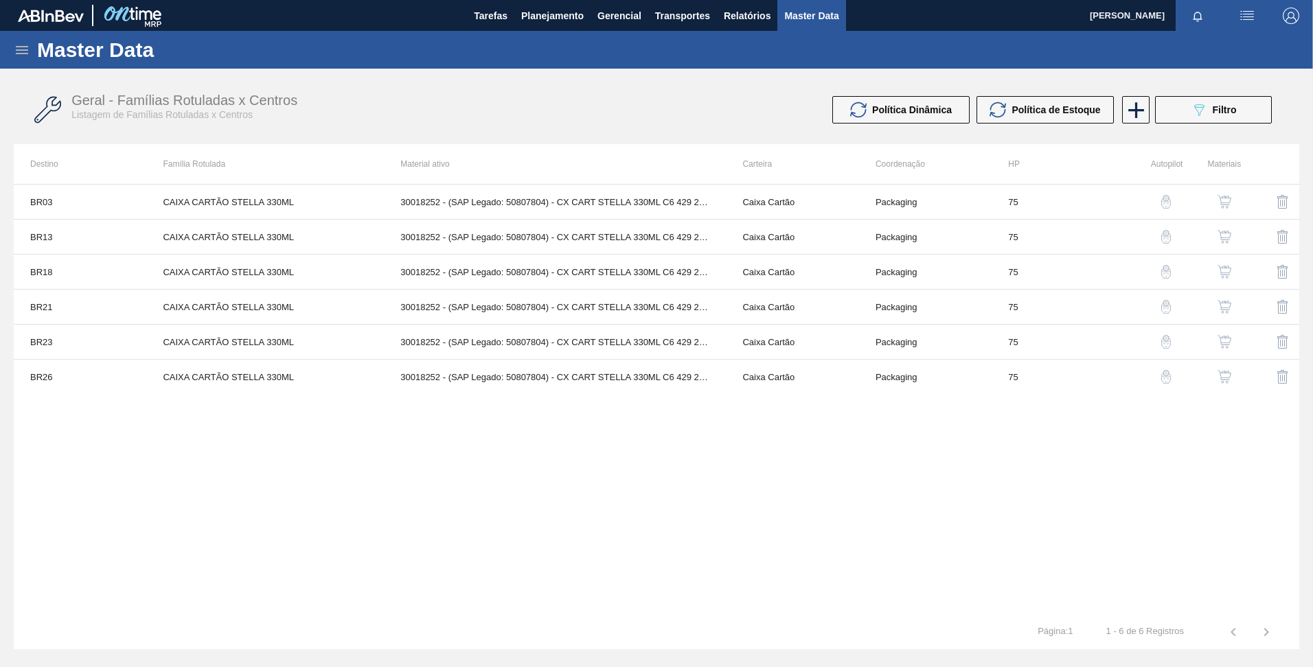
click at [807, 13] on span "Master Data" at bounding box center [811, 16] width 54 height 16
click at [25, 42] on icon at bounding box center [22, 50] width 16 height 16
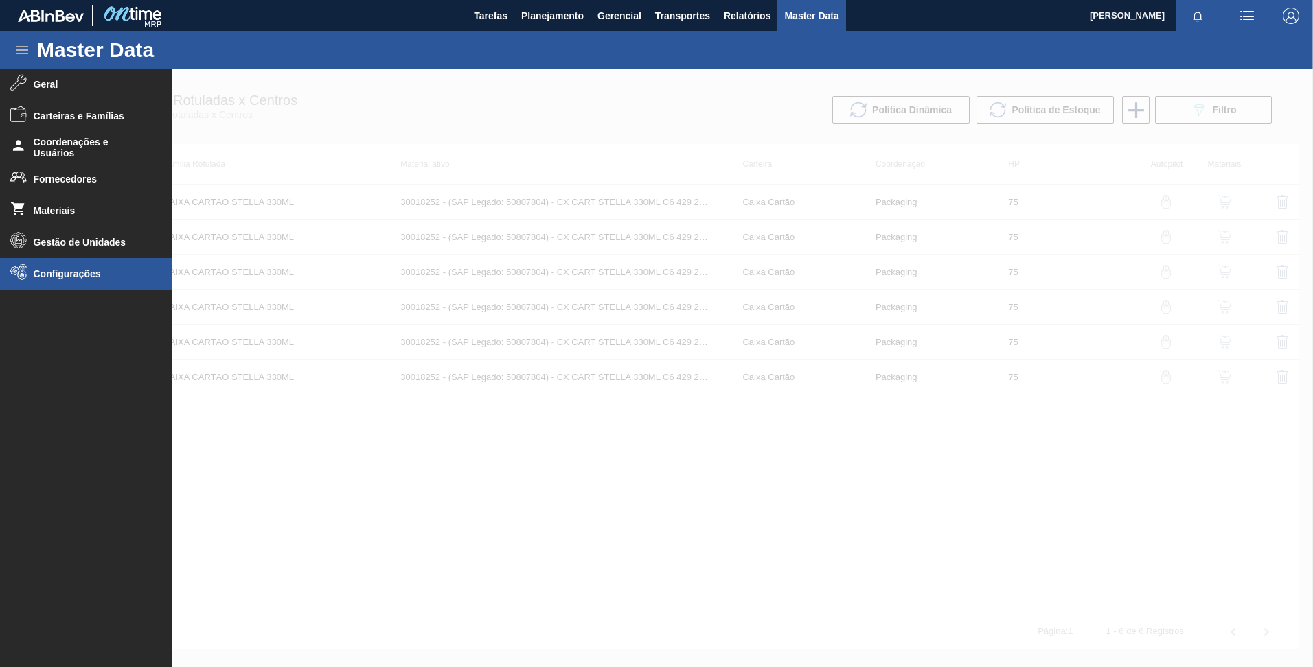
click at [88, 269] on span "Configurações" at bounding box center [90, 273] width 113 height 11
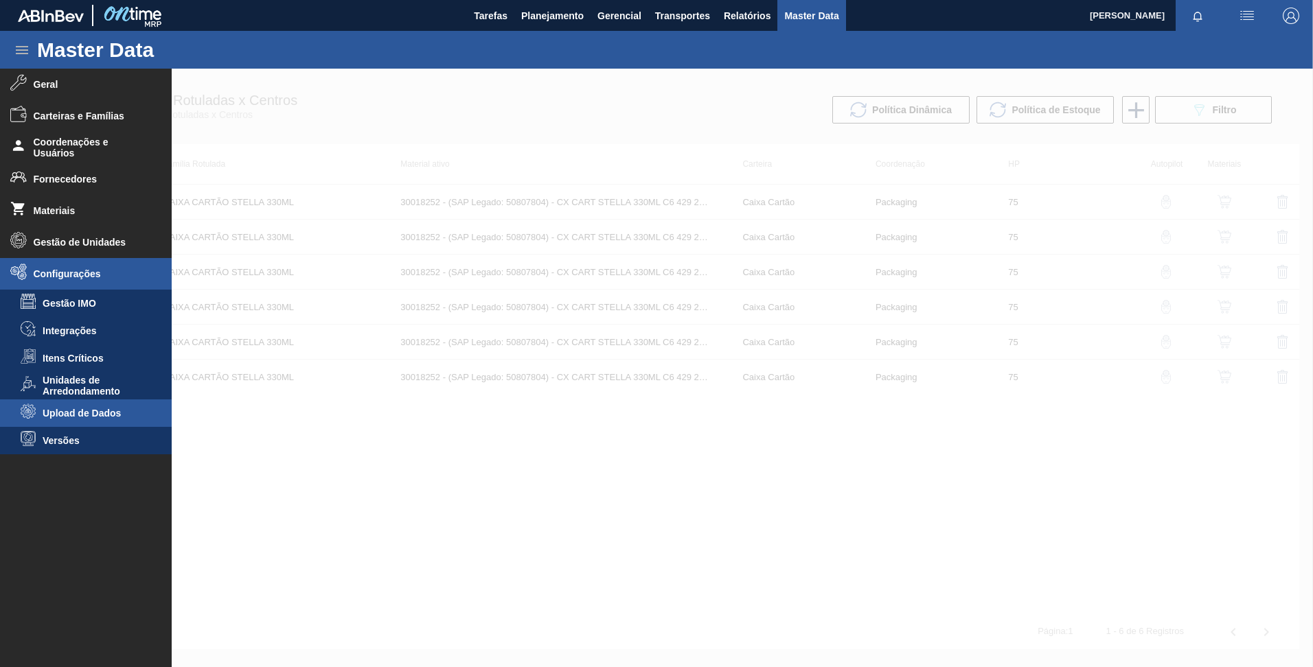
click at [139, 418] on span "Upload de Dados" at bounding box center [96, 413] width 106 height 11
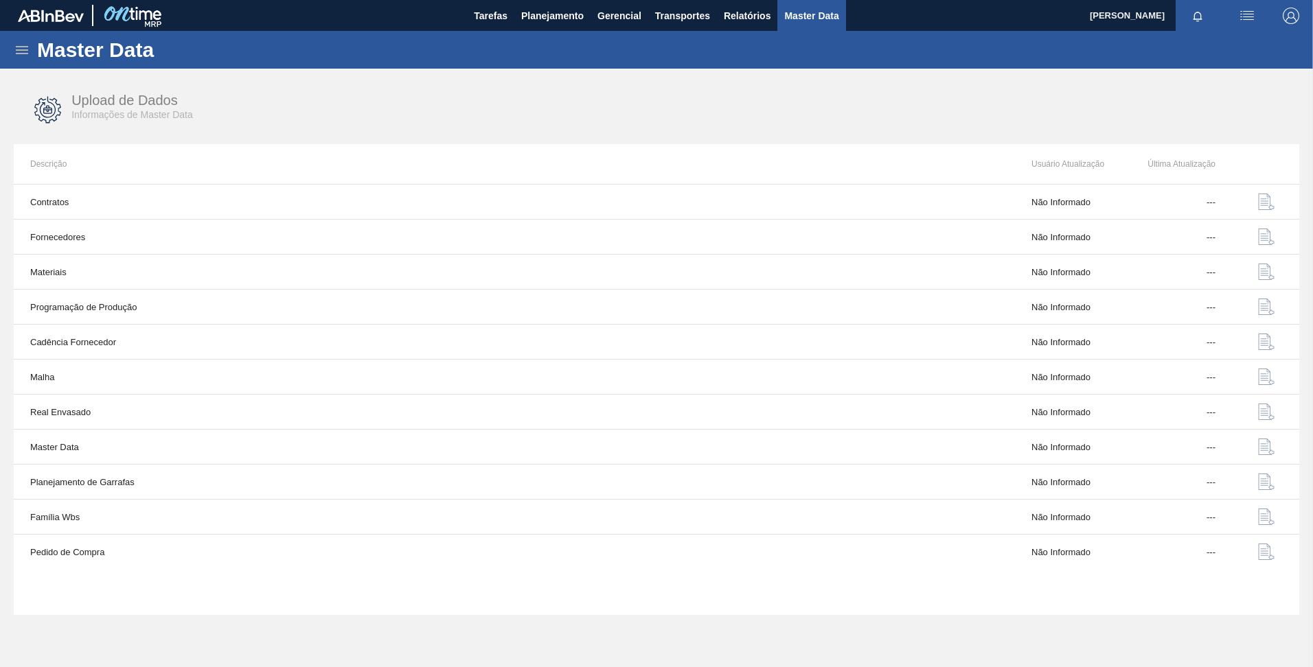
click at [111, 0] on html "Tarefas Planejamento Gerencial Transportes Relatórios Master Data FELIPE GHIRAL…" at bounding box center [656, 0] width 1313 height 0
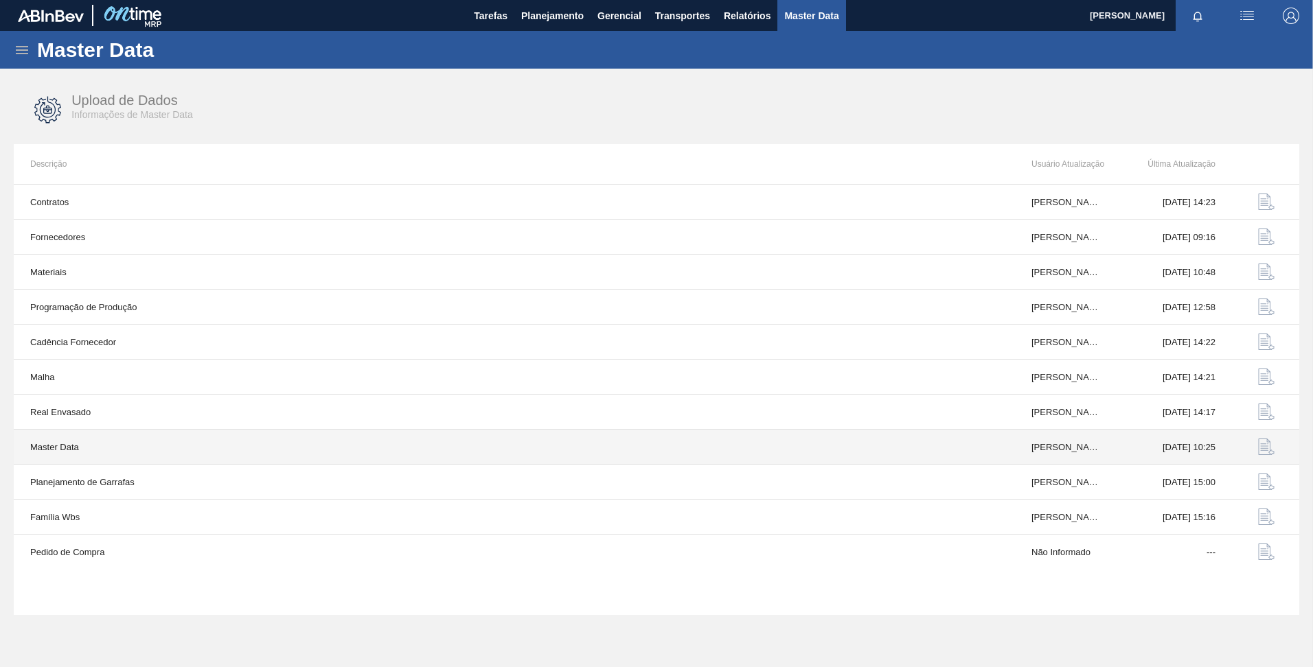
click at [1260, 451] on img "button" at bounding box center [1266, 447] width 16 height 16
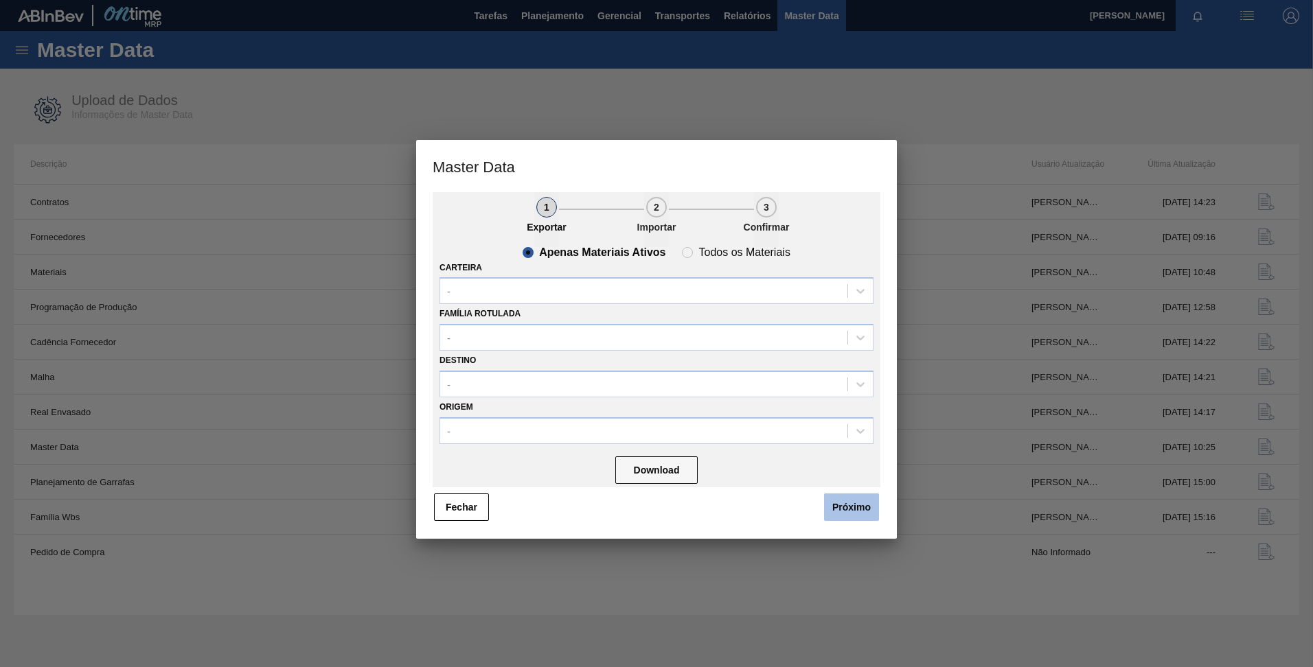
click at [864, 507] on button "Próximo" at bounding box center [851, 507] width 55 height 27
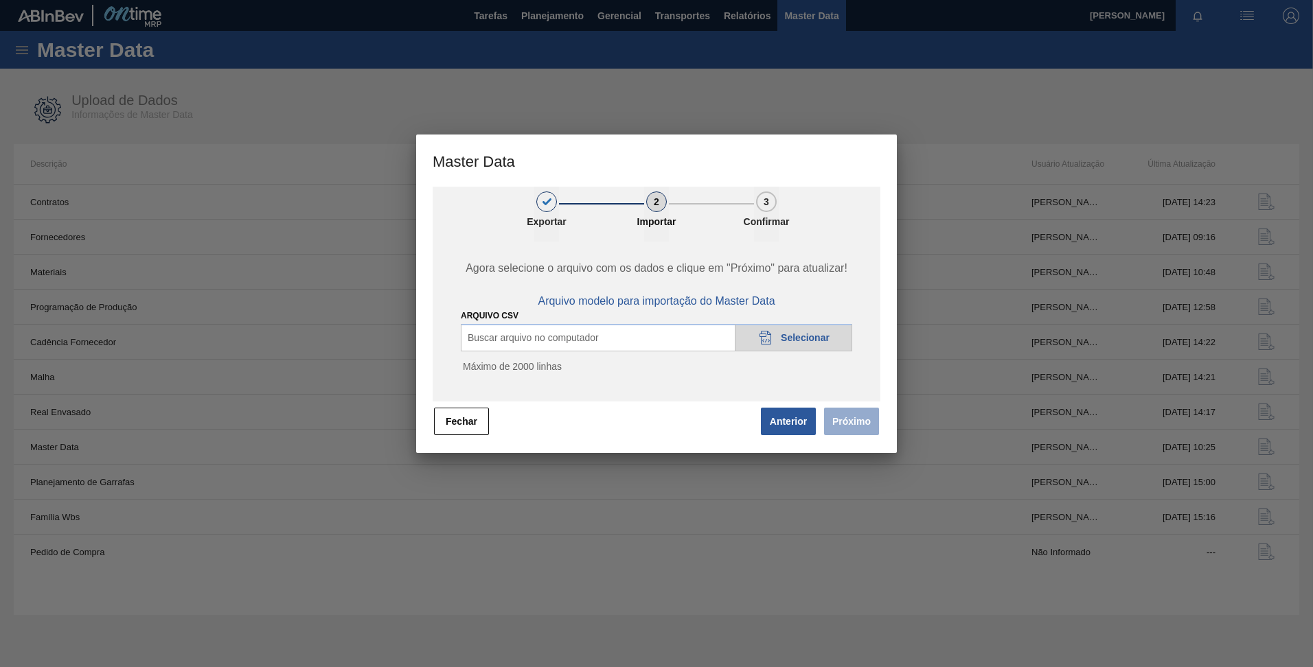
click at [776, 347] on div "20DAD902-3625-4257-8FDA-0C0CB19E2A3D Selecionar" at bounding box center [793, 337] width 117 height 27
click at [814, 334] on span "Selecionar" at bounding box center [805, 337] width 49 height 11
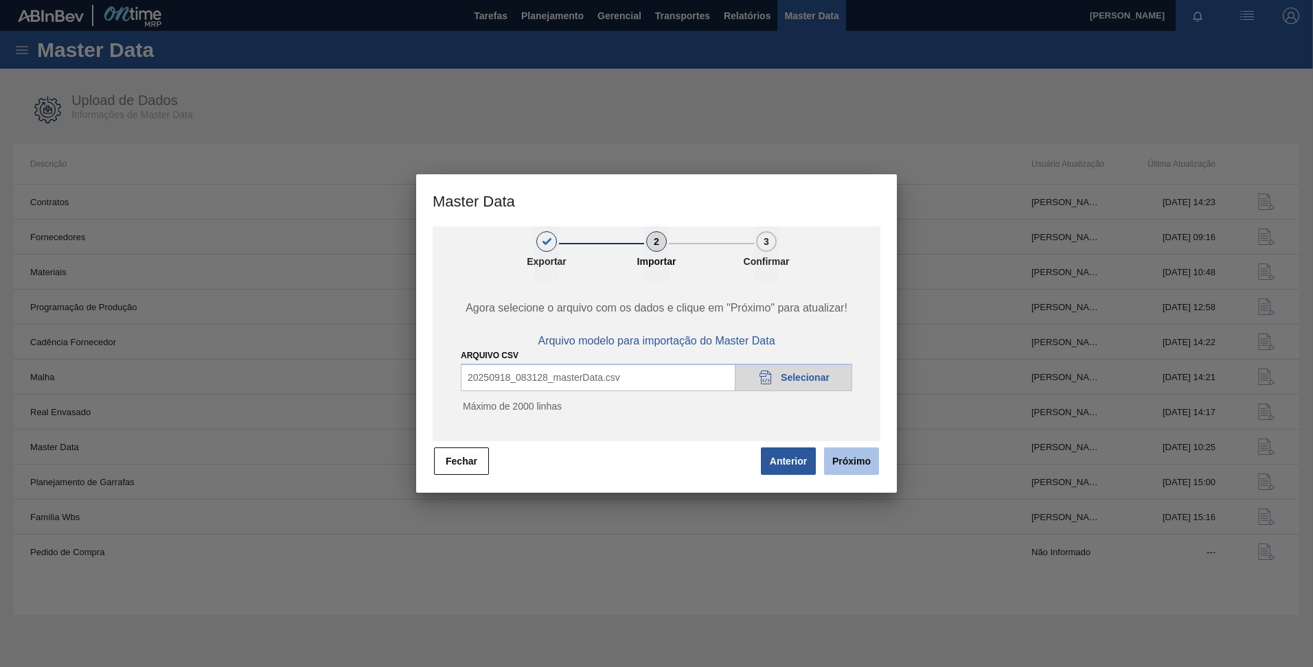
click at [865, 463] on button "Próximo" at bounding box center [851, 461] width 55 height 27
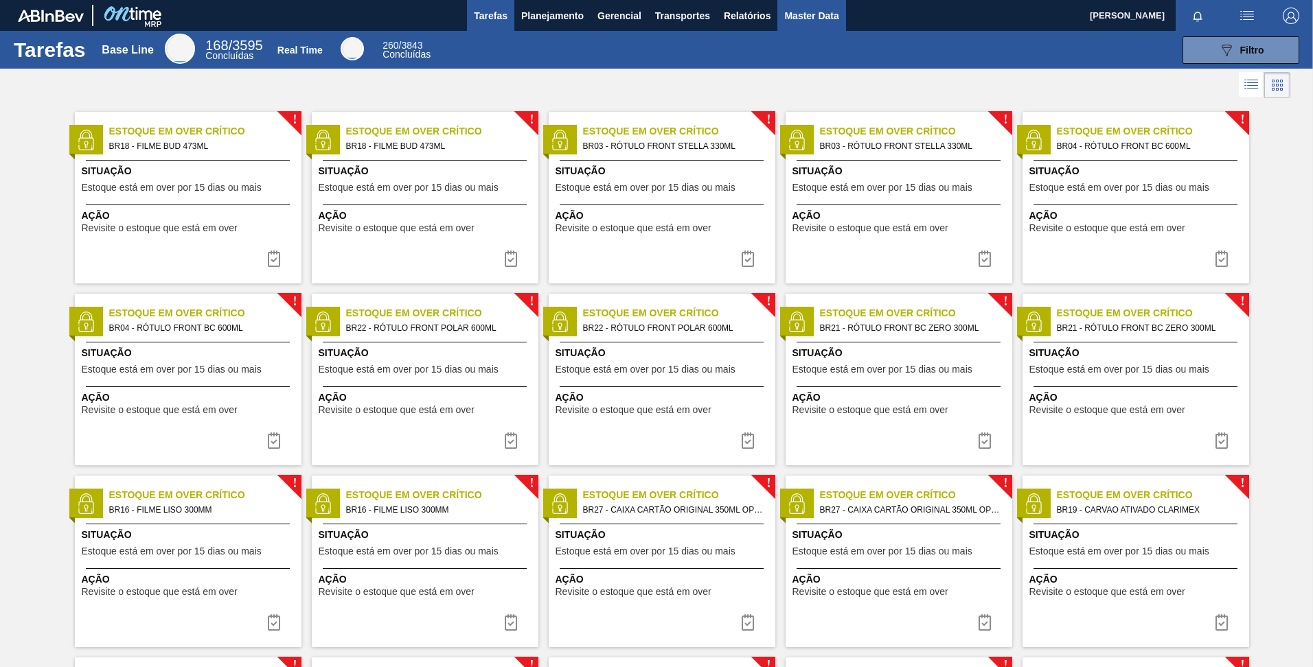
click at [800, 25] on button "Master Data" at bounding box center [811, 15] width 68 height 31
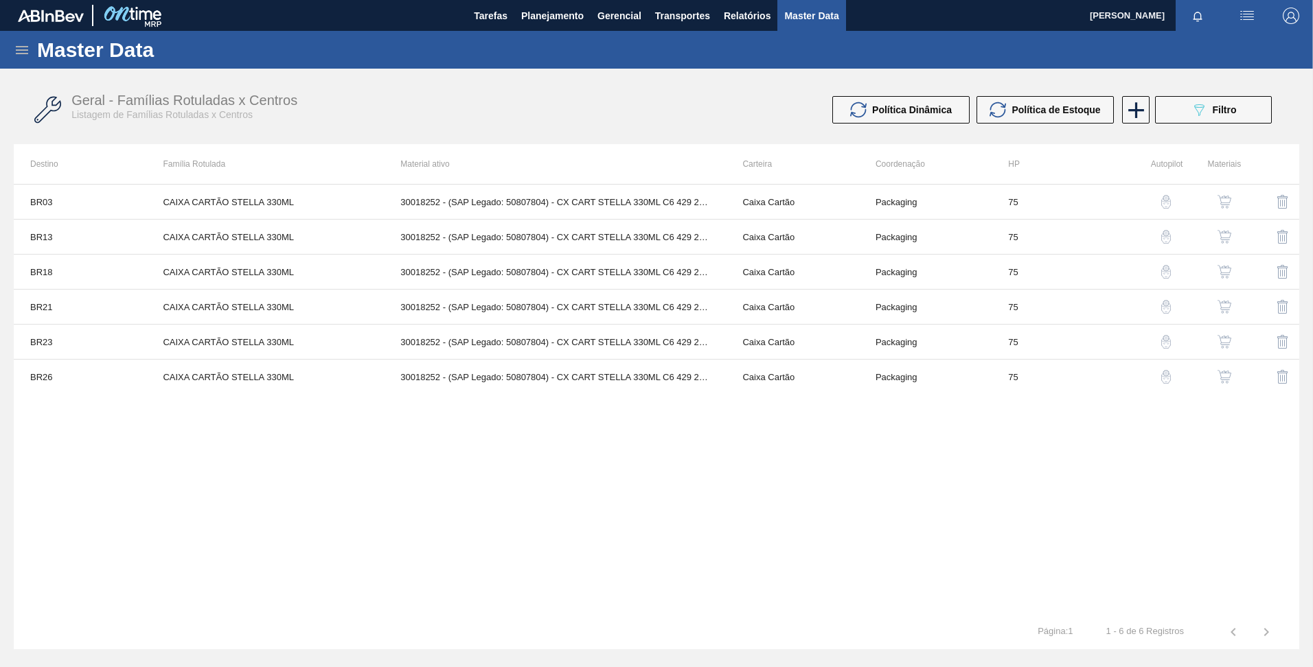
click at [16, 50] on icon at bounding box center [22, 50] width 12 height 8
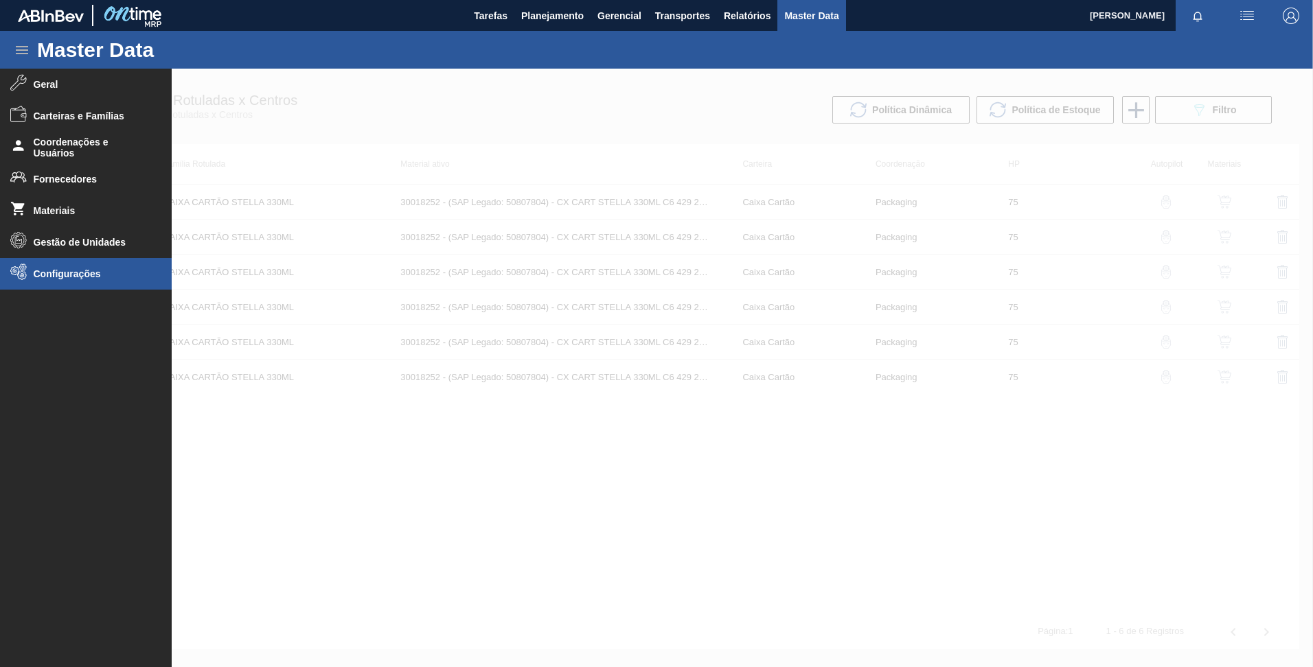
click at [60, 284] on li "Configurações" at bounding box center [86, 274] width 172 height 32
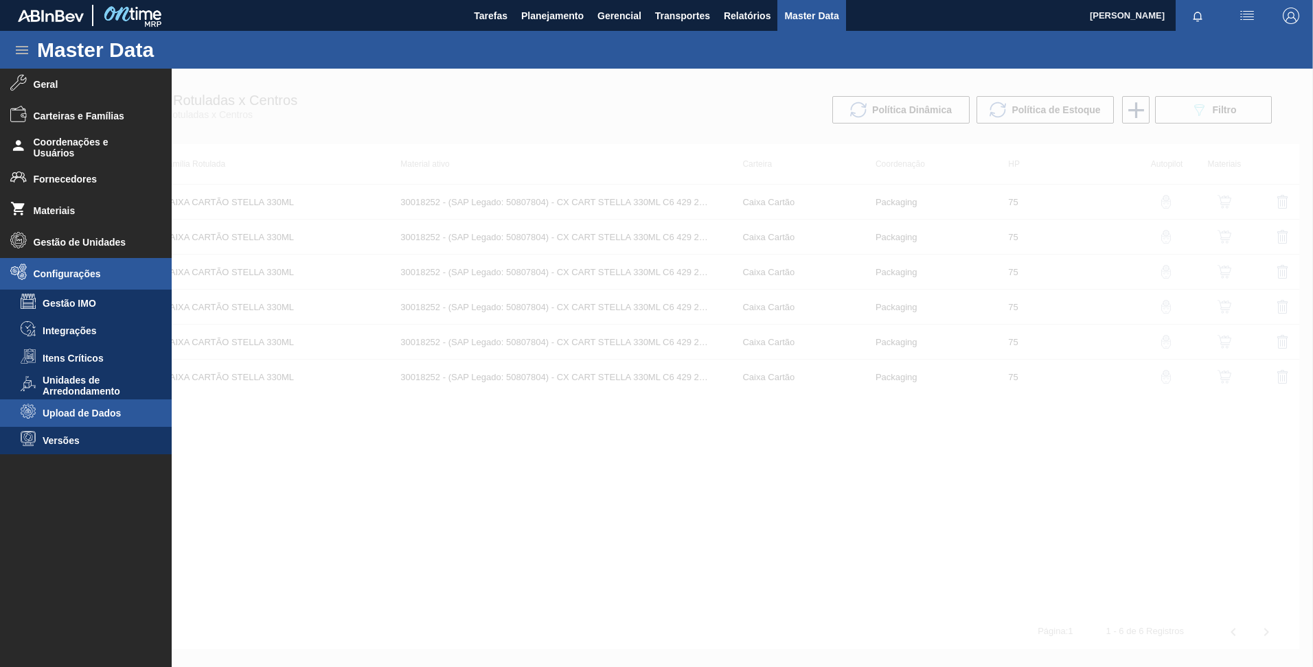
click at [82, 421] on li "Upload de Dados" at bounding box center [86, 413] width 172 height 27
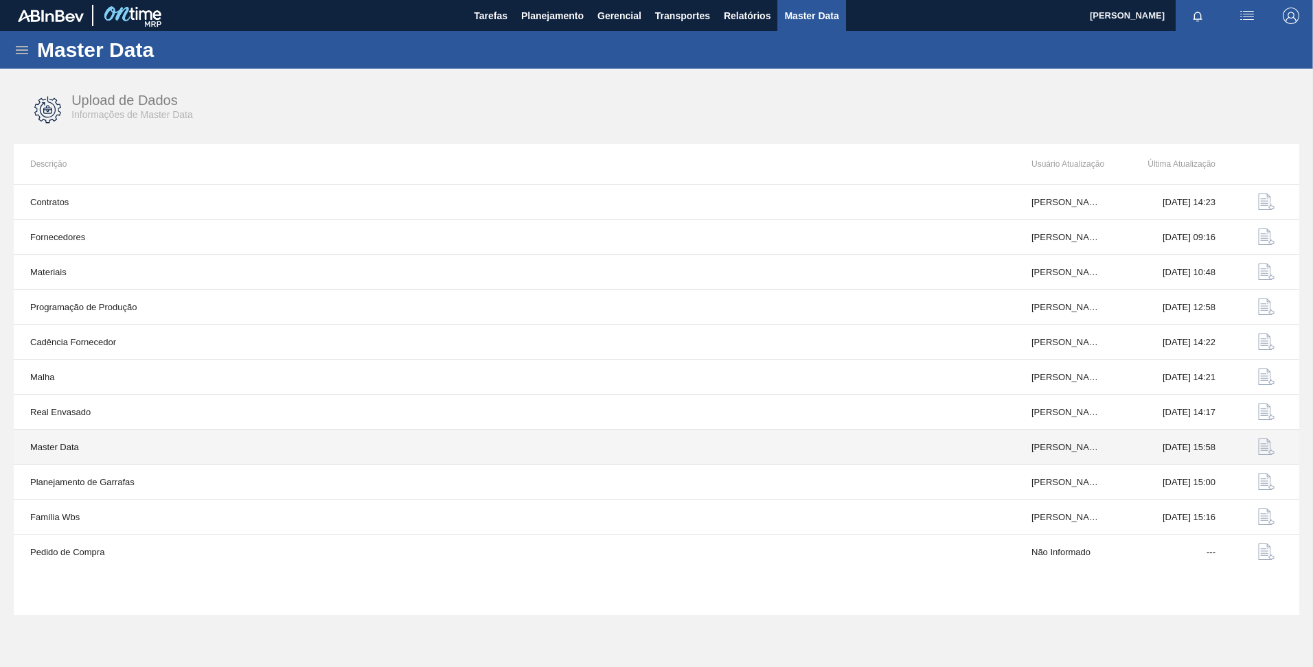
click at [1262, 446] on img "button" at bounding box center [1266, 447] width 16 height 16
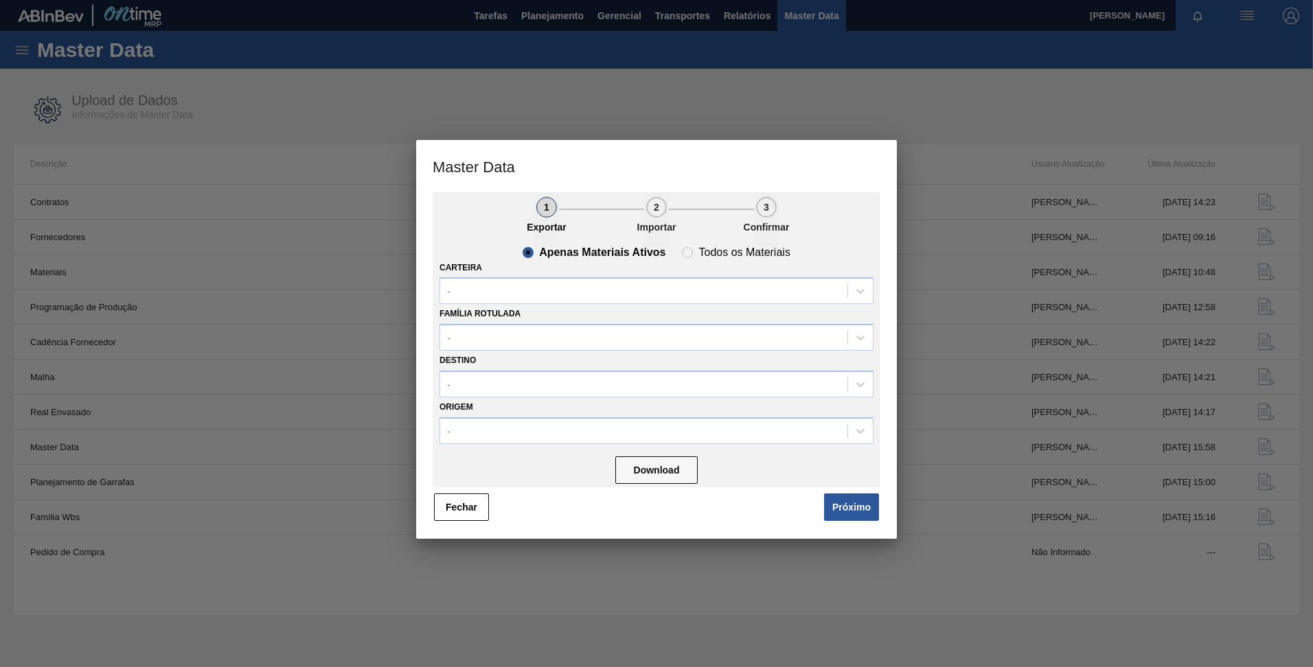
click at [858, 513] on button "Próximo" at bounding box center [851, 507] width 55 height 27
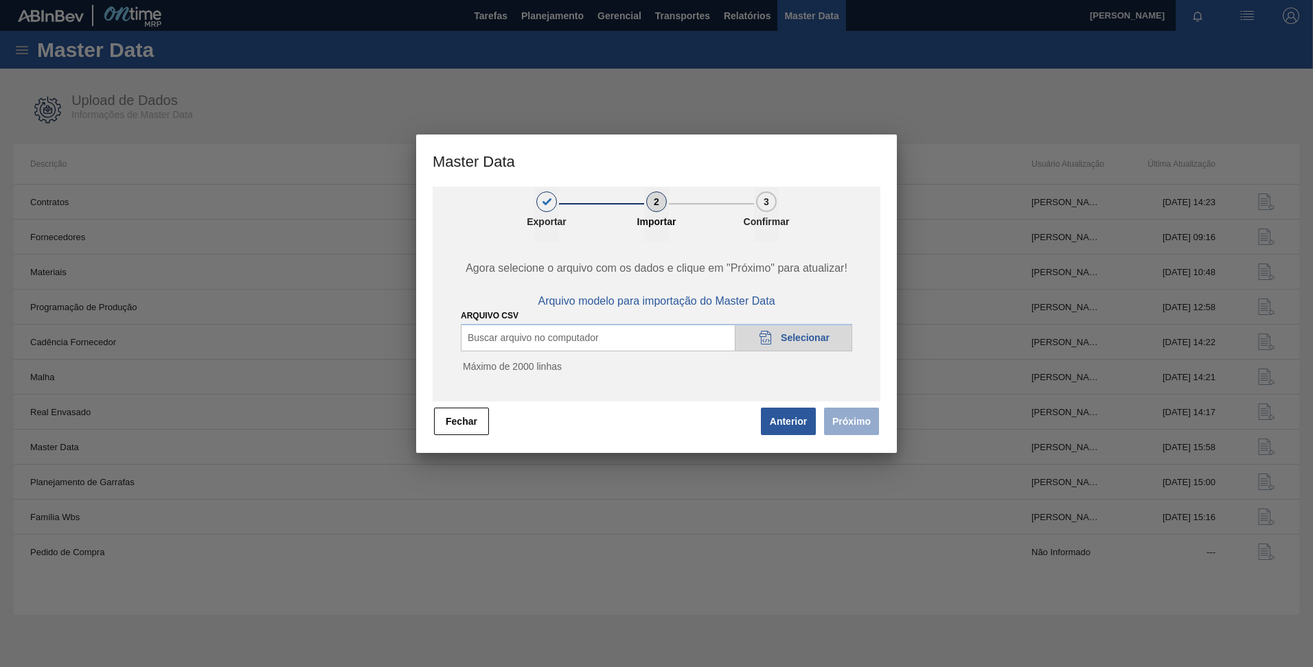
click at [822, 354] on div "ARQUIVO CSV Buscar arquivo no computador 20DAD902-3625-4257-8FDA-0C0CB19E2A3D S…" at bounding box center [656, 345] width 391 height 74
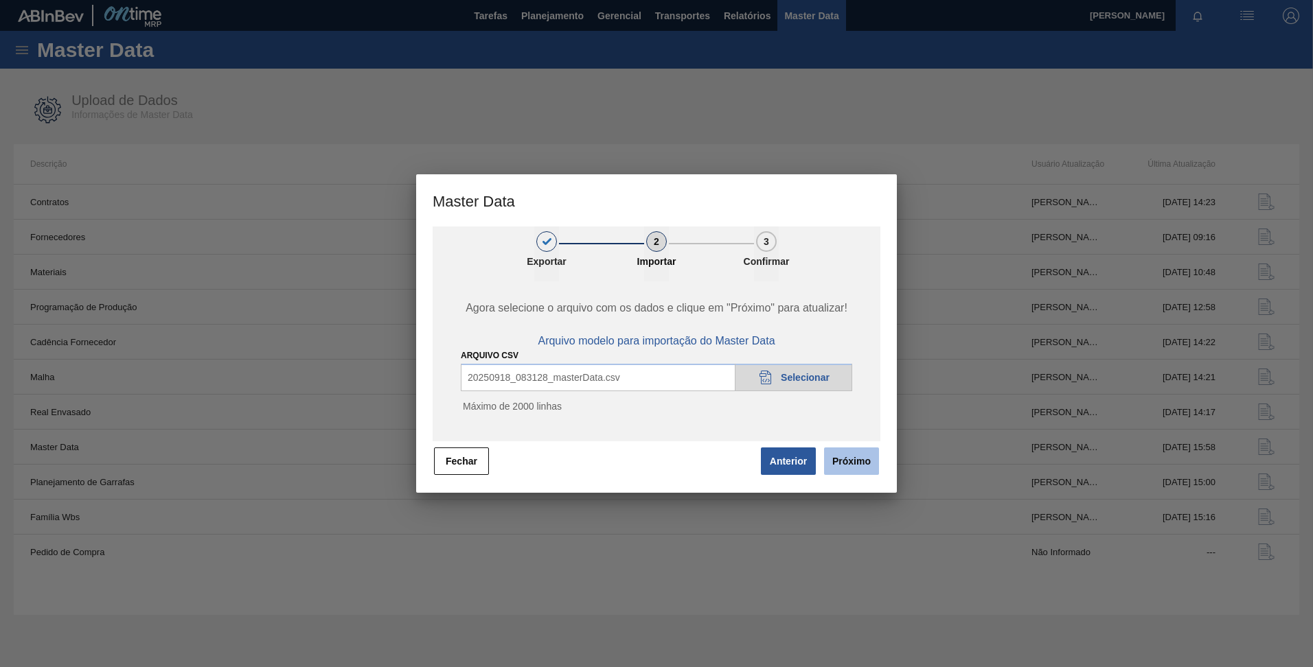
click at [858, 463] on button "Próximo" at bounding box center [851, 461] width 55 height 27
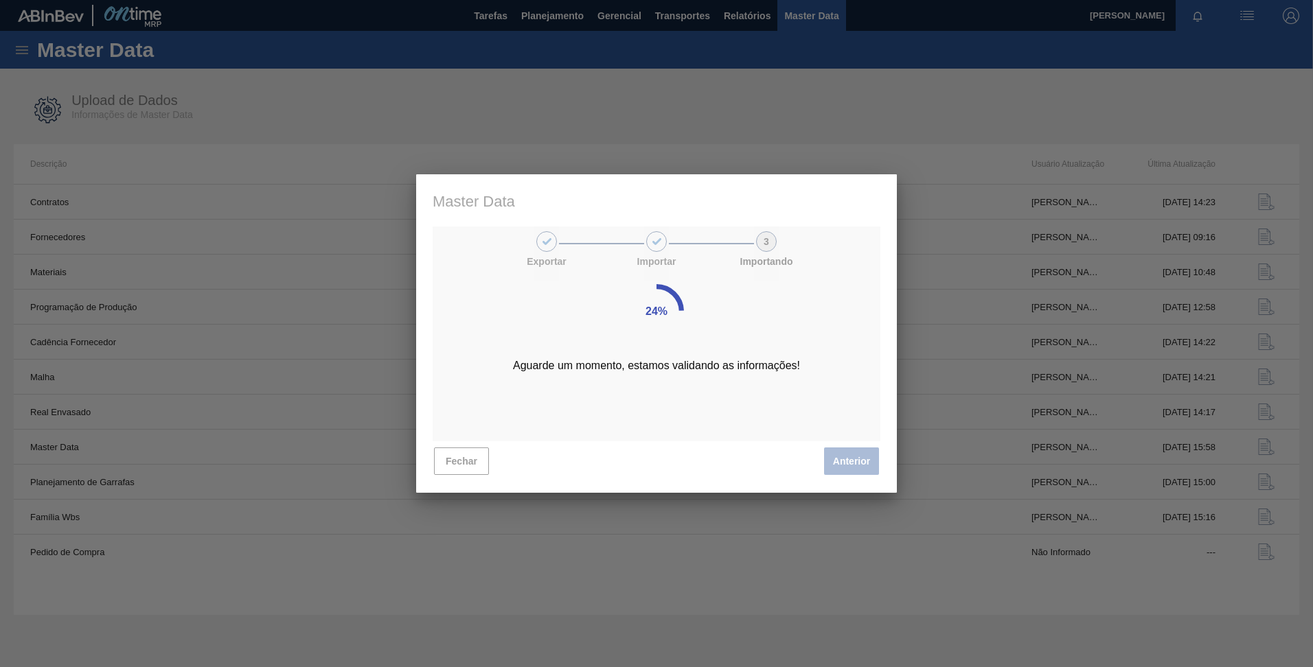
click at [764, 296] on div "24% Aguarde um momento, estamos validando as informações!" at bounding box center [656, 333] width 481 height 319
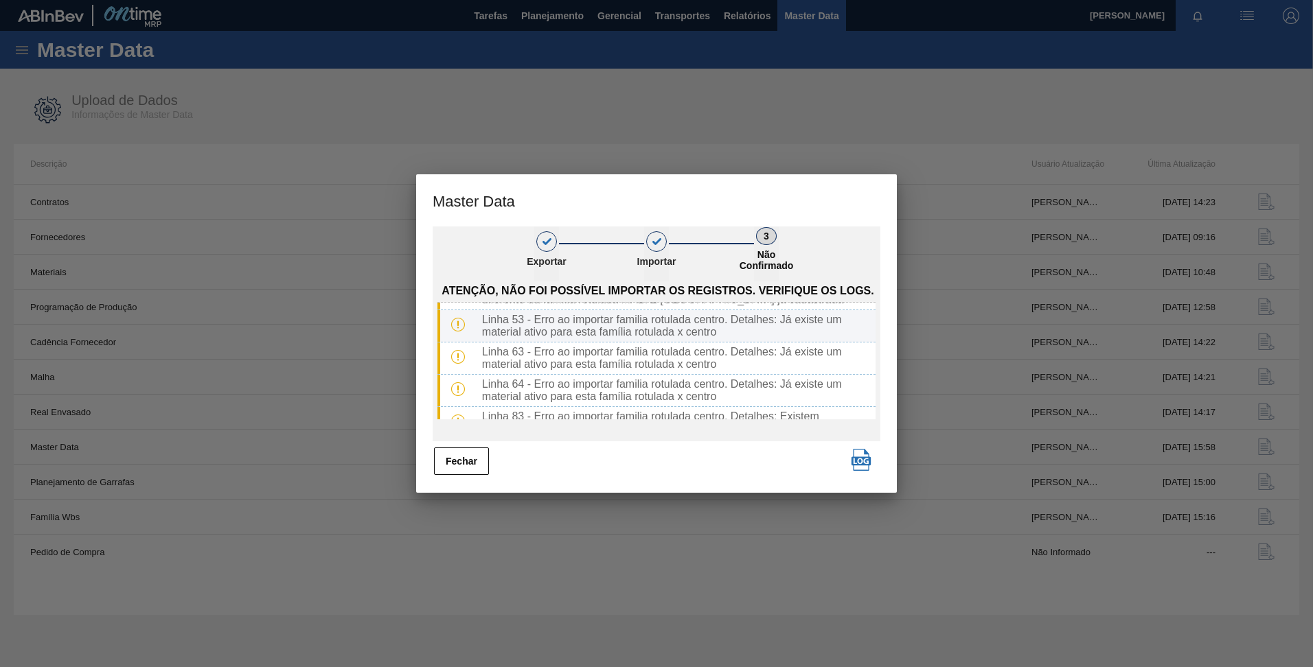
scroll to position [12, 0]
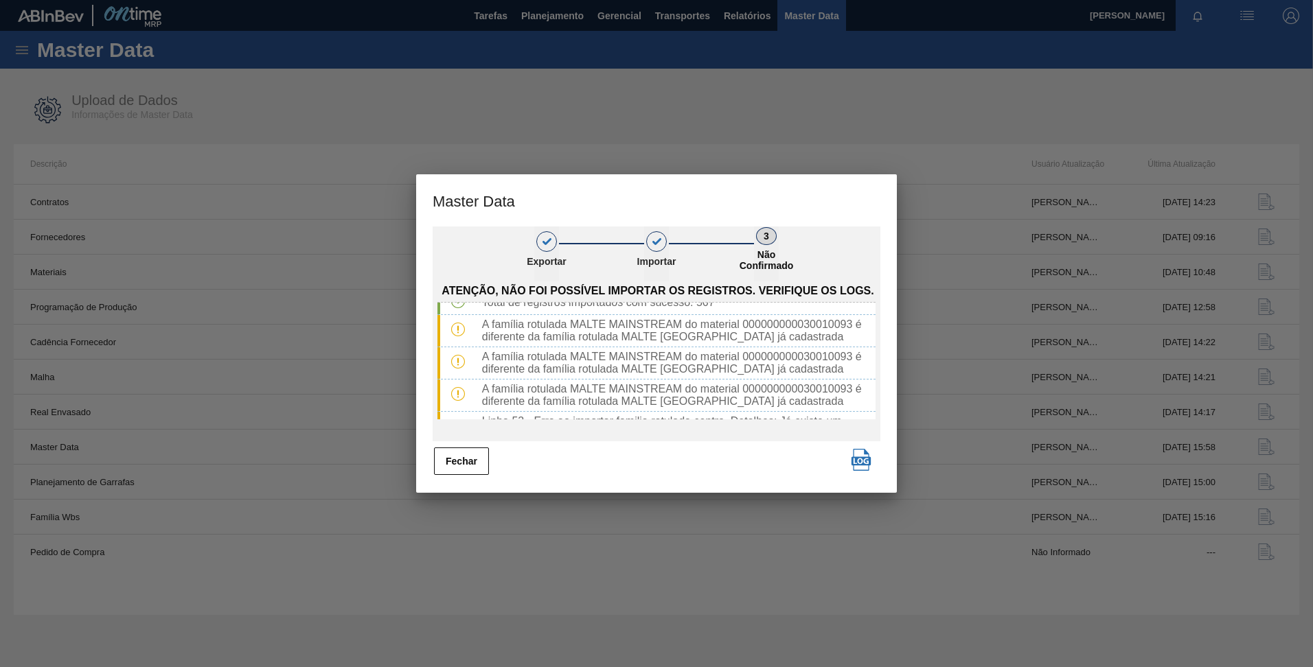
drag, startPoint x: 464, startPoint y: 461, endPoint x: 495, endPoint y: 448, distance: 33.5
click at [464, 461] on button "Fechar" at bounding box center [461, 461] width 55 height 27
